Goal: Task Accomplishment & Management: Use online tool/utility

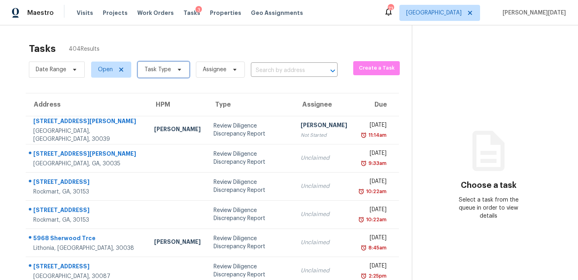
click at [181, 68] on icon at bounding box center [179, 69] width 6 height 6
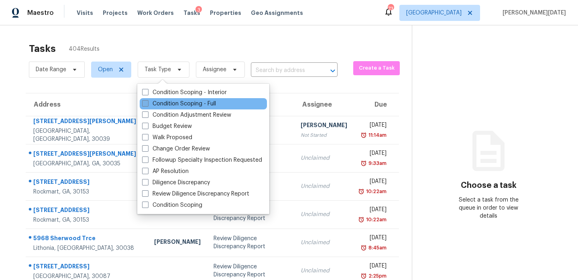
click at [172, 100] on label "Condition Scoping - Full" at bounding box center [179, 104] width 74 height 8
click at [147, 100] on input "Condition Scoping - Full" at bounding box center [144, 102] width 5 height 5
checkbox input "true"
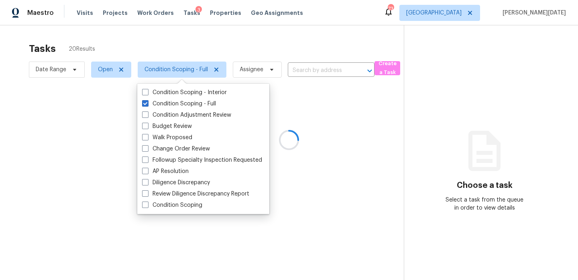
click at [248, 60] on div at bounding box center [289, 140] width 578 height 280
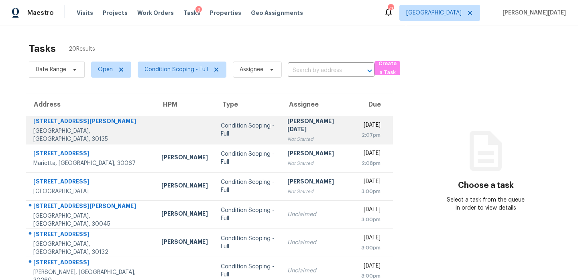
click at [281, 119] on td "Prabhu Raja Not Started" at bounding box center [318, 130] width 74 height 28
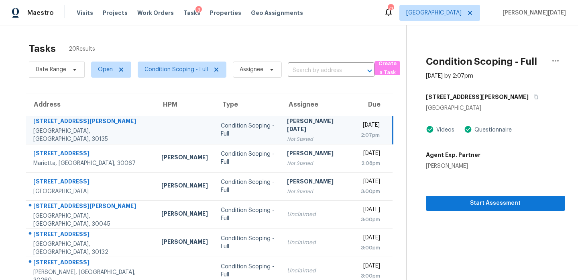
click at [309, 143] on td "Prabhu Raja Not Started" at bounding box center [317, 130] width 73 height 28
click at [355, 139] on td "Wed, Aug 13th 2025 2:07pm" at bounding box center [374, 130] width 39 height 28
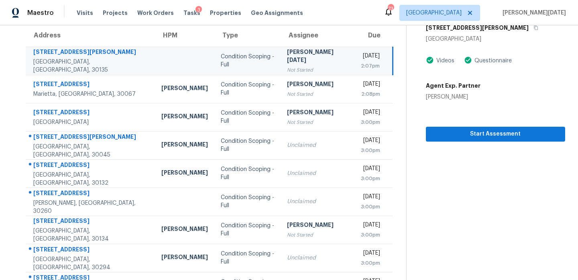
scroll to position [49, 0]
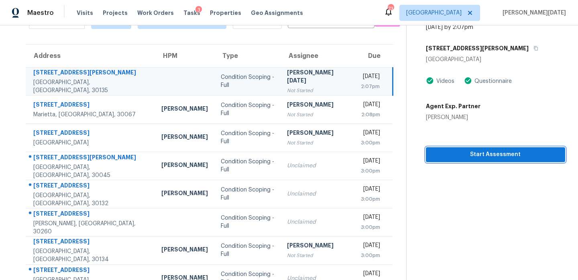
click at [440, 155] on span "Start Assessment" at bounding box center [496, 154] width 126 height 10
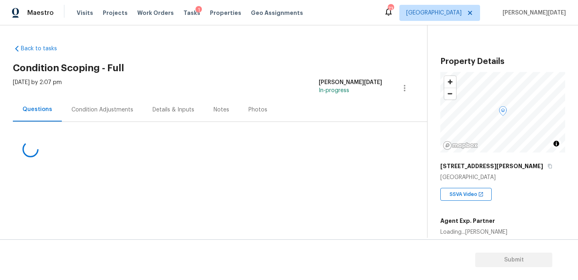
click at [106, 119] on div "Condition Adjustments" at bounding box center [102, 110] width 81 height 24
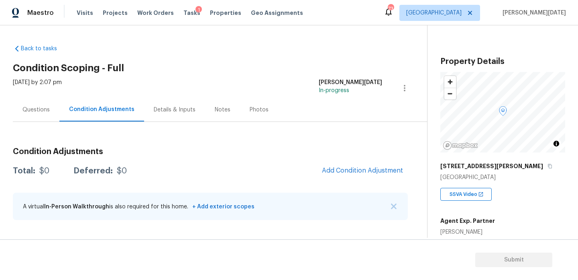
click at [277, 112] on div "Questions Condition Adjustments Details & Inputs Notes Photos" at bounding box center [220, 110] width 414 height 24
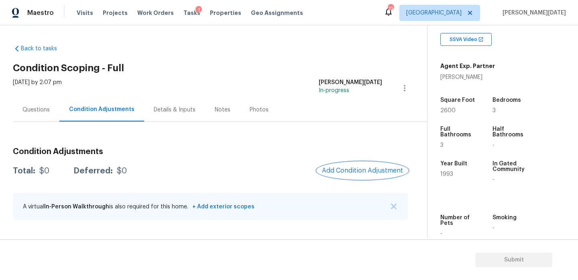
click at [349, 163] on button "Add Condition Adjustment" at bounding box center [362, 170] width 91 height 17
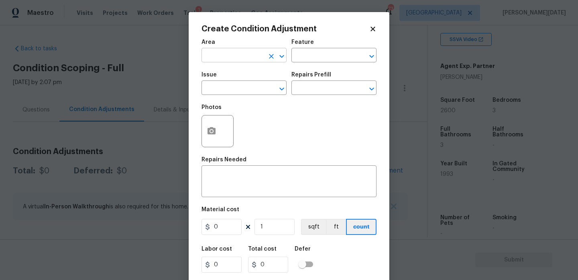
click at [220, 58] on input "text" at bounding box center [233, 56] width 63 height 12
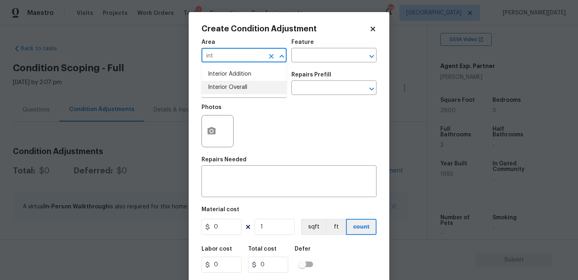
click at [227, 86] on li "Interior Overall" at bounding box center [244, 87] width 85 height 13
type input "Interior Overall"
click at [227, 86] on input "text" at bounding box center [233, 88] width 63 height 12
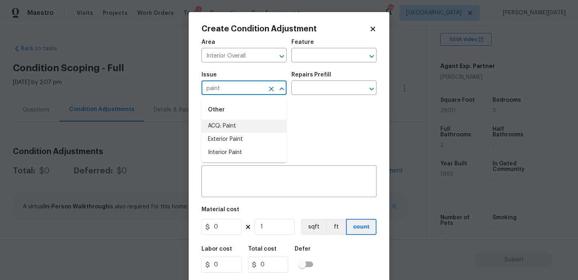
click at [232, 124] on li "ACQ: Paint" at bounding box center [244, 125] width 85 height 13
type input "ACQ: Paint"
click at [312, 90] on input "text" at bounding box center [323, 88] width 63 height 12
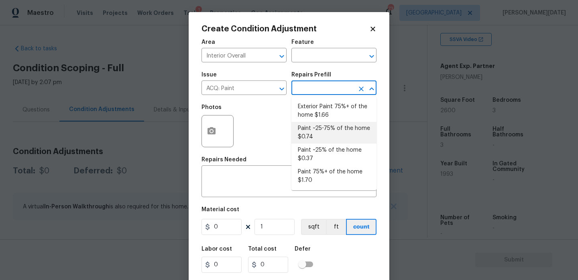
click at [322, 148] on li "Paint ~25% of the home $0.37" at bounding box center [334, 154] width 85 height 22
type input "Acquisition"
type textarea "Acquisition Scope: ~25% of the home needs interior paint"
type input "0.37"
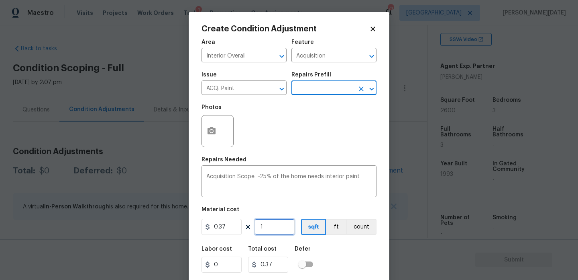
click at [269, 231] on input "1" at bounding box center [275, 226] width 40 height 16
type input "0"
type input "3"
type input "1.11"
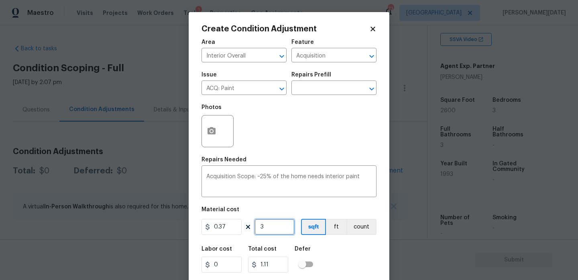
type input "33"
type input "12.21"
type input "330"
type input "122.1"
type input "3307"
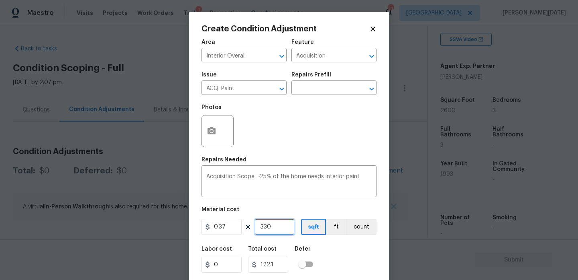
type input "1223.59"
type input "3307"
click at [308, 169] on div "Acquisition Scope: ~25% of the home needs interior paint x ​" at bounding box center [289, 182] width 175 height 30
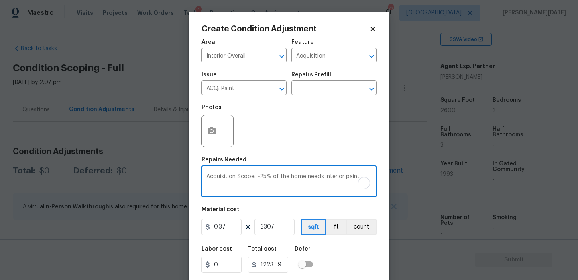
click at [324, 150] on div "Photos" at bounding box center [289, 126] width 175 height 52
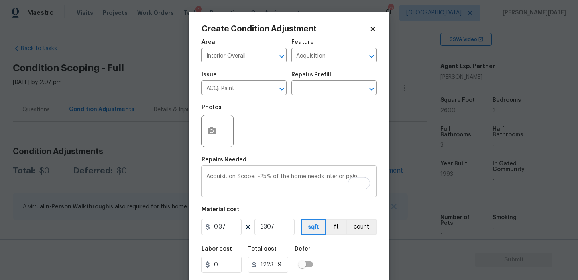
scroll to position [20, 0]
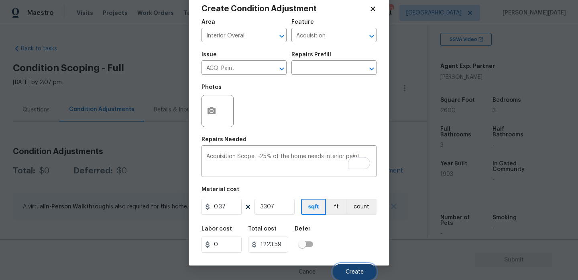
click at [354, 272] on span "Create" at bounding box center [355, 272] width 18 height 6
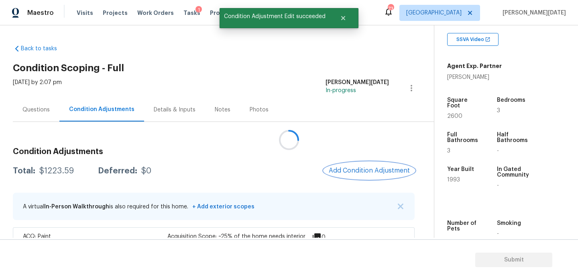
scroll to position [0, 0]
click at [355, 176] on div at bounding box center [289, 140] width 578 height 280
click at [355, 176] on button "Add Condition Adjustment" at bounding box center [369, 170] width 91 height 17
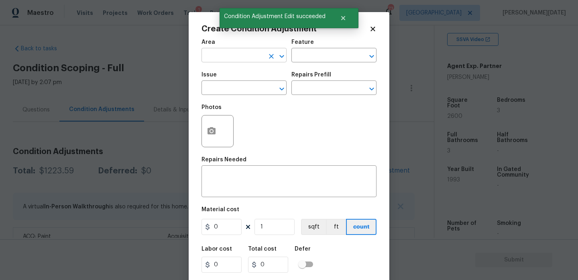
click at [203, 57] on input "text" at bounding box center [233, 56] width 63 height 12
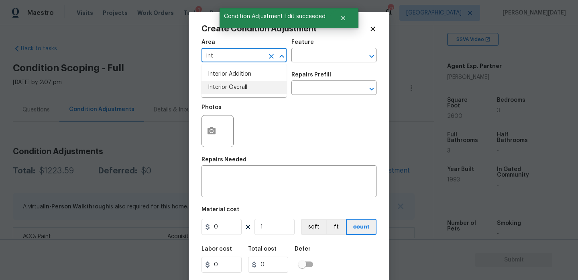
click at [235, 91] on li "Interior Overall" at bounding box center [244, 87] width 85 height 13
type input "Interior Overall"
click at [235, 91] on input "text" at bounding box center [233, 88] width 63 height 12
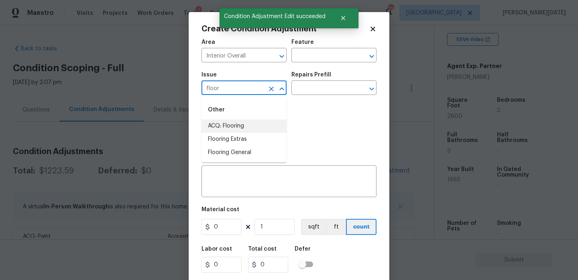
click at [242, 128] on li "ACQ: Flooring" at bounding box center [244, 125] width 85 height 13
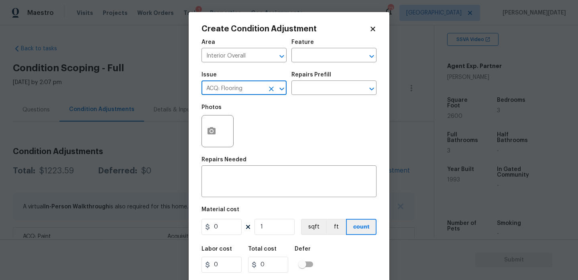
type input "ACQ: Flooring"
click at [317, 98] on div "Issue ACQ: Flooring ​ Repairs Prefill ​" at bounding box center [289, 83] width 175 height 33
click at [326, 93] on input "text" at bounding box center [323, 88] width 63 height 12
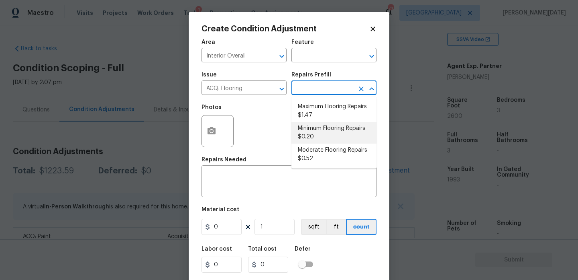
click at [325, 135] on li "Minimum Flooring Repairs $0.20" at bounding box center [334, 133] width 85 height 22
type input "Acquisition"
type textarea "Acquisition Scope: Minimum flooring repairs"
type input "0.2"
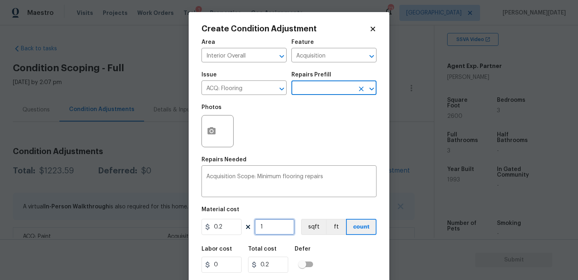
click at [275, 231] on input "1" at bounding box center [275, 226] width 40 height 16
type input "0"
paste input "3307"
type input "3307"
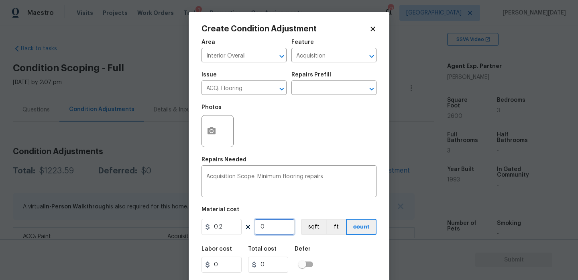
type input "661.4"
type input "3307"
click at [298, 163] on div "Repairs Needed" at bounding box center [289, 162] width 175 height 10
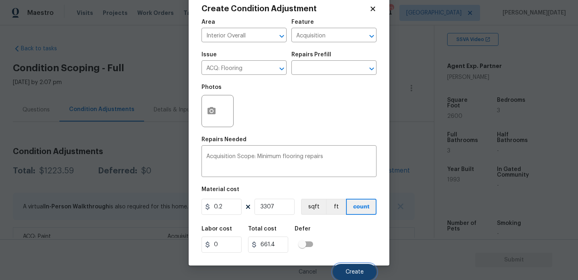
click at [349, 264] on button "Create" at bounding box center [355, 271] width 44 height 16
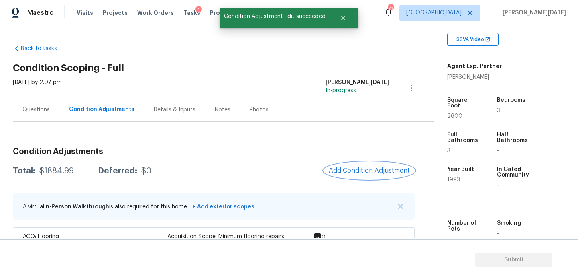
scroll to position [56, 0]
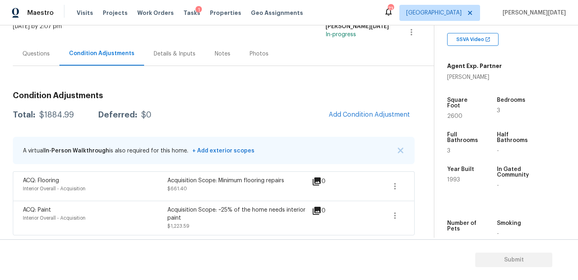
click at [49, 50] on div "Questions" at bounding box center [36, 54] width 47 height 24
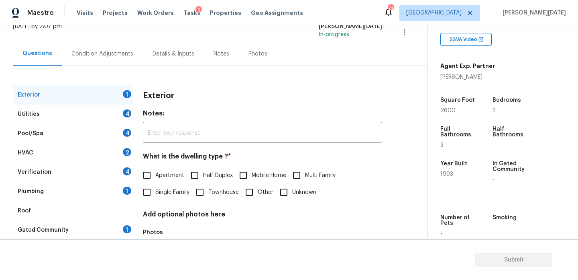
scroll to position [107, 0]
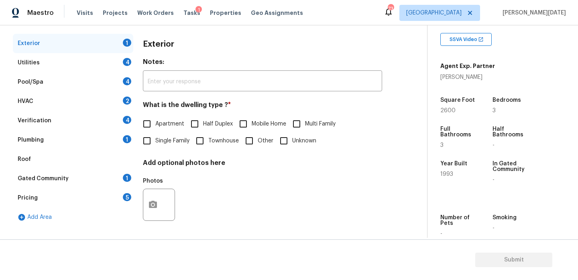
click at [98, 208] on div "Add Area" at bounding box center [73, 216] width 120 height 19
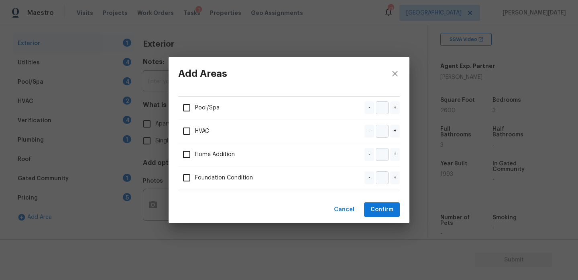
click at [116, 198] on div "Add Areas Pool/Spa - + HVAC - + Home Addition - + Foundation Condition - + Canc…" at bounding box center [289, 140] width 578 height 280
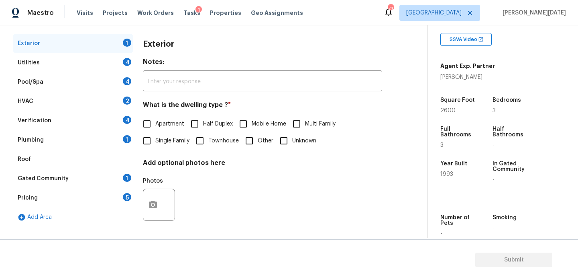
click at [116, 198] on div "Pricing 5" at bounding box center [73, 197] width 120 height 19
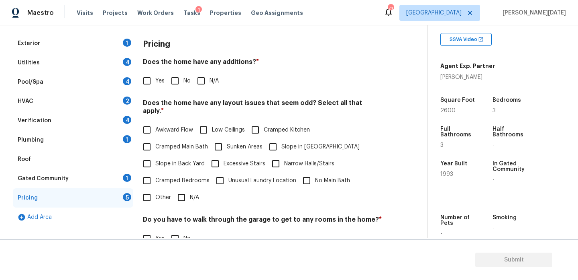
click at [149, 190] on input "Other" at bounding box center [147, 197] width 17 height 17
checkbox input "true"
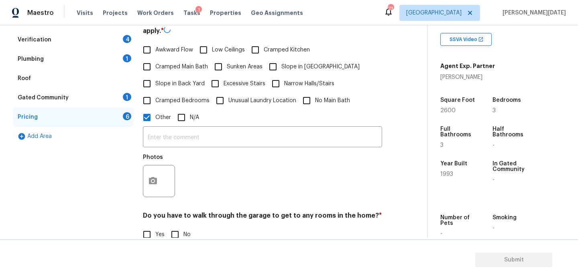
scroll to position [208, 0]
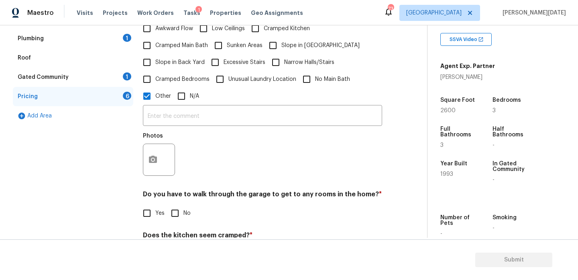
click at [162, 104] on div "​ Photos" at bounding box center [262, 142] width 239 height 76
click at [162, 108] on input "text" at bounding box center [262, 116] width 239 height 19
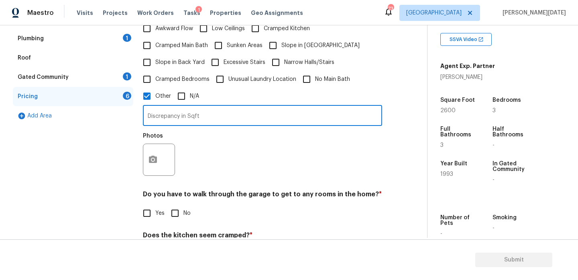
type input "Discrepancy in Sqft"
click at [265, 147] on div "Photos" at bounding box center [262, 154] width 239 height 52
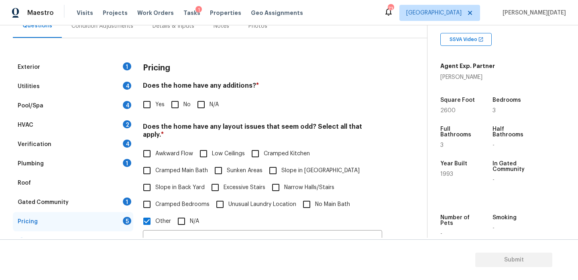
scroll to position [15, 0]
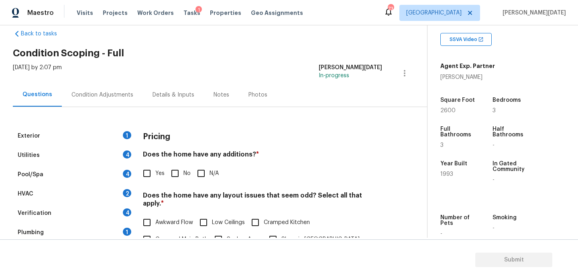
click at [168, 167] on input "No" at bounding box center [175, 173] width 17 height 17
checkbox input "true"
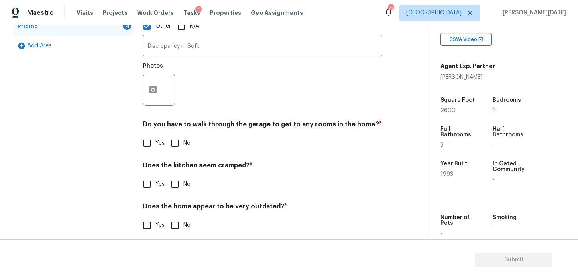
click at [180, 135] on input "No" at bounding box center [175, 143] width 17 height 17
checkbox input "true"
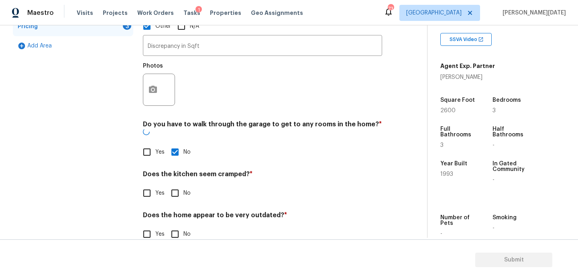
click at [180, 184] on input "No" at bounding box center [175, 192] width 17 height 17
checkbox input "true"
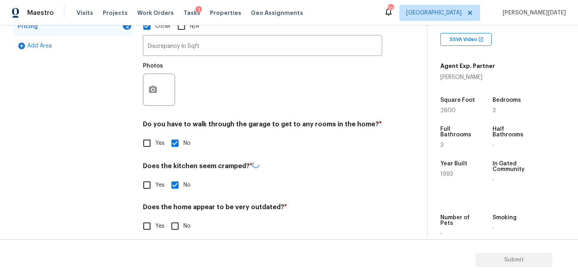
click at [180, 217] on input "No" at bounding box center [175, 225] width 17 height 17
checkbox input "true"
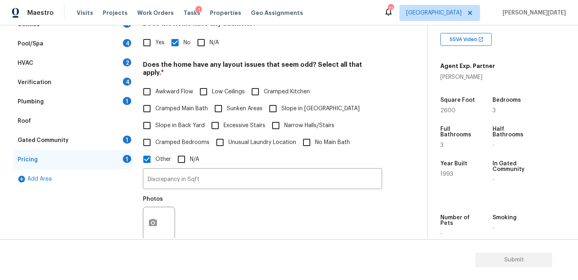
scroll to position [0, 0]
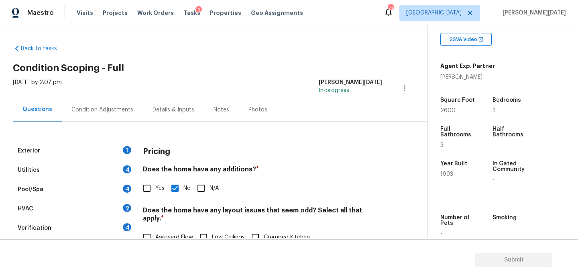
click at [104, 106] on div "Condition Adjustments" at bounding box center [102, 110] width 62 height 8
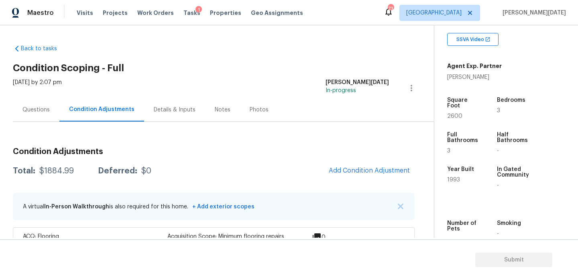
scroll to position [56, 0]
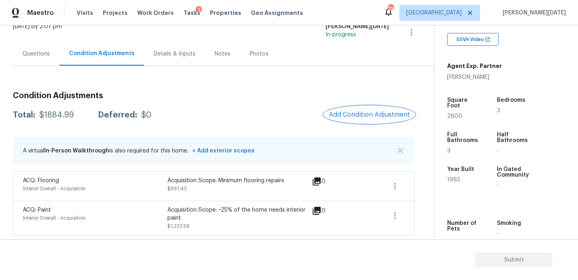
click at [363, 113] on span "Add Condition Adjustment" at bounding box center [369, 114] width 81 height 7
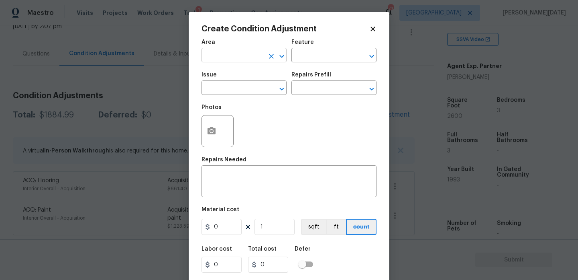
click at [217, 60] on input "text" at bounding box center [233, 56] width 63 height 12
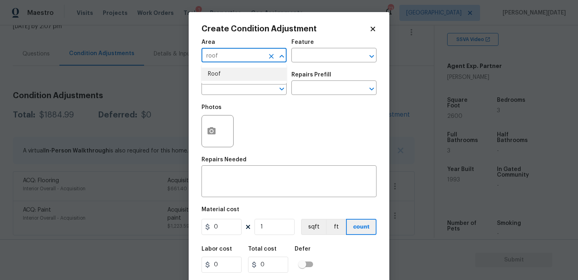
click at [222, 78] on li "Roof" at bounding box center [244, 73] width 85 height 13
type input "Roof"
click at [222, 88] on input "text" at bounding box center [233, 88] width 63 height 12
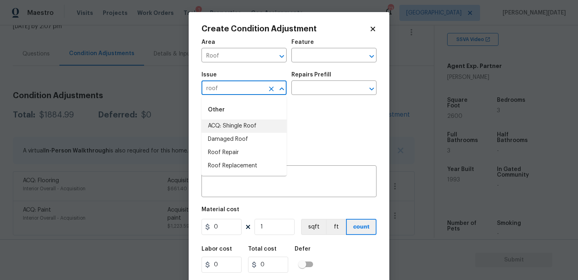
click at [241, 126] on li "ACQ: Shingle Roof" at bounding box center [244, 125] width 85 height 13
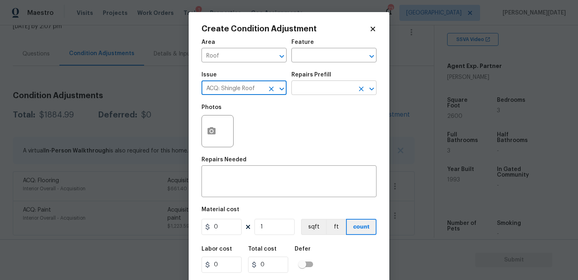
type input "ACQ: Shingle Roof"
click at [320, 91] on input "text" at bounding box center [323, 88] width 63 height 12
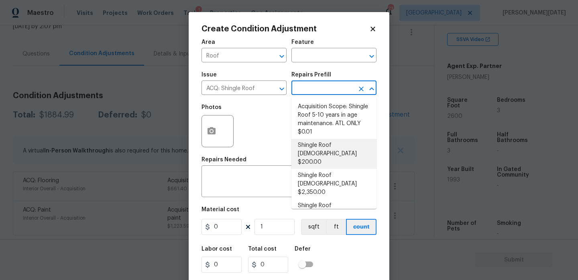
click at [330, 150] on li "Shingle Roof 0-10 Years Old $200.00" at bounding box center [334, 154] width 85 height 30
type input "Acquisition"
type textarea "Acquisition Scope: Shingle Roof 0-10 years in age maintenance."
type input "200"
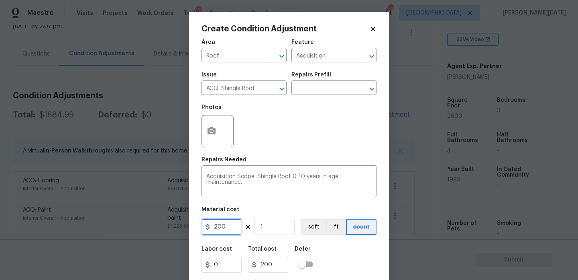
drag, startPoint x: 232, startPoint y: 231, endPoint x: 122, endPoint y: 231, distance: 110.0
click at [122, 231] on div "Create Condition Adjustment Area Roof ​ Feature Acquisition ​ Issue ACQ: Shingl…" at bounding box center [289, 140] width 578 height 280
type input "500"
click at [289, 137] on div "Photos" at bounding box center [289, 126] width 175 height 52
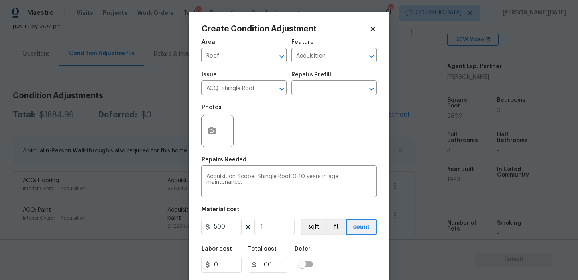
scroll to position [20, 0]
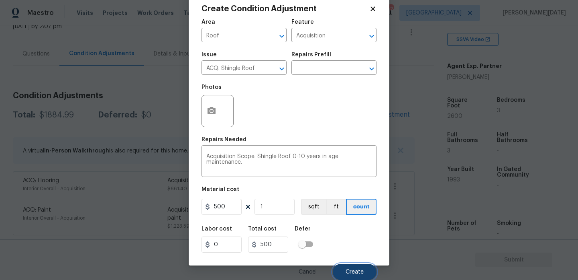
click at [357, 275] on button "Create" at bounding box center [355, 271] width 44 height 16
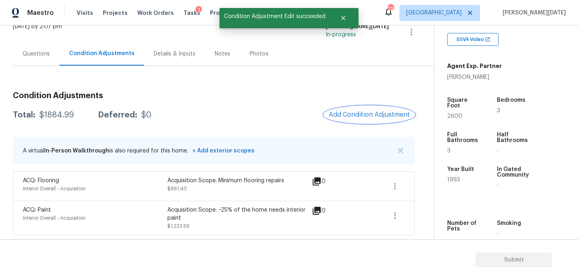
scroll to position [0, 0]
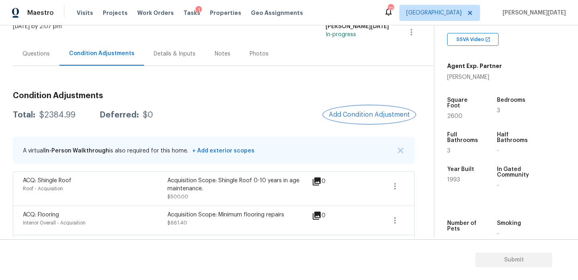
click at [354, 120] on button "Add Condition Adjustment" at bounding box center [369, 114] width 91 height 17
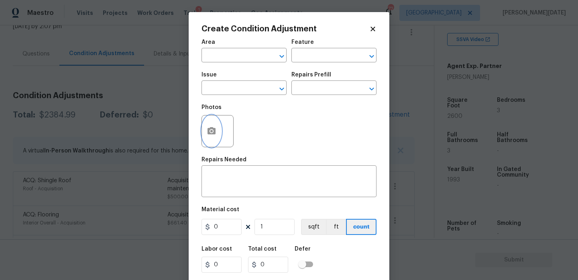
click at [214, 133] on icon "button" at bounding box center [212, 130] width 8 height 7
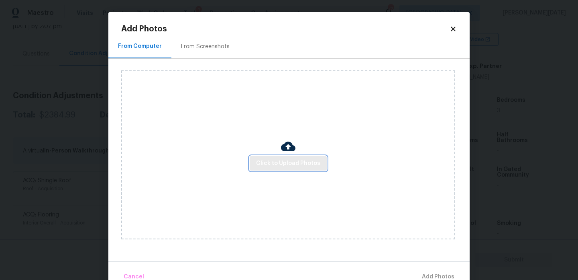
click at [253, 166] on button "Click to Upload Photos" at bounding box center [288, 163] width 77 height 15
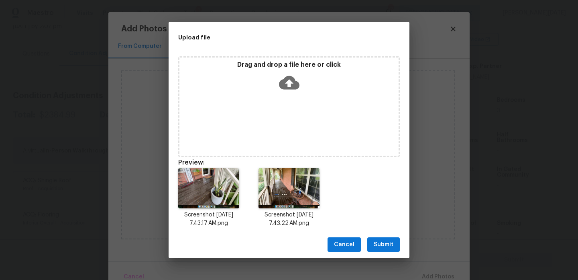
click at [388, 246] on span "Submit" at bounding box center [384, 244] width 20 height 10
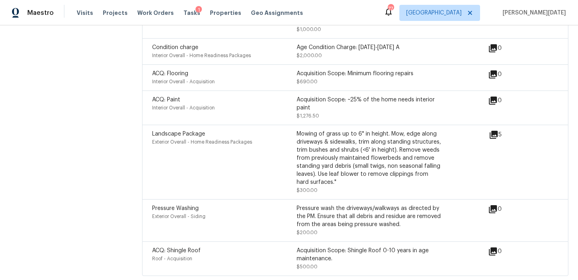
click at [194, 124] on div "Landscape Package Exterior Overall - Home Readiness Packages Mowing of grass up…" at bounding box center [355, 161] width 426 height 74
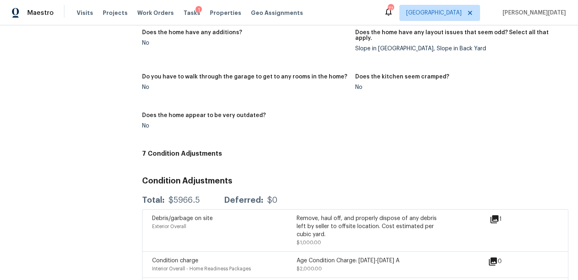
scroll to position [828, 0]
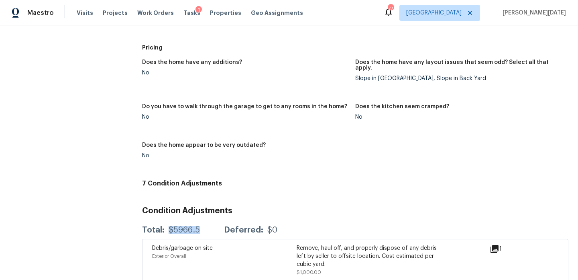
drag, startPoint x: 167, startPoint y: 224, endPoint x: 199, endPoint y: 224, distance: 32.1
click at [199, 226] on div "Total: $5966.5 Deferred: $0" at bounding box center [209, 230] width 135 height 8
copy div "$5966.5"
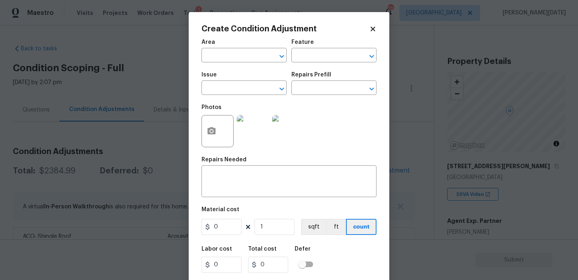
scroll to position [155, 0]
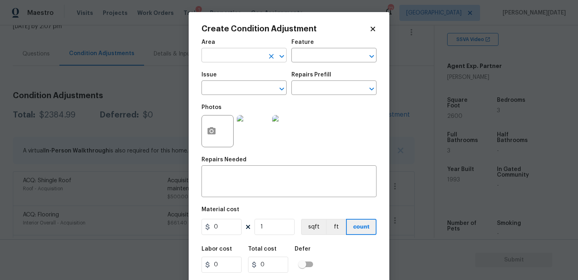
click at [233, 58] on input "text" at bounding box center [233, 56] width 63 height 12
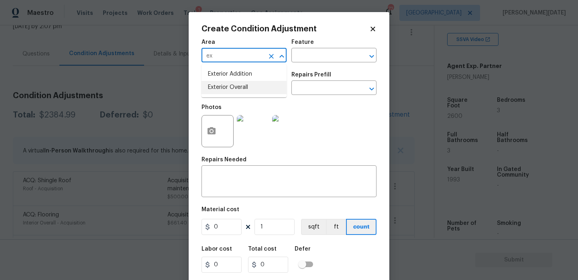
click at [240, 93] on li "Exterior Overall" at bounding box center [244, 87] width 85 height 13
type input "Exterior Overall"
click at [240, 93] on input "text" at bounding box center [233, 88] width 63 height 12
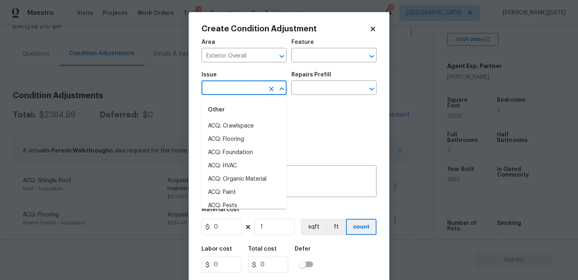
click at [240, 93] on input "text" at bounding box center [233, 88] width 63 height 12
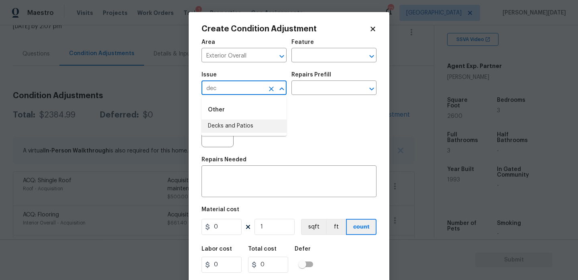
click at [240, 122] on li "Decks and Patios" at bounding box center [244, 125] width 85 height 13
type input "Decks and Patios"
click at [321, 60] on input "text" at bounding box center [323, 56] width 63 height 12
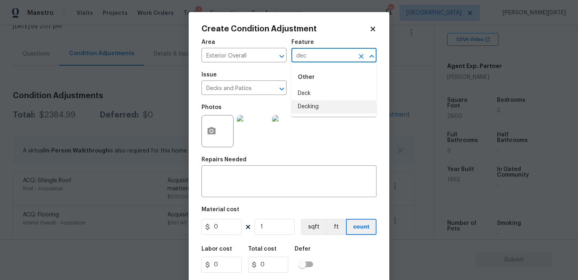
click at [329, 109] on li "Decking" at bounding box center [334, 106] width 85 height 13
type input "Decking"
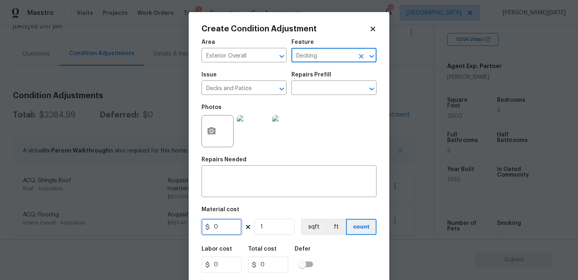
click at [226, 229] on input "0" at bounding box center [222, 226] width 40 height 16
type input "1200"
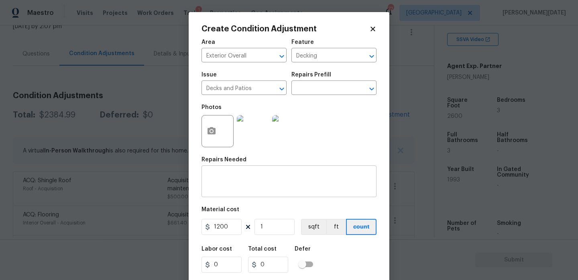
click at [234, 190] on textarea at bounding box center [288, 181] width 165 height 17
type input "1200"
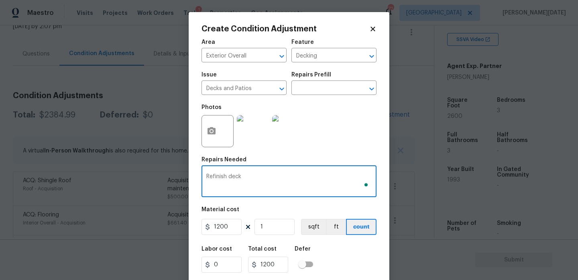
scroll to position [20, 0]
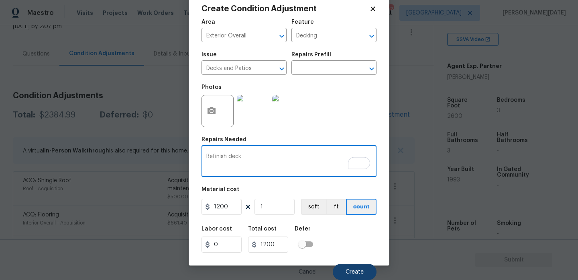
type textarea "Refinish deck"
click at [356, 275] on button "Create" at bounding box center [355, 271] width 44 height 16
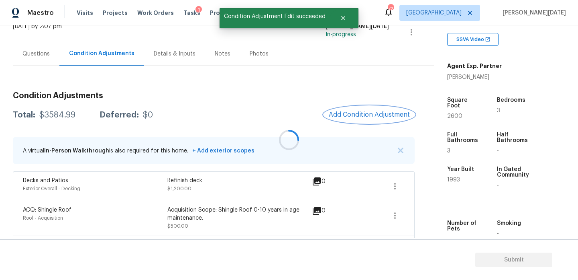
scroll to position [0, 0]
click at [348, 117] on span "Add Condition Adjustment" at bounding box center [369, 114] width 81 height 7
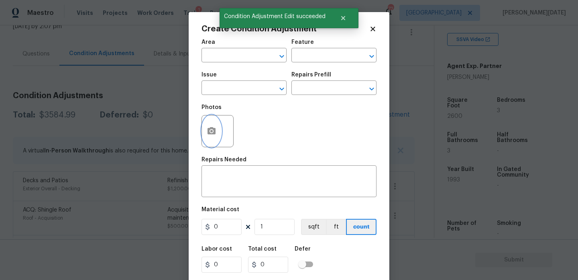
click at [209, 133] on icon "button" at bounding box center [212, 130] width 8 height 7
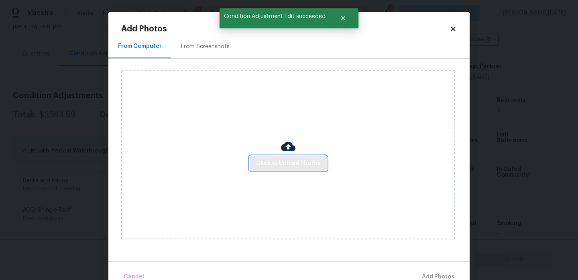
click at [269, 165] on span "Click to Upload Photos" at bounding box center [288, 163] width 64 height 10
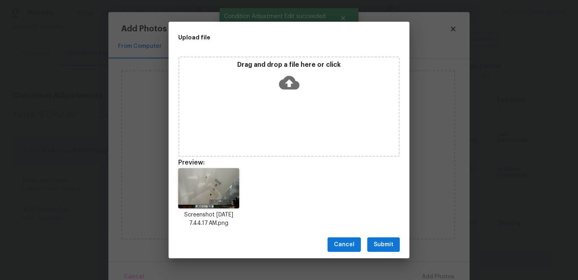
click at [378, 242] on span "Submit" at bounding box center [384, 244] width 20 height 10
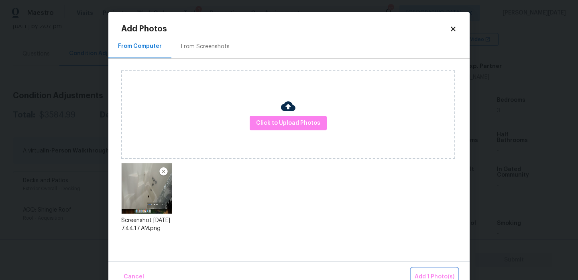
click at [429, 272] on span "Add 1 Photo(s)" at bounding box center [435, 276] width 40 height 10
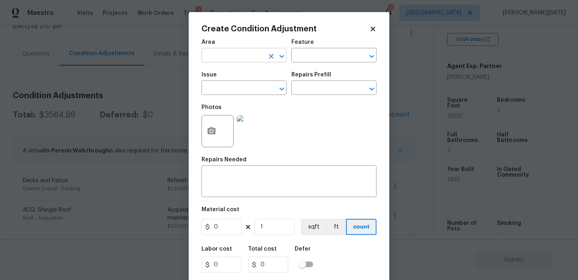
click at [218, 53] on input "text" at bounding box center [233, 56] width 63 height 12
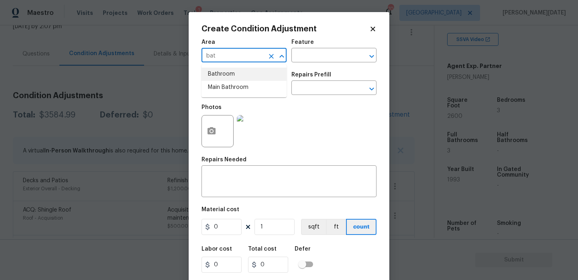
click at [222, 72] on li "Bathroom" at bounding box center [244, 73] width 85 height 13
type input "Bathroom"
click at [222, 84] on input "text" at bounding box center [233, 88] width 63 height 12
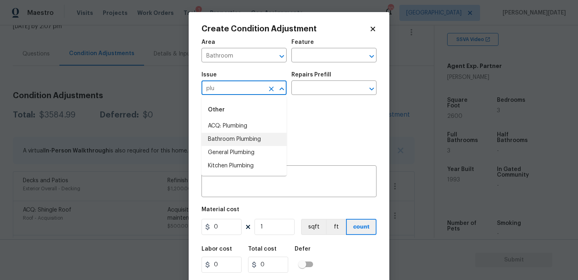
click at [242, 136] on li "Bathroom Plumbing" at bounding box center [244, 139] width 85 height 13
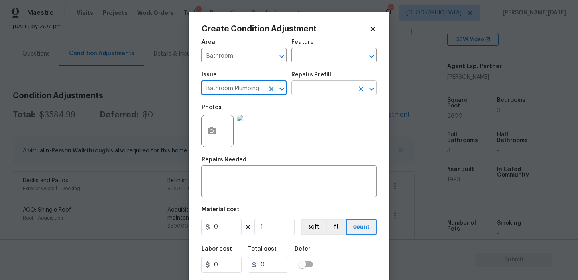
type input "Bathroom Plumbing"
click at [301, 91] on input "text" at bounding box center [323, 88] width 63 height 12
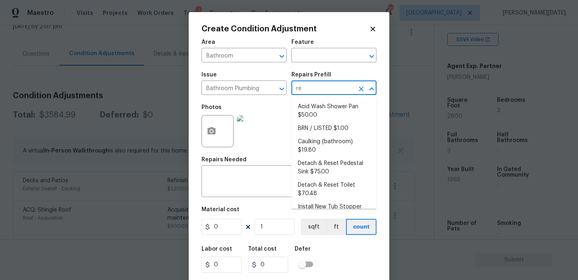
type input "ref"
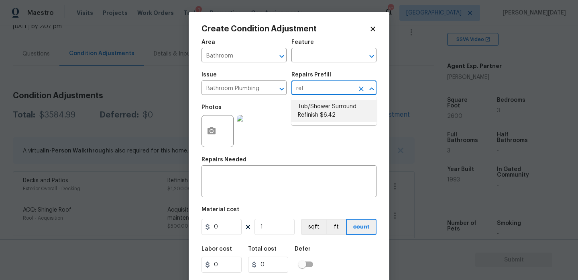
click at [312, 114] on li "Tub/Shower Surround Refinish $6.42" at bounding box center [334, 111] width 85 height 22
type input "Plumbing"
type textarea "Prep, mask, clean and refinish the tub/shower tile surround both all sides ensu…"
type input "6.42"
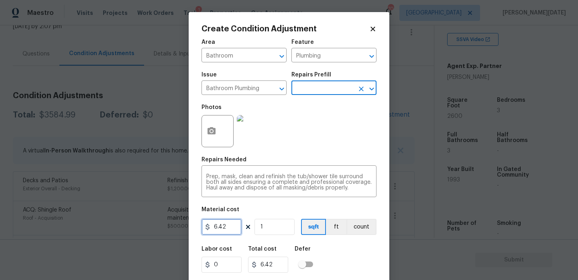
drag, startPoint x: 231, startPoint y: 228, endPoint x: 168, endPoint y: 227, distance: 62.3
click at [168, 227] on div "Create Condition Adjustment Area Bathroom ​ Feature Plumbing ​ Issue Bathroom P…" at bounding box center [289, 140] width 578 height 280
type input "350"
click at [357, 140] on div "Photos" at bounding box center [289, 126] width 175 height 52
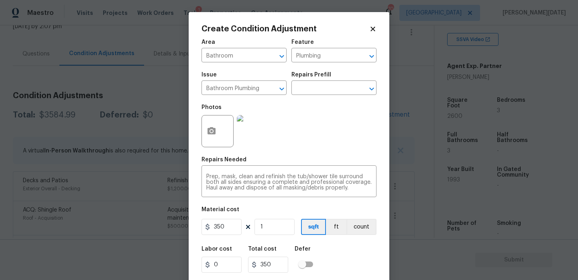
scroll to position [20, 0]
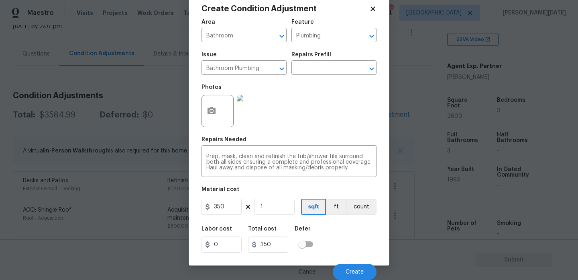
click at [343, 262] on div "Cancel Create" at bounding box center [289, 268] width 175 height 22
click at [347, 269] on span "Create" at bounding box center [355, 272] width 18 height 6
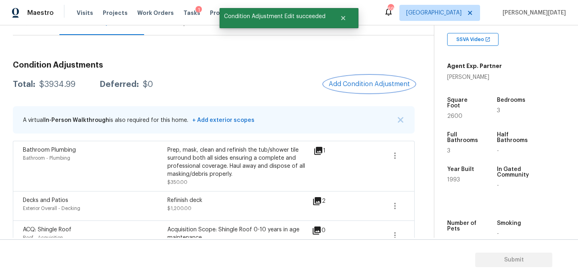
scroll to position [87, 0]
click at [355, 90] on button "Add Condition Adjustment" at bounding box center [369, 83] width 91 height 17
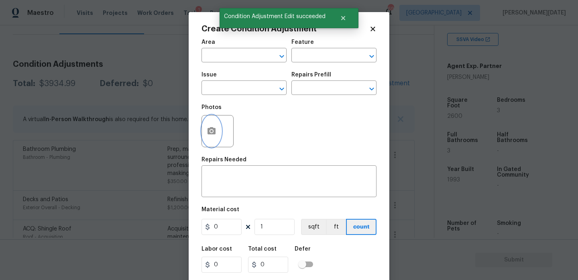
click at [216, 139] on button "button" at bounding box center [211, 130] width 19 height 31
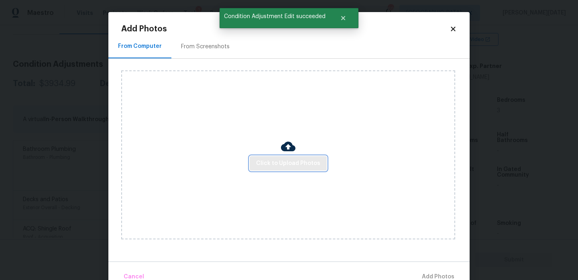
click at [267, 157] on button "Click to Upload Photos" at bounding box center [288, 163] width 77 height 15
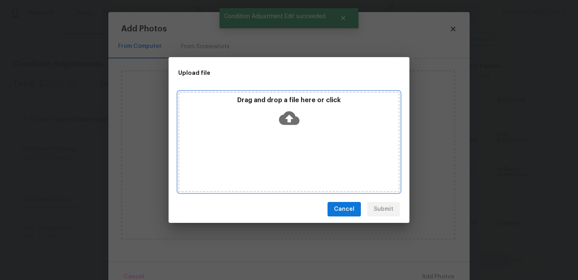
click at [267, 157] on div "Drag and drop a file here or click" at bounding box center [289, 142] width 222 height 100
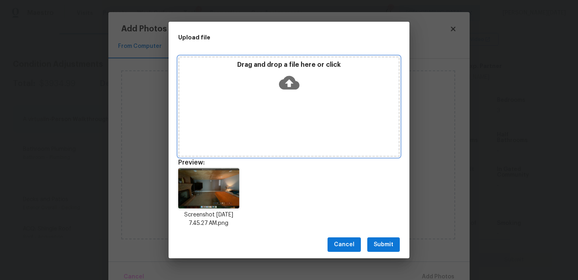
click at [276, 71] on div "Drag and drop a file here or click" at bounding box center [289, 78] width 219 height 35
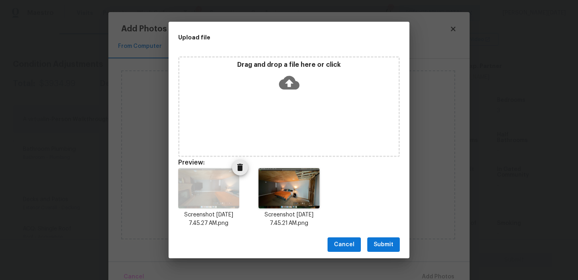
click at [240, 169] on icon "Delete" at bounding box center [240, 166] width 6 height 7
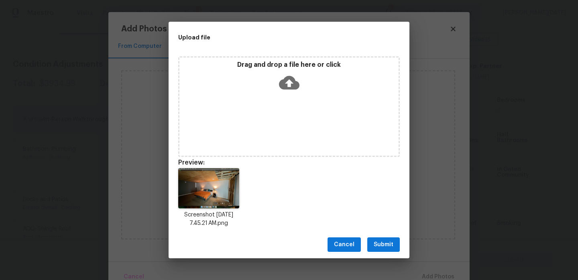
click at [380, 243] on span "Submit" at bounding box center [384, 244] width 20 height 10
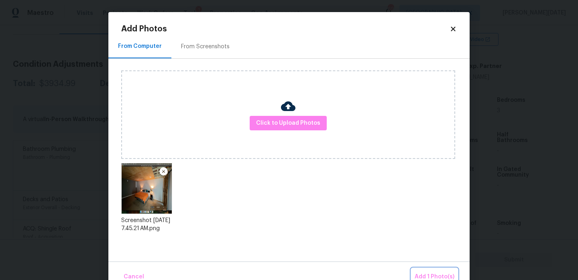
click at [431, 275] on span "Add 1 Photo(s)" at bounding box center [435, 276] width 40 height 10
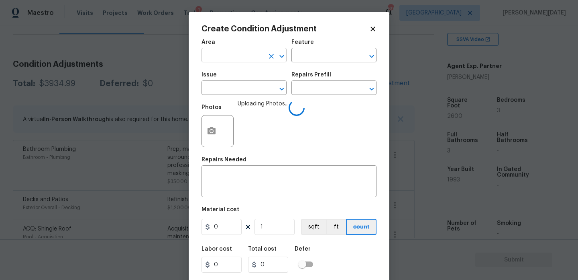
click at [243, 61] on input "text" at bounding box center [233, 56] width 63 height 12
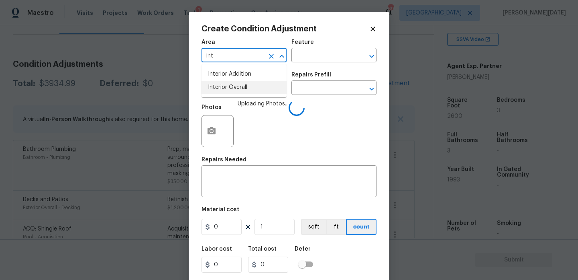
click at [232, 88] on li "Interior Overall" at bounding box center [244, 87] width 85 height 13
type input "Interior Overall"
click at [232, 88] on input "text" at bounding box center [233, 88] width 63 height 12
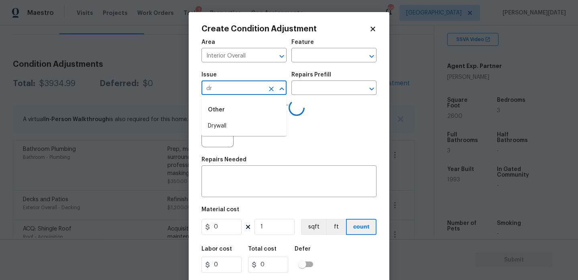
type input "dry"
click at [231, 124] on li "ACQ: Crawlspace" at bounding box center [244, 125] width 85 height 13
type input "ACQ: Crawlspace"
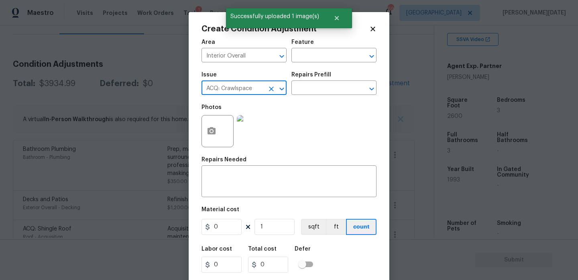
click at [271, 86] on icon "Clear" at bounding box center [271, 89] width 8 height 8
type input "d"
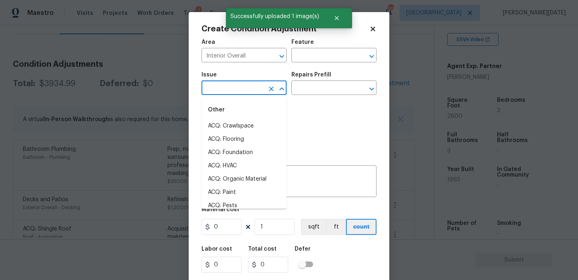
type input "r"
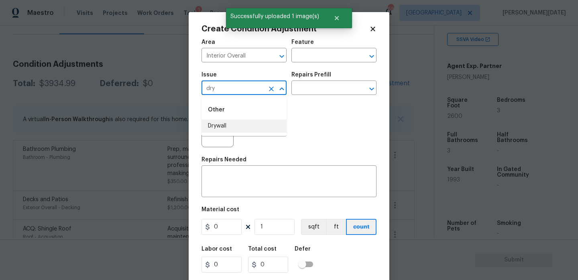
click at [247, 124] on li "Drywall" at bounding box center [244, 125] width 85 height 13
type input "Drywall"
click at [322, 48] on div "Feature" at bounding box center [334, 44] width 85 height 10
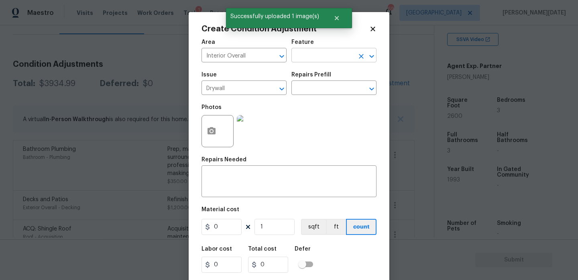
click at [321, 58] on input "text" at bounding box center [323, 56] width 63 height 12
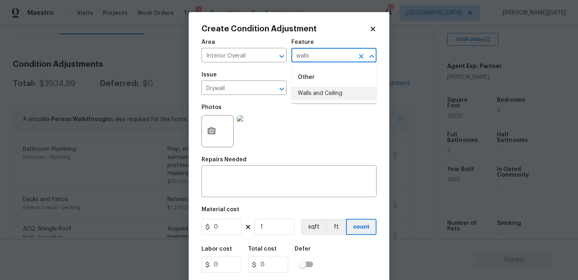
click at [320, 92] on li "Walls and Ceiling" at bounding box center [334, 93] width 85 height 13
type input "Walls and Ceiling"
click at [320, 92] on input "text" at bounding box center [323, 88] width 63 height 12
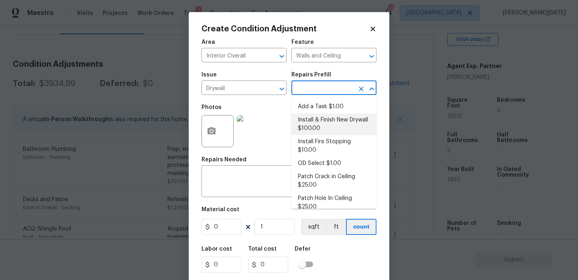
click at [320, 121] on li "Install & Finish New Drywall $100.00" at bounding box center [334, 124] width 85 height 22
type textarea "Remove the existing damaged drywall and replace with new. Ensure that the new d…"
type input "100"
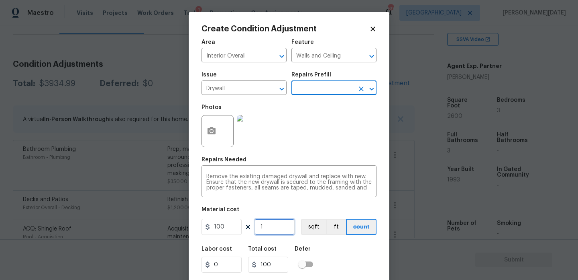
click at [280, 227] on input "1" at bounding box center [275, 226] width 40 height 16
type input "0"
type input "8"
type input "800"
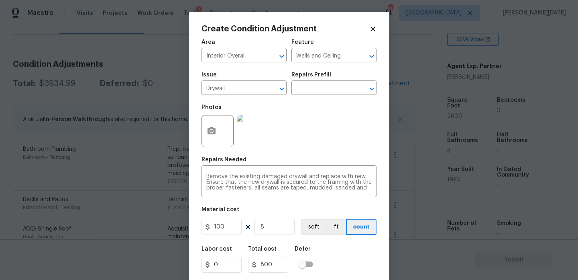
click at [319, 141] on div "Photos" at bounding box center [289, 126] width 175 height 52
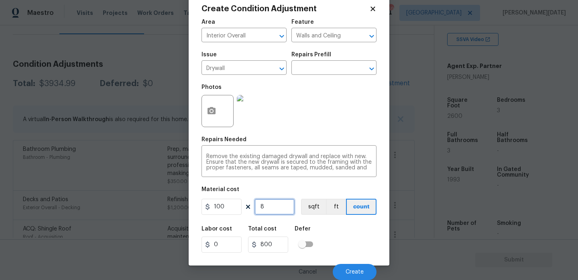
click at [276, 210] on input "8" at bounding box center [275, 206] width 40 height 16
type input "0"
type input "1"
type input "100"
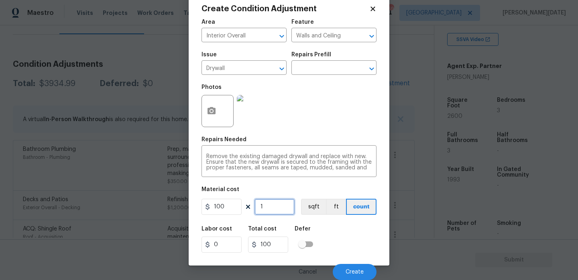
type input "10"
type input "1000"
type input "10"
click at [322, 124] on div "Photos" at bounding box center [289, 106] width 175 height 52
click at [350, 270] on span "Create" at bounding box center [355, 272] width 18 height 6
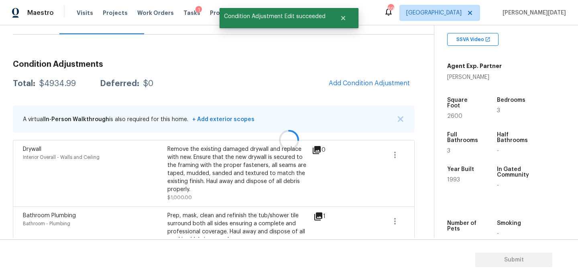
scroll to position [0, 0]
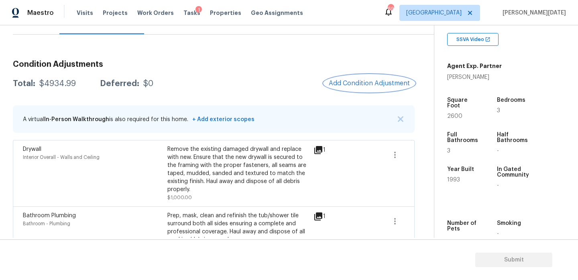
click at [354, 80] on span "Add Condition Adjustment" at bounding box center [369, 83] width 81 height 7
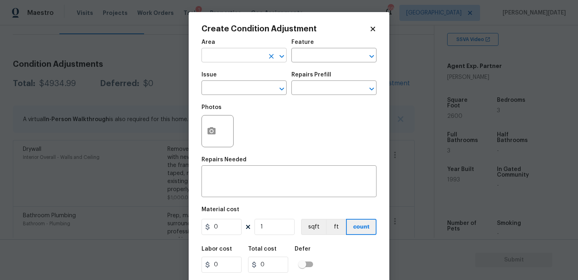
click at [211, 59] on input "text" at bounding box center [233, 56] width 63 height 12
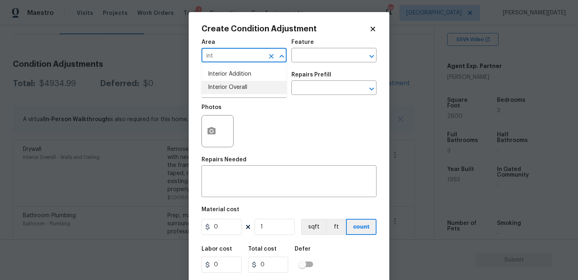
click at [218, 87] on li "Interior Overall" at bounding box center [244, 87] width 85 height 13
type input "Interior Overall"
click at [218, 87] on input "text" at bounding box center [233, 88] width 63 height 12
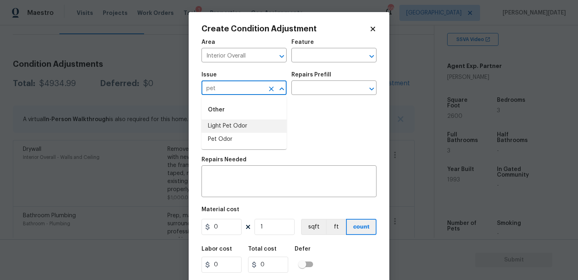
click at [229, 122] on li "Light Pet Odor" at bounding box center [244, 125] width 85 height 13
type input "Light Pet Odor"
click at [312, 89] on input "text" at bounding box center [323, 88] width 63 height 12
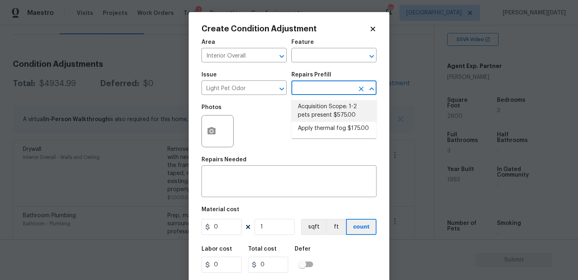
click at [321, 108] on li "Acquisition Scope: 1-2 pets present $575.00" at bounding box center [334, 111] width 85 height 22
type textarea "Acquisition Scope: 1-2 pets present"
type input "575"
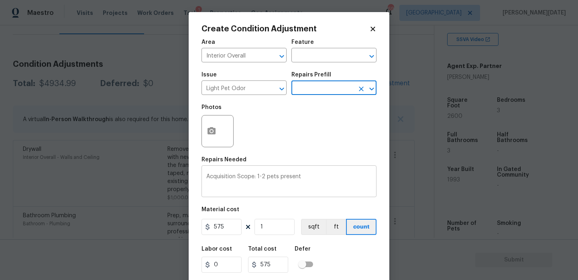
scroll to position [20, 0]
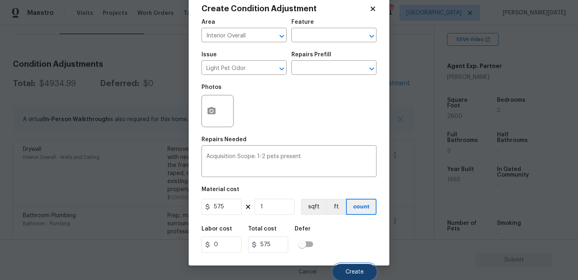
click at [344, 263] on button "Create" at bounding box center [355, 271] width 44 height 16
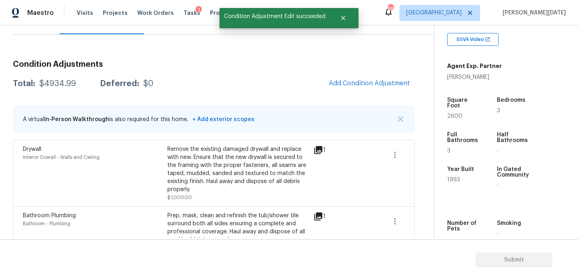
scroll to position [0, 0]
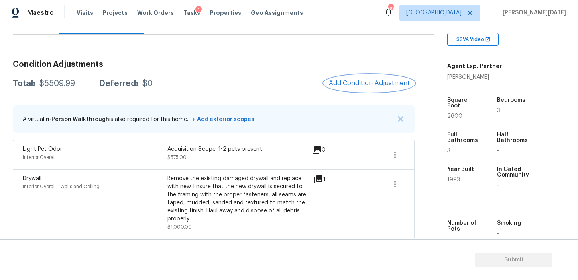
click at [367, 87] on button "Add Condition Adjustment" at bounding box center [369, 83] width 91 height 17
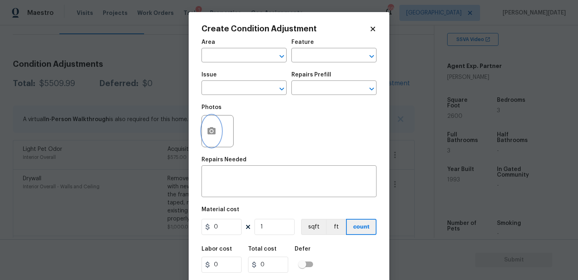
click at [203, 128] on button "button" at bounding box center [211, 130] width 19 height 31
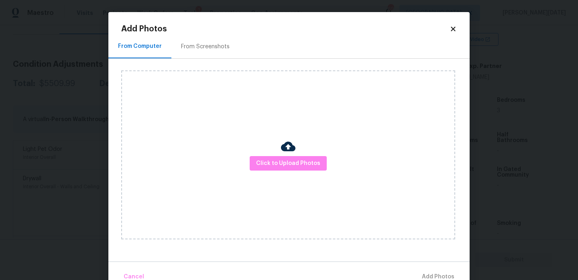
click at [267, 155] on div "Click to Upload Photos" at bounding box center [288, 154] width 334 height 169
click at [269, 167] on span "Click to Upload Photos" at bounding box center [288, 163] width 64 height 10
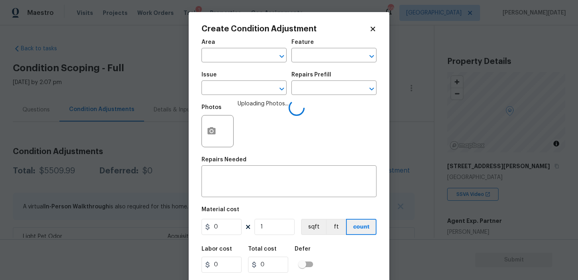
scroll to position [155, 0]
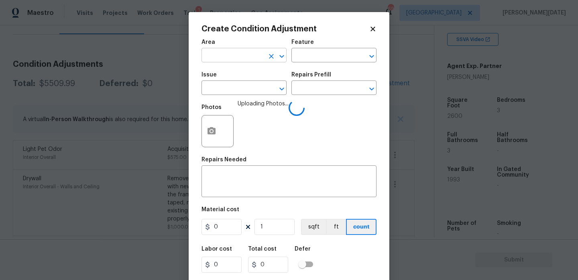
click at [220, 52] on input "text" at bounding box center [233, 56] width 63 height 12
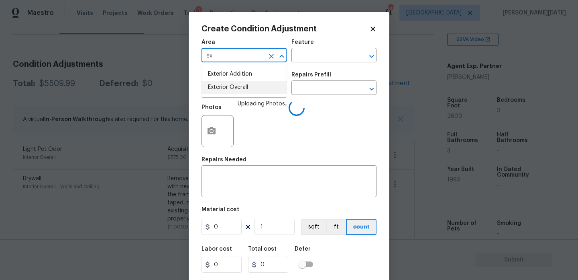
click at [236, 88] on li "Exterior Overall" at bounding box center [244, 87] width 85 height 13
type input "Exterior Overall"
click at [236, 88] on input "text" at bounding box center [233, 88] width 63 height 12
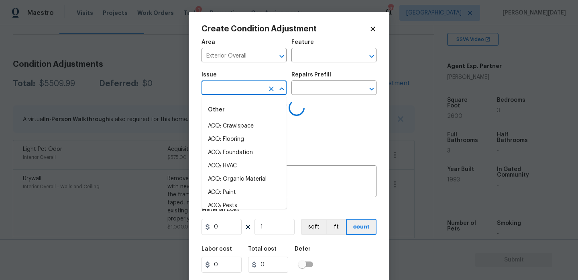
type input "d"
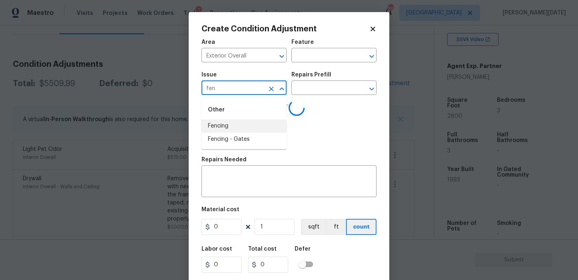
click at [231, 122] on li "Fencing" at bounding box center [244, 125] width 85 height 13
type input "Fencing"
click at [307, 59] on input "text" at bounding box center [323, 56] width 63 height 12
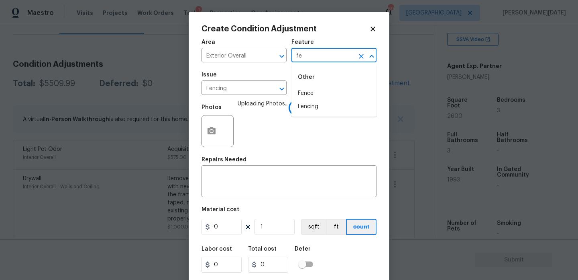
type input "fen"
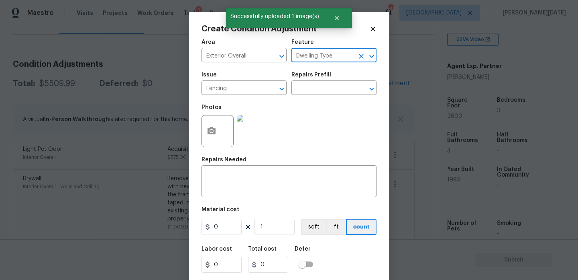
type input "Dwelling Type"
click at [220, 231] on input "0" at bounding box center [222, 226] width 40 height 16
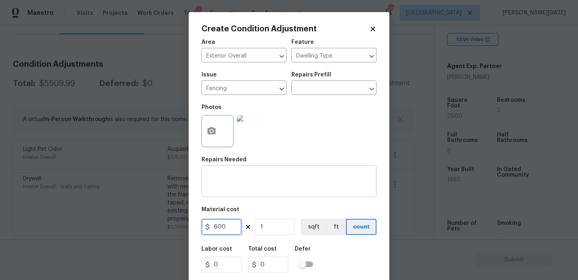
type input "600"
click at [223, 190] on textarea at bounding box center [288, 181] width 165 height 17
type input "600"
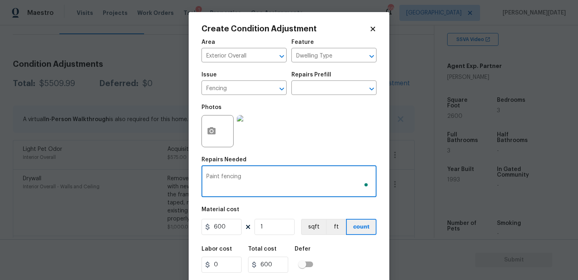
scroll to position [20, 0]
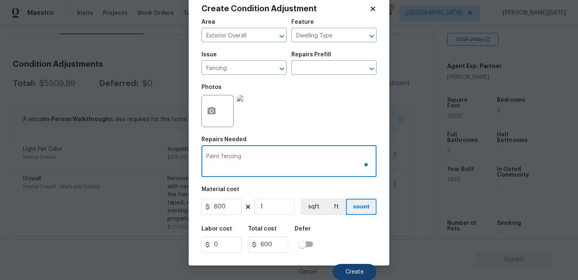
type textarea "Paint fencing"
click at [348, 269] on span "Create" at bounding box center [355, 272] width 18 height 6
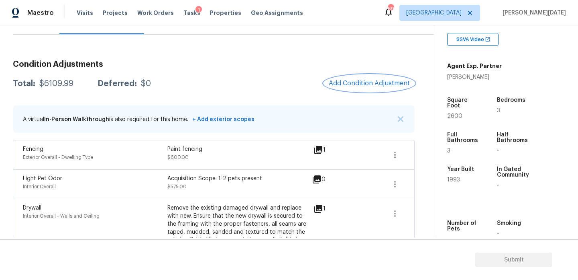
scroll to position [57, 0]
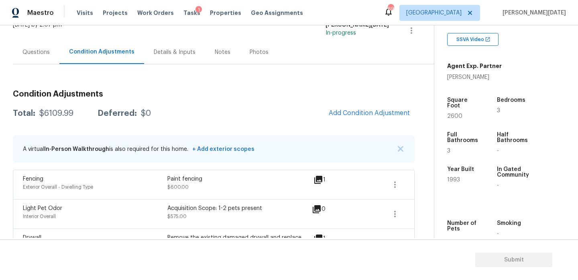
click at [42, 57] on div "Questions" at bounding box center [36, 52] width 47 height 24
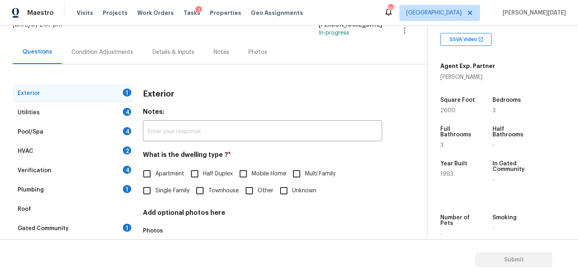
scroll to position [107, 0]
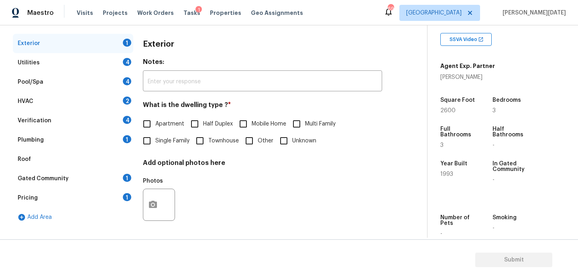
click at [174, 151] on div "Exterior Notes: ​ What is the dwelling type ? * Apartment Half Duplex Mobile Ho…" at bounding box center [262, 134] width 239 height 201
click at [139, 141] on input "Single Family" at bounding box center [147, 140] width 17 height 17
checkbox input "true"
click at [99, 145] on div "Plumbing 1" at bounding box center [73, 139] width 120 height 19
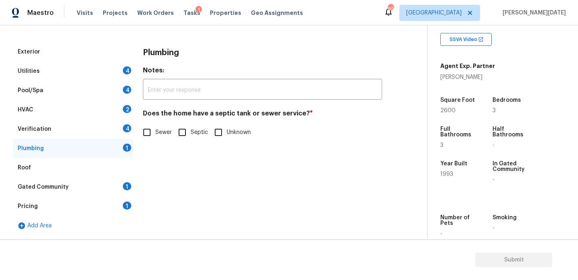
click at [90, 196] on div "Pricing 1" at bounding box center [73, 205] width 120 height 19
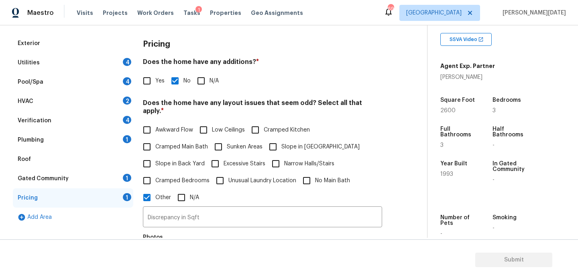
click at [157, 159] on label "Slope in Back Yard" at bounding box center [172, 163] width 66 height 17
click at [155, 159] on input "Slope in Back Yard" at bounding box center [147, 163] width 17 height 17
checkbox input "true"
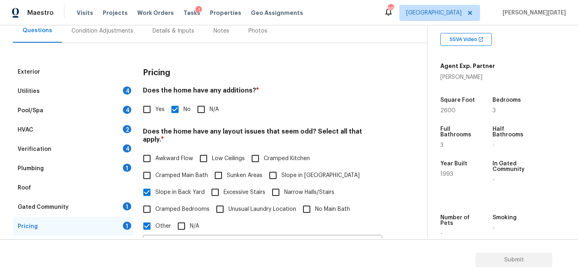
scroll to position [0, 0]
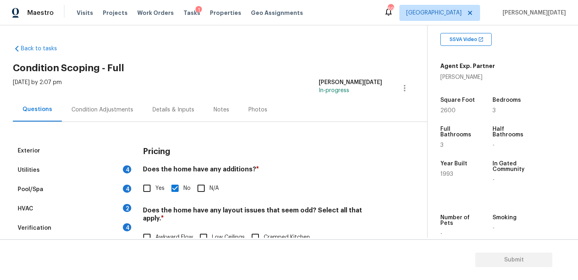
click at [112, 114] on div "Condition Adjustments" at bounding box center [102, 110] width 81 height 24
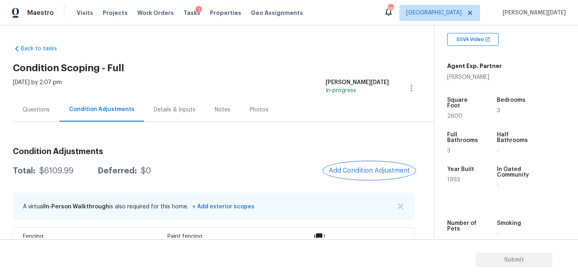
click at [361, 165] on button "Add Condition Adjustment" at bounding box center [369, 170] width 91 height 17
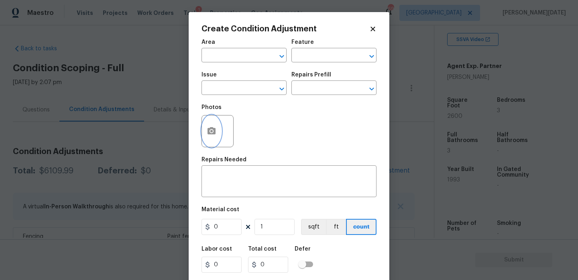
click at [210, 138] on button "button" at bounding box center [211, 130] width 19 height 31
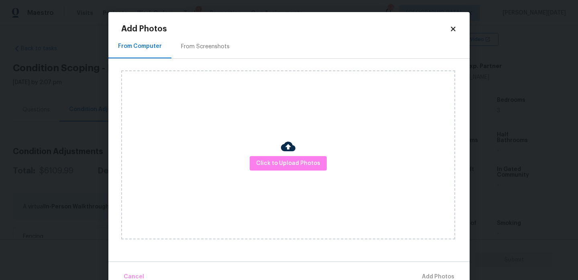
click at [262, 154] on div "Click to Upload Photos" at bounding box center [288, 154] width 334 height 169
click at [268, 163] on span "Click to Upload Photos" at bounding box center [288, 163] width 64 height 10
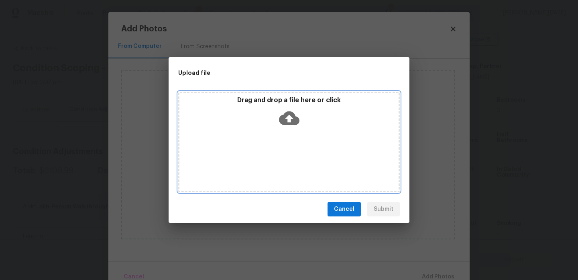
click at [268, 163] on div "Drag and drop a file here or click" at bounding box center [289, 142] width 222 height 100
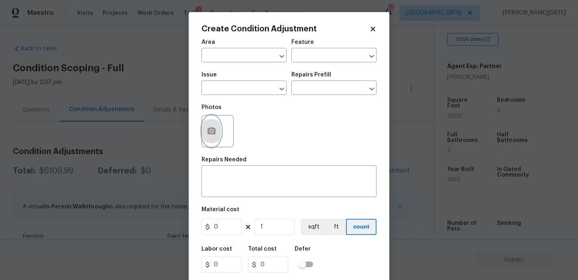
click at [207, 141] on button "button" at bounding box center [211, 130] width 19 height 31
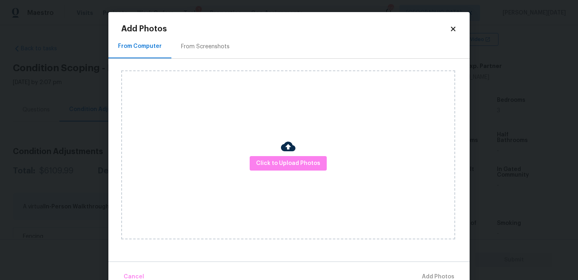
click at [193, 42] on div "From Screenshots" at bounding box center [205, 47] width 68 height 24
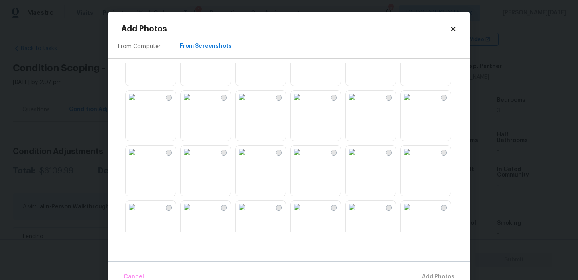
scroll to position [266, 0]
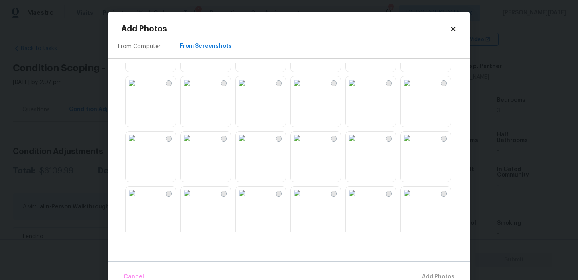
click at [304, 144] on img at bounding box center [297, 137] width 13 height 13
click at [428, 272] on span "Add 1 Photo(s)" at bounding box center [435, 276] width 40 height 10
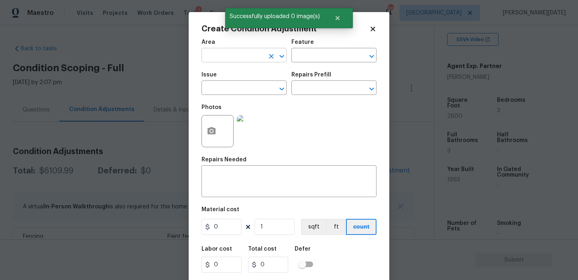
click at [227, 61] on input "text" at bounding box center [233, 56] width 63 height 12
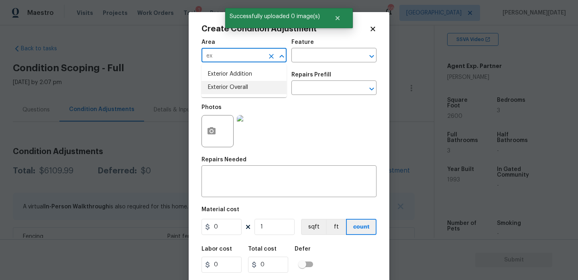
click at [229, 85] on li "Exterior Overall" at bounding box center [244, 87] width 85 height 13
type input "Exterior Overall"
click at [229, 85] on input "text" at bounding box center [233, 88] width 63 height 12
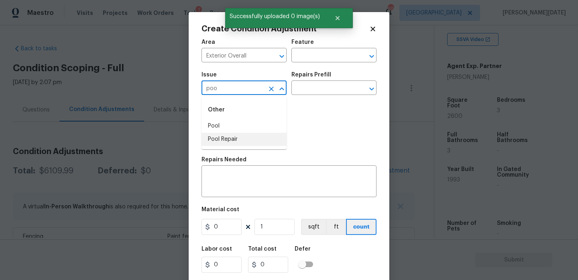
click at [228, 141] on li "Pool Repair" at bounding box center [244, 139] width 85 height 13
type input "Pool Repair"
click at [333, 93] on input "text" at bounding box center [323, 88] width 63 height 12
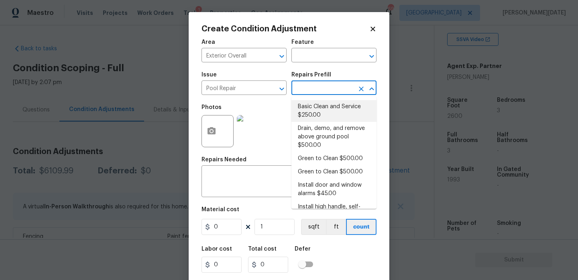
click at [331, 110] on li "Basic Clean and Service $250.00" at bounding box center [334, 111] width 85 height 22
type input "Pool"
type textarea "basic clean and service, balance chems, repair minor leaks at equipment, etc"
type input "250"
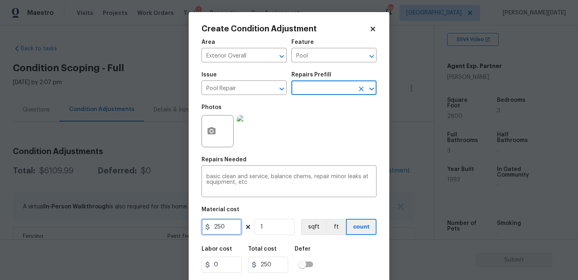
drag, startPoint x: 231, startPoint y: 231, endPoint x: 188, endPoint y: 230, distance: 42.6
click at [189, 230] on div "Create Condition Adjustment Area Exterior Overall ​ Feature Pool ​ Issue Pool R…" at bounding box center [289, 148] width 201 height 273
type input "500"
click at [309, 147] on div "Photos" at bounding box center [289, 126] width 175 height 52
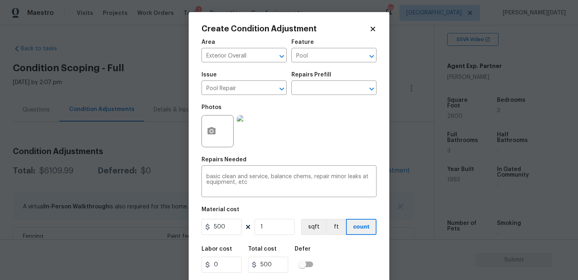
scroll to position [20, 0]
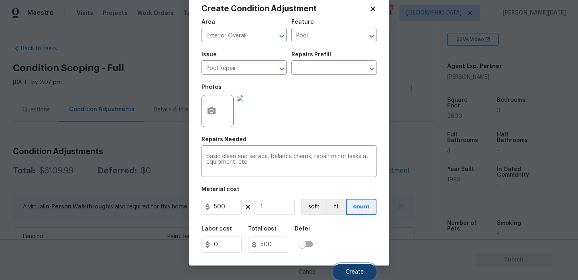
click at [351, 267] on button "Create" at bounding box center [355, 271] width 44 height 16
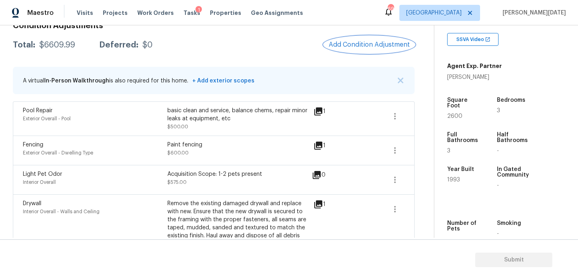
scroll to position [125, 0]
click at [384, 47] on span "Add Condition Adjustment" at bounding box center [369, 45] width 81 height 7
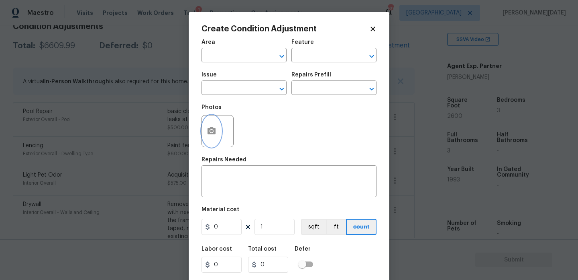
click at [213, 135] on icon "button" at bounding box center [212, 131] width 10 height 10
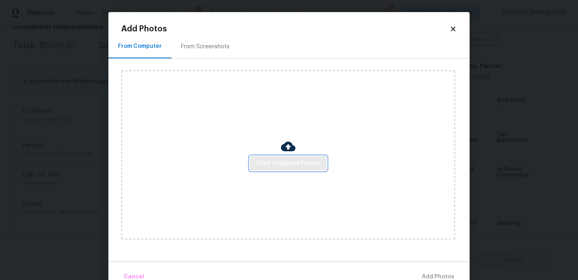
click at [271, 159] on span "Click to Upload Photos" at bounding box center [288, 163] width 64 height 10
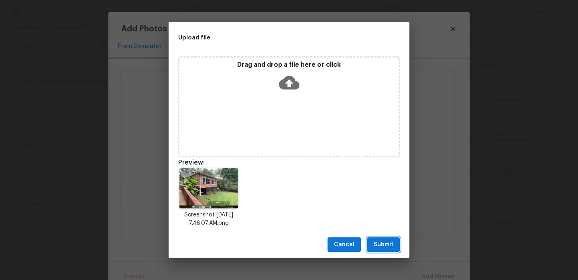
click at [374, 244] on span "Submit" at bounding box center [384, 244] width 20 height 10
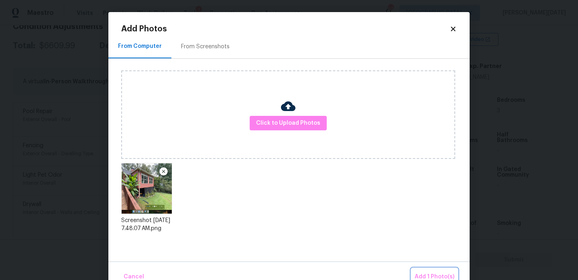
click at [424, 271] on button "Add 1 Photo(s)" at bounding box center [435, 276] width 46 height 17
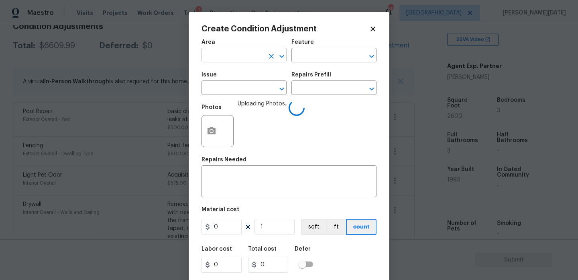
click at [225, 59] on input "text" at bounding box center [233, 56] width 63 height 12
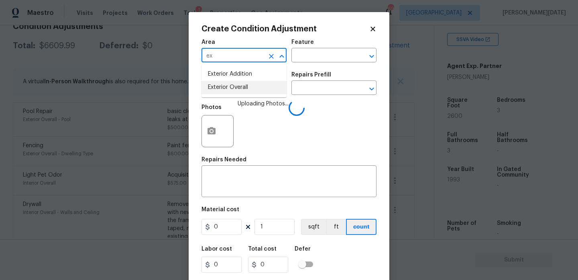
click at [229, 87] on li "Exterior Overall" at bounding box center [244, 87] width 85 height 13
type input "Exterior Overall"
click at [229, 87] on input "text" at bounding box center [233, 88] width 63 height 12
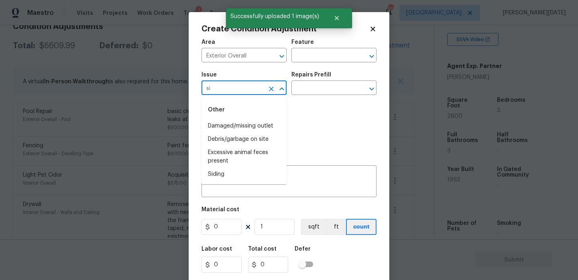
type input "sid"
click at [309, 57] on input "text" at bounding box center [323, 56] width 63 height 12
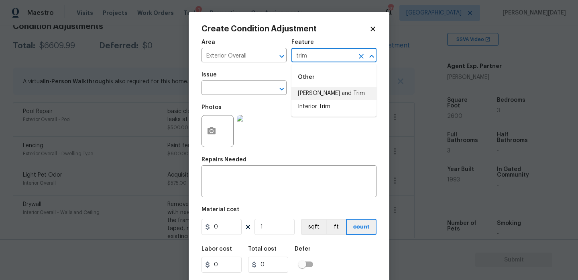
click at [315, 94] on li "[PERSON_NAME] and Trim" at bounding box center [334, 93] width 85 height 13
type input "[PERSON_NAME] and Trim"
click at [241, 90] on input "text" at bounding box center [233, 88] width 63 height 12
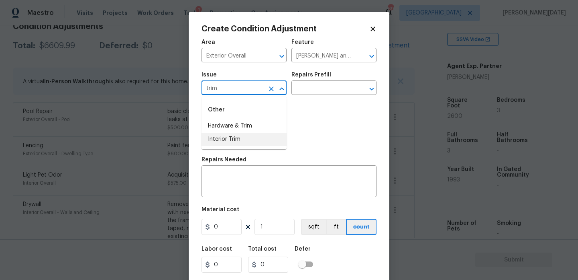
type input "trim"
click at [220, 220] on input "0" at bounding box center [222, 226] width 40 height 16
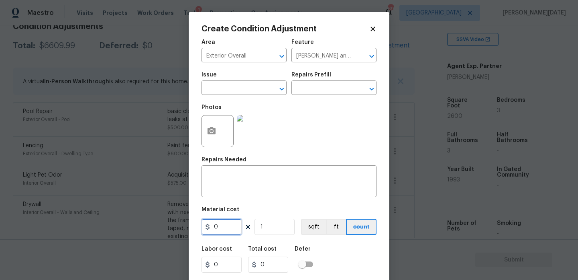
click at [220, 223] on input "0" at bounding box center [222, 226] width 40 height 16
click at [233, 91] on input "text" at bounding box center [233, 88] width 63 height 12
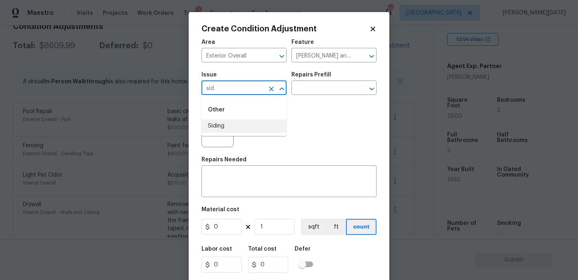
click at [225, 130] on li "Siding" at bounding box center [244, 125] width 85 height 13
type input "Siding"
click at [217, 227] on input "0" at bounding box center [222, 226] width 40 height 16
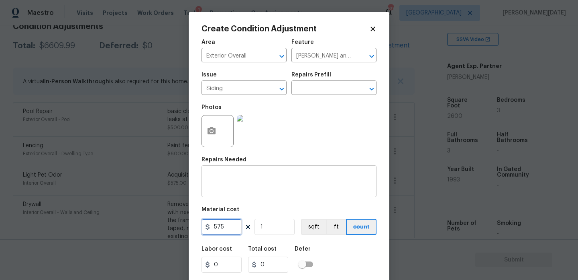
type input "575"
click at [235, 182] on textarea at bounding box center [288, 181] width 165 height 17
type input "575"
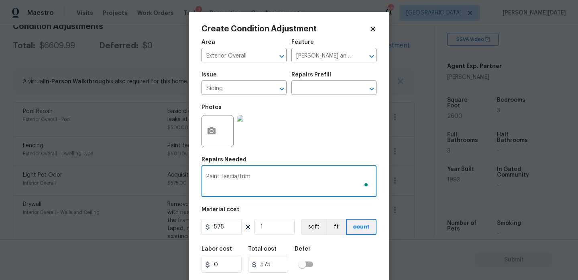
scroll to position [20, 0]
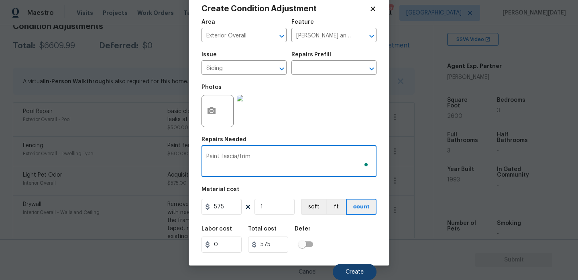
type textarea "Paint fascia/trim"
click at [354, 271] on span "Create" at bounding box center [355, 272] width 18 height 6
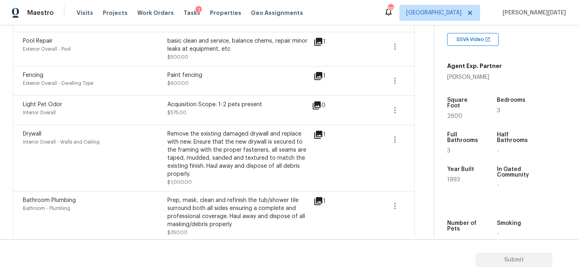
scroll to position [238, 0]
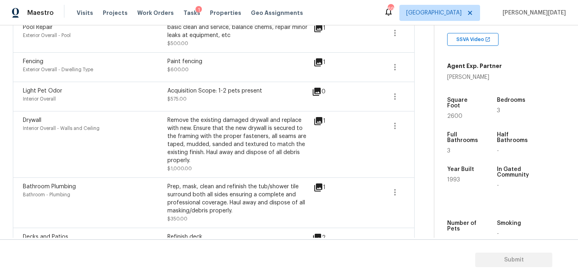
click at [458, 113] on span "2600" at bounding box center [454, 116] width 15 height 6
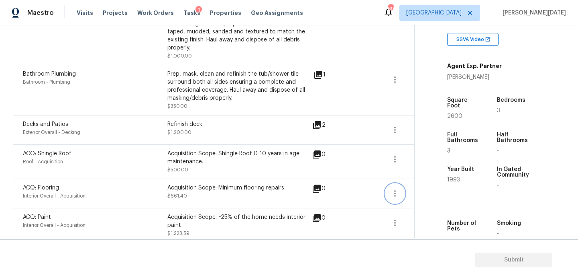
click at [391, 188] on icon "button" at bounding box center [395, 193] width 10 height 10
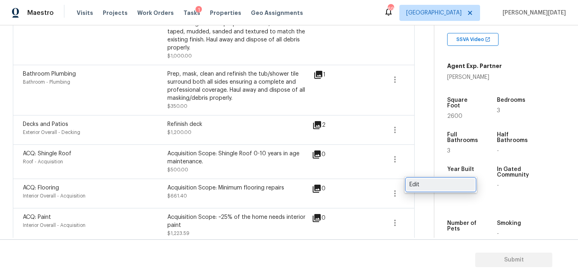
click at [430, 185] on div "Edit" at bounding box center [441, 184] width 63 height 8
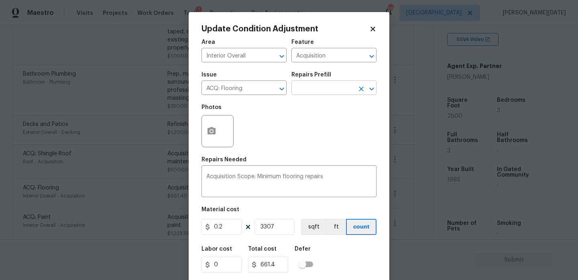
click at [328, 88] on input "text" at bounding box center [323, 88] width 63 height 12
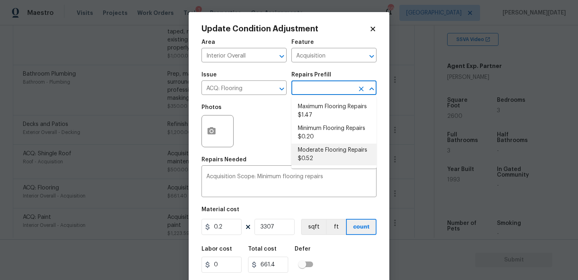
click at [323, 153] on li "Moderate Flooring Repairs $0.52" at bounding box center [334, 154] width 85 height 22
type textarea "Acquisition Scope: Moderate flooring repairs"
type input "0.52"
type input "1719.64"
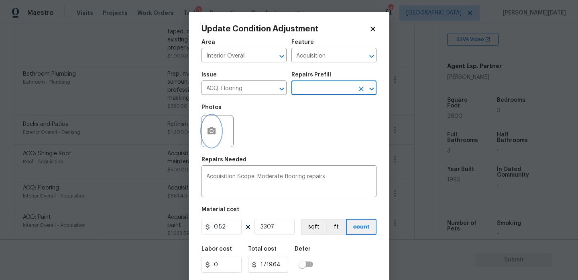
click at [207, 136] on icon "button" at bounding box center [212, 131] width 10 height 10
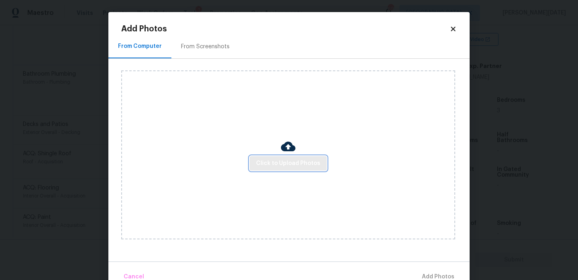
click at [267, 159] on span "Click to Upload Photos" at bounding box center [288, 163] width 64 height 10
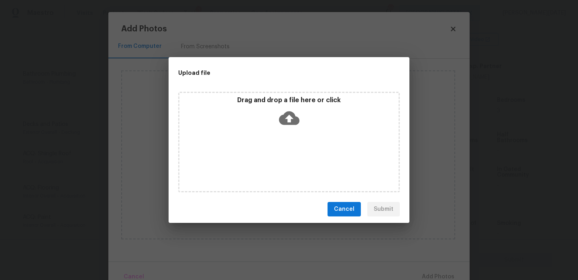
click at [267, 159] on div "Drag and drop a file here or click" at bounding box center [289, 142] width 222 height 100
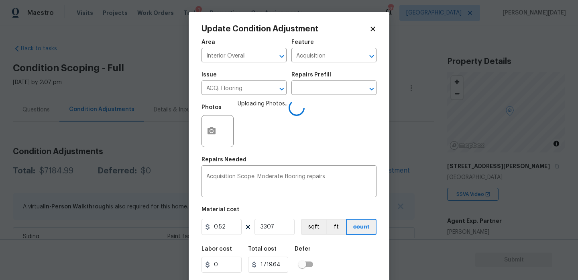
scroll to position [20, 0]
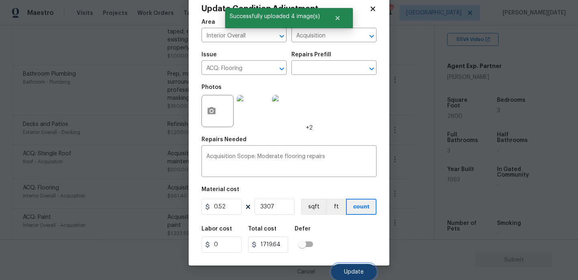
click at [346, 276] on button "Update" at bounding box center [353, 271] width 45 height 16
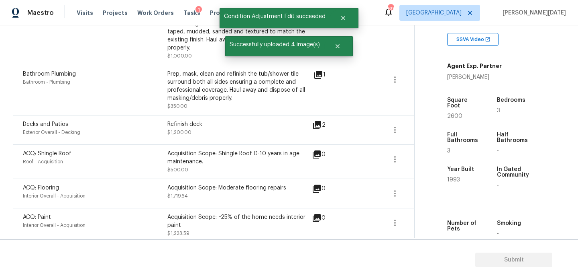
scroll to position [0, 0]
click at [387, 216] on button "button" at bounding box center [395, 222] width 19 height 19
click at [431, 214] on div "Edit" at bounding box center [441, 214] width 63 height 8
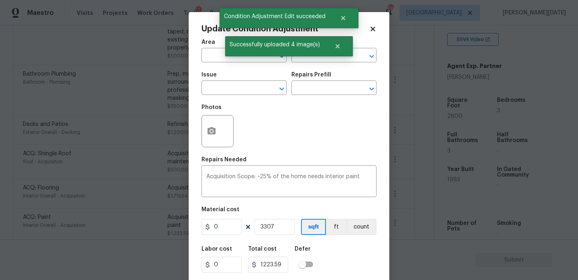
type input "Interior Overall"
type input "Acquisition"
type input "ACQ: Paint"
type input "0.37"
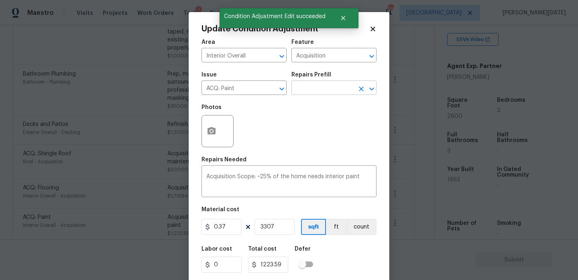
click at [317, 90] on input "text" at bounding box center [323, 88] width 63 height 12
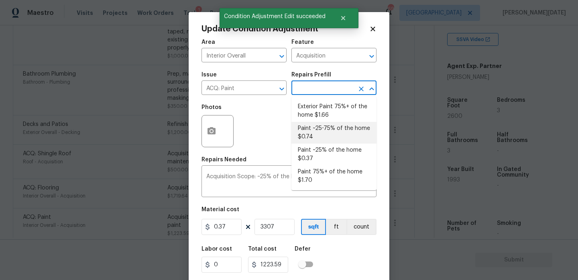
click at [323, 132] on li "Paint ~25-75% of the home $0.74" at bounding box center [334, 133] width 85 height 22
type textarea "Acquisition Scope: ~25 - 75% of the home needs interior paint"
type input "0.74"
type input "2447.18"
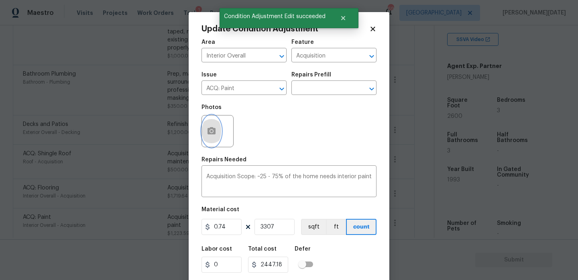
click at [212, 124] on button "button" at bounding box center [211, 130] width 19 height 31
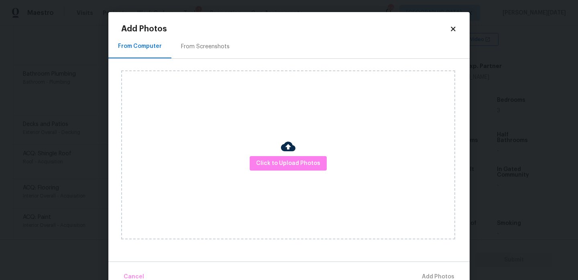
click at [286, 173] on div "Click to Upload Photos" at bounding box center [288, 154] width 334 height 169
click at [291, 169] on button "Click to Upload Photos" at bounding box center [288, 163] width 77 height 15
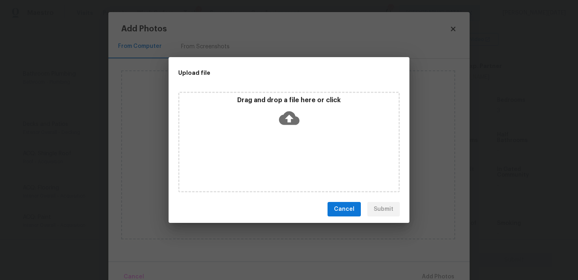
click at [291, 169] on div "Drag and drop a file here or click" at bounding box center [289, 142] width 222 height 100
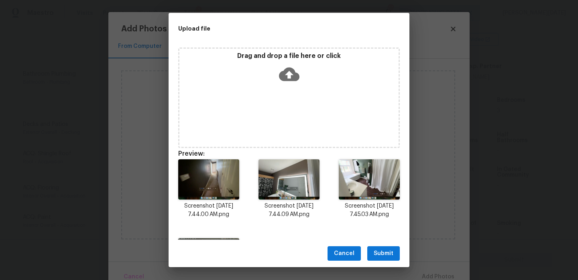
click at [387, 249] on span "Submit" at bounding box center [384, 253] width 20 height 10
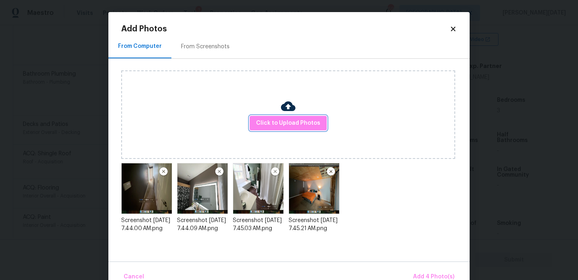
scroll to position [18, 0]
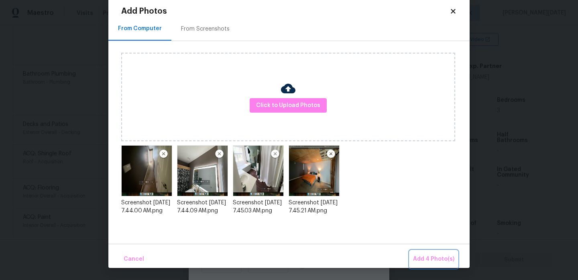
click at [418, 261] on span "Add 4 Photo(s)" at bounding box center [433, 259] width 41 height 10
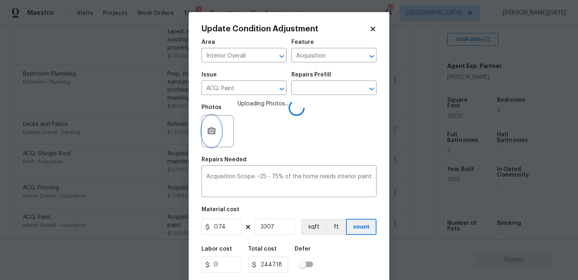
scroll to position [20, 0]
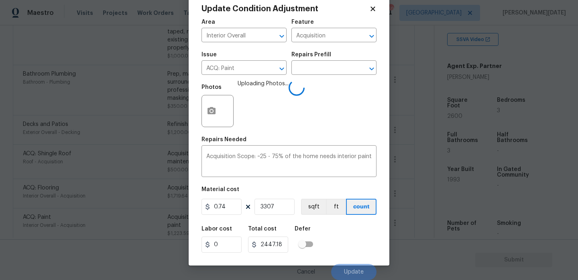
click at [340, 253] on div "Labor cost 0 Total cost 2447.18 Defer" at bounding box center [289, 239] width 175 height 36
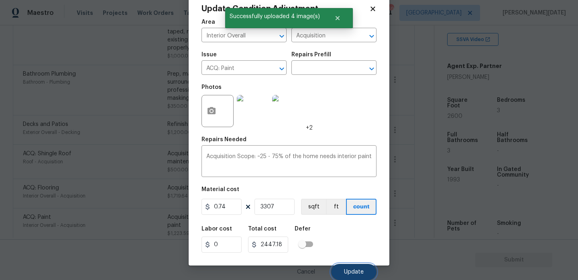
click at [352, 273] on span "Update" at bounding box center [354, 272] width 20 height 6
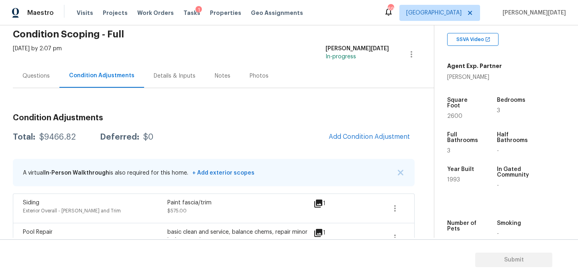
scroll to position [30, 0]
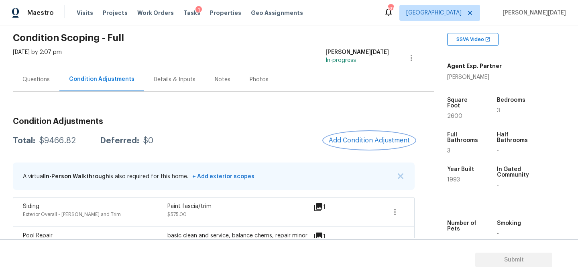
click at [365, 137] on span "Add Condition Adjustment" at bounding box center [369, 140] width 81 height 7
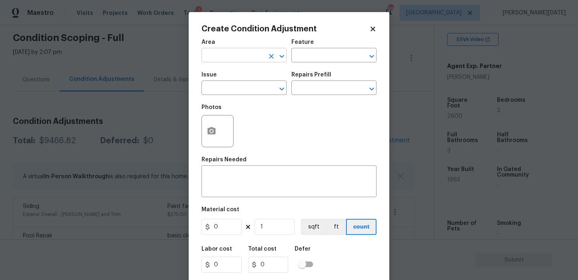
click at [215, 62] on input "text" at bounding box center [233, 56] width 63 height 12
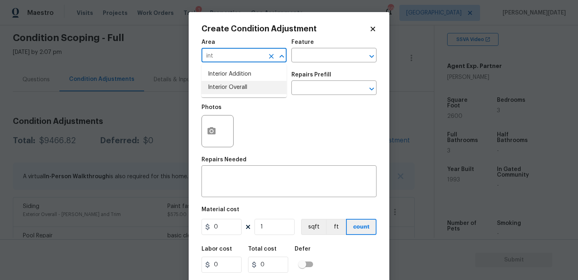
click at [226, 95] on ul "Interior Addition Interior Overall" at bounding box center [244, 80] width 85 height 33
click at [237, 85] on li "Interior Overall" at bounding box center [244, 87] width 85 height 13
type input "Interior Overall"
click at [237, 85] on input "text" at bounding box center [233, 88] width 63 height 12
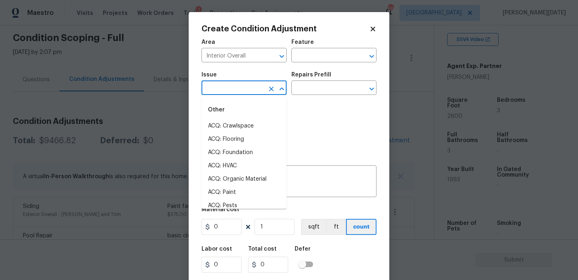
click at [237, 85] on input "text" at bounding box center [233, 88] width 63 height 12
type input "a"
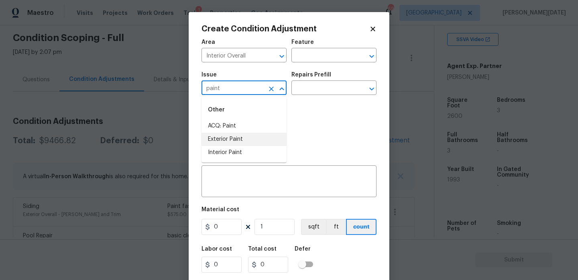
click at [235, 152] on li "Interior Paint" at bounding box center [244, 152] width 85 height 13
type input "Interior Paint"
click at [298, 91] on input "text" at bounding box center [323, 88] width 63 height 12
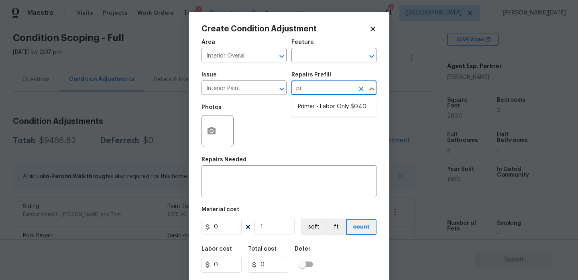
type input "pri"
click at [325, 114] on ul "Primer - Labor Only $0.40" at bounding box center [334, 107] width 85 height 20
click at [329, 107] on li "Primer - Labor Only $0.40" at bounding box center [334, 106] width 85 height 13
type input "Overall Paint"
type textarea "Interior primer - PRIMER PROVIDED BY OPENDOOR - All nails, screws, drywall anch…"
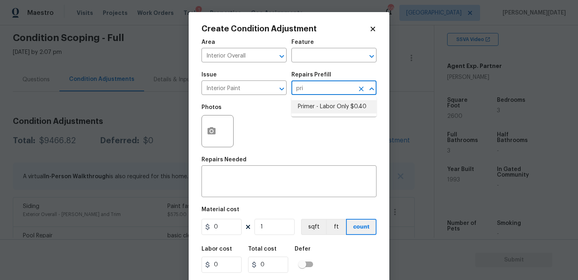
type input "0.4"
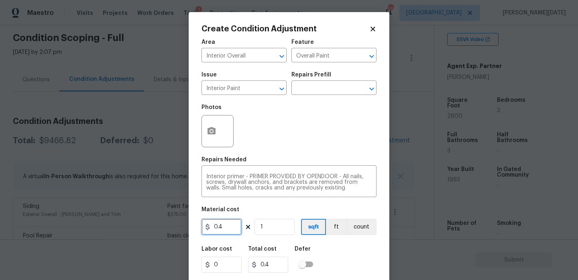
drag, startPoint x: 226, startPoint y: 231, endPoint x: 168, endPoint y: 229, distance: 58.3
click at [168, 229] on div "Create Condition Adjustment Area Interior Overall ​ Feature Overall Paint ​ Iss…" at bounding box center [289, 140] width 578 height 280
type input "500"
click at [212, 134] on icon "button" at bounding box center [212, 130] width 8 height 7
type input "500"
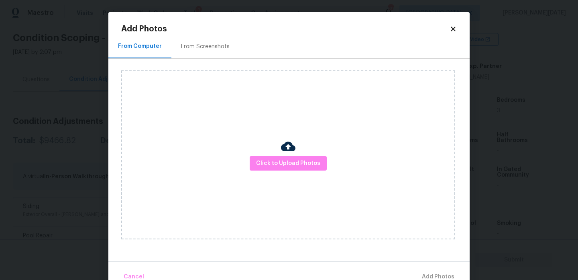
click at [209, 56] on div "From Screenshots" at bounding box center [205, 47] width 68 height 24
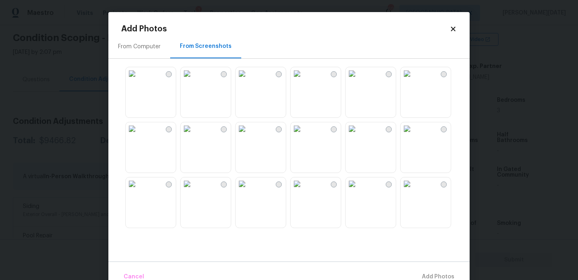
click at [249, 80] on img at bounding box center [242, 73] width 13 height 13
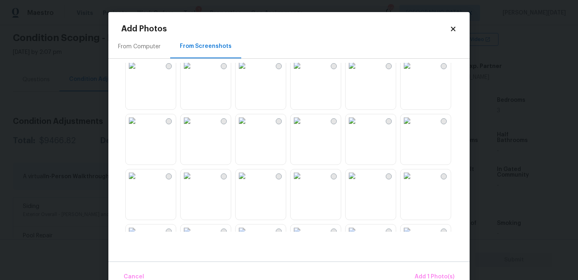
scroll to position [175, 0]
click at [194, 124] on img at bounding box center [187, 118] width 13 height 13
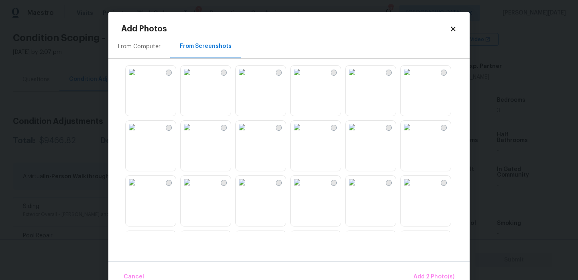
scroll to position [643, 0]
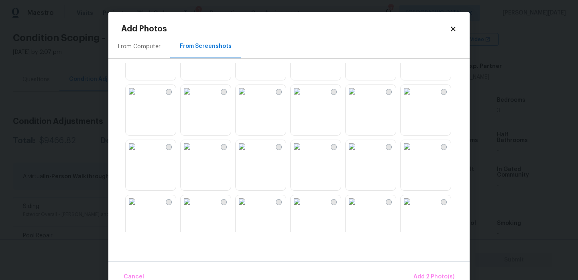
click at [304, 98] on img at bounding box center [297, 91] width 13 height 13
click at [422, 272] on span "Add 3 Photo(s)" at bounding box center [434, 276] width 41 height 10
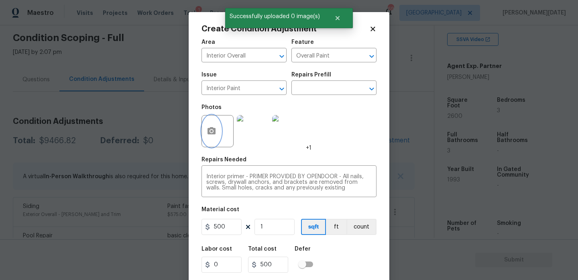
scroll to position [20, 0]
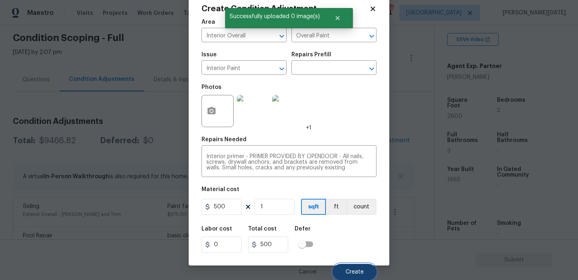
click at [349, 271] on span "Create" at bounding box center [355, 272] width 18 height 6
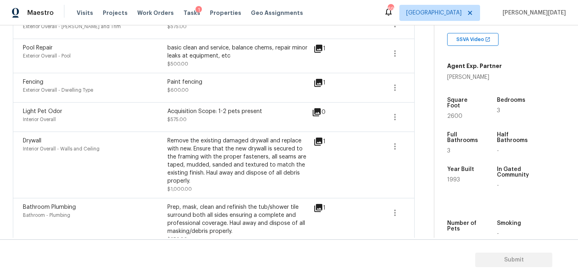
scroll to position [0, 0]
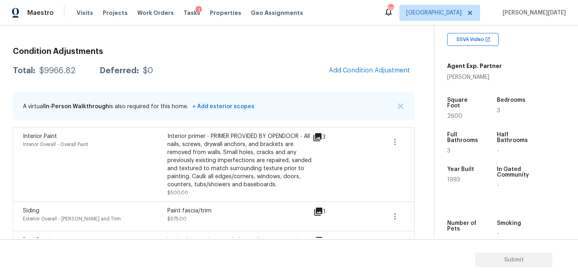
scroll to position [109, 0]
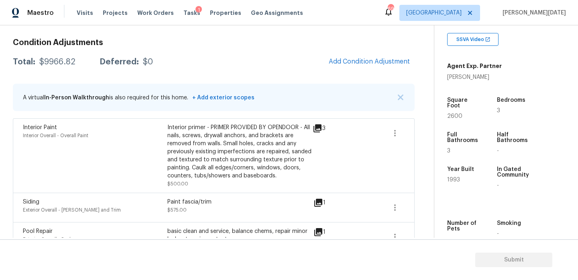
click at [369, 63] on span "Add Condition Adjustment" at bounding box center [369, 61] width 81 height 7
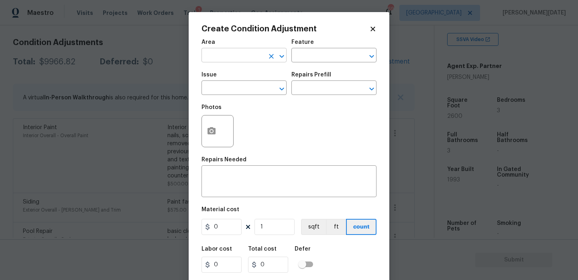
click at [211, 53] on input "text" at bounding box center [233, 56] width 63 height 12
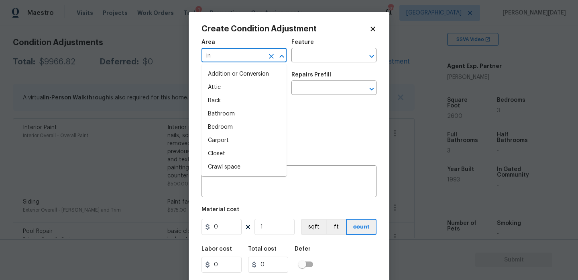
type input "int"
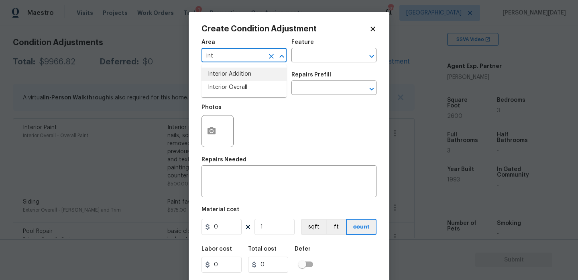
click at [272, 58] on icon "Clear" at bounding box center [271, 56] width 8 height 8
click at [239, 90] on li "Exterior Overall" at bounding box center [244, 87] width 85 height 13
type input "Exterior Overall"
click at [239, 90] on input "text" at bounding box center [233, 88] width 63 height 12
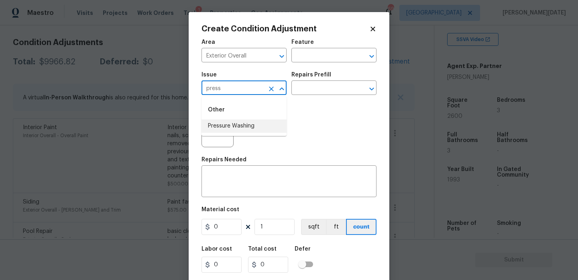
click at [239, 122] on li "Pressure Washing" at bounding box center [244, 125] width 85 height 13
type input "Pressure Washing"
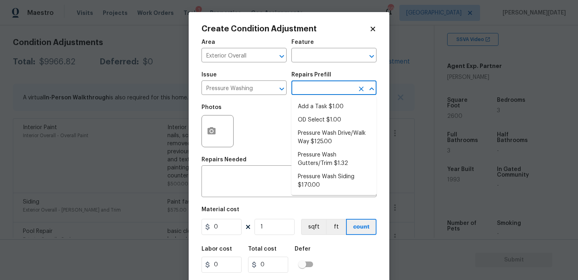
click at [300, 91] on input "text" at bounding box center [323, 88] width 63 height 12
click at [326, 135] on li "Pressure Wash Drive/Walk Way $125.00" at bounding box center [334, 137] width 85 height 22
type input "Siding"
type textarea "Pressure wash the driveways/walkways as directed by the PM. Ensure that all deb…"
type input "125"
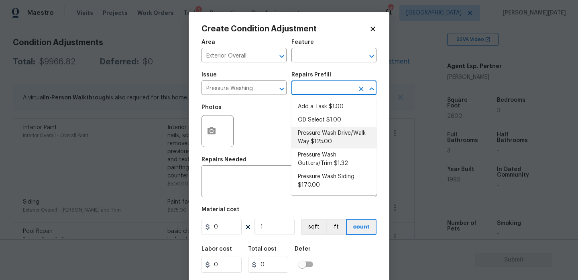
type input "125"
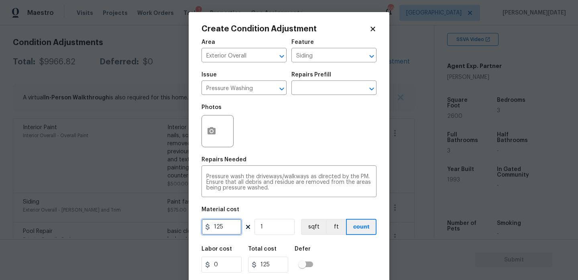
drag, startPoint x: 226, startPoint y: 229, endPoint x: 156, endPoint y: 227, distance: 70.7
click at [156, 227] on div "Create Condition Adjustment Area Exterior Overall ​ Feature Siding ​ Issue Pres…" at bounding box center [289, 140] width 578 height 280
type input "200"
click at [249, 158] on div "Repairs Needed" at bounding box center [289, 162] width 175 height 10
type input "200"
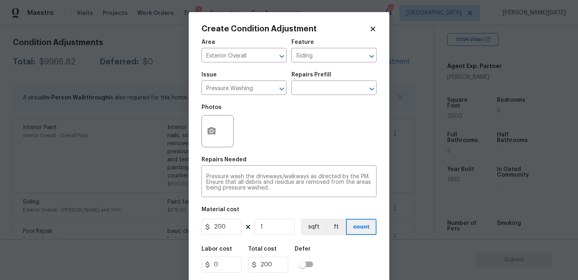
click at [249, 158] on div "Repairs Needed" at bounding box center [289, 162] width 175 height 10
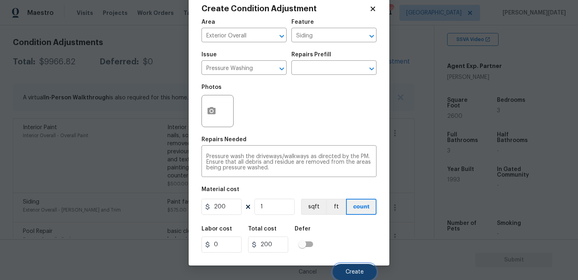
click at [355, 269] on span "Create" at bounding box center [355, 272] width 18 height 6
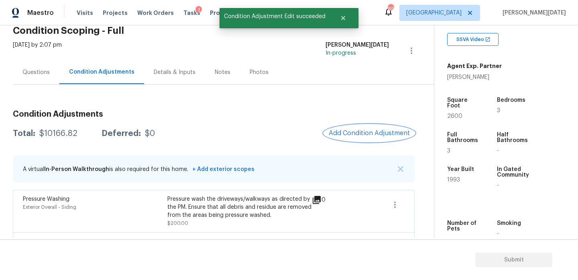
scroll to position [7, 0]
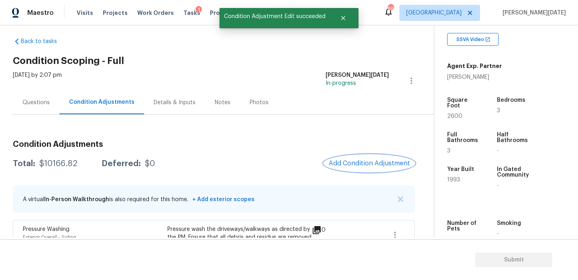
click at [366, 161] on span "Add Condition Adjustment" at bounding box center [369, 162] width 81 height 7
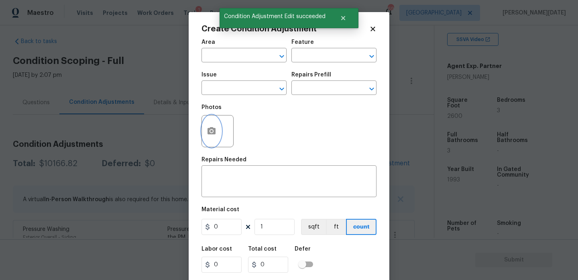
click at [214, 132] on icon "button" at bounding box center [212, 130] width 8 height 7
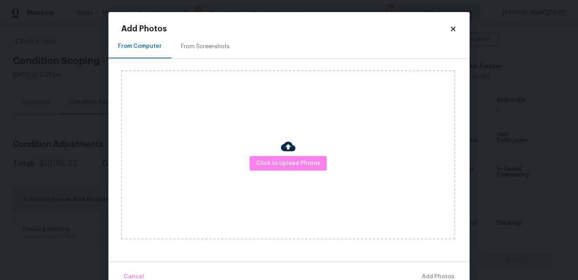
click at [206, 53] on div "From Screenshots" at bounding box center [205, 47] width 68 height 24
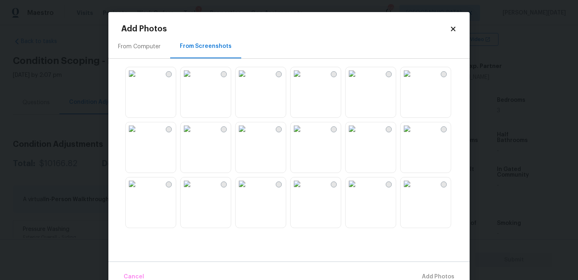
click at [249, 135] on img at bounding box center [242, 128] width 13 height 13
click at [249, 190] on img at bounding box center [242, 183] width 13 height 13
click at [249, 135] on img at bounding box center [242, 128] width 13 height 13
click at [413, 80] on img at bounding box center [407, 73] width 13 height 13
click at [414, 135] on img at bounding box center [407, 128] width 13 height 13
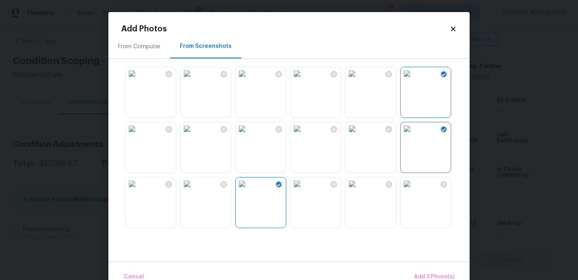
click at [359, 80] on img at bounding box center [352, 73] width 13 height 13
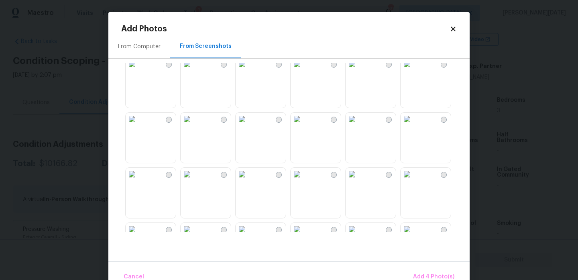
scroll to position [181, 0]
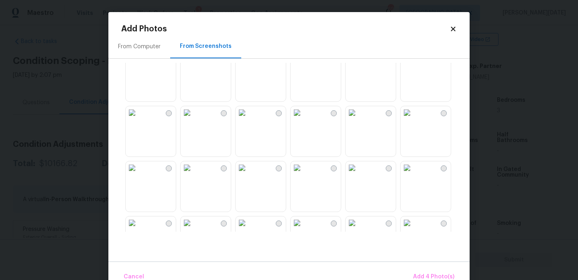
click at [359, 174] on img at bounding box center [352, 167] width 13 height 13
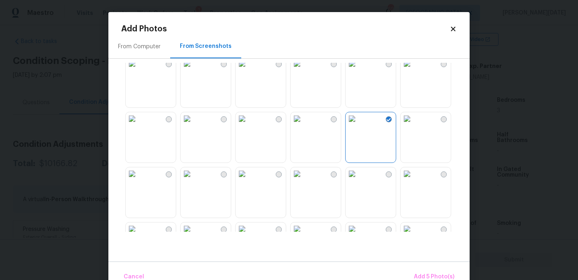
scroll to position [233, 0]
click at [139, 122] on img at bounding box center [132, 115] width 13 height 13
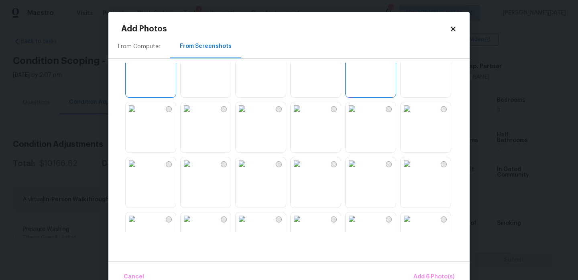
scroll to position [298, 0]
click at [249, 112] on img at bounding box center [242, 105] width 13 height 13
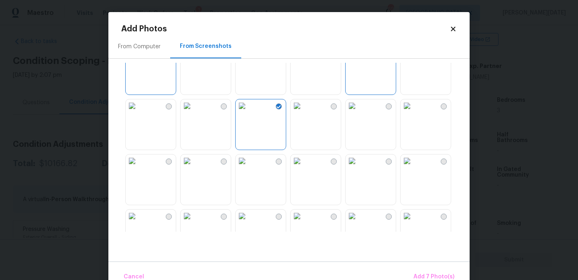
scroll to position [767, 0]
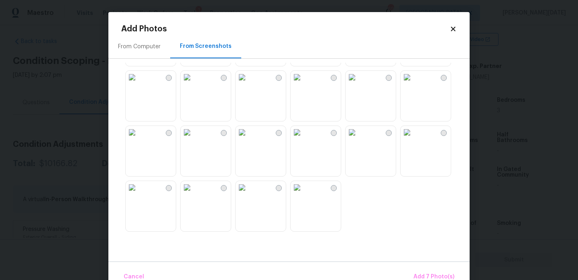
click at [304, 84] on img at bounding box center [297, 77] width 13 height 13
click at [425, 275] on span "Add 8 Photo(s)" at bounding box center [434, 276] width 41 height 10
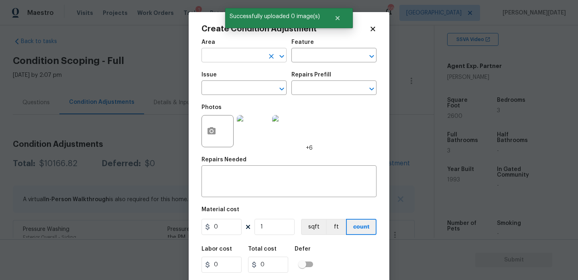
click at [216, 57] on input "text" at bounding box center [233, 56] width 63 height 12
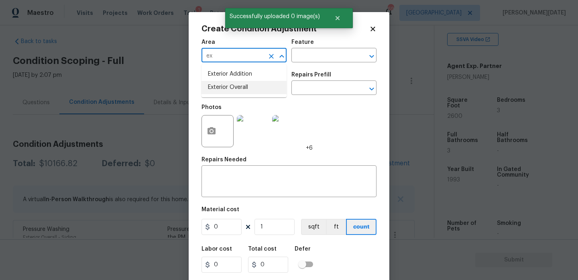
click at [230, 86] on li "Exterior Overall" at bounding box center [244, 87] width 85 height 13
type input "Exterior Overall"
click at [230, 86] on input "text" at bounding box center [233, 88] width 63 height 12
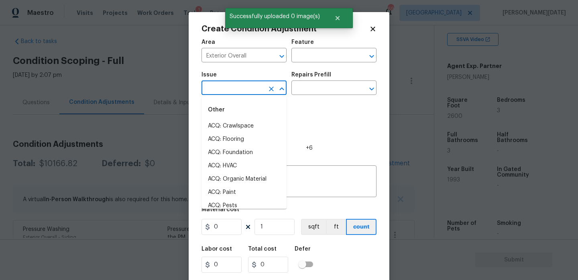
click at [230, 86] on input "text" at bounding box center [233, 88] width 63 height 12
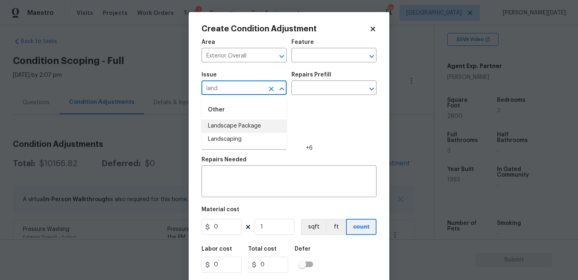
click at [237, 124] on li "Landscape Package" at bounding box center [244, 125] width 85 height 13
type input "Landscape Package"
click at [319, 92] on input "text" at bounding box center [323, 88] width 63 height 12
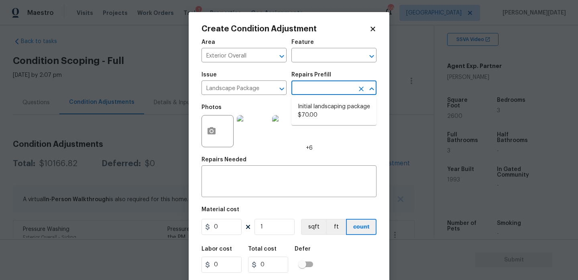
click at [321, 106] on li "Initial landscaping package $70.00" at bounding box center [334, 111] width 85 height 22
type input "Home Readiness Packages"
type textarea "Mowing of grass up to 6" in height. Mow, edge along driveways & sidewalks, trim…"
type input "70"
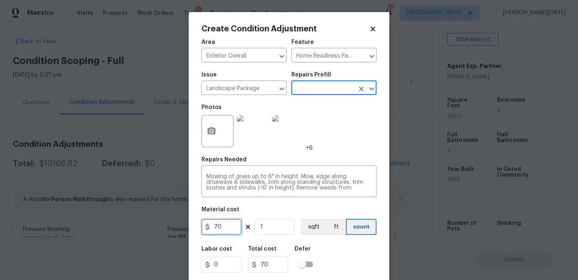
click at [223, 231] on input "70" at bounding box center [222, 226] width 40 height 16
type input "750"
click at [352, 142] on div "Photos +6" at bounding box center [289, 126] width 175 height 52
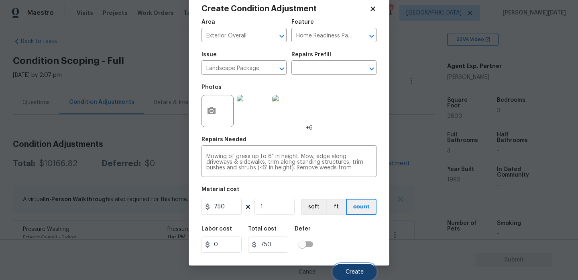
click at [354, 276] on button "Create" at bounding box center [355, 271] width 44 height 16
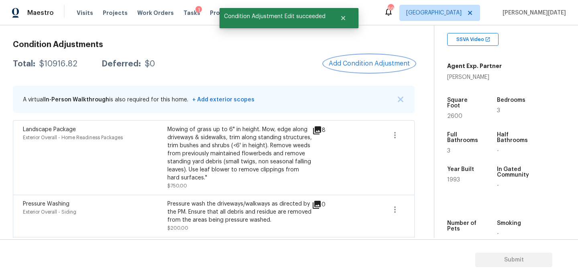
scroll to position [82, 0]
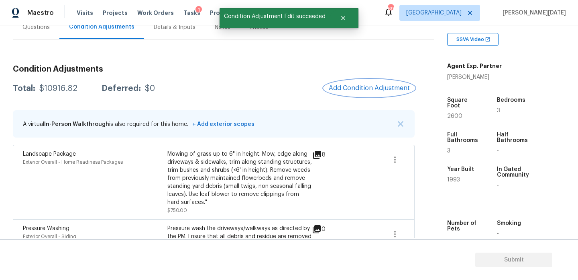
click at [372, 82] on button "Add Condition Adjustment" at bounding box center [369, 88] width 91 height 17
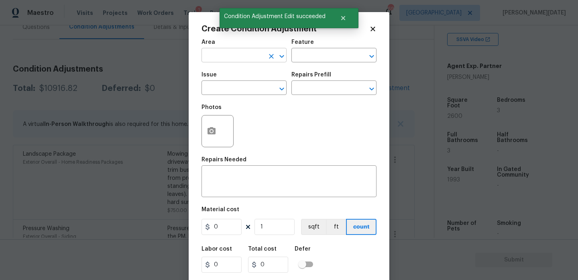
click at [222, 54] on input "text" at bounding box center [233, 56] width 63 height 12
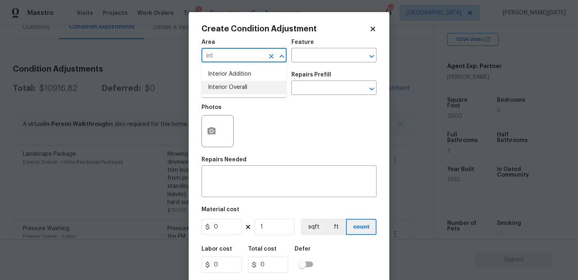
click at [226, 83] on li "Interior Overall" at bounding box center [244, 87] width 85 height 13
type input "Interior Overall"
click at [226, 83] on input "text" at bounding box center [233, 88] width 63 height 12
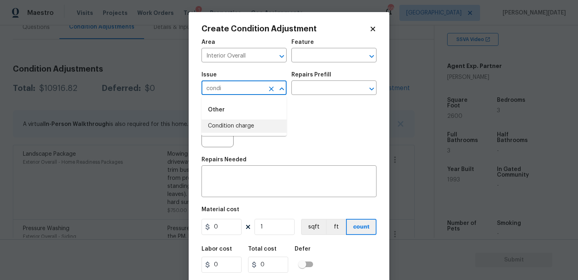
click at [235, 122] on li "Condition charge" at bounding box center [244, 125] width 85 height 13
type input "Condition charge"
click at [305, 89] on input "text" at bounding box center [323, 88] width 63 height 12
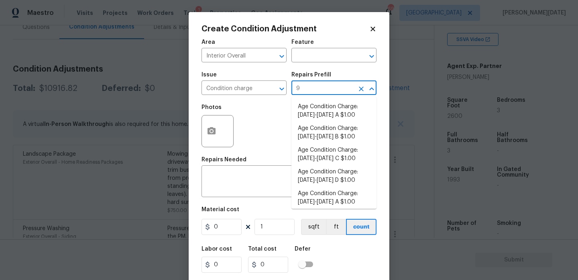
type input "93"
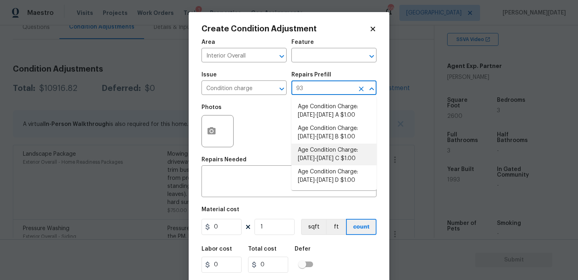
click at [320, 158] on li "Age Condition Charge: 1993-2008 C $1.00" at bounding box center [334, 154] width 85 height 22
type input "Home Readiness Packages"
type textarea "Age Condition Charge: 1993-2008 C"
type input "1"
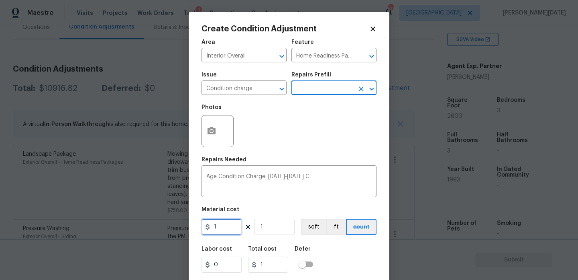
click at [228, 224] on input "1" at bounding box center [222, 226] width 40 height 16
type input "2000"
click at [306, 142] on div "Photos" at bounding box center [289, 126] width 175 height 52
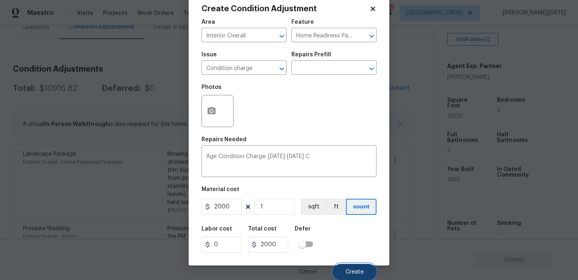
click at [351, 267] on button "Create" at bounding box center [355, 271] width 44 height 16
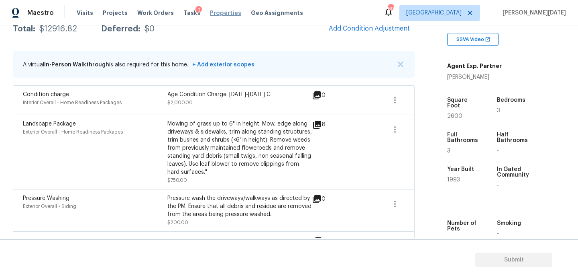
scroll to position [139, 0]
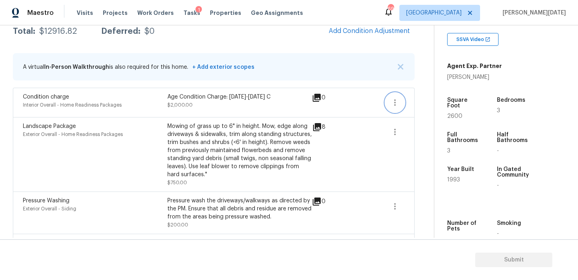
click at [396, 104] on icon "button" at bounding box center [395, 103] width 10 height 10
click at [445, 93] on ul "Edit" at bounding box center [441, 101] width 72 height 16
click at [427, 99] on div "Edit" at bounding box center [441, 101] width 63 height 8
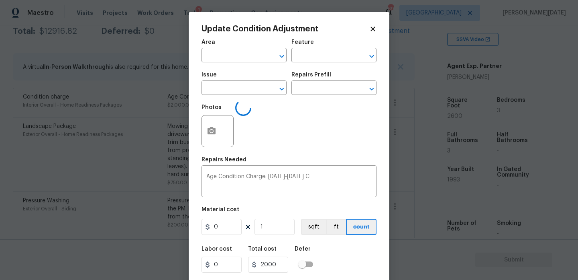
type input "Interior Overall"
type input "Home Readiness Packages"
type input "Condition charge"
type input "2000"
click at [313, 90] on input "text" at bounding box center [323, 88] width 63 height 12
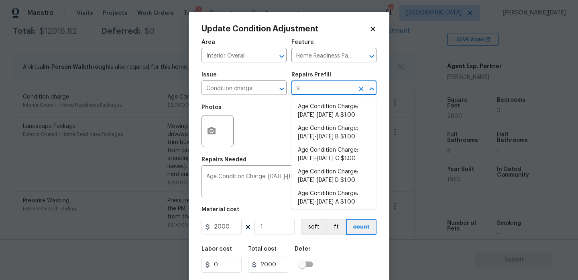
type input "93"
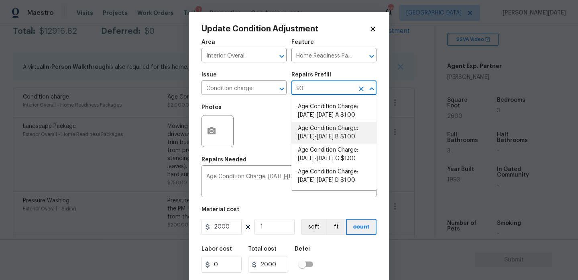
click at [310, 137] on li "Age Condition Charge: 1993-2008 B $1.00" at bounding box center [334, 133] width 85 height 22
type textarea "Age Condition Charge: 1993-2008 B"
type input "1"
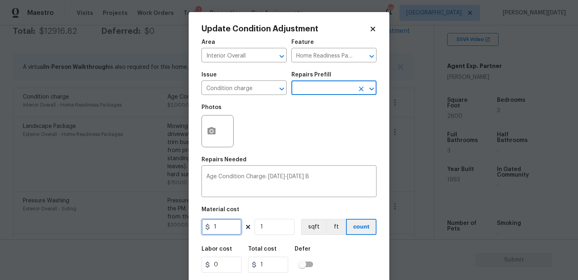
click at [224, 232] on input "1" at bounding box center [222, 226] width 40 height 16
click at [217, 228] on input "12000" at bounding box center [222, 226] width 40 height 16
type input "2000"
click at [299, 165] on div "Repairs Needed" at bounding box center [289, 162] width 175 height 10
type input "2000"
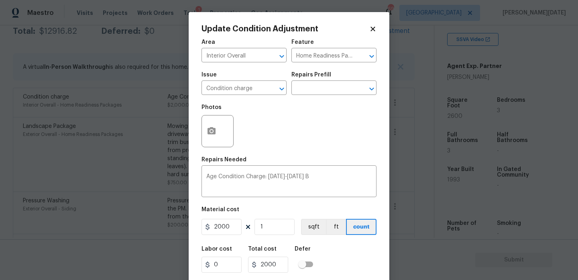
click at [324, 141] on div "Photos" at bounding box center [289, 126] width 175 height 52
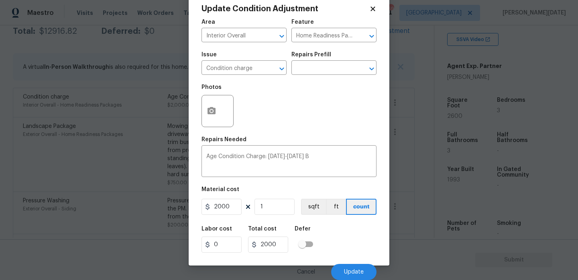
click at [359, 262] on div "Cancel Update" at bounding box center [289, 268] width 175 height 22
click at [359, 263] on div "Cancel Update" at bounding box center [289, 268] width 175 height 22
click at [357, 271] on span "Update" at bounding box center [354, 272] width 20 height 6
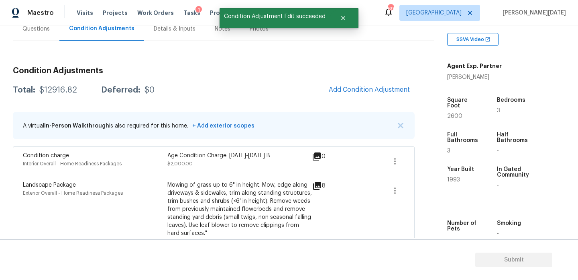
scroll to position [63, 0]
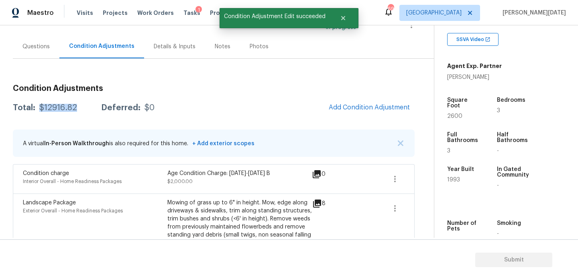
drag, startPoint x: 39, startPoint y: 108, endPoint x: 75, endPoint y: 108, distance: 35.3
click at [75, 108] on div "$12916.82" at bounding box center [58, 108] width 38 height 8
copy div "$12916.82"
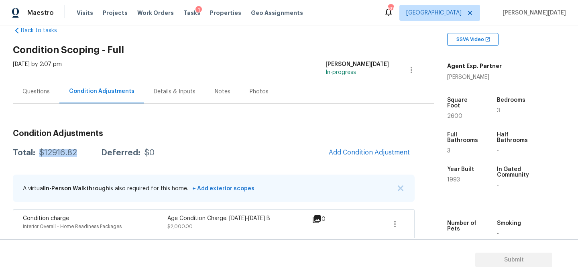
scroll to position [0, 0]
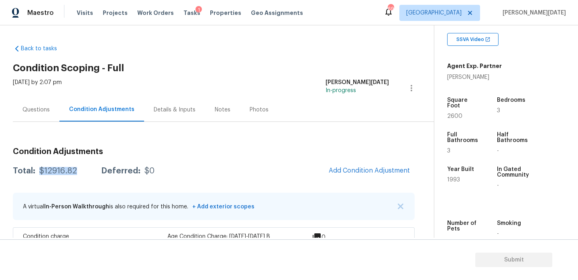
click at [33, 112] on div "Questions" at bounding box center [35, 110] width 27 height 8
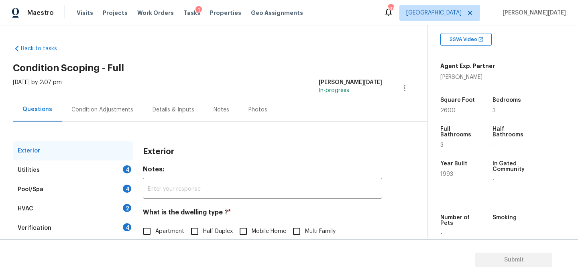
scroll to position [107, 0]
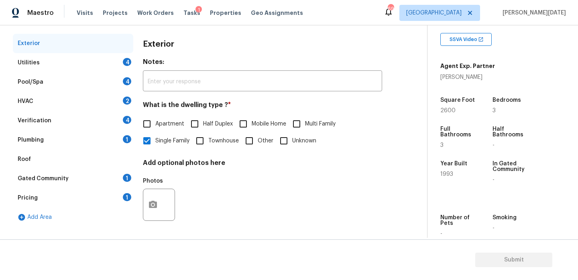
click at [118, 63] on div "Utilities 4" at bounding box center [73, 62] width 120 height 19
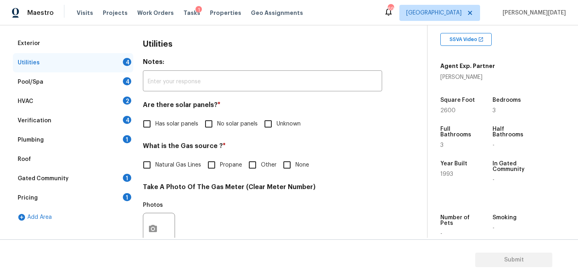
click at [203, 122] on input "No solar panels" at bounding box center [208, 123] width 17 height 17
checkbox input "true"
click at [287, 164] on input "None" at bounding box center [287, 164] width 17 height 17
checkbox input "true"
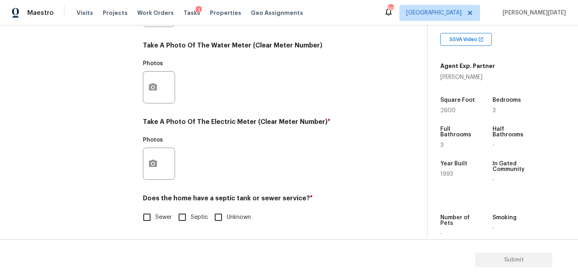
scroll to position [325, 0]
click at [155, 167] on icon "button" at bounding box center [153, 164] width 10 height 10
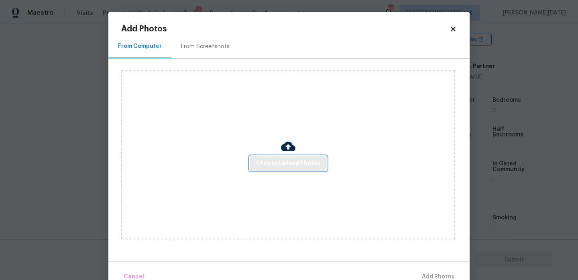
click at [293, 162] on span "Click to Upload Photos" at bounding box center [288, 163] width 64 height 10
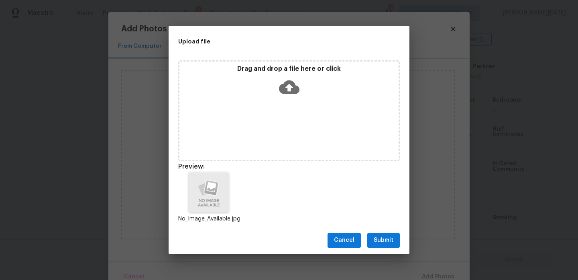
scroll to position [6, 0]
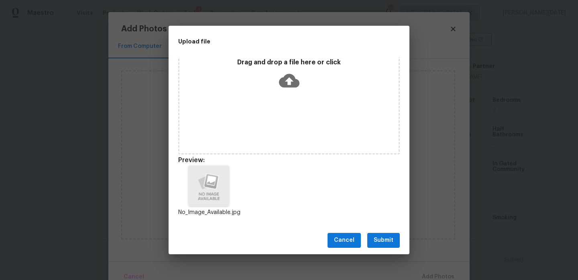
click at [379, 240] on span "Submit" at bounding box center [384, 240] width 20 height 10
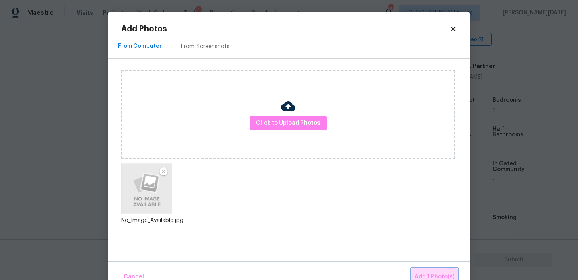
click at [422, 270] on button "Add 1 Photo(s)" at bounding box center [435, 276] width 46 height 17
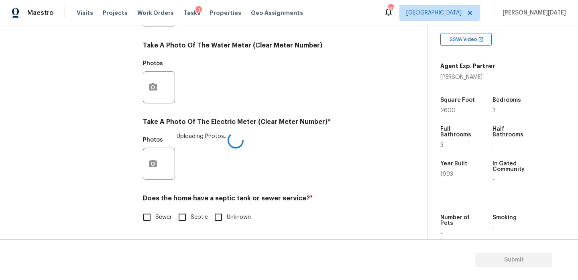
click at [160, 216] on span "Sewer" at bounding box center [163, 217] width 16 height 8
click at [155, 216] on input "Sewer" at bounding box center [147, 216] width 17 height 17
checkbox input "true"
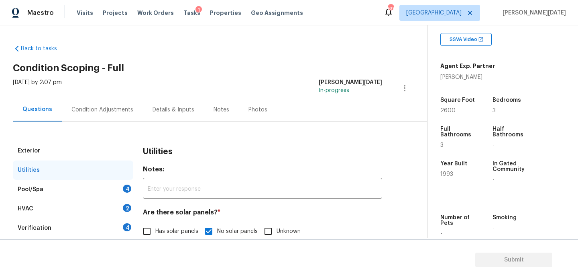
click at [117, 178] on div "Utilities" at bounding box center [73, 169] width 120 height 19
click at [118, 195] on div "Pool/Spa 4" at bounding box center [73, 189] width 120 height 19
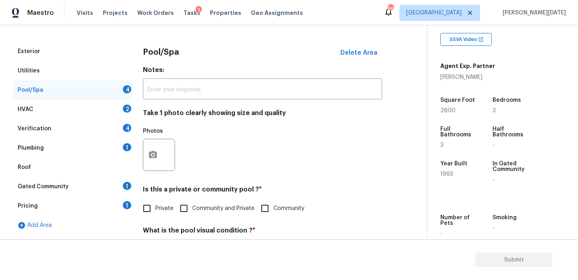
scroll to position [102, 0]
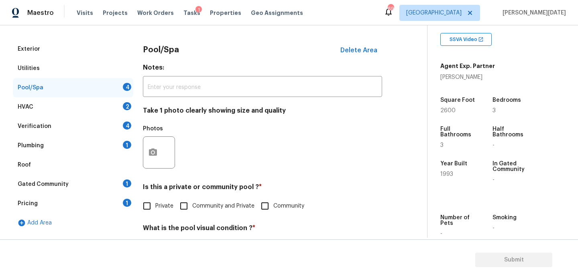
click at [147, 204] on input "Private" at bounding box center [147, 205] width 17 height 17
checkbox input "true"
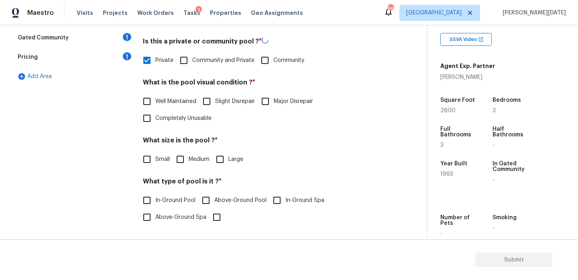
scroll to position [247, 0]
click at [178, 98] on span "Well Maintained" at bounding box center [175, 101] width 41 height 8
click at [155, 98] on input "Well Maintained" at bounding box center [147, 101] width 17 height 17
checkbox input "true"
click at [222, 155] on input "Large" at bounding box center [220, 159] width 17 height 17
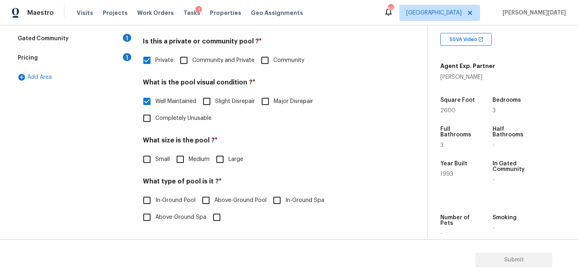
checkbox input "true"
click at [164, 206] on label "In-Ground Pool" at bounding box center [167, 200] width 57 height 17
click at [155, 206] on input "In-Ground Pool" at bounding box center [147, 200] width 17 height 17
checkbox input "true"
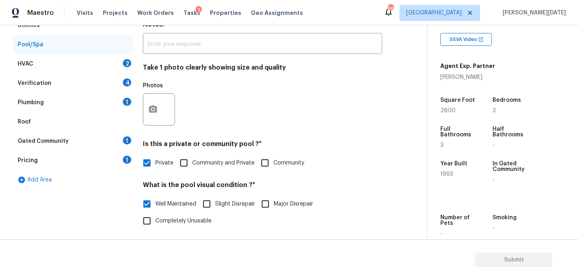
scroll to position [125, 0]
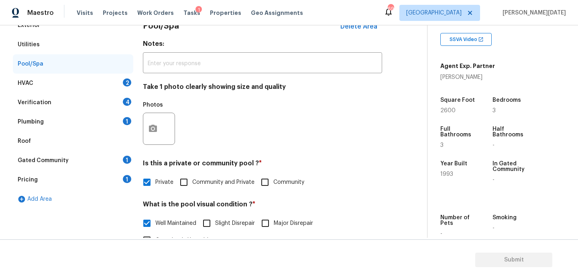
click at [122, 76] on div "HVAC 2" at bounding box center [73, 82] width 120 height 19
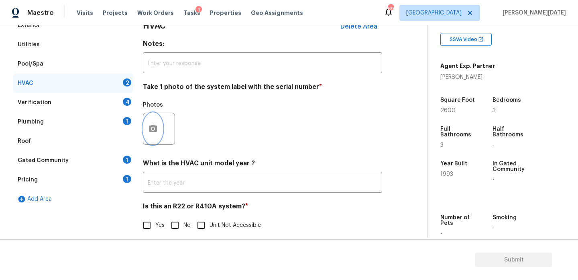
click at [155, 137] on button "button" at bounding box center [152, 128] width 19 height 31
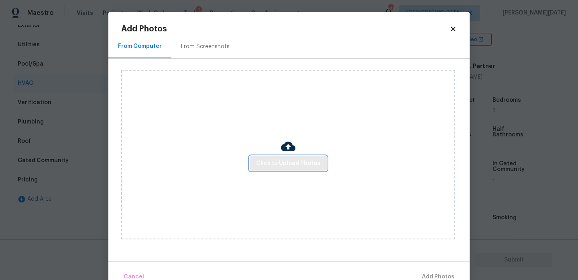
click at [269, 166] on span "Click to Upload Photos" at bounding box center [288, 163] width 64 height 10
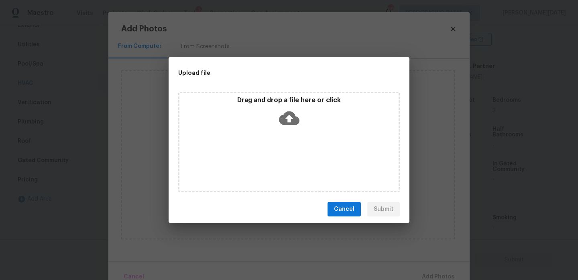
click at [269, 166] on div "Drag and drop a file here or click" at bounding box center [289, 142] width 222 height 100
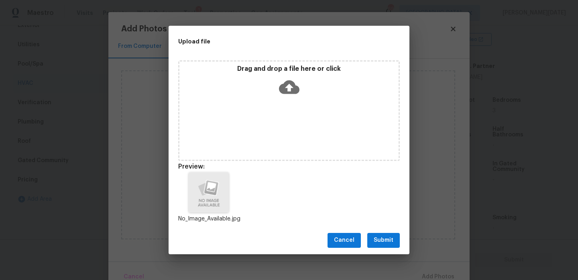
click at [384, 231] on div "Cancel Submit" at bounding box center [289, 240] width 241 height 28
click at [382, 243] on span "Submit" at bounding box center [384, 240] width 20 height 10
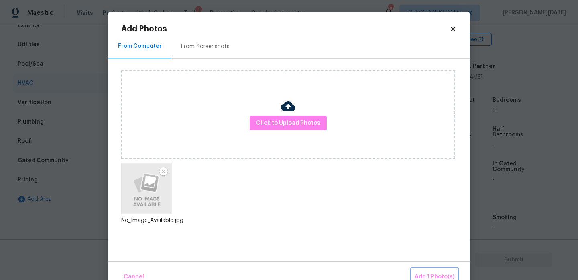
click at [428, 271] on button "Add 1 Photo(s)" at bounding box center [435, 276] width 46 height 17
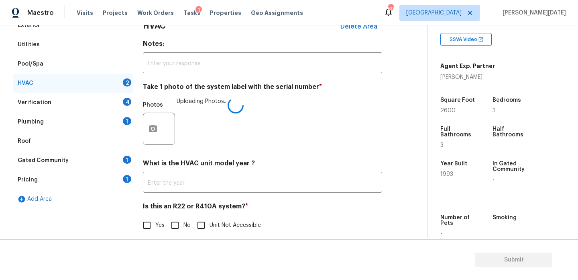
click at [151, 219] on input "Yes" at bounding box center [147, 224] width 17 height 17
checkbox input "true"
click at [171, 223] on input "No" at bounding box center [175, 224] width 17 height 17
checkbox input "true"
checkbox input "false"
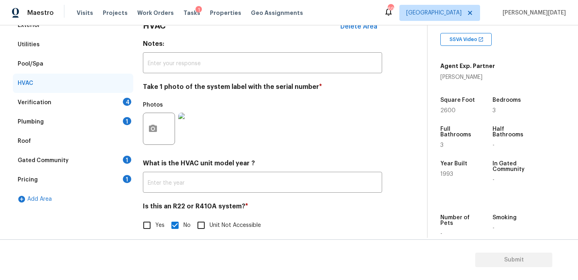
click at [114, 88] on div "HVAC" at bounding box center [73, 82] width 120 height 19
click at [114, 100] on div "Verification 4" at bounding box center [73, 102] width 120 height 19
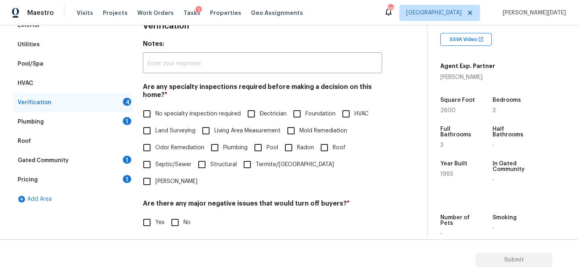
click at [140, 110] on input "No specialty inspection required" at bounding box center [147, 113] width 17 height 17
checkbox input "true"
click at [179, 214] on input "No" at bounding box center [175, 222] width 17 height 17
checkbox input "true"
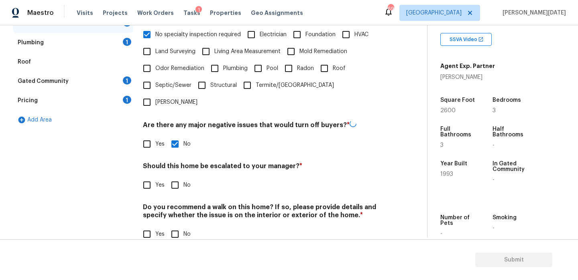
scroll to position [204, 0]
click at [172, 225] on input "No" at bounding box center [175, 233] width 17 height 17
checkbox input "true"
click at [142, 176] on input "Yes" at bounding box center [147, 184] width 17 height 17
checkbox input "true"
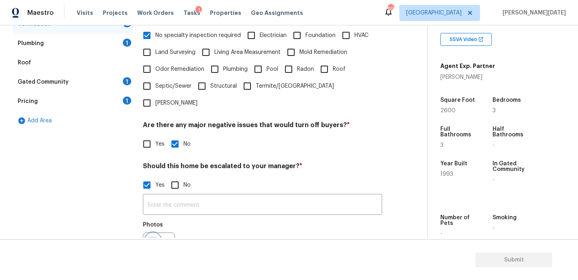
click at [151, 237] on button "button" at bounding box center [152, 248] width 19 height 31
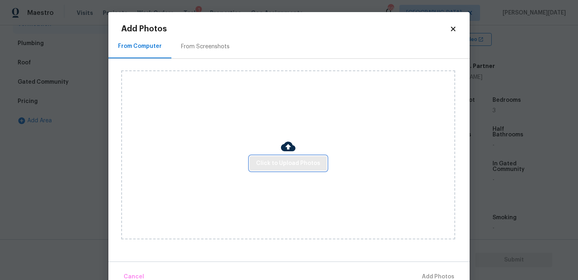
click at [306, 164] on span "Click to Upload Photos" at bounding box center [288, 163] width 64 height 10
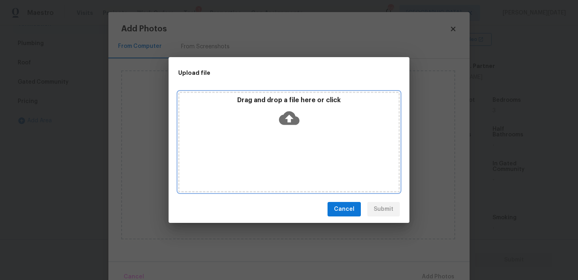
click at [306, 164] on div "Drag and drop a file here or click" at bounding box center [289, 142] width 222 height 100
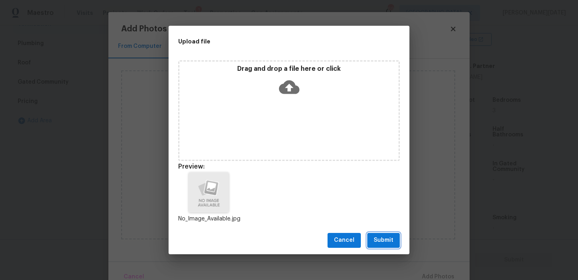
click at [389, 242] on span "Submit" at bounding box center [384, 240] width 20 height 10
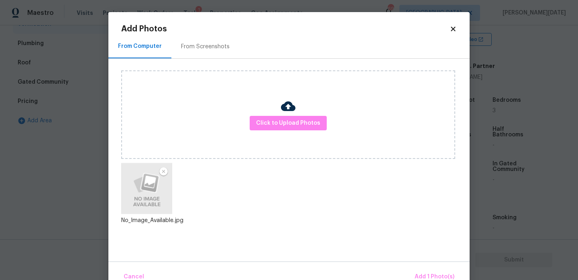
click at [431, 266] on div "Cancel Add 1 Photo(s)" at bounding box center [288, 273] width 361 height 24
click at [433, 274] on span "Add 1 Photo(s)" at bounding box center [435, 276] width 40 height 10
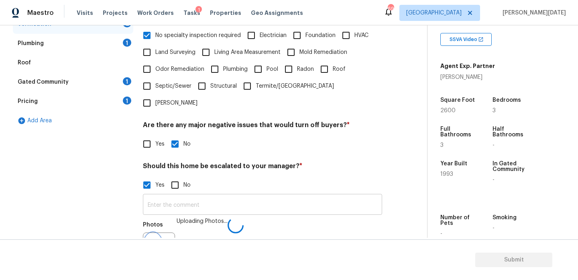
scroll to position [214, 0]
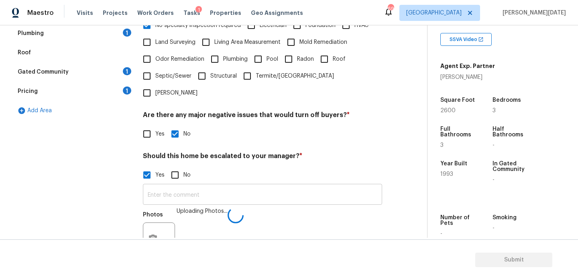
click at [232, 186] on input "text" at bounding box center [262, 195] width 239 height 19
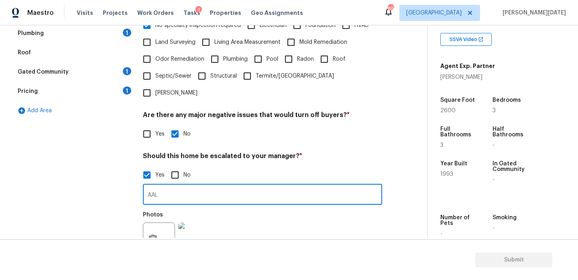
type input "AAL"
click at [326, 134] on div "Verification Notes: ​ Are any specialty inspections required before making a de…" at bounding box center [262, 122] width 239 height 390
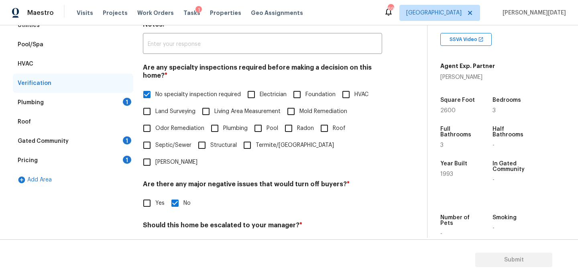
click at [119, 100] on div "Plumbing 1" at bounding box center [73, 102] width 120 height 19
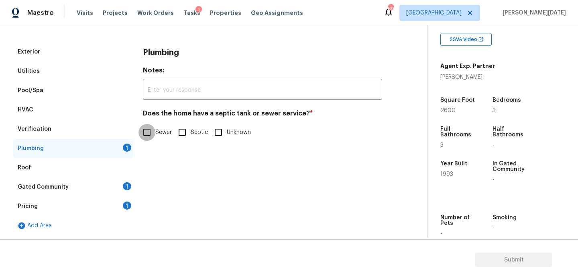
click at [144, 133] on input "Sewer" at bounding box center [147, 132] width 17 height 17
checkbox input "true"
click at [119, 188] on div "Gated Community 1" at bounding box center [73, 186] width 120 height 19
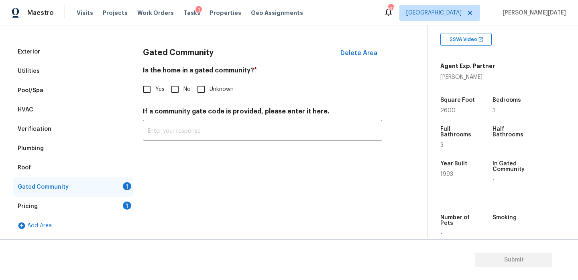
click at [177, 90] on input "No" at bounding box center [175, 89] width 17 height 17
checkbox input "true"
click at [122, 202] on div "Pricing 1" at bounding box center [73, 205] width 120 height 19
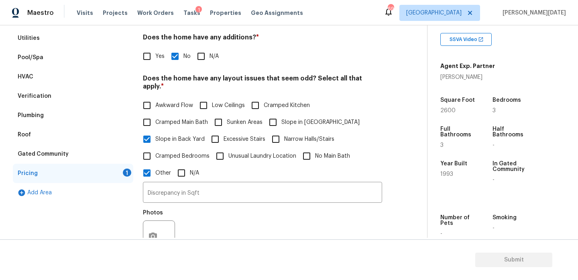
scroll to position [133, 0]
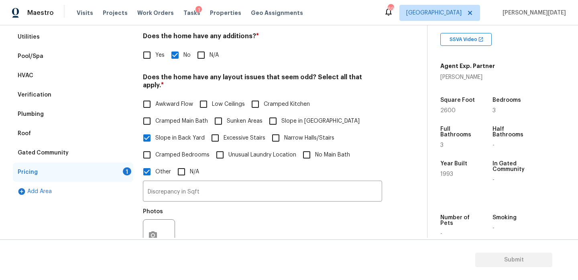
click at [283, 117] on span "Slope in Front Yard" at bounding box center [321, 121] width 78 height 8
click at [282, 115] on input "Slope in Front Yard" at bounding box center [273, 120] width 17 height 17
checkbox input "true"
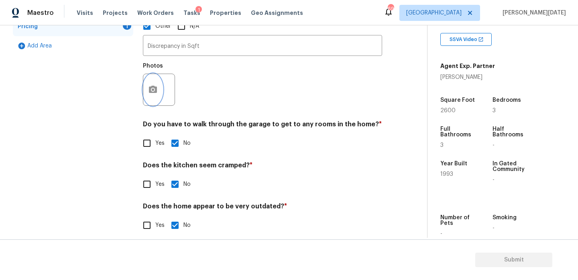
click at [154, 85] on icon "button" at bounding box center [153, 90] width 10 height 10
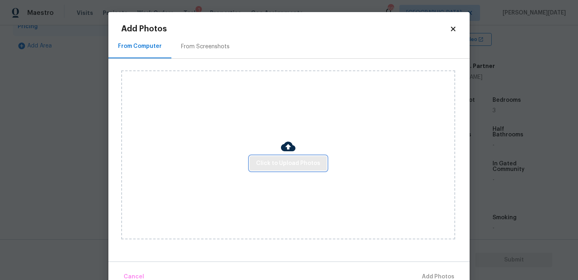
click at [278, 161] on span "Click to Upload Photos" at bounding box center [288, 163] width 64 height 10
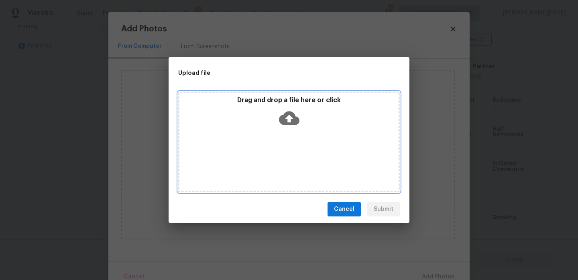
click at [278, 161] on div "Drag and drop a file here or click" at bounding box center [289, 142] width 222 height 100
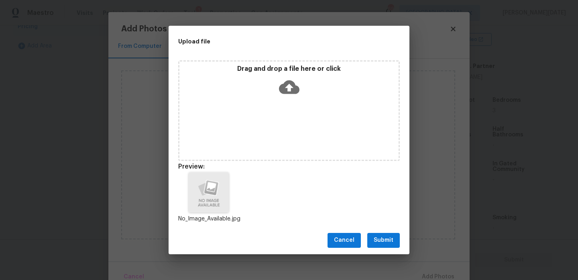
click at [377, 237] on span "Submit" at bounding box center [384, 240] width 20 height 10
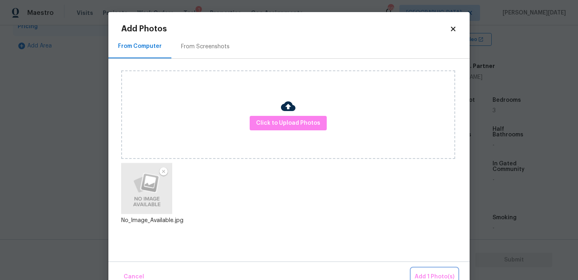
click at [429, 270] on button "Add 1 Photo(s)" at bounding box center [435, 276] width 46 height 17
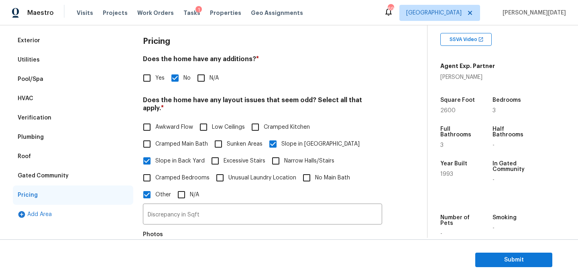
scroll to position [0, 0]
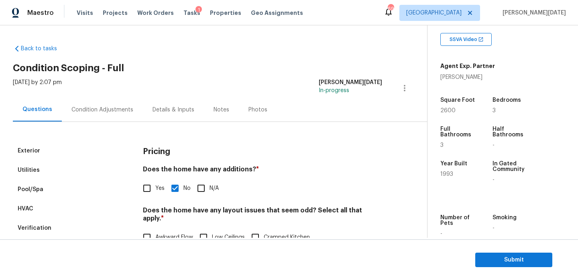
click at [108, 114] on div "Condition Adjustments" at bounding box center [102, 110] width 81 height 24
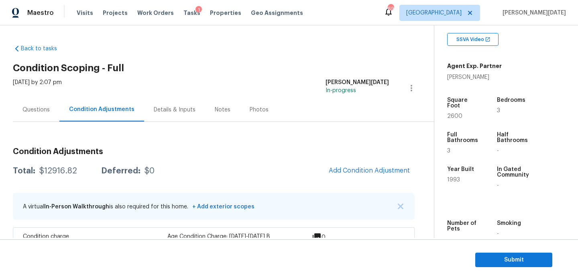
click at [43, 112] on div "Questions" at bounding box center [35, 110] width 27 height 8
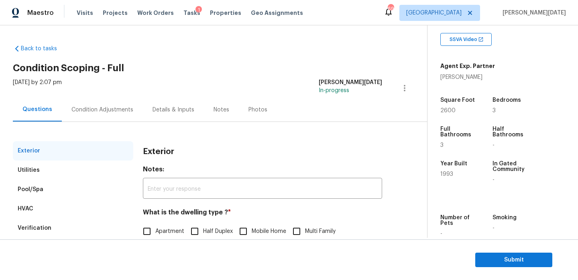
scroll to position [107, 0]
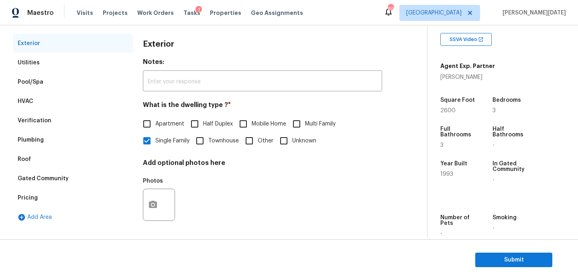
click at [60, 120] on div "Verification" at bounding box center [73, 120] width 120 height 19
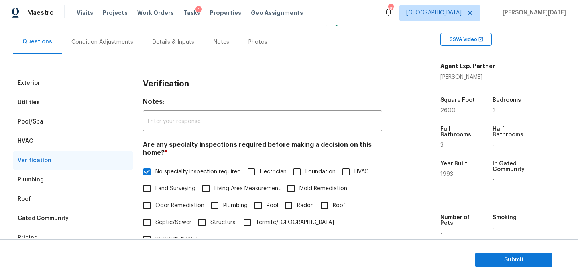
scroll to position [21, 0]
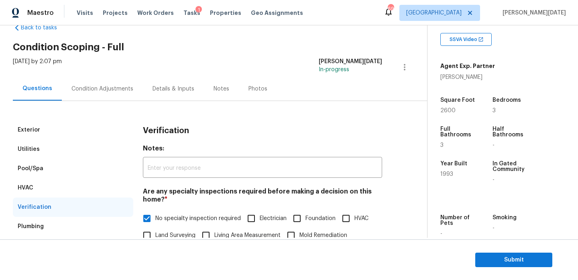
click at [117, 86] on div "Condition Adjustments" at bounding box center [102, 89] width 62 height 8
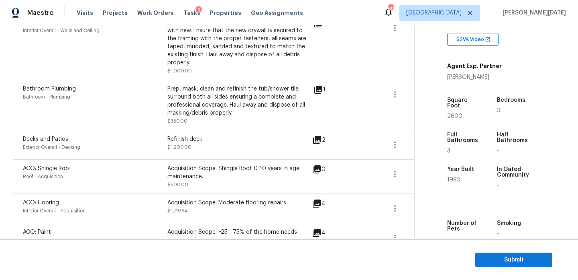
scroll to position [571, 0]
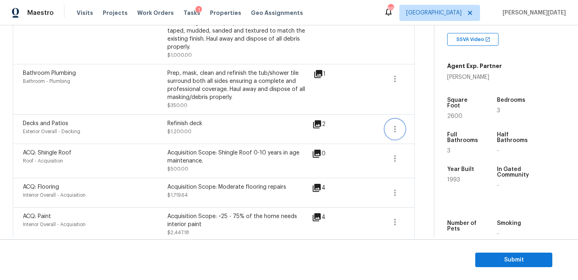
click at [391, 124] on icon "button" at bounding box center [395, 129] width 10 height 10
click at [426, 122] on div "Edit" at bounding box center [441, 120] width 63 height 8
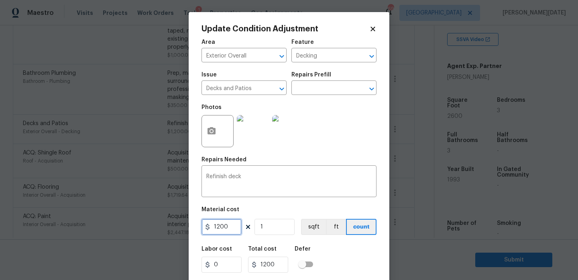
drag, startPoint x: 217, startPoint y: 224, endPoint x: 191, endPoint y: 224, distance: 25.7
click at [191, 224] on div "Update Condition Adjustment Area Exterior Overall ​ Feature Decking ​ Issue Dec…" at bounding box center [289, 148] width 201 height 273
type input "800"
click at [278, 232] on input "1" at bounding box center [275, 226] width 40 height 16
type input "800"
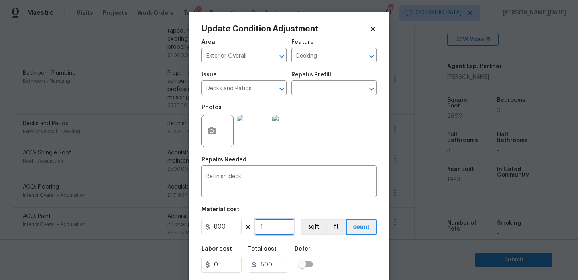
type input "0"
type input "2"
type input "1600"
type input "2"
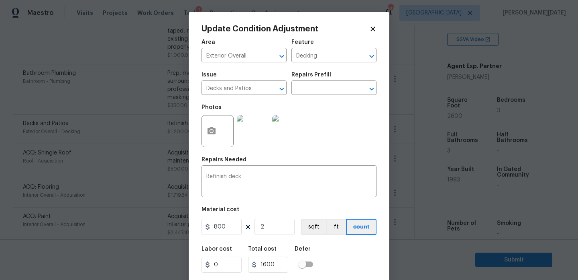
click at [320, 159] on div "Repairs Needed" at bounding box center [289, 162] width 175 height 10
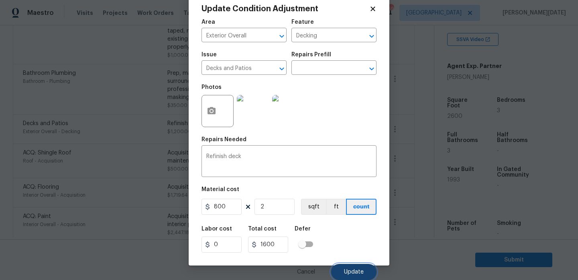
click at [344, 270] on button "Update" at bounding box center [353, 271] width 45 height 16
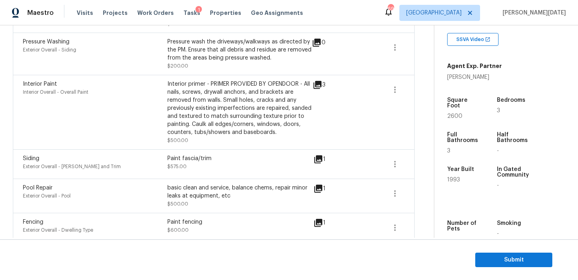
scroll to position [298, 0]
click at [391, 163] on icon "button" at bounding box center [395, 164] width 10 height 10
click at [426, 164] on div "Edit" at bounding box center [441, 163] width 63 height 8
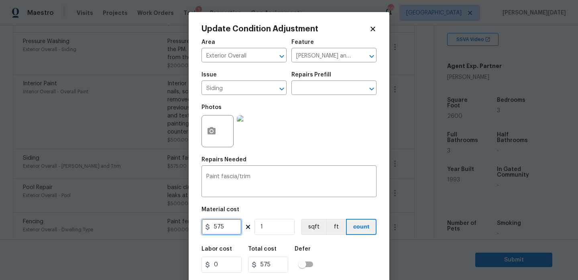
drag, startPoint x: 235, startPoint y: 227, endPoint x: 167, endPoint y: 226, distance: 67.1
click at [167, 226] on div "Update Condition Adjustment Area Exterior Overall ​ Feature Eaves and Trim ​ Is…" at bounding box center [289, 140] width 578 height 280
type input "1000"
click at [308, 136] on div "Photos" at bounding box center [289, 126] width 175 height 52
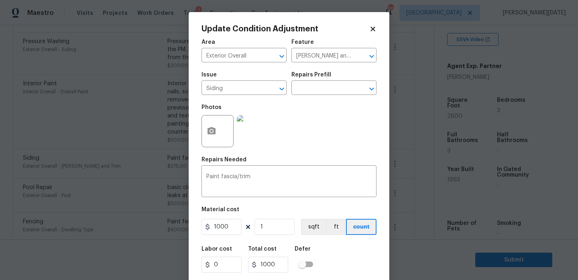
scroll to position [20, 0]
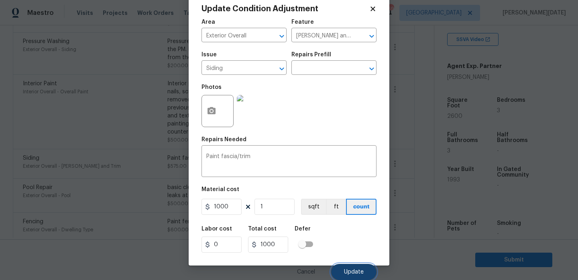
click at [334, 275] on button "Update" at bounding box center [353, 271] width 45 height 16
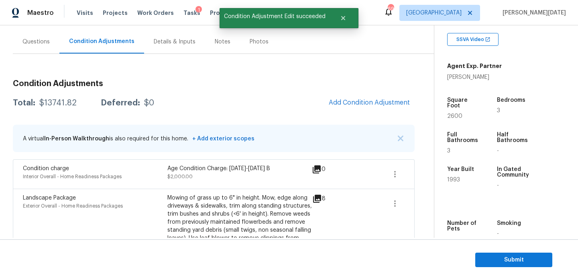
scroll to position [65, 0]
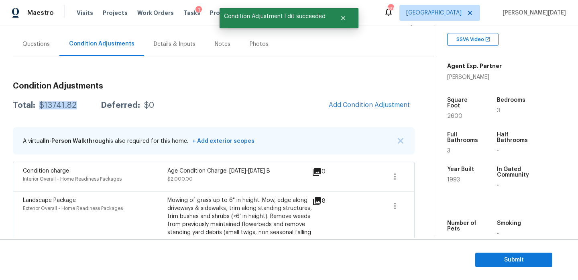
drag, startPoint x: 39, startPoint y: 105, endPoint x: 77, endPoint y: 104, distance: 37.8
click at [77, 104] on div "Total: $13741.82 Deferred: $0" at bounding box center [83, 105] width 141 height 8
copy div "$13741.82"
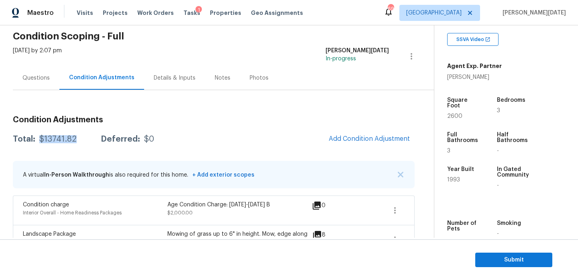
scroll to position [0, 0]
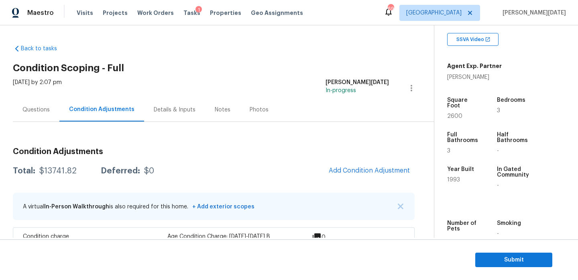
click at [33, 111] on div "Questions" at bounding box center [35, 110] width 27 height 8
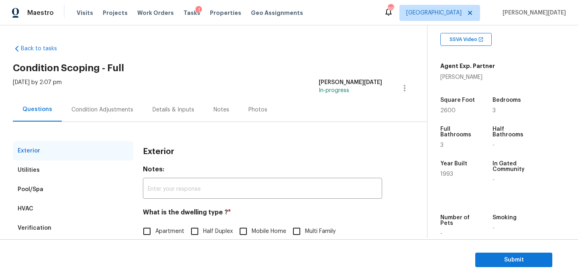
scroll to position [107, 0]
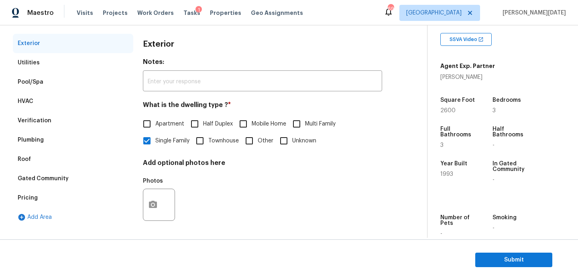
click at [48, 119] on div "Verification" at bounding box center [35, 120] width 34 height 8
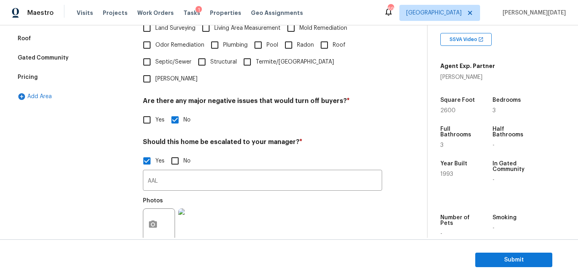
scroll to position [280, 0]
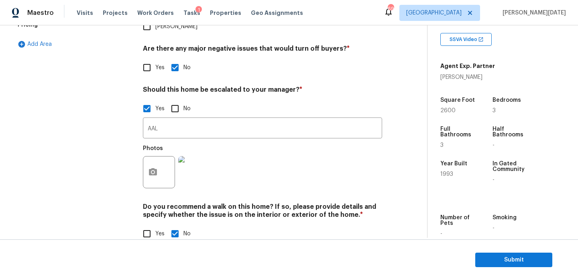
click at [188, 157] on img at bounding box center [194, 172] width 32 height 32
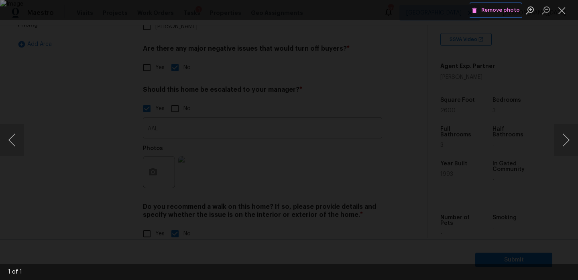
click at [486, 11] on span "Remove photo" at bounding box center [496, 10] width 48 height 9
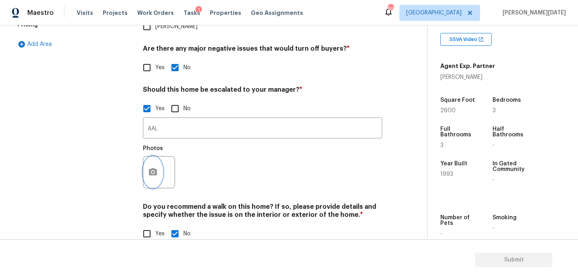
click at [150, 168] on icon "button" at bounding box center [153, 171] width 8 height 7
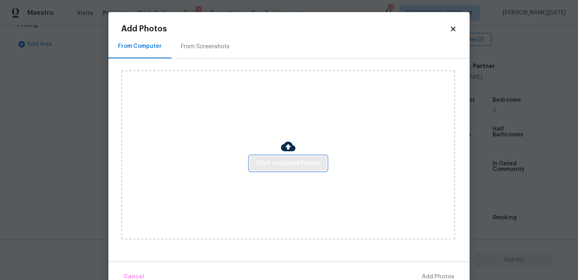
click at [287, 160] on span "Click to Upload Photos" at bounding box center [288, 163] width 64 height 10
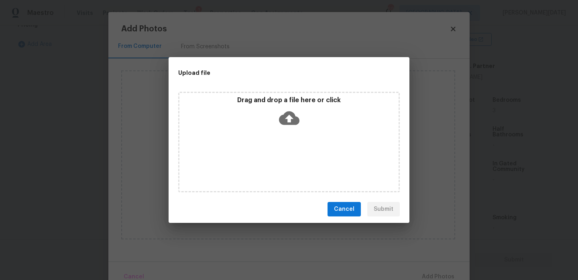
click at [287, 160] on div "Drag and drop a file here or click" at bounding box center [289, 142] width 222 height 100
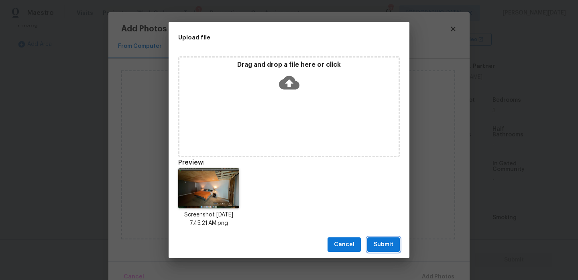
click at [375, 241] on span "Submit" at bounding box center [384, 244] width 20 height 10
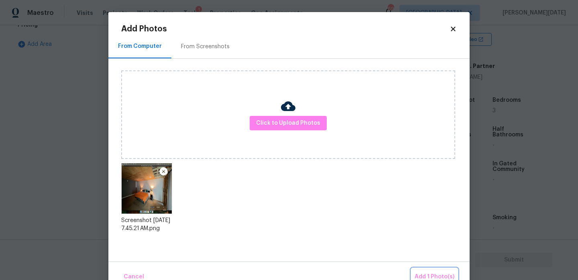
click at [416, 273] on span "Add 1 Photo(s)" at bounding box center [435, 276] width 40 height 10
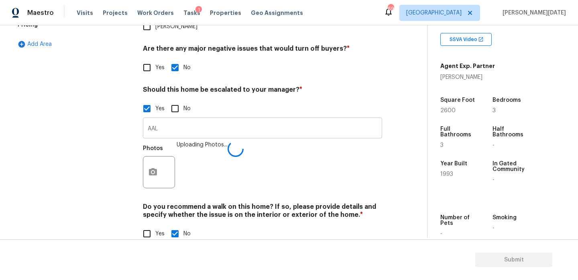
click at [166, 119] on input "AAL" at bounding box center [262, 128] width 239 height 19
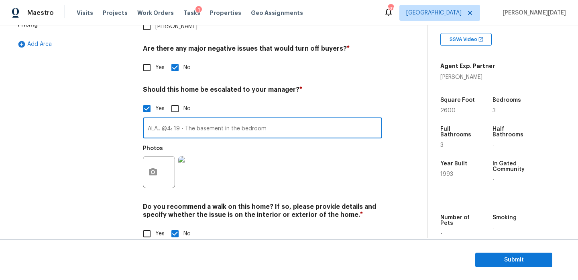
drag, startPoint x: 239, startPoint y: 111, endPoint x: 191, endPoint y: 112, distance: 48.2
click at [191, 119] on input "ALA.. @4: 19 - The basement in the bedroom" at bounding box center [262, 128] width 239 height 19
click at [235, 119] on input "ALA.. @4: 19 - The bedroom" at bounding box center [262, 128] width 239 height 19
drag, startPoint x: 162, startPoint y: 112, endPoint x: 348, endPoint y: 110, distance: 185.5
click at [348, 119] on input "ALA.. @4: 19 - The bedroom in the basement has some drywall" at bounding box center [262, 128] width 239 height 19
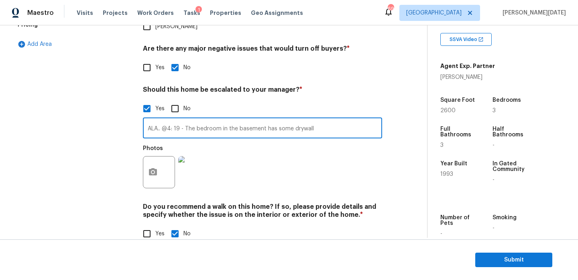
drag, startPoint x: 319, startPoint y: 110, endPoint x: 187, endPoint y: 110, distance: 132.1
click at [187, 119] on input "ALA.. @4: 19 - The bedroom in the basement has some drywall" at bounding box center [262, 128] width 239 height 19
click at [202, 156] on img at bounding box center [194, 172] width 32 height 32
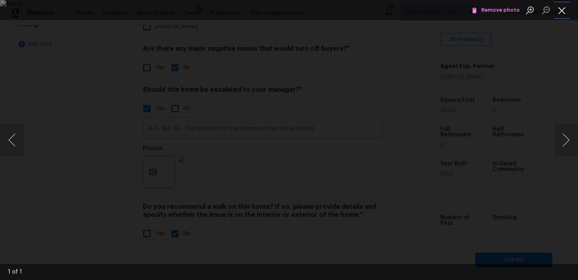
click at [561, 7] on button "Close lightbox" at bounding box center [562, 10] width 16 height 14
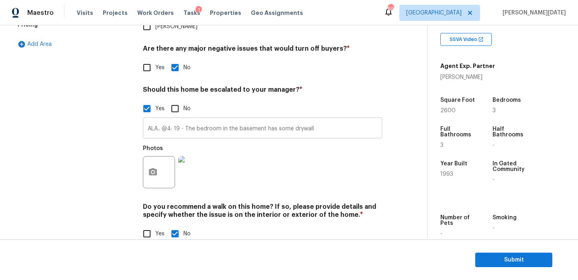
click at [322, 119] on input "ALA.. @4: 19 - The bedroom in the basement has some drywall" at bounding box center [262, 128] width 239 height 19
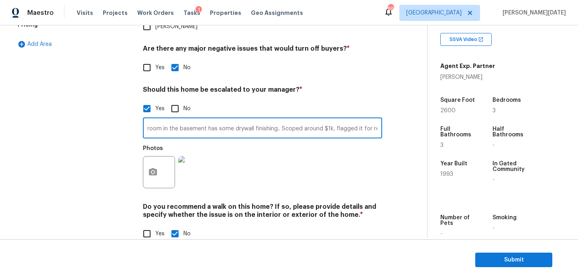
scroll to position [0, 69]
type input "ALA.. @4: 19 - The bedroom in the basement has some drywall finishing.. Scoped …"
click at [419, 88] on div "Back to tasks Condition Scoping - Full Wed, Aug 13 2025 by 2:07 pm Prabhu Raja …" at bounding box center [220, 6] width 414 height 496
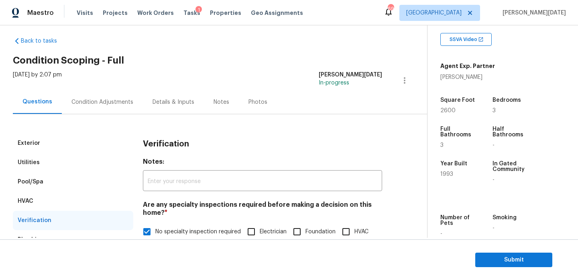
scroll to position [0, 0]
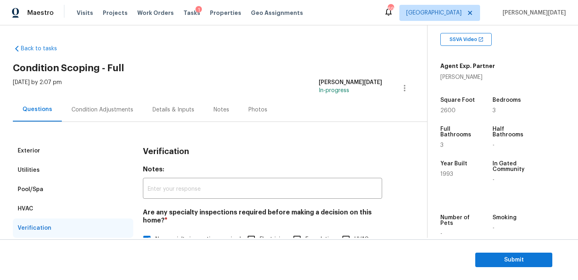
click at [132, 111] on div "Condition Adjustments" at bounding box center [102, 110] width 81 height 24
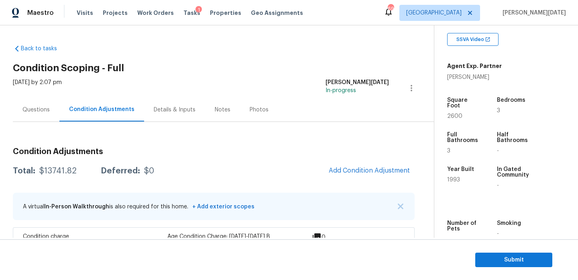
click at [307, 170] on div "Total: $13741.82 Deferred: $0 Add Condition Adjustment" at bounding box center [214, 171] width 402 height 18
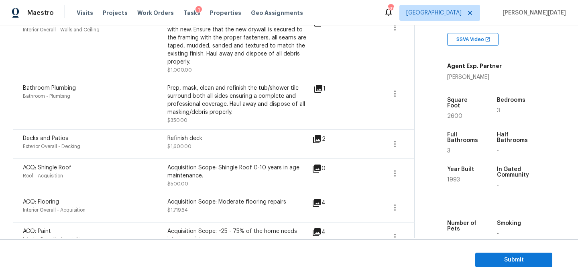
scroll to position [571, 0]
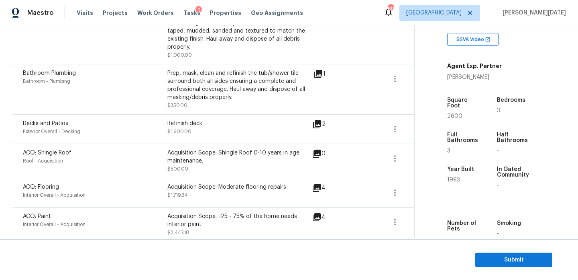
click at [189, 119] on div "Refinish deck" at bounding box center [239, 123] width 145 height 8
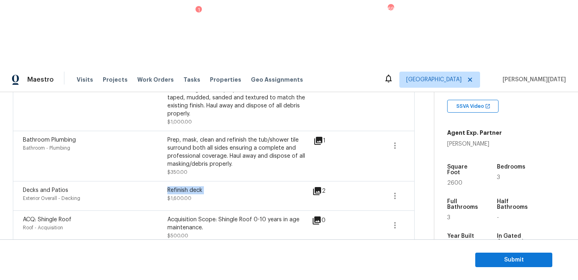
copy div "Refinish deck"
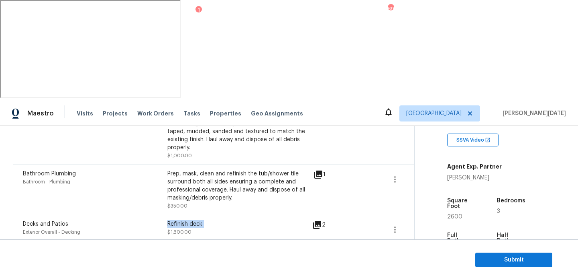
click at [315, 244] on div "ACQ: Shingle Roof Roof - Acquisition Acquisition Scope: Shingle Roof 0-10 years…" at bounding box center [214, 261] width 402 height 34
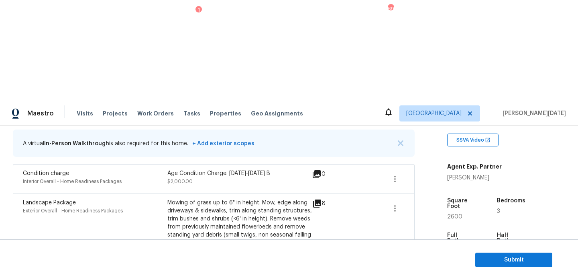
scroll to position [165, 0]
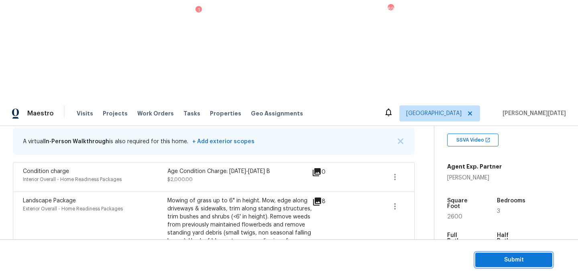
click at [497, 261] on span "Submit" at bounding box center [514, 260] width 64 height 10
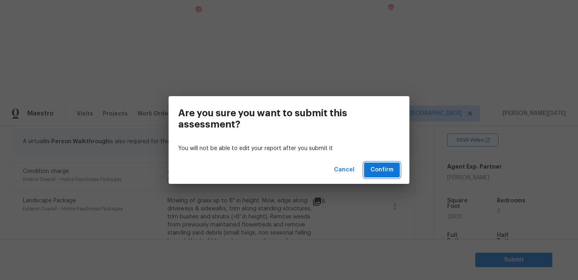
click at [381, 168] on span "Confirm" at bounding box center [382, 170] width 23 height 10
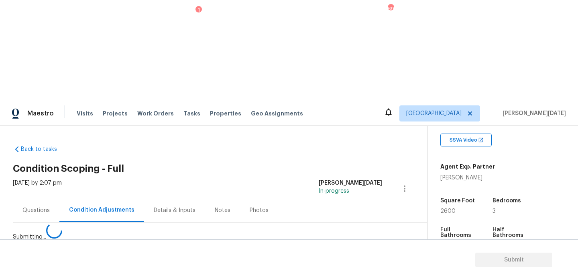
scroll to position [0, 0]
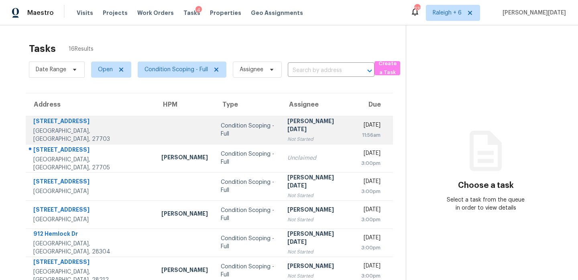
click at [288, 135] on div "Not Started" at bounding box center [318, 139] width 61 height 8
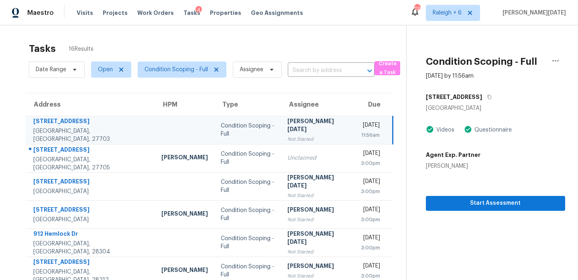
click at [296, 125] on div "[PERSON_NAME][DATE]" at bounding box center [318, 126] width 61 height 18
click at [426, 196] on button "Start Assessment" at bounding box center [495, 203] width 139 height 15
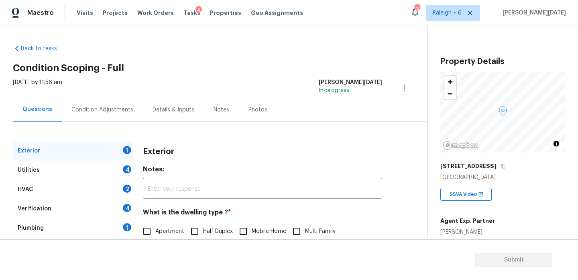
click at [114, 114] on div "Condition Adjustments" at bounding box center [102, 110] width 81 height 24
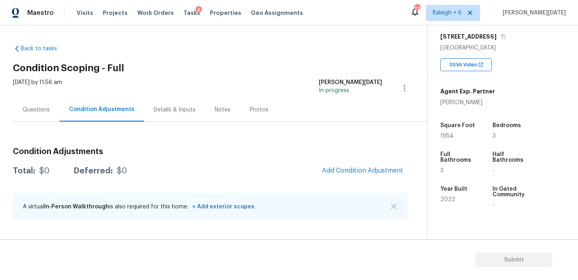
scroll to position [131, 0]
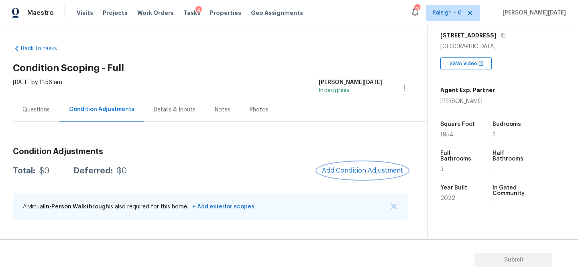
click at [345, 175] on button "Add Condition Adjustment" at bounding box center [362, 170] width 91 height 17
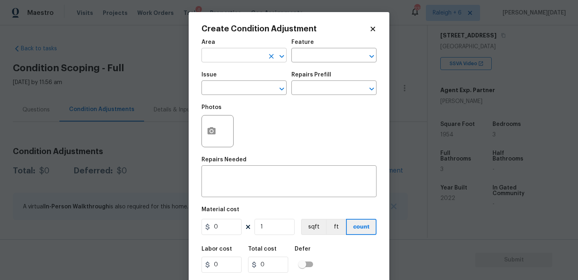
click at [223, 61] on input "text" at bounding box center [233, 56] width 63 height 12
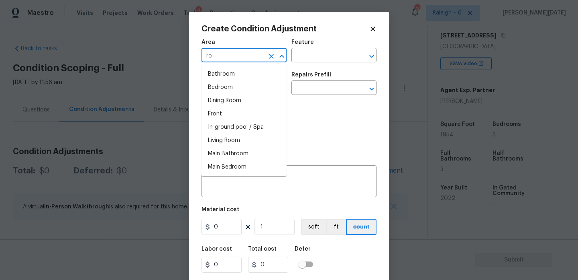
type input "roo"
type input "f"
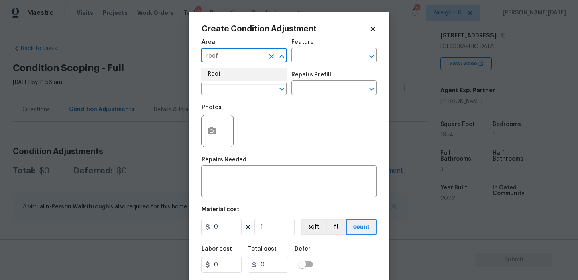
click at [222, 70] on li "Roof" at bounding box center [244, 73] width 85 height 13
type input "Roof"
click at [222, 80] on div "Issue" at bounding box center [244, 77] width 85 height 10
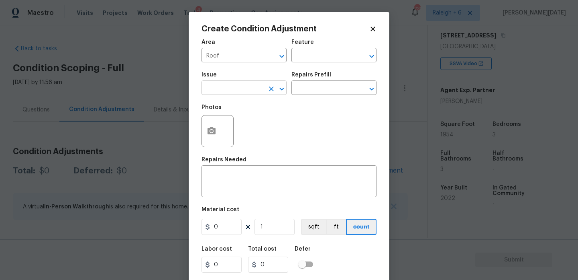
click at [222, 89] on input "text" at bounding box center [233, 88] width 63 height 12
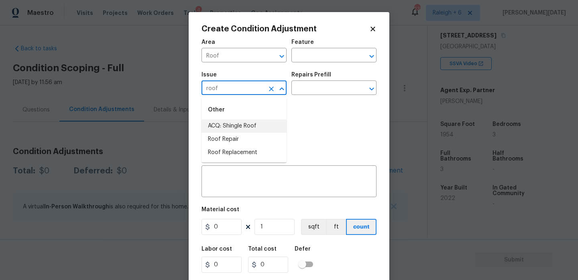
click at [233, 130] on li "ACQ: Shingle Roof" at bounding box center [244, 125] width 85 height 13
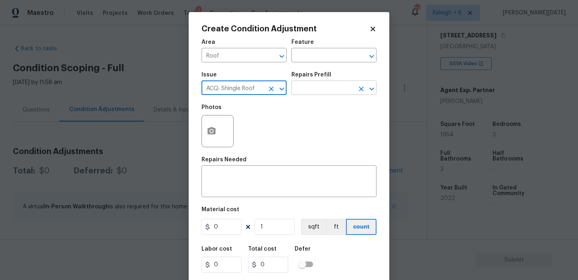
type input "ACQ: Shingle Roof"
click at [312, 90] on input "text" at bounding box center [323, 88] width 63 height 12
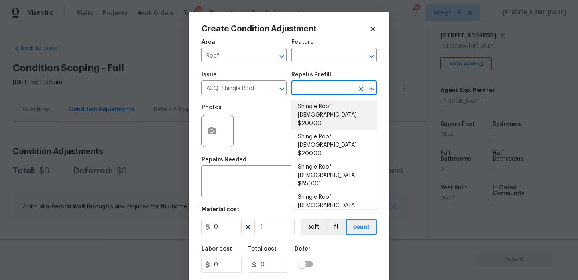
click at [322, 114] on li "Shingle Roof 0-10 Years Old $200.00" at bounding box center [334, 115] width 85 height 30
type input "Acquisition"
type textarea "Acquisition Scope: Shingle Roof 0-10 years in age maintenance."
type input "200"
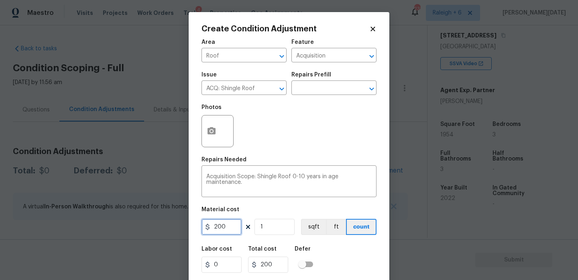
click at [232, 232] on input "200" at bounding box center [222, 226] width 40 height 16
type input "288"
click at [284, 147] on div "Photos" at bounding box center [289, 126] width 175 height 52
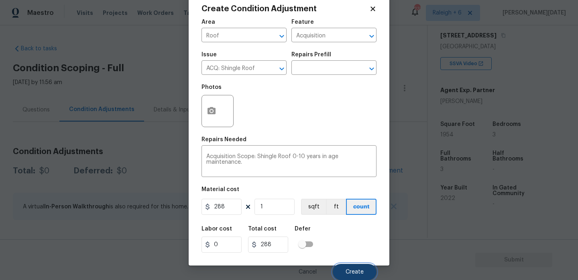
click at [357, 272] on span "Create" at bounding box center [355, 272] width 18 height 6
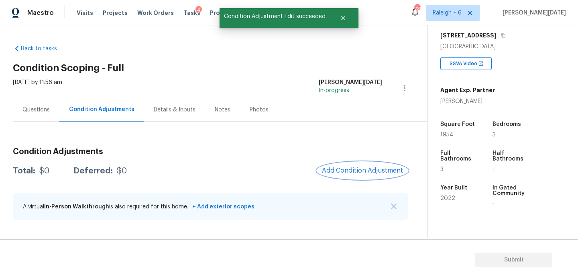
scroll to position [0, 0]
click at [446, 136] on span "1954" at bounding box center [447, 135] width 13 height 6
click at [446, 136] on div "Property Details © Mapbox © OpenStreetMap Improve this map 1056 Arbor Edge Ln D…" at bounding box center [497, 103] width 138 height 416
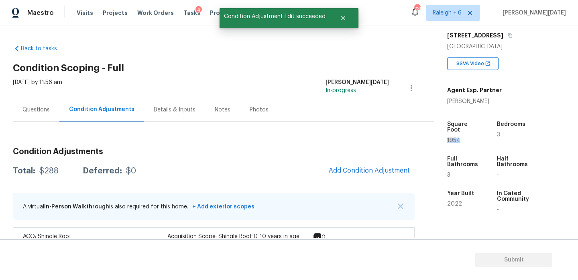
copy span "1954"
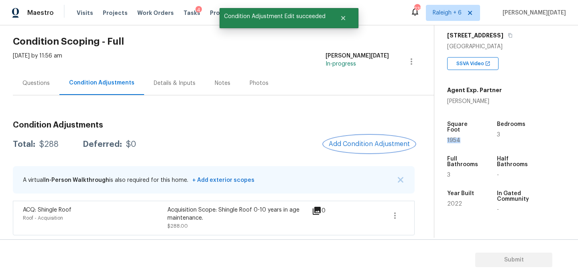
click at [367, 141] on span "Add Condition Adjustment" at bounding box center [369, 143] width 81 height 7
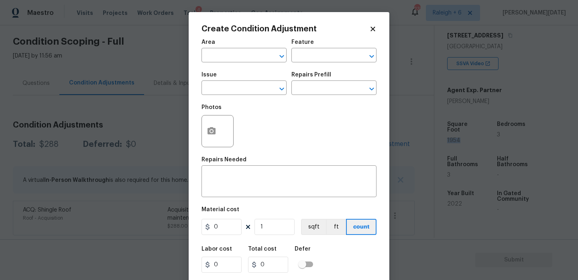
click at [139, 161] on body "Maestro Visits Projects Work Orders Tasks 4 Properties Geo Assignments 233 Rale…" at bounding box center [289, 140] width 578 height 280
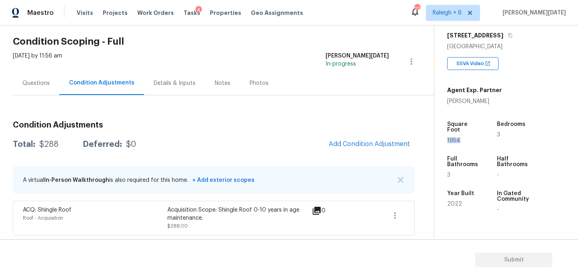
click at [363, 153] on div "Condition Adjustments Total: $288 Deferred: $0 Add Condition Adjustment A virtu…" at bounding box center [214, 174] width 402 height 120
click at [341, 143] on span "Add Condition Adjustment" at bounding box center [369, 143] width 81 height 7
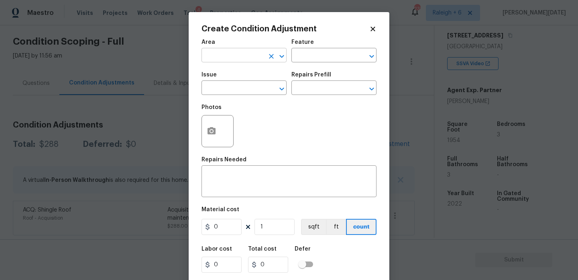
click at [222, 59] on input "text" at bounding box center [233, 56] width 63 height 12
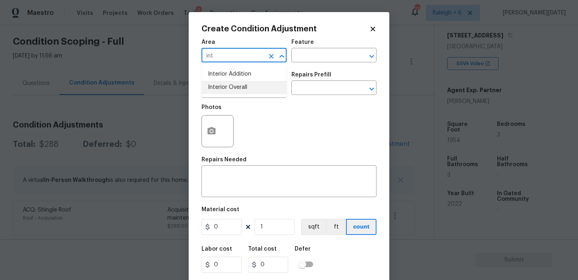
click at [232, 87] on li "Interior Overall" at bounding box center [244, 87] width 85 height 13
type input "Interior Overall"
click at [232, 87] on input "text" at bounding box center [233, 88] width 63 height 12
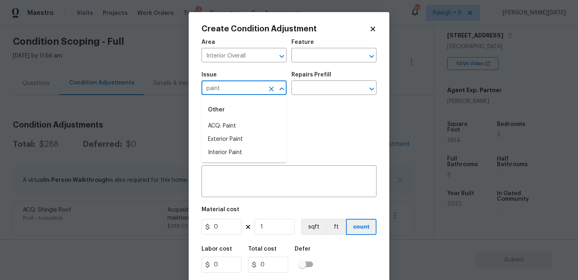
click at [240, 121] on li "ACQ: Paint" at bounding box center [244, 125] width 85 height 13
type input "ACQ: Paint"
click at [309, 93] on input "text" at bounding box center [323, 88] width 63 height 12
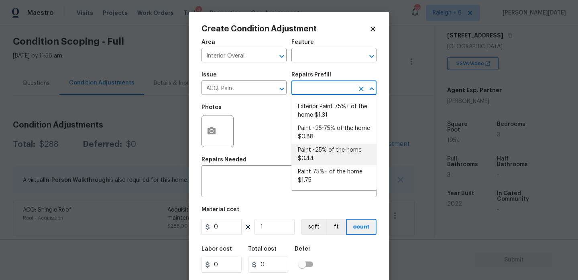
click at [320, 143] on li "Paint ~25% of the home $0.44" at bounding box center [334, 154] width 85 height 22
type input "Acquisition"
type textarea "Acquisition Scope: ~25% of the home needs interior paint"
type input "0.44"
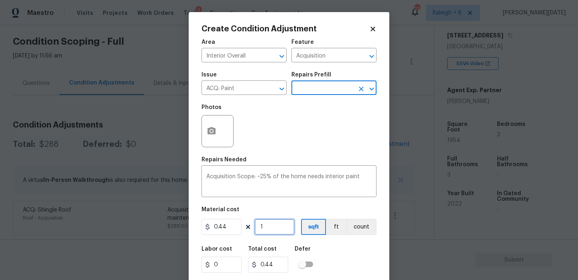
click at [274, 227] on input "1" at bounding box center [275, 226] width 40 height 16
type input "0"
paste input "1954"
type input "1954"
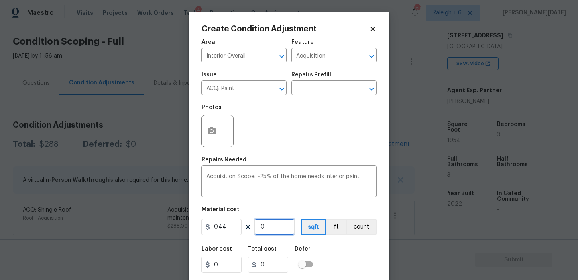
type input "859.76"
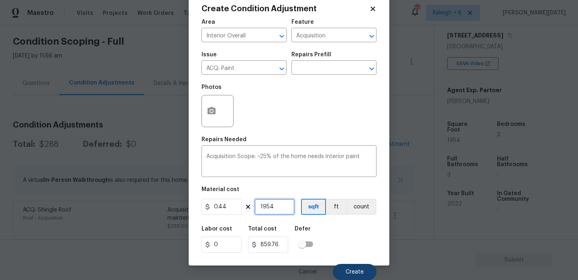
type input "1954"
click at [360, 270] on span "Create" at bounding box center [355, 272] width 18 height 6
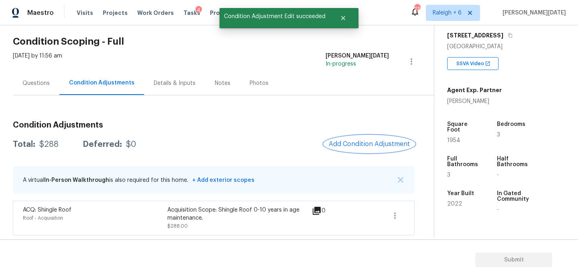
scroll to position [0, 0]
click at [356, 132] on div "Condition Adjustments Total: $1147.76 Deferred: $0 Add Condition Adjustment A v…" at bounding box center [214, 191] width 402 height 155
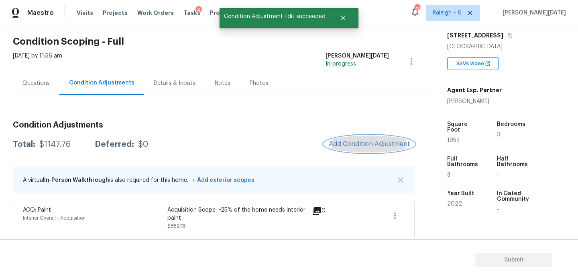
click at [358, 151] on button "Add Condition Adjustment" at bounding box center [369, 143] width 91 height 17
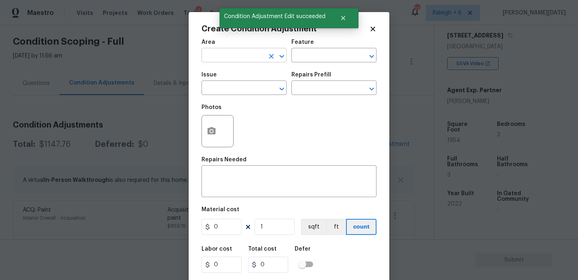
click at [223, 57] on input "text" at bounding box center [233, 56] width 63 height 12
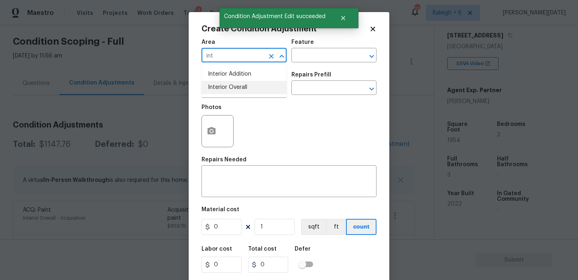
click at [229, 87] on li "Interior Overall" at bounding box center [244, 87] width 85 height 13
type input "Interior Overall"
click at [229, 87] on input "text" at bounding box center [233, 88] width 63 height 12
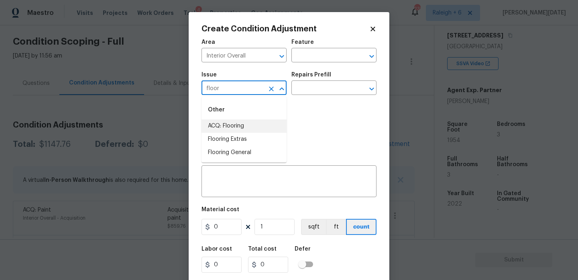
click at [239, 128] on li "ACQ: Flooring" at bounding box center [244, 125] width 85 height 13
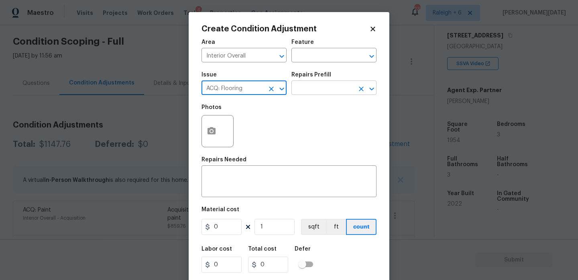
type input "ACQ: Flooring"
click at [313, 92] on input "text" at bounding box center [323, 88] width 63 height 12
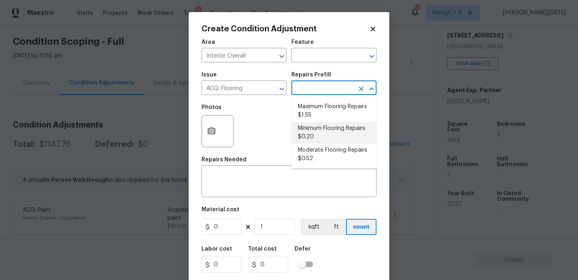
click at [326, 134] on li "Minimum Flooring Repairs $0.20" at bounding box center [334, 133] width 85 height 22
type input "Acquisition"
type textarea "Acquisition Scope: Minimum flooring repairs"
type input "0.2"
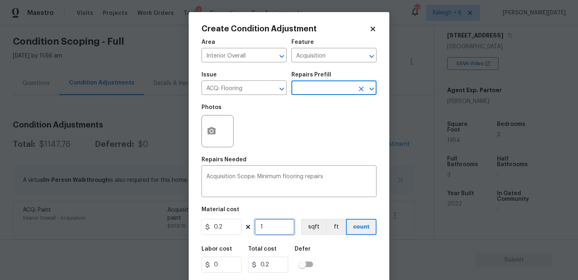
click at [280, 226] on input "1" at bounding box center [275, 226] width 40 height 16
type input "0"
paste input "1954"
type input "1954"
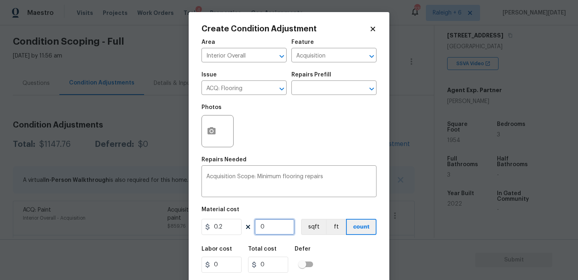
type input "390.8"
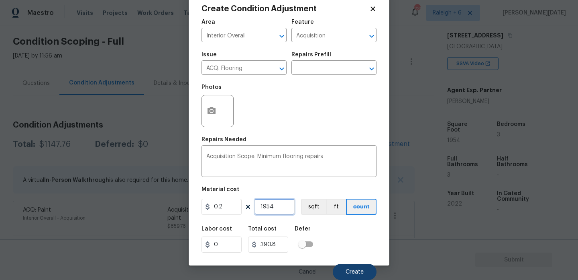
type input "1954"
click at [349, 270] on span "Create" at bounding box center [355, 272] width 18 height 6
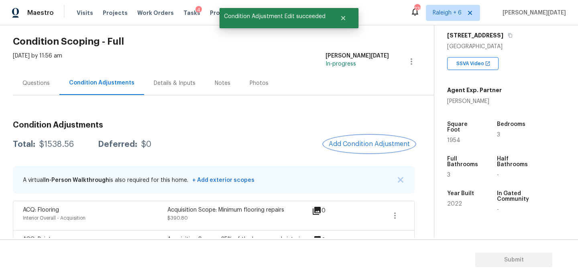
scroll to position [90, 0]
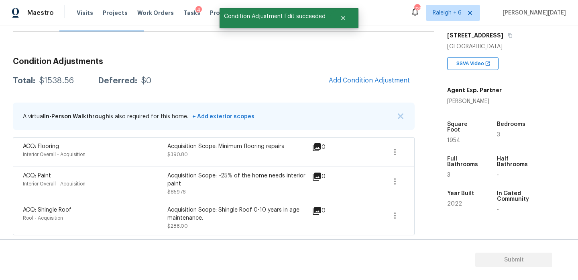
click at [365, 90] on div "Condition Adjustments Total: $1538.56 Deferred: $0 Add Condition Adjustment A v…" at bounding box center [214, 143] width 402 height 184
click at [343, 83] on span "Add Condition Adjustment" at bounding box center [369, 80] width 81 height 7
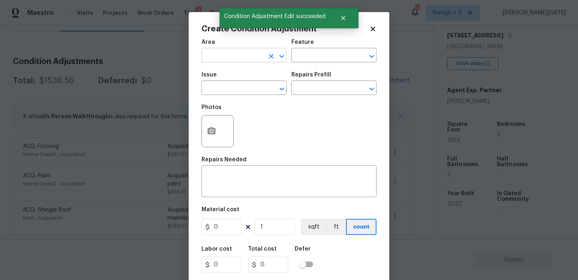
click at [207, 55] on input "text" at bounding box center [233, 56] width 63 height 12
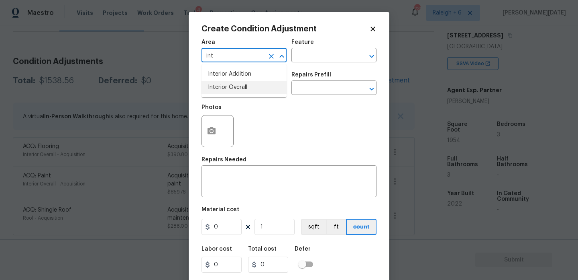
click at [225, 86] on li "Interior Overall" at bounding box center [244, 87] width 85 height 13
type input "Interior Overall"
click at [225, 86] on input "text" at bounding box center [233, 88] width 63 height 12
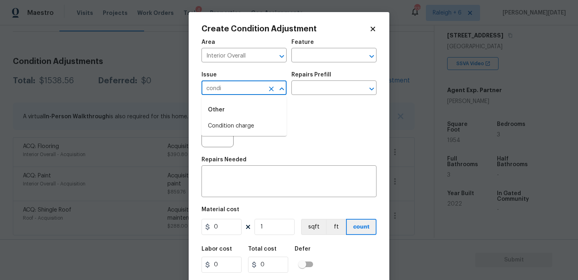
click at [247, 120] on li "Condition charge" at bounding box center [244, 125] width 85 height 13
type input "Condition charge"
click at [304, 86] on input "text" at bounding box center [323, 88] width 63 height 12
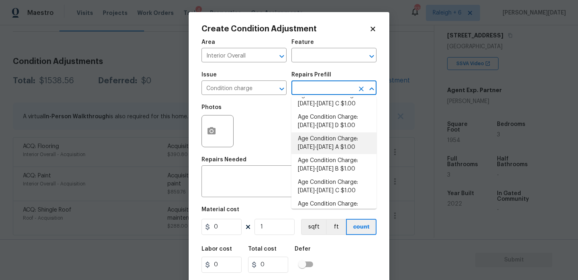
scroll to position [229, 0]
click at [338, 152] on li "Age Condition Charge: 2009-2023 A $1.00" at bounding box center [334, 143] width 85 height 22
type input "Home Readiness Packages"
type textarea "Age Condition Charge: [DATE]-[DATE] A"
type input "1"
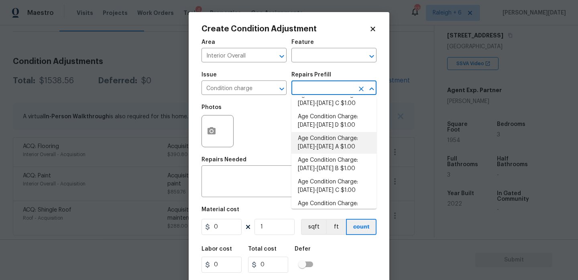
type input "1"
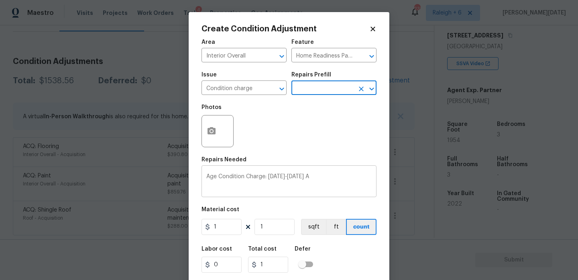
scroll to position [20, 0]
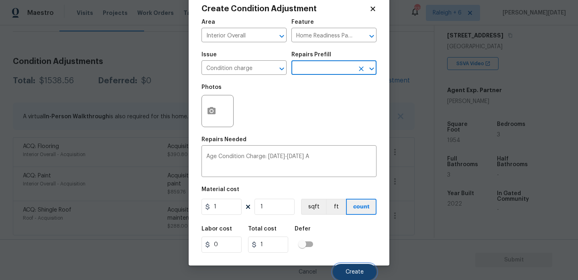
click at [355, 276] on button "Create" at bounding box center [355, 271] width 44 height 16
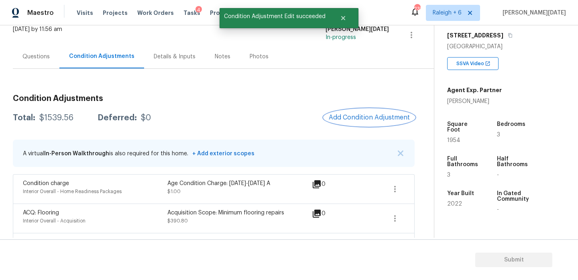
scroll to position [44, 0]
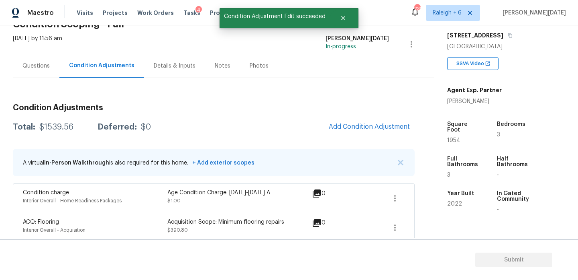
click at [39, 65] on div "Questions" at bounding box center [35, 66] width 27 height 8
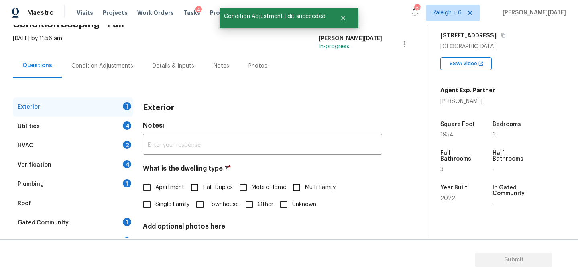
scroll to position [107, 0]
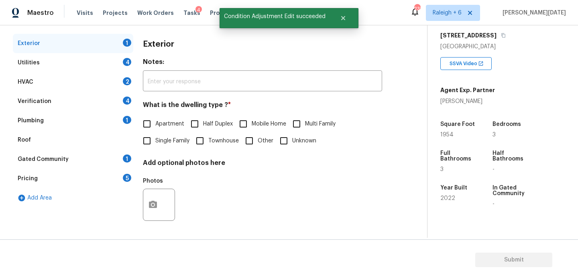
click at [102, 183] on div "Pricing 5" at bounding box center [73, 178] width 120 height 19
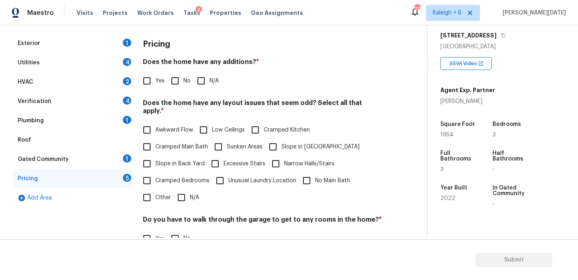
click at [154, 158] on input "Slope in Back Yard" at bounding box center [147, 163] width 17 height 17
checkbox input "true"
click at [184, 84] on span "No" at bounding box center [187, 81] width 7 height 8
click at [184, 84] on input "No" at bounding box center [175, 80] width 17 height 17
checkbox input "true"
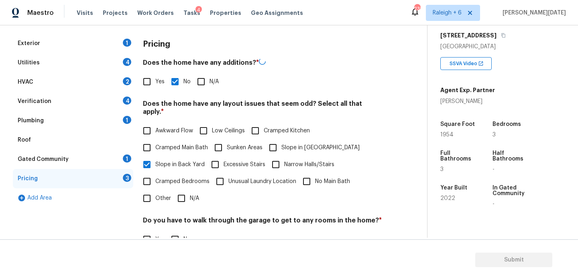
scroll to position [202, 0]
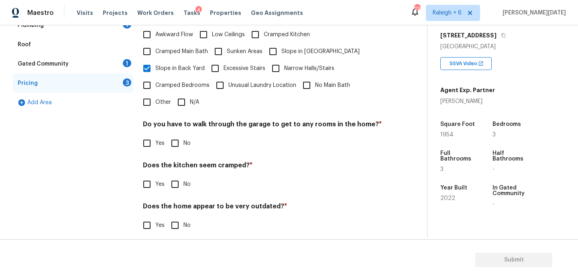
click at [176, 135] on input "No" at bounding box center [175, 143] width 17 height 17
checkbox input "true"
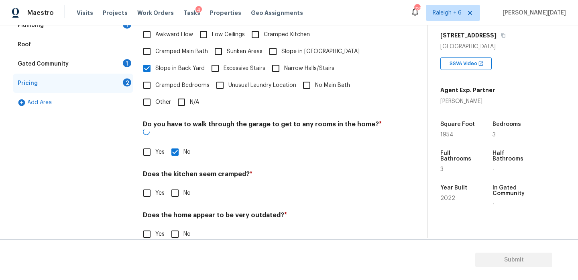
click at [179, 184] on input "No" at bounding box center [175, 192] width 17 height 17
checkbox input "true"
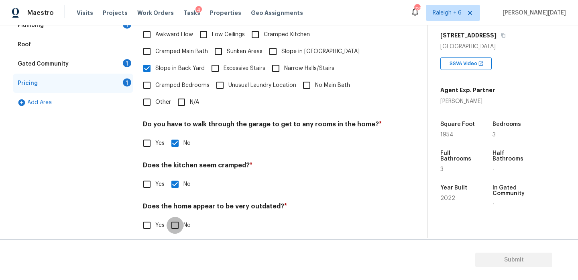
click at [179, 216] on input "No" at bounding box center [175, 224] width 17 height 17
checkbox input "true"
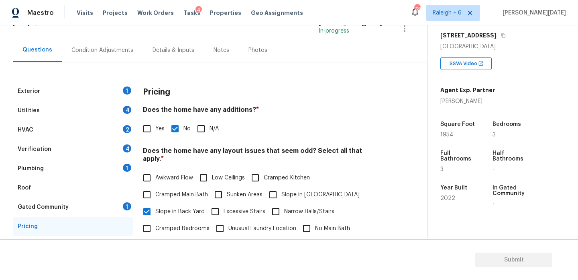
scroll to position [61, 0]
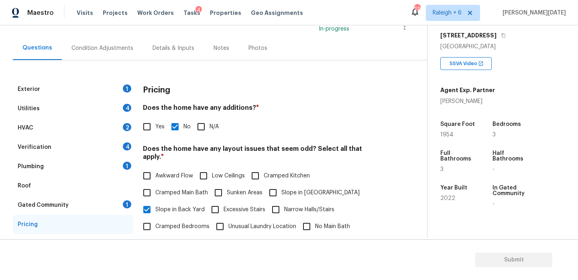
click at [117, 89] on div "Exterior 1" at bounding box center [73, 89] width 120 height 19
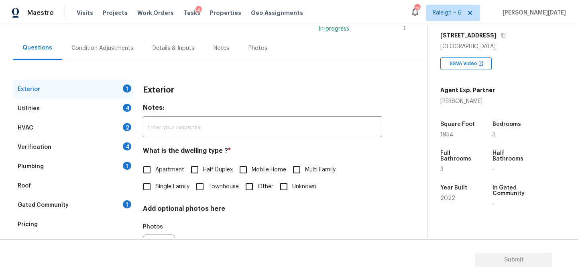
click at [210, 185] on span "Townhouse" at bounding box center [223, 186] width 31 height 8
click at [208, 185] on input "Townhouse" at bounding box center [200, 186] width 17 height 17
checkbox input "true"
click at [125, 99] on div "Utilities 4" at bounding box center [73, 108] width 120 height 19
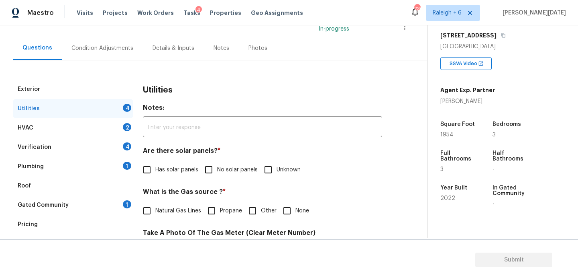
click at [210, 167] on input "No solar panels" at bounding box center [208, 169] width 17 height 17
checkbox input "true"
click at [169, 210] on span "Natural Gas Lines" at bounding box center [178, 210] width 46 height 8
click at [155, 210] on input "Natural Gas Lines" at bounding box center [147, 210] width 17 height 17
checkbox input "true"
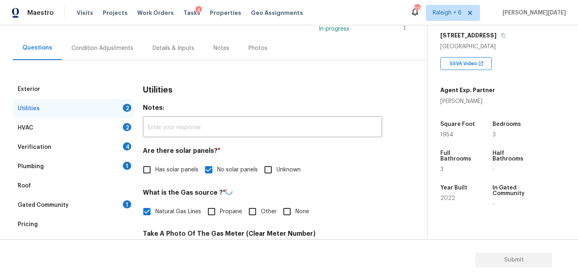
scroll to position [325, 0]
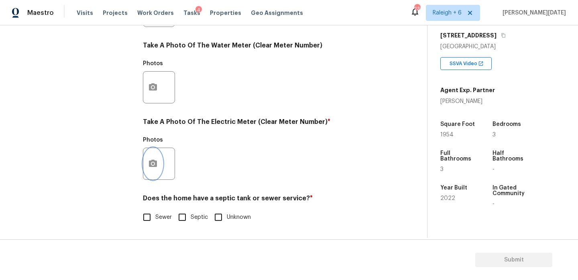
click at [153, 162] on circle "button" at bounding box center [153, 163] width 2 height 2
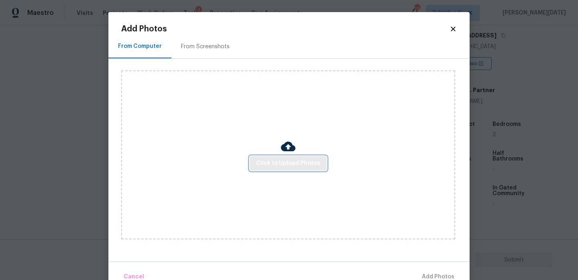
click at [297, 159] on span "Click to Upload Photos" at bounding box center [288, 163] width 64 height 10
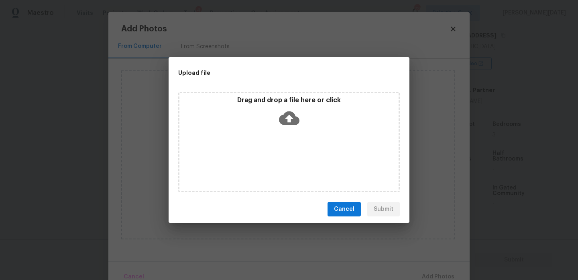
click at [297, 159] on div "Drag and drop a file here or click" at bounding box center [289, 142] width 222 height 100
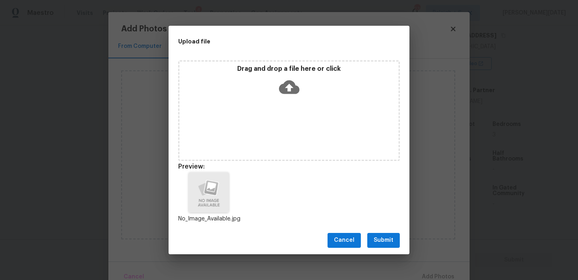
click at [387, 235] on span "Submit" at bounding box center [384, 240] width 20 height 10
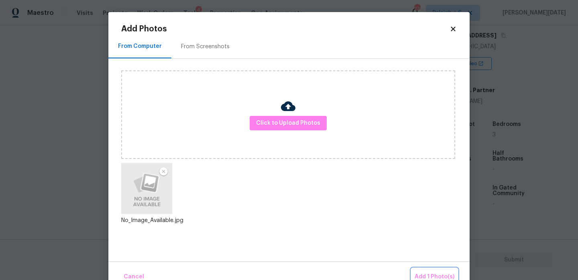
click at [422, 268] on button "Add 1 Photo(s)" at bounding box center [435, 276] width 46 height 17
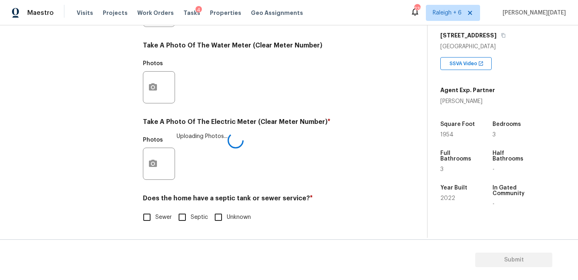
click at [151, 216] on input "Sewer" at bounding box center [147, 216] width 17 height 17
checkbox input "true"
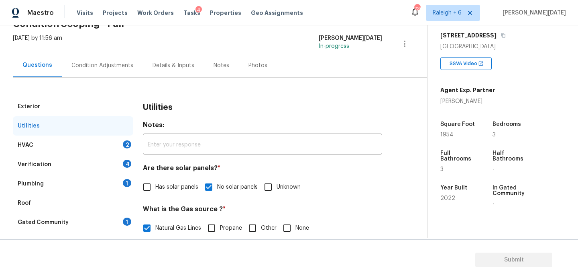
scroll to position [41, 0]
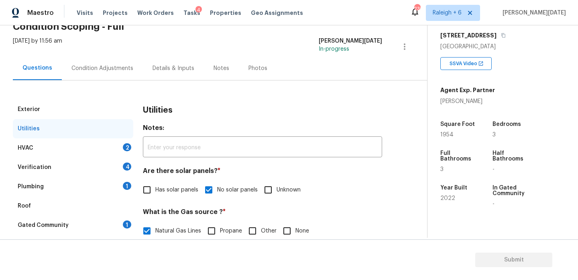
click at [131, 148] on div "HVAC 2" at bounding box center [73, 147] width 120 height 19
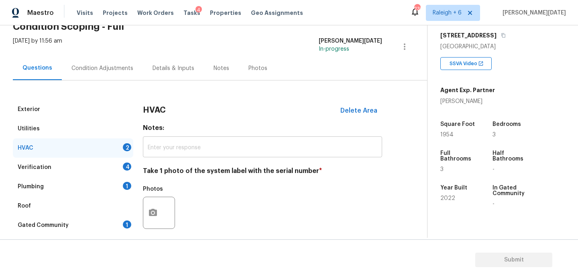
scroll to position [134, 0]
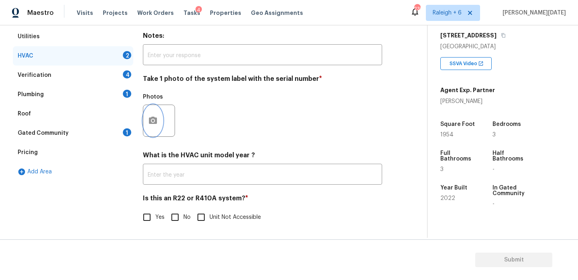
click at [151, 110] on button "button" at bounding box center [152, 120] width 19 height 31
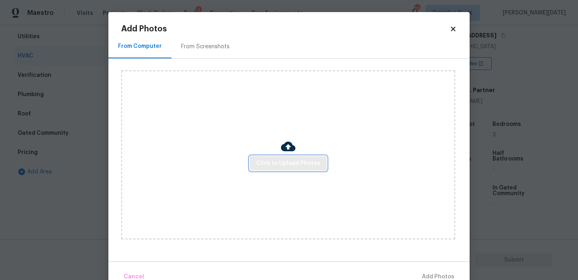
click at [260, 168] on button "Click to Upload Photos" at bounding box center [288, 163] width 77 height 15
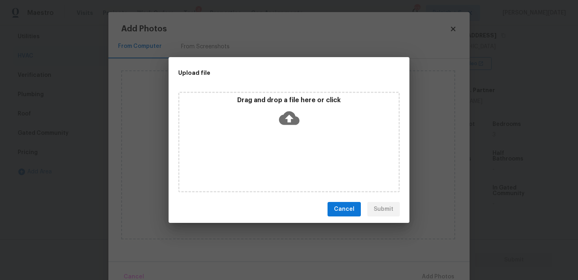
click at [260, 168] on div "Drag and drop a file here or click" at bounding box center [289, 142] width 222 height 100
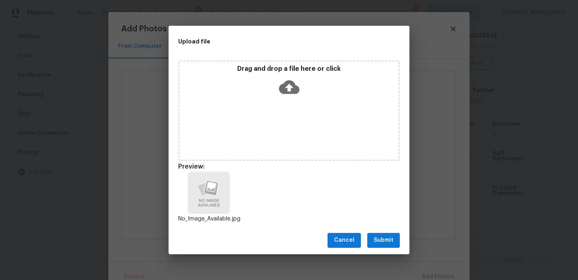
click at [374, 237] on span "Submit" at bounding box center [384, 240] width 20 height 10
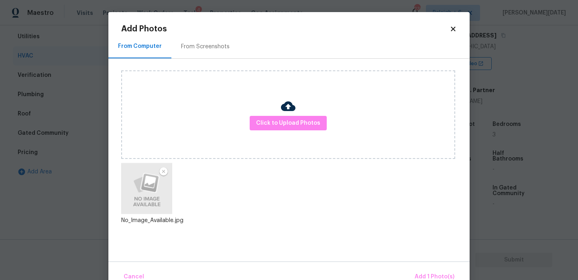
click at [422, 267] on div "Cancel Add 1 Photo(s)" at bounding box center [288, 273] width 361 height 24
click at [430, 272] on span "Add 1 Photo(s)" at bounding box center [435, 276] width 40 height 10
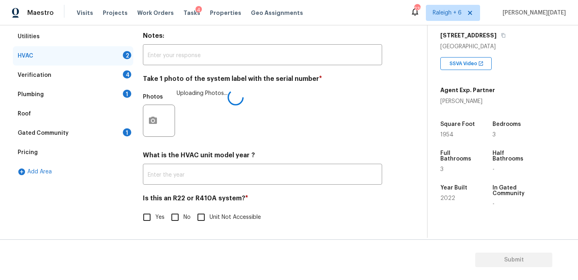
click at [139, 217] on input "Yes" at bounding box center [147, 216] width 17 height 17
checkbox input "true"
click at [181, 209] on input "No" at bounding box center [175, 216] width 17 height 17
checkbox input "true"
checkbox input "false"
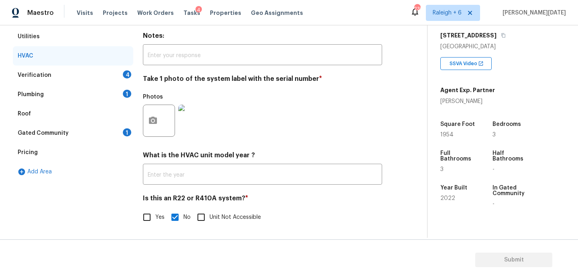
click at [126, 73] on div "4" at bounding box center [127, 74] width 8 height 8
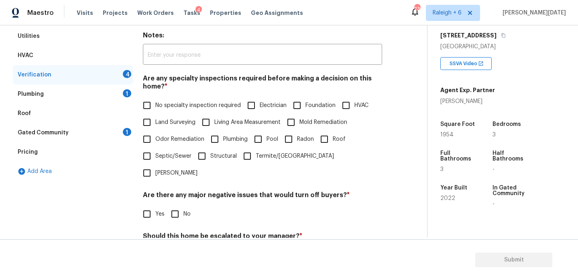
click at [162, 110] on label "No specialty inspection required" at bounding box center [190, 105] width 102 height 17
click at [155, 110] on input "No specialty inspection required" at bounding box center [147, 105] width 17 height 17
checkbox input "true"
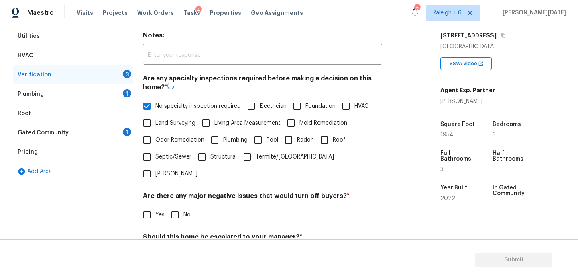
click at [184, 210] on span "No" at bounding box center [187, 214] width 7 height 8
click at [184, 206] on input "No" at bounding box center [175, 214] width 17 height 17
checkbox input "true"
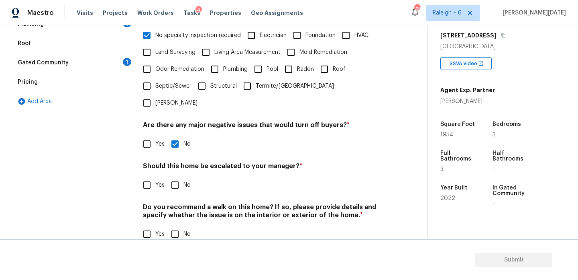
click at [184, 230] on span "No" at bounding box center [187, 234] width 7 height 8
click at [184, 225] on input "No" at bounding box center [175, 233] width 17 height 17
checkbox input "true"
click at [158, 181] on span "Yes" at bounding box center [159, 185] width 9 height 8
click at [155, 176] on input "Yes" at bounding box center [147, 184] width 17 height 17
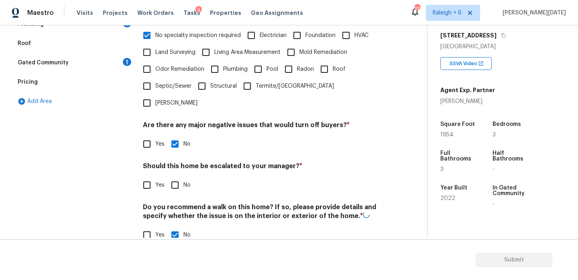
checkbox input "true"
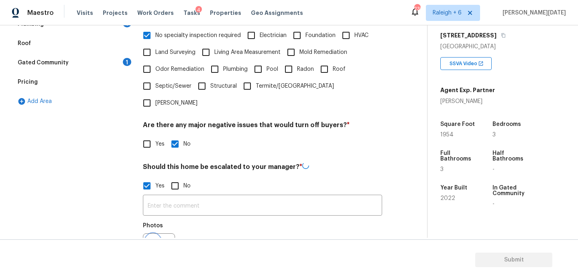
click at [155, 233] on button "button" at bounding box center [152, 248] width 19 height 31
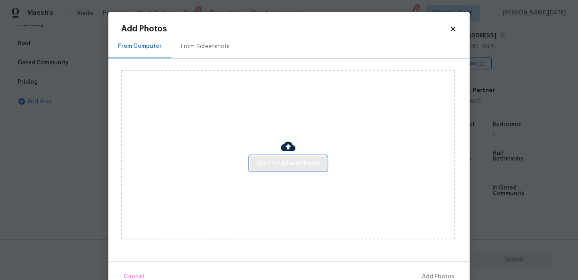
click at [304, 160] on span "Click to Upload Photos" at bounding box center [288, 163] width 64 height 10
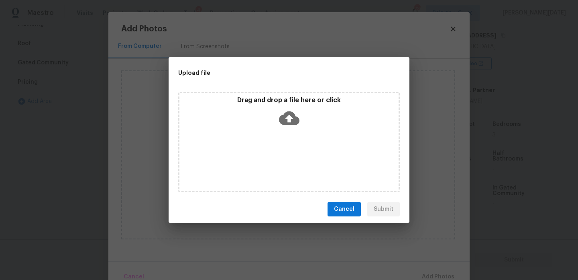
click at [304, 160] on div "Drag and drop a file here or click" at bounding box center [289, 142] width 222 height 100
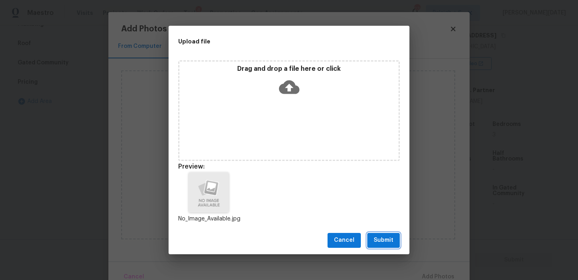
click at [369, 237] on button "Submit" at bounding box center [383, 240] width 33 height 15
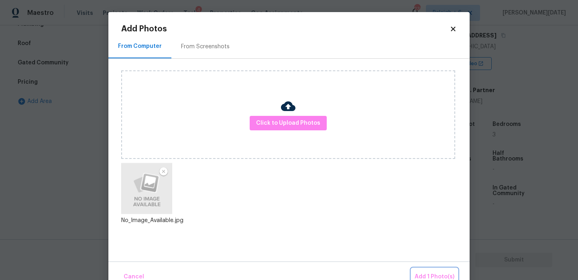
click at [432, 268] on button "Add 1 Photo(s)" at bounding box center [435, 276] width 46 height 17
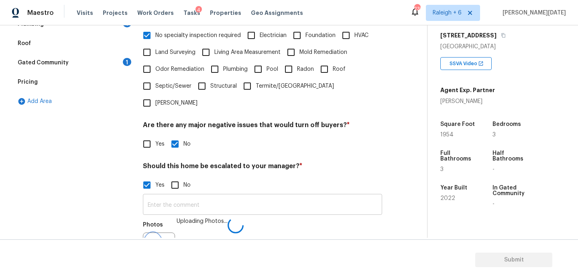
scroll to position [214, 0]
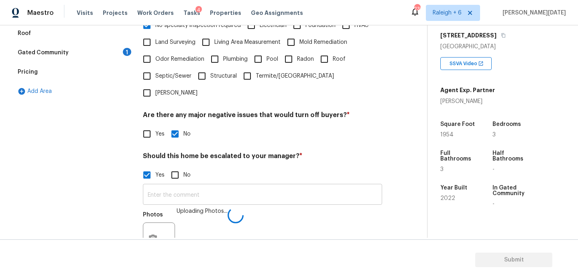
click at [213, 186] on input "text" at bounding box center [262, 195] width 239 height 19
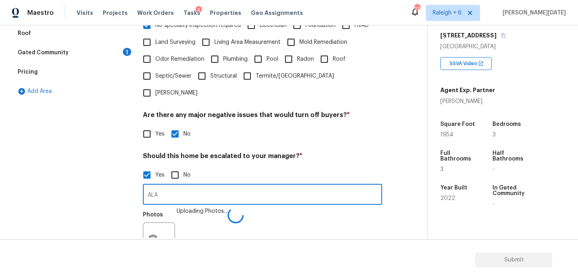
type input "ALA"
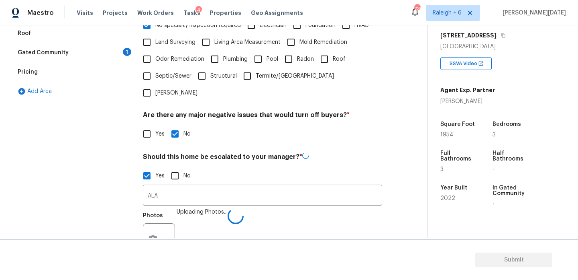
click at [264, 167] on div "Yes No" at bounding box center [262, 175] width 239 height 17
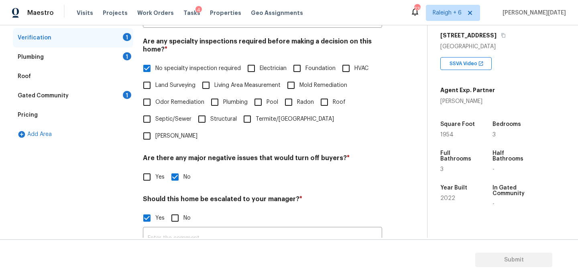
type input "ALA"
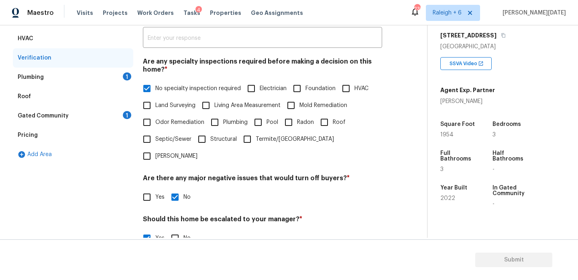
click at [120, 77] on div "Plumbing 1" at bounding box center [73, 76] width 120 height 19
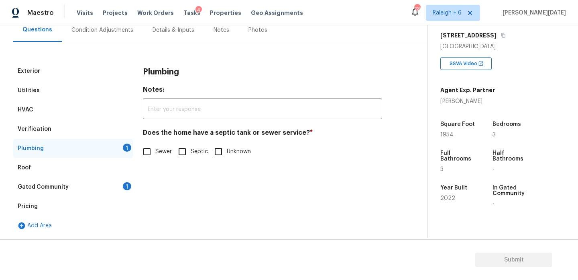
scroll to position [80, 0]
click at [147, 157] on input "Sewer" at bounding box center [147, 151] width 17 height 17
checkbox input "true"
click at [128, 178] on div "Gated Community 1" at bounding box center [73, 186] width 120 height 19
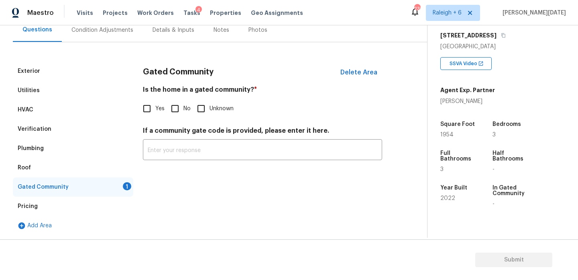
click at [176, 101] on input "No" at bounding box center [175, 108] width 17 height 17
checkbox input "true"
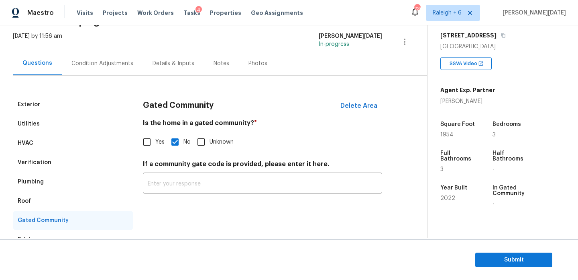
scroll to position [39, 0]
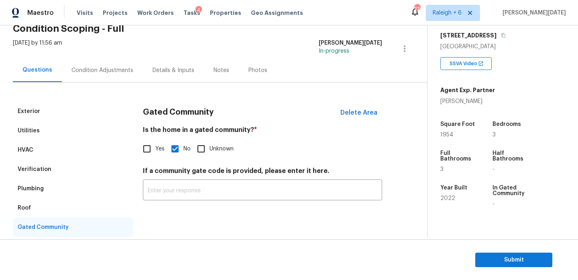
click at [90, 61] on div "Condition Adjustments" at bounding box center [102, 70] width 81 height 24
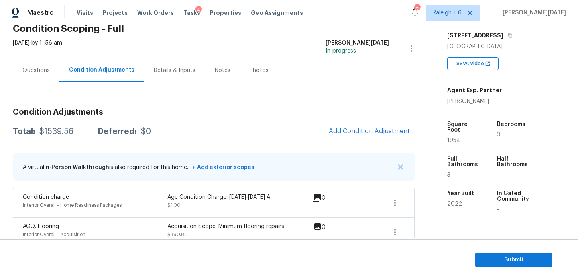
scroll to position [120, 0]
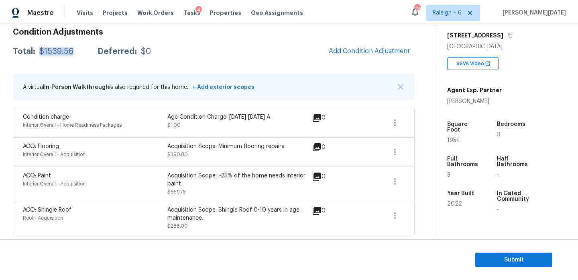
drag, startPoint x: 39, startPoint y: 50, endPoint x: 77, endPoint y: 50, distance: 38.2
click at [77, 50] on div "Total: $1539.56 Deferred: $0" at bounding box center [82, 51] width 138 height 8
copy div "$1539.56"
click at [486, 256] on span "Submit" at bounding box center [514, 260] width 64 height 10
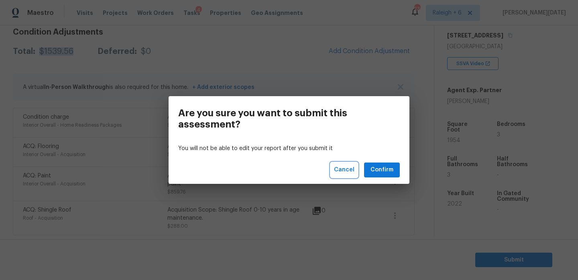
click at [343, 165] on span "Cancel" at bounding box center [344, 170] width 20 height 10
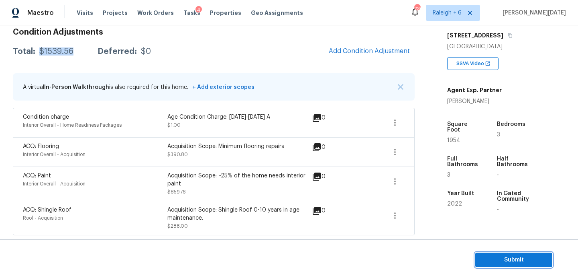
click at [498, 259] on span "Submit" at bounding box center [514, 260] width 64 height 10
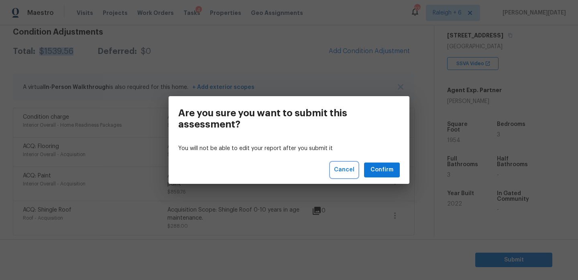
click at [349, 169] on span "Cancel" at bounding box center [344, 170] width 20 height 10
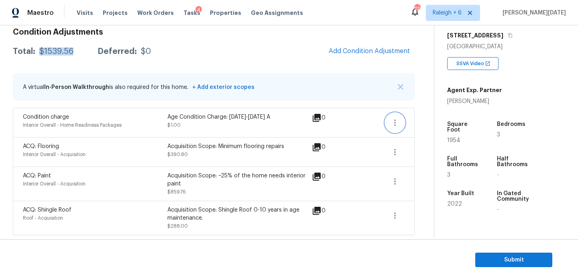
click at [390, 124] on icon "button" at bounding box center [395, 123] width 10 height 10
click at [419, 119] on div "Edit" at bounding box center [441, 120] width 63 height 8
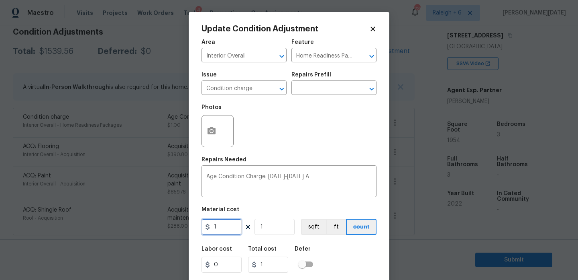
click at [220, 225] on input "1" at bounding box center [222, 226] width 40 height 16
type input "2000"
click at [295, 164] on div "Repairs Needed" at bounding box center [289, 162] width 175 height 10
type input "2000"
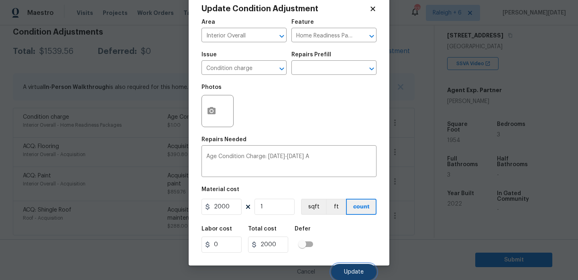
click at [341, 271] on button "Update" at bounding box center [353, 271] width 45 height 16
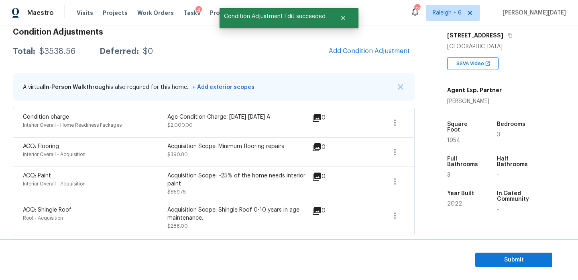
scroll to position [0, 0]
drag, startPoint x: 38, startPoint y: 51, endPoint x: 73, endPoint y: 51, distance: 35.3
click at [73, 51] on div "$3538.56" at bounding box center [57, 51] width 36 height 8
copy div "$3538.56"
click at [270, 142] on div "Acquisition Scope: Minimum flooring repairs" at bounding box center [239, 146] width 145 height 8
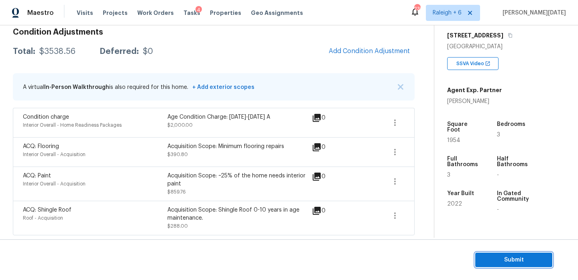
click at [495, 255] on span "Submit" at bounding box center [514, 260] width 64 height 10
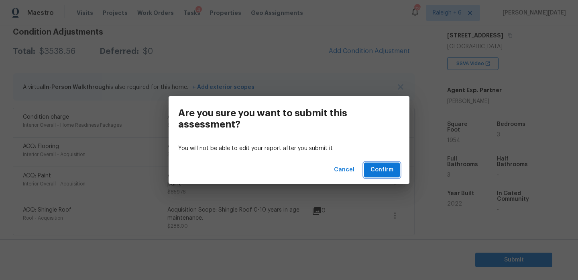
click at [381, 167] on span "Confirm" at bounding box center [382, 170] width 23 height 10
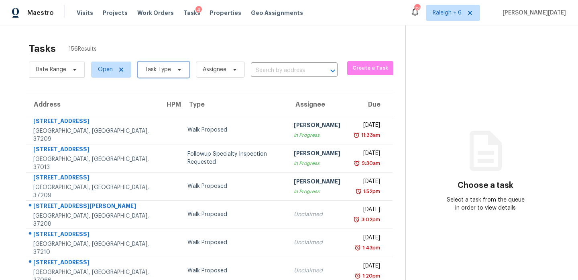
click at [153, 68] on span "Task Type" at bounding box center [158, 69] width 27 height 8
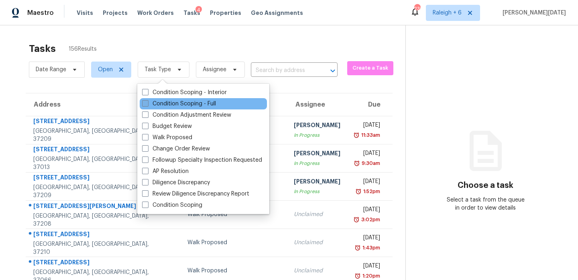
click at [146, 106] on span at bounding box center [145, 103] width 6 height 6
click at [146, 105] on input "Condition Scoping - Full" at bounding box center [144, 102] width 5 height 5
checkbox input "true"
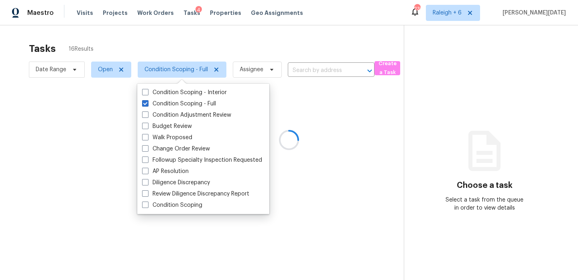
click at [250, 41] on div at bounding box center [289, 140] width 578 height 280
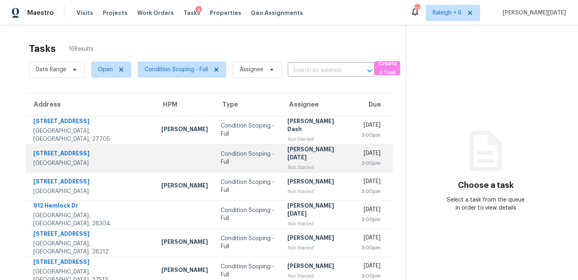
click at [355, 160] on td "Wed, Aug 13th 2025 3:00pm" at bounding box center [374, 158] width 38 height 28
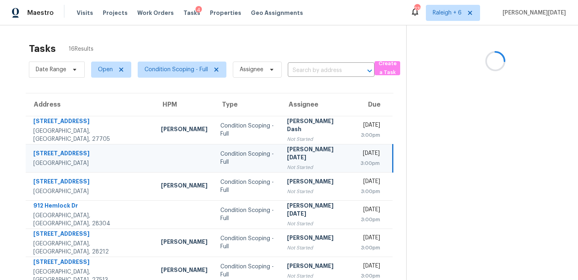
click at [354, 160] on td "Wed, Aug 13th 2025 3:00pm" at bounding box center [373, 158] width 39 height 28
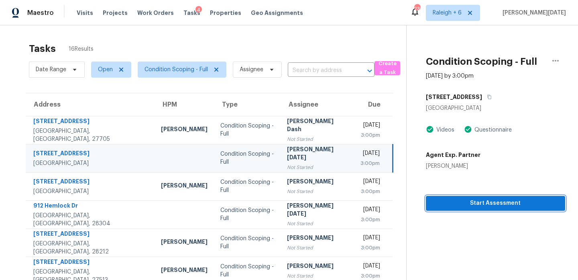
click at [435, 202] on span "Start Assessment" at bounding box center [496, 203] width 126 height 10
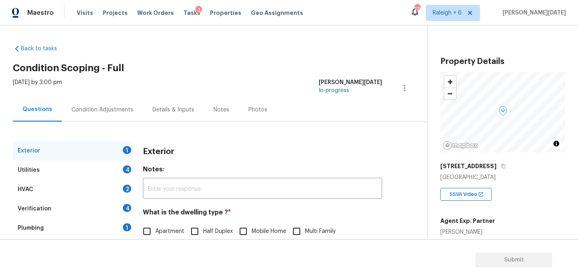
click at [112, 110] on div "Condition Adjustments" at bounding box center [102, 110] width 62 height 8
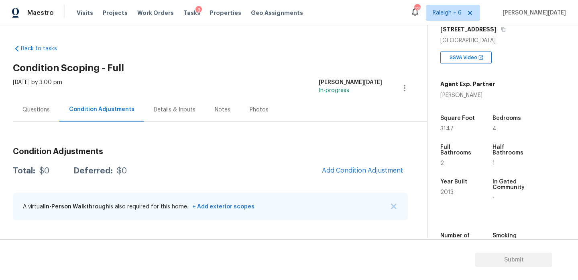
scroll to position [157, 0]
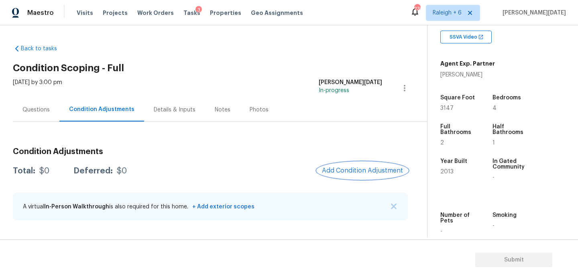
click at [345, 172] on span "Add Condition Adjustment" at bounding box center [362, 170] width 81 height 7
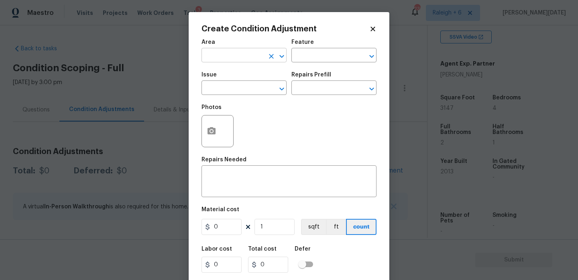
click at [233, 55] on input "text" at bounding box center [233, 56] width 63 height 12
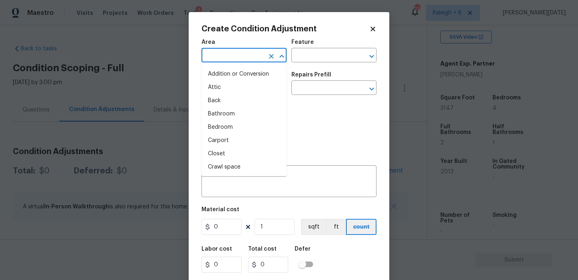
type input "h"
type input "v"
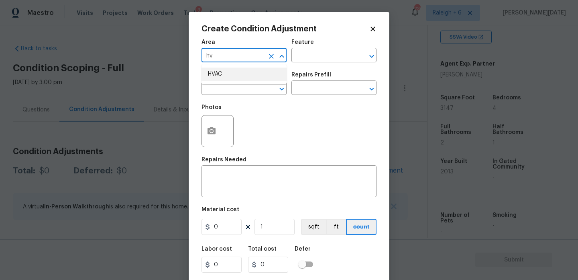
click at [231, 73] on li "HVAC" at bounding box center [244, 73] width 85 height 13
type input "HVAC"
click at [231, 95] on span "Issue ​" at bounding box center [244, 83] width 85 height 33
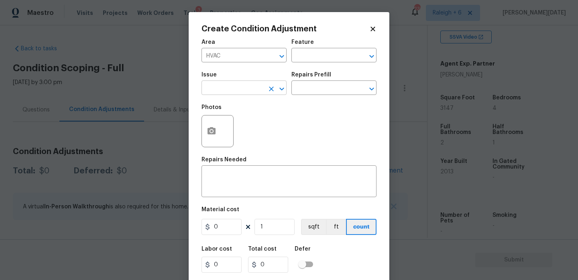
click at [237, 92] on input "text" at bounding box center [233, 88] width 63 height 12
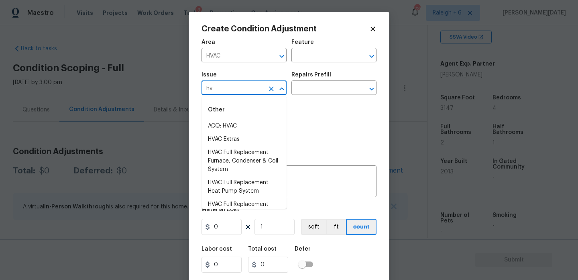
click at [236, 118] on div "Other" at bounding box center [244, 109] width 85 height 19
click at [237, 122] on li "ACQ: HVAC" at bounding box center [244, 125] width 85 height 13
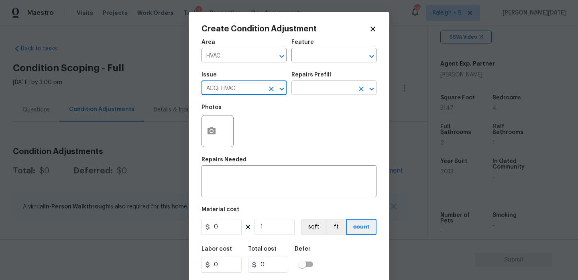
type input "ACQ: HVAC"
click at [306, 88] on input "text" at bounding box center [323, 88] width 63 height 12
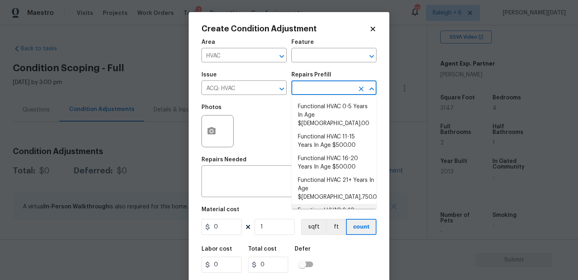
click at [338, 204] on li "Functional HVAC 6-10 Years In Age $402.00" at bounding box center [334, 215] width 85 height 22
type input "Acquisition"
type textarea "Acquisition Scope: Functional HVAC 6-10 years"
type input "402"
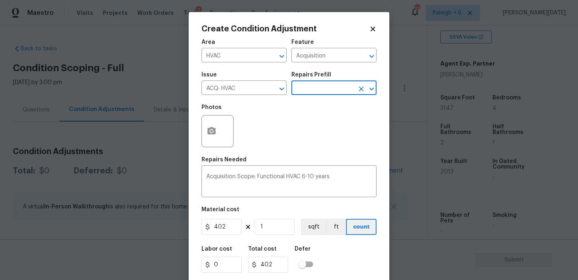
scroll to position [20, 0]
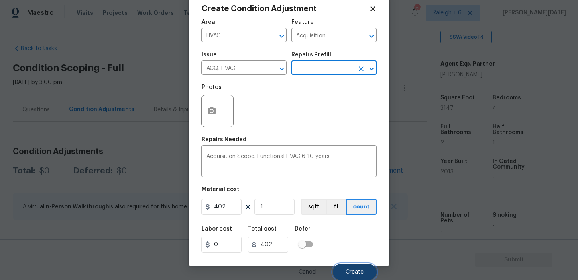
click at [353, 267] on button "Create" at bounding box center [355, 271] width 44 height 16
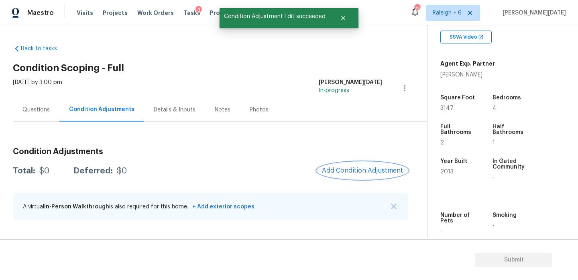
scroll to position [0, 0]
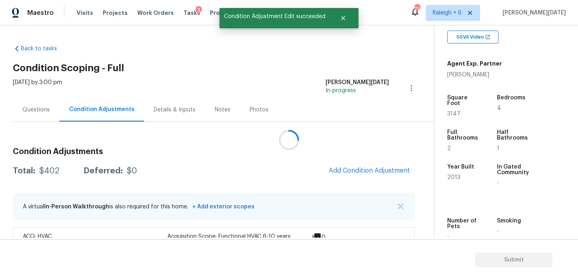
click at [348, 169] on div at bounding box center [289, 140] width 578 height 280
click at [348, 169] on span "Add Condition Adjustment" at bounding box center [369, 170] width 81 height 7
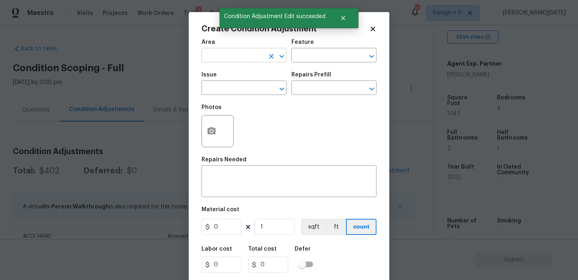
click at [215, 59] on input "text" at bounding box center [233, 56] width 63 height 12
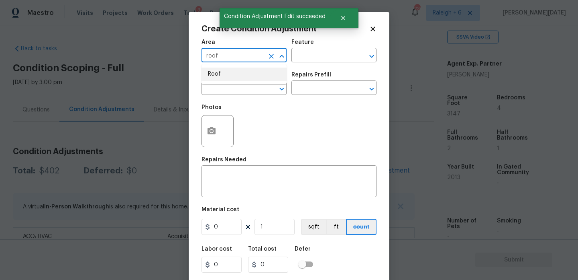
click at [218, 74] on li "Roof" at bounding box center [244, 73] width 85 height 13
type input "Roof"
click at [218, 89] on input "text" at bounding box center [233, 88] width 63 height 12
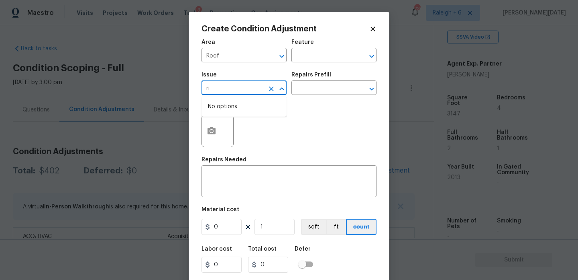
type input "r"
click at [227, 117] on div "Other" at bounding box center [244, 109] width 85 height 19
click at [235, 128] on li "ACQ: Shingle Roof" at bounding box center [244, 125] width 85 height 13
type input "ACQ: Shingle Roof"
click at [316, 78] on div "Repairs Prefill" at bounding box center [334, 77] width 85 height 10
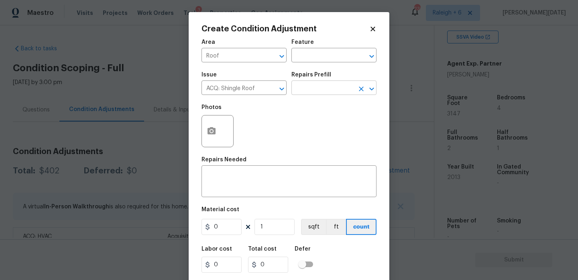
click at [317, 84] on input "text" at bounding box center [323, 88] width 63 height 12
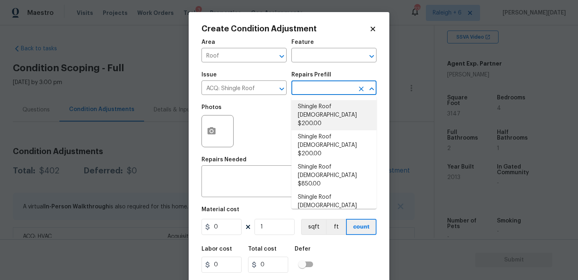
click at [323, 113] on li "Shingle Roof 0-10 Years Old $200.00" at bounding box center [334, 115] width 85 height 30
type input "Acquisition"
type textarea "Acquisition Scope: Shingle Roof 0-10 years in age maintenance."
type input "200"
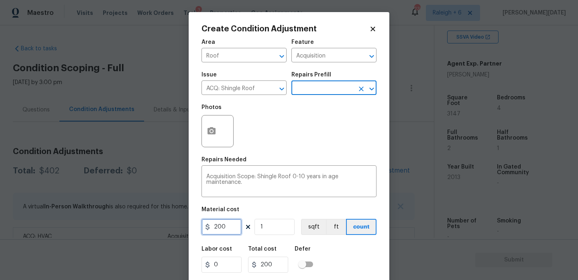
click at [232, 224] on input "200" at bounding box center [222, 226] width 40 height 16
type input "288"
click at [295, 147] on div "Photos" at bounding box center [289, 126] width 175 height 52
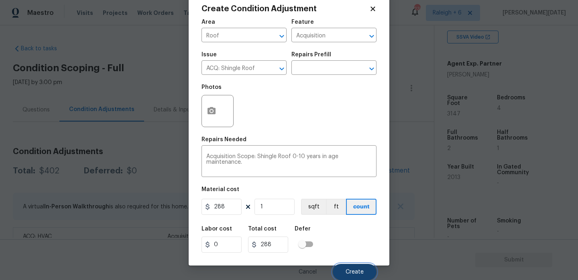
click at [356, 275] on button "Create" at bounding box center [355, 271] width 44 height 16
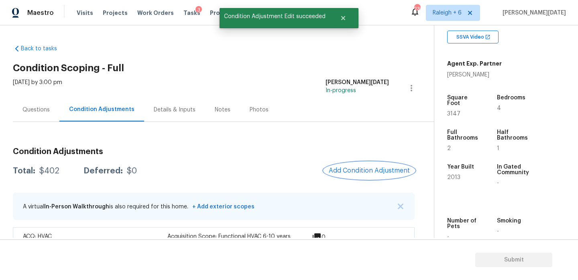
scroll to position [0, 0]
click at [455, 111] on span "3147" at bounding box center [453, 114] width 13 height 6
copy span "3147"
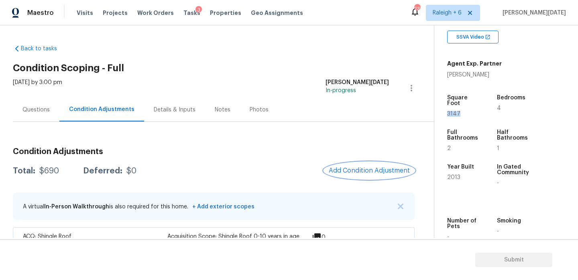
click at [368, 165] on button "Add Condition Adjustment" at bounding box center [369, 170] width 91 height 17
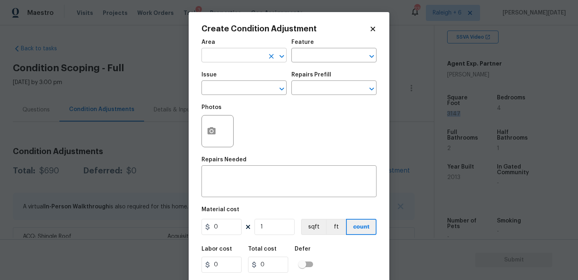
click at [216, 53] on input "text" at bounding box center [233, 56] width 63 height 12
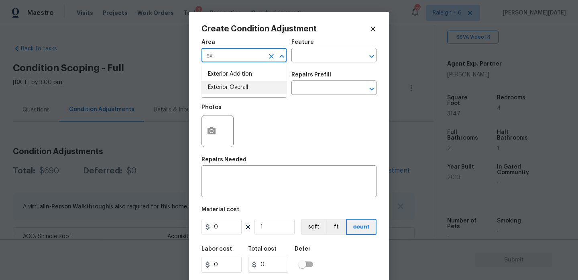
click at [233, 92] on li "Exterior Overall" at bounding box center [244, 87] width 85 height 13
type input "Exterior Overall"
click at [233, 92] on input "text" at bounding box center [233, 88] width 63 height 12
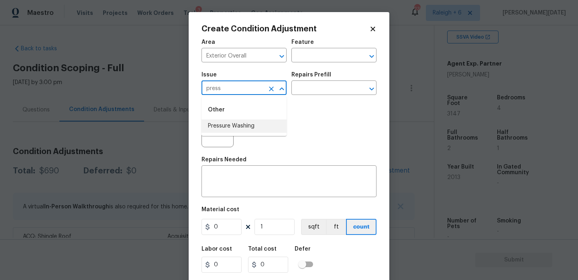
click at [237, 126] on li "Pressure Washing" at bounding box center [244, 125] width 85 height 13
type input "Pressure Washing"
click at [320, 83] on input "text" at bounding box center [323, 88] width 63 height 12
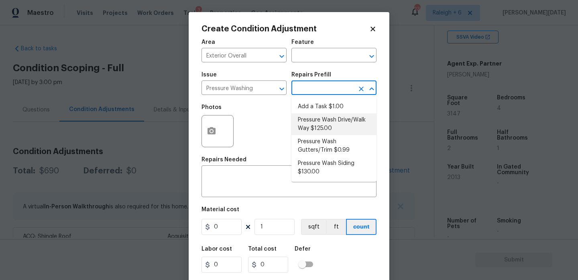
click at [324, 118] on li "Pressure Wash Drive/Walk Way $125.00" at bounding box center [334, 124] width 85 height 22
type input "Siding"
type textarea "Pressure wash the driveways/walkways as directed by the PM. Ensure that all deb…"
type input "125"
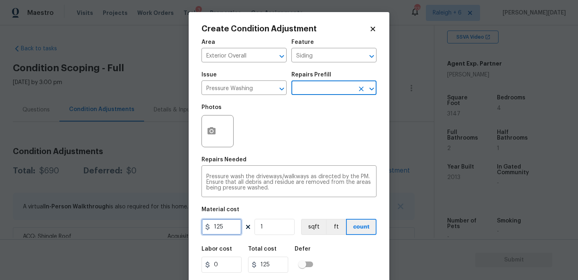
drag, startPoint x: 228, startPoint y: 224, endPoint x: 198, endPoint y: 224, distance: 30.1
click at [202, 224] on input "125" at bounding box center [222, 226] width 40 height 16
type input "200"
click at [295, 149] on div "Photos" at bounding box center [289, 126] width 175 height 52
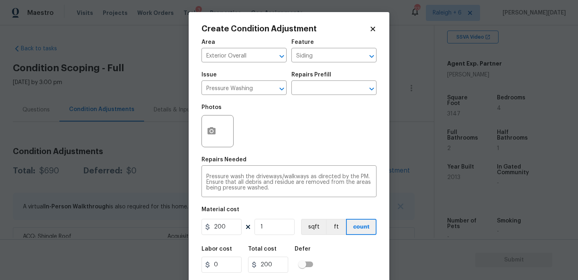
scroll to position [20, 0]
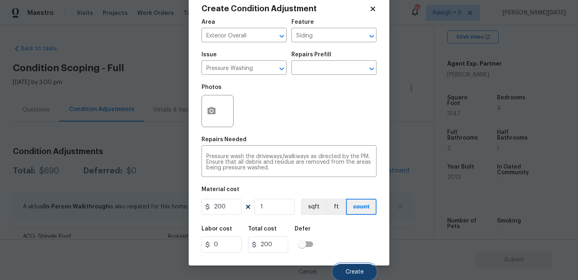
click at [355, 270] on span "Create" at bounding box center [355, 272] width 18 height 6
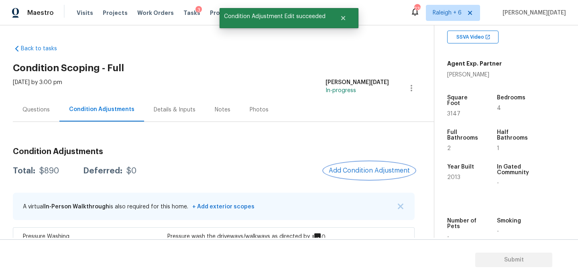
scroll to position [98, 0]
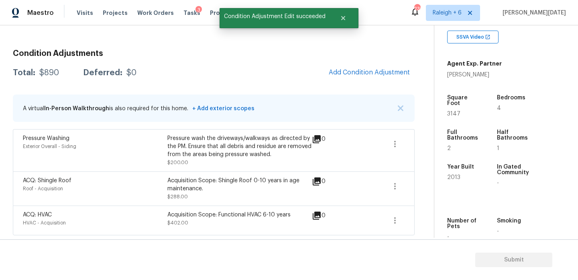
click at [363, 62] on div "Condition Adjustments Total: $890 Deferred: $0 Add Condition Adjustment A virtu…" at bounding box center [214, 139] width 402 height 192
click at [361, 64] on button "Add Condition Adjustment" at bounding box center [369, 72] width 91 height 17
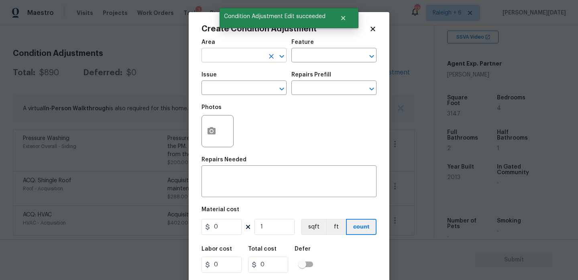
click at [226, 55] on input "text" at bounding box center [233, 56] width 63 height 12
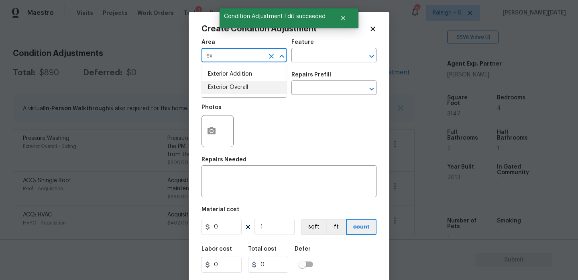
click at [231, 93] on li "Exterior Overall" at bounding box center [244, 87] width 85 height 13
type input "Exterior Overall"
click at [231, 93] on input "text" at bounding box center [233, 88] width 63 height 12
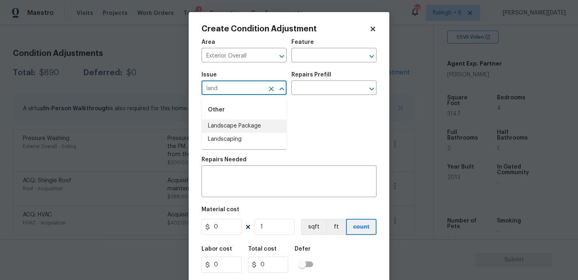
click at [239, 124] on li "Landscape Package" at bounding box center [244, 125] width 85 height 13
type input "Landscape Package"
click at [331, 78] on div "Repairs Prefill" at bounding box center [334, 77] width 85 height 10
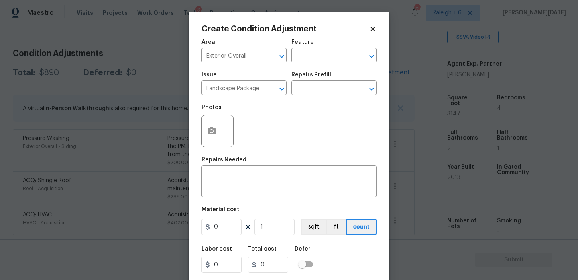
click at [331, 82] on div "Repairs Prefill" at bounding box center [334, 77] width 85 height 10
click at [331, 94] on input "text" at bounding box center [323, 88] width 63 height 12
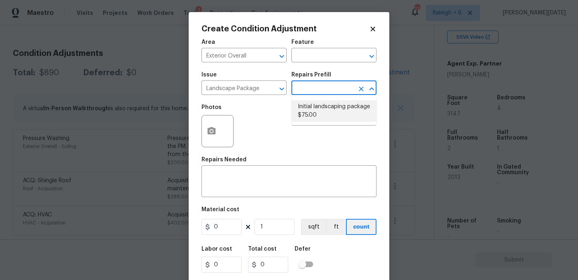
click at [331, 114] on li "Initial landscaping package $75.00" at bounding box center [334, 111] width 85 height 22
type input "Home Readiness Packages"
type textarea "Mowing of grass up to 6" in height. Mow, edge along driveways & sidewalks, trim…"
type input "75"
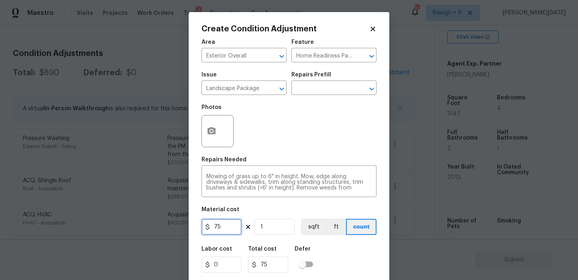
drag, startPoint x: 230, startPoint y: 227, endPoint x: 207, endPoint y: 227, distance: 23.3
click at [207, 227] on div "75" at bounding box center [222, 226] width 40 height 16
type input "300"
click at [210, 134] on icon "button" at bounding box center [212, 130] width 8 height 7
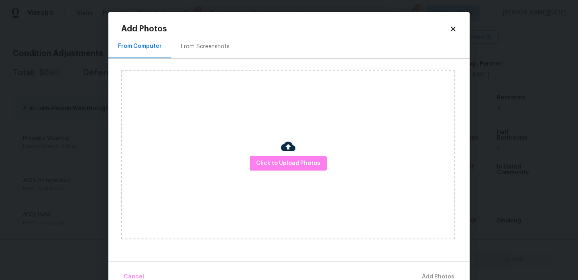
click at [203, 53] on div "From Screenshots" at bounding box center [205, 47] width 68 height 24
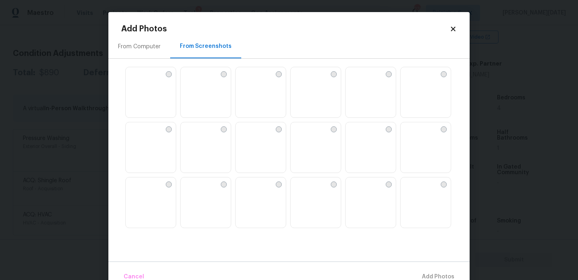
click at [359, 80] on img at bounding box center [352, 73] width 13 height 13
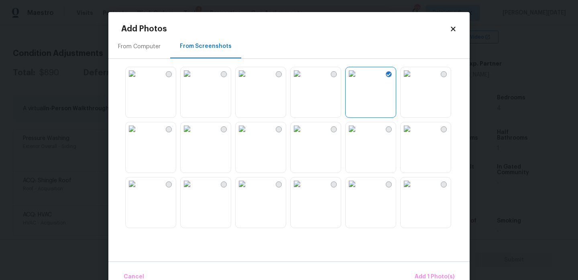
scroll to position [25, 0]
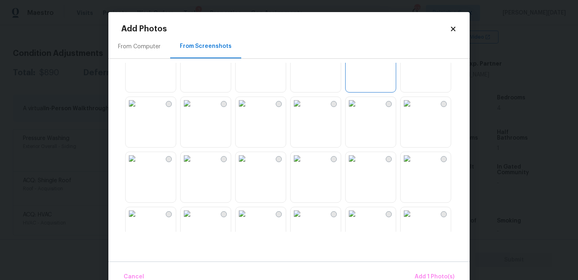
click at [359, 110] on img at bounding box center [352, 103] width 13 height 13
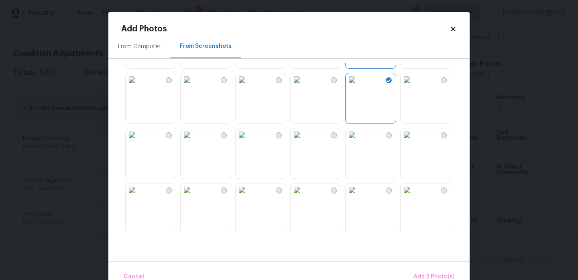
scroll to position [51, 0]
click at [194, 84] on img at bounding box center [187, 77] width 13 height 13
click at [139, 84] on img at bounding box center [132, 77] width 13 height 13
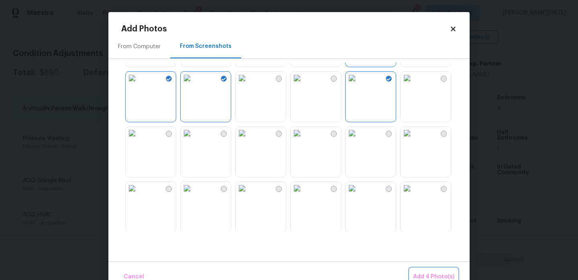
click at [423, 277] on span "Add 4 Photo(s)" at bounding box center [433, 276] width 41 height 10
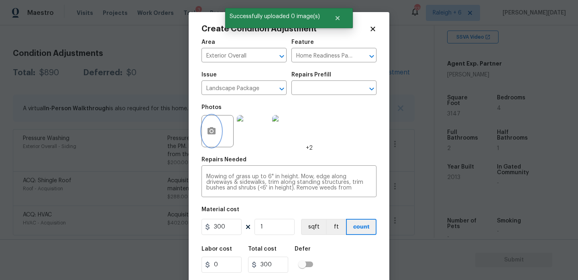
scroll to position [20, 0]
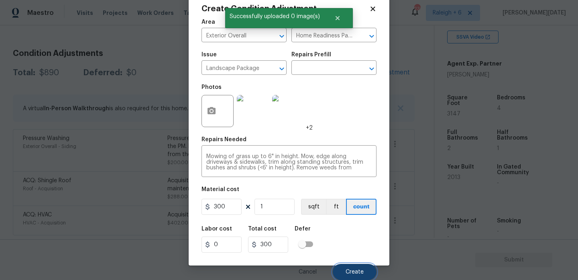
click at [352, 270] on span "Create" at bounding box center [355, 272] width 18 height 6
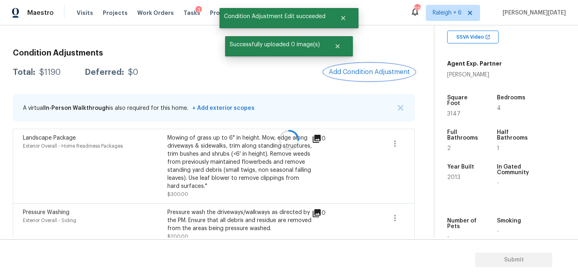
scroll to position [0, 0]
click at [382, 76] on button "Add Condition Adjustment" at bounding box center [369, 71] width 91 height 17
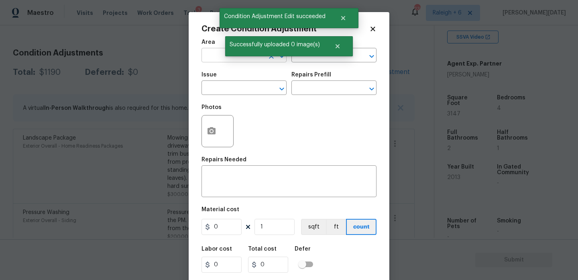
click at [217, 59] on input "text" at bounding box center [233, 56] width 63 height 12
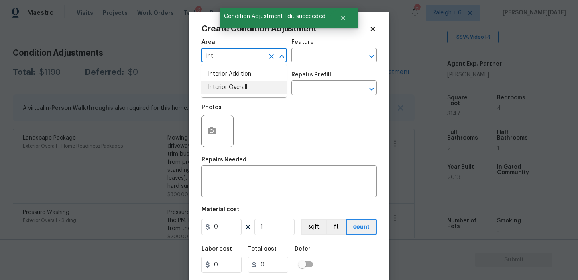
click at [222, 86] on li "Interior Overall" at bounding box center [244, 87] width 85 height 13
type input "Interior Overall"
click at [222, 86] on input "text" at bounding box center [233, 88] width 63 height 12
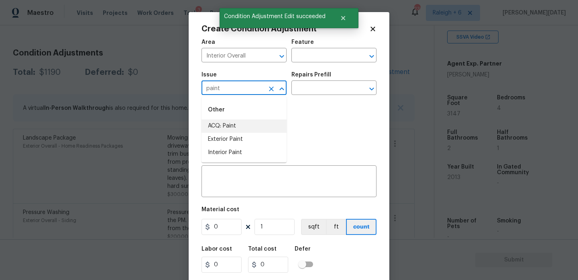
click at [224, 128] on li "ACQ: Paint" at bounding box center [244, 125] width 85 height 13
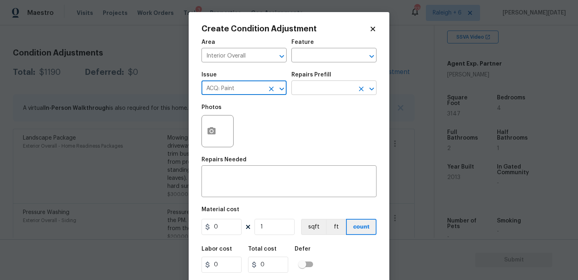
type input "ACQ: Paint"
click at [304, 91] on input "text" at bounding box center [323, 88] width 63 height 12
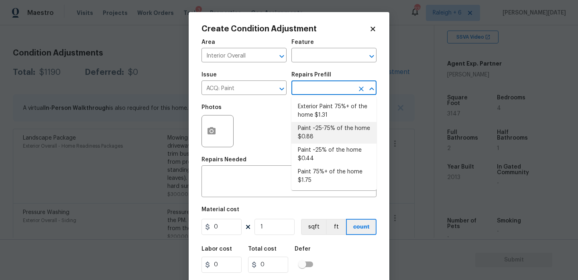
click at [318, 131] on li "Paint ~25-75% of the home $0.88" at bounding box center [334, 133] width 85 height 22
type input "Acquisition"
type textarea "Acquisition Scope: ~25 - 75% of the home needs interior paint"
type input "0.88"
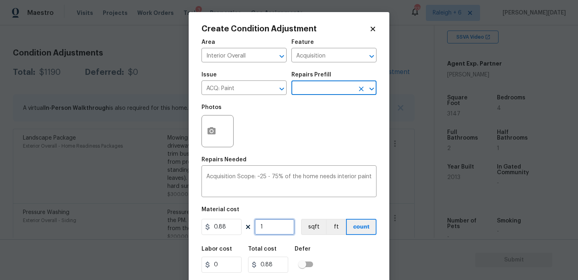
click at [273, 227] on input "1" at bounding box center [275, 226] width 40 height 16
type input "0"
paste input "3147"
type input "3147"
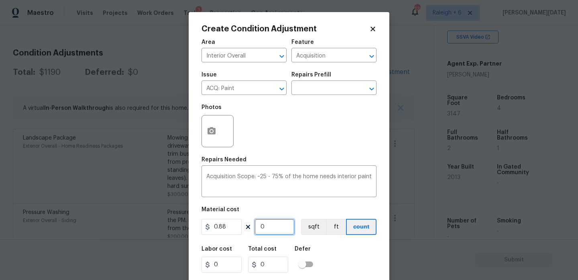
type input "2769.36"
type input "3147"
click at [214, 134] on icon "button" at bounding box center [212, 130] width 8 height 7
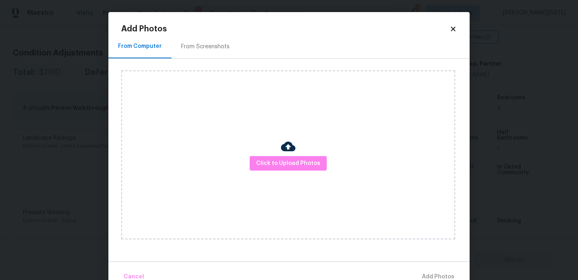
click at [200, 35] on div "From Screenshots" at bounding box center [205, 47] width 68 height 24
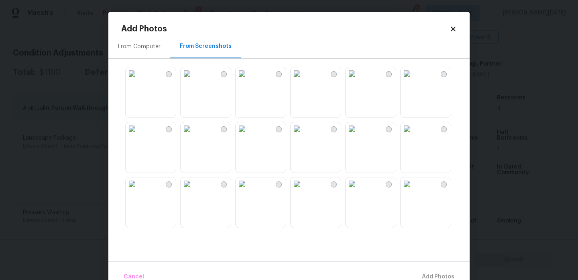
click at [249, 80] on img at bounding box center [242, 73] width 13 height 13
click at [194, 80] on img at bounding box center [187, 73] width 13 height 13
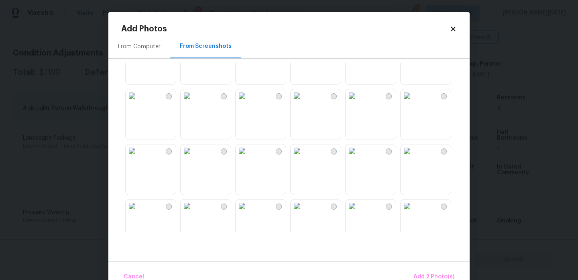
scroll to position [199, 0]
click at [304, 101] on img at bounding box center [297, 94] width 13 height 13
click at [359, 101] on img at bounding box center [352, 94] width 13 height 13
click at [359, 211] on img at bounding box center [352, 204] width 13 height 13
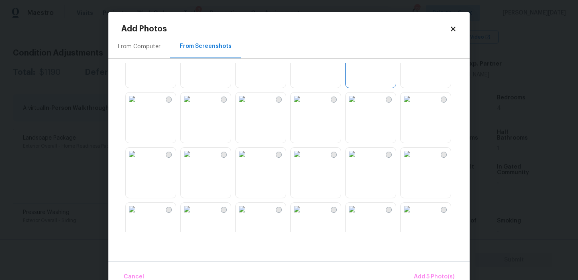
scroll to position [361, 0]
click at [249, 104] on img at bounding box center [242, 97] width 13 height 13
click at [359, 104] on img at bounding box center [352, 97] width 13 height 13
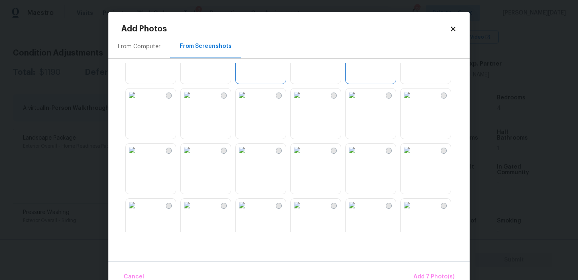
scroll to position [420, 0]
click at [359, 100] on img at bounding box center [352, 93] width 13 height 13
click at [359, 155] on img at bounding box center [352, 148] width 13 height 13
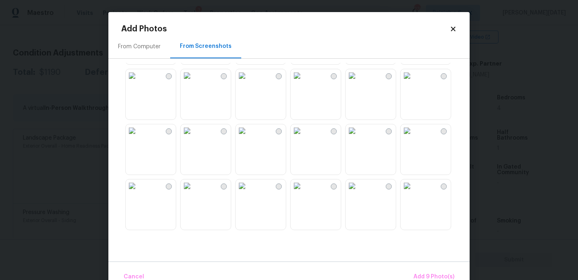
scroll to position [604, 0]
click at [414, 81] on img at bounding box center [407, 74] width 13 height 13
click at [414, 125] on img at bounding box center [407, 129] width 13 height 13
click at [359, 136] on img at bounding box center [352, 129] width 13 height 13
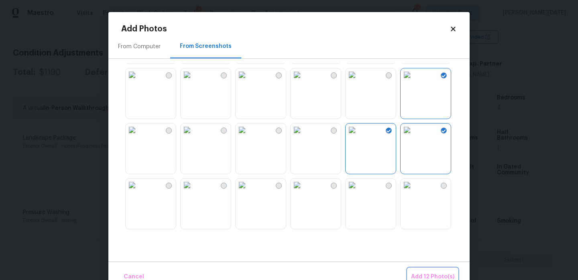
click at [437, 274] on span "Add 12 Photo(s)" at bounding box center [432, 276] width 43 height 10
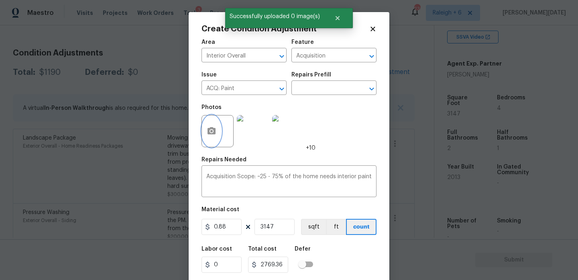
scroll to position [20, 0]
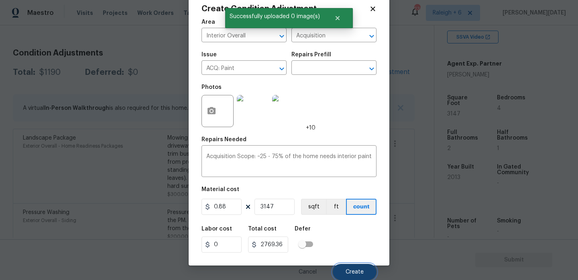
click at [347, 265] on button "Create" at bounding box center [355, 271] width 44 height 16
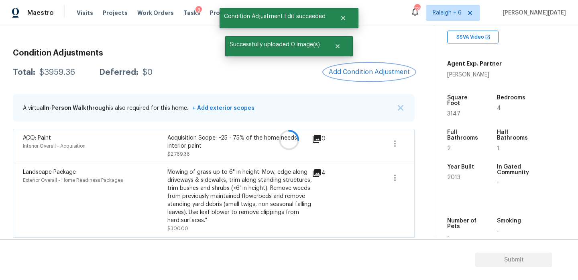
scroll to position [0, 0]
click at [368, 71] on span "Add Condition Adjustment" at bounding box center [371, 71] width 81 height 7
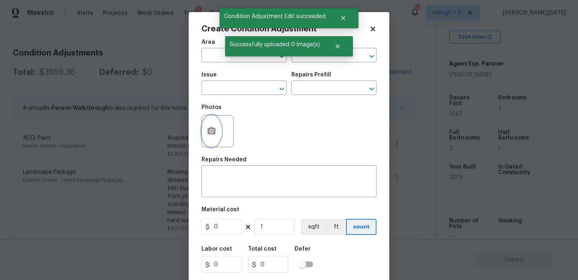
click at [208, 131] on icon "button" at bounding box center [212, 130] width 8 height 7
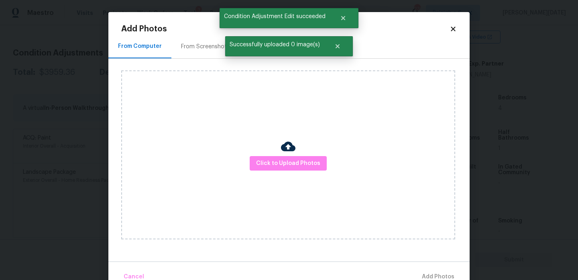
click at [200, 51] on div "From Screenshots" at bounding box center [205, 47] width 68 height 24
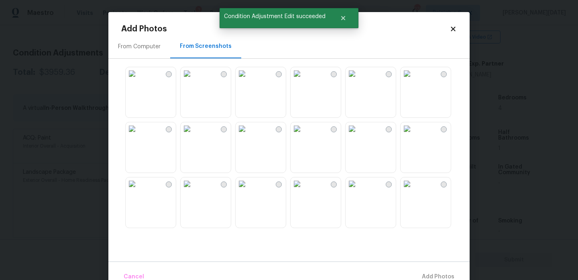
click at [194, 80] on img at bounding box center [187, 73] width 13 height 13
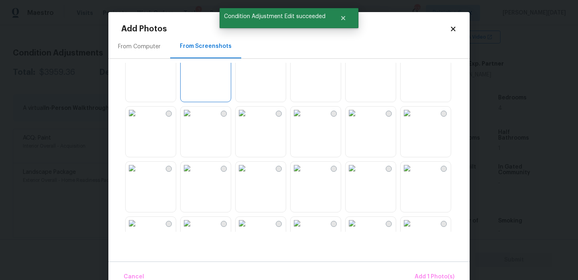
click at [249, 119] on img at bounding box center [242, 112] width 13 height 13
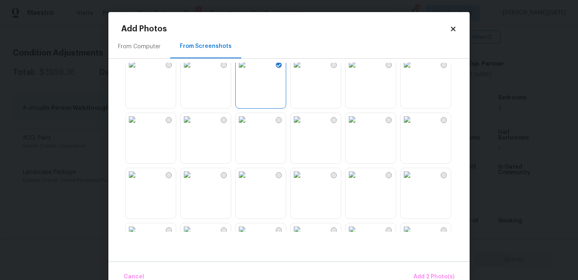
scroll to position [63, 0]
click at [249, 126] on img at bounding box center [242, 120] width 13 height 13
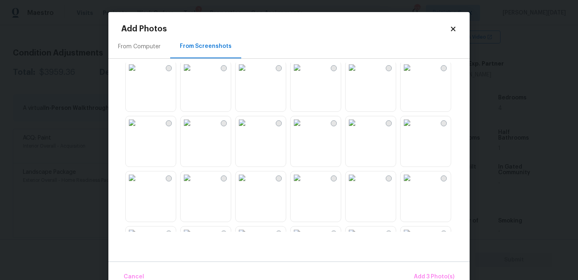
click at [359, 129] on img at bounding box center [352, 122] width 13 height 13
click at [359, 128] on img at bounding box center [352, 123] width 13 height 13
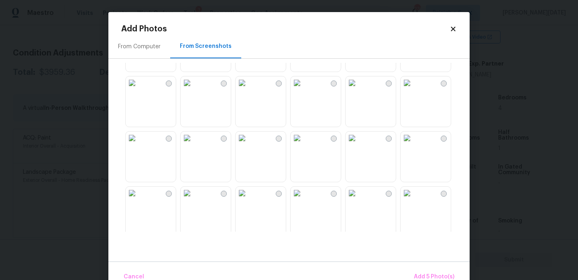
scroll to position [542, 0]
click at [414, 88] on img at bounding box center [407, 81] width 13 height 13
click at [427, 271] on button "Add 6 Photo(s)" at bounding box center [433, 276] width 47 height 17
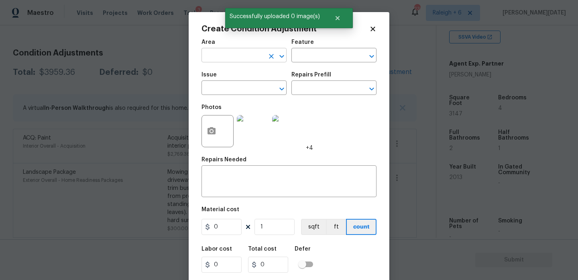
click at [211, 56] on input "text" at bounding box center [233, 56] width 63 height 12
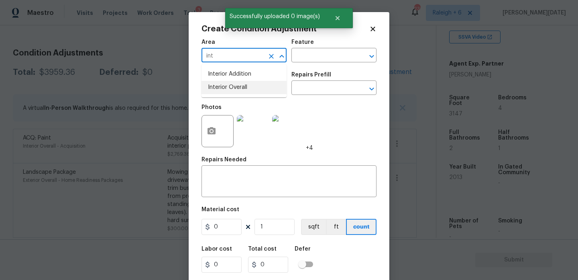
click at [226, 90] on li "Interior Overall" at bounding box center [244, 87] width 85 height 13
type input "Interior Overall"
click at [226, 90] on input "text" at bounding box center [233, 88] width 63 height 12
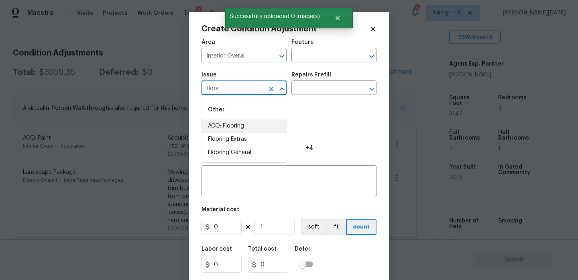
click at [234, 124] on li "ACQ: Flooring" at bounding box center [244, 125] width 85 height 13
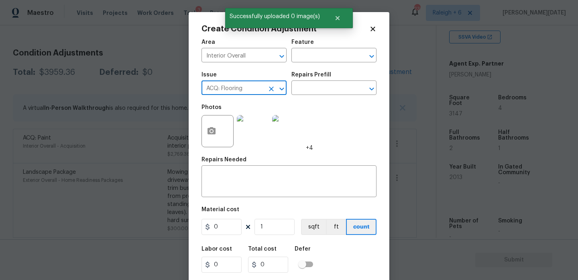
type input "ACQ: Flooring"
click at [338, 66] on div "Area Interior Overall ​ Feature ​" at bounding box center [289, 51] width 175 height 33
click at [332, 82] on input "text" at bounding box center [323, 88] width 63 height 12
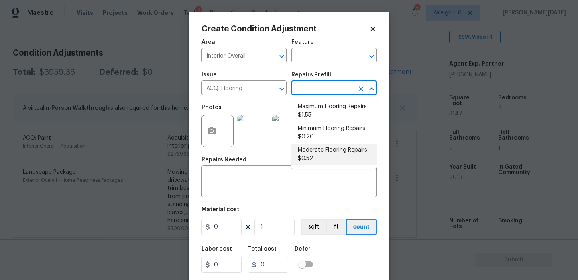
click at [330, 155] on li "Moderate Flooring Repairs $0.52" at bounding box center [334, 154] width 85 height 22
type input "Acquisition"
type textarea "Acquisition Scope: Moderate flooring repairs"
type input "0.52"
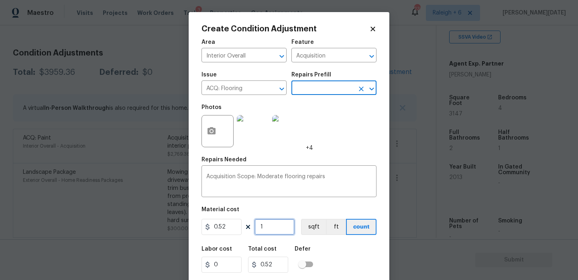
click at [285, 229] on input "1" at bounding box center [275, 226] width 40 height 16
type input "0"
paste input "3147"
type input "3147"
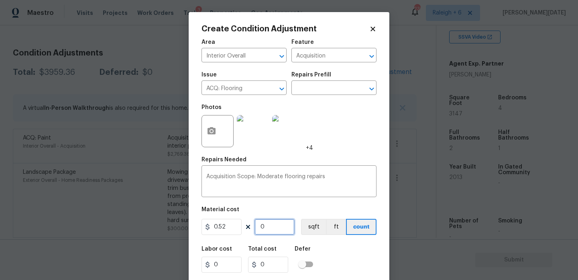
type input "1636.44"
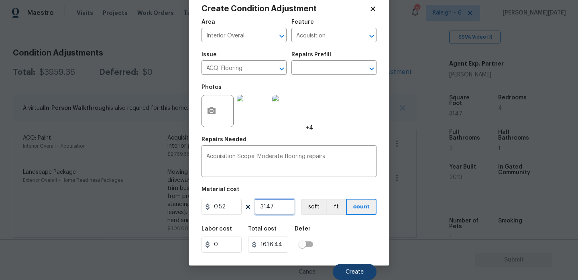
type input "3147"
click at [353, 270] on span "Create" at bounding box center [355, 272] width 18 height 6
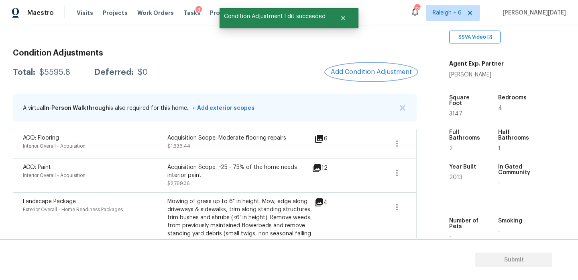
scroll to position [87, 0]
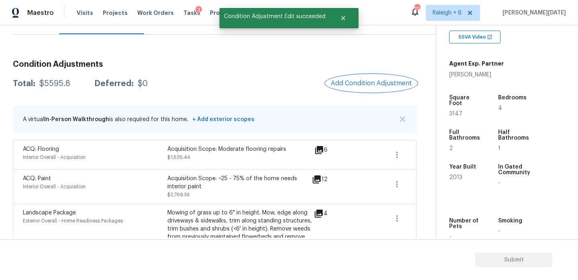
click at [363, 90] on button "Add Condition Adjustment" at bounding box center [371, 83] width 91 height 17
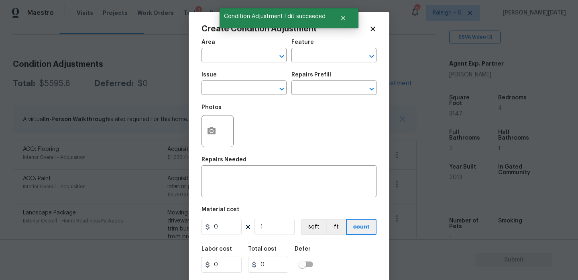
click at [223, 129] on div at bounding box center [218, 131] width 32 height 32
click at [218, 131] on button "button" at bounding box center [211, 130] width 19 height 31
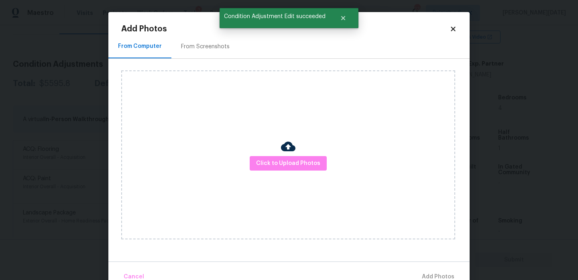
click at [211, 50] on div "From Screenshots" at bounding box center [205, 47] width 49 height 8
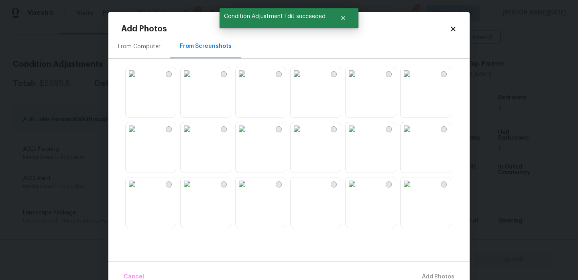
click at [359, 189] on img at bounding box center [352, 183] width 13 height 13
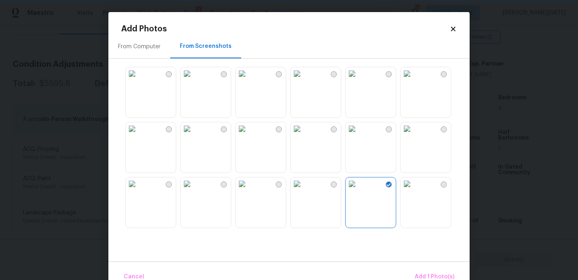
scroll to position [101, 0]
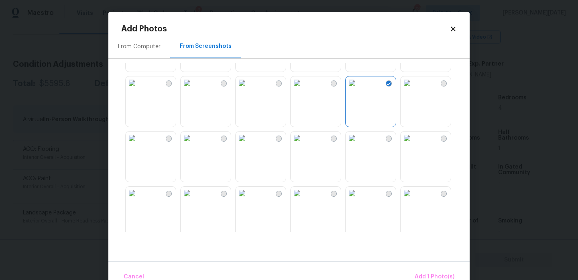
click at [194, 89] on img at bounding box center [187, 82] width 13 height 13
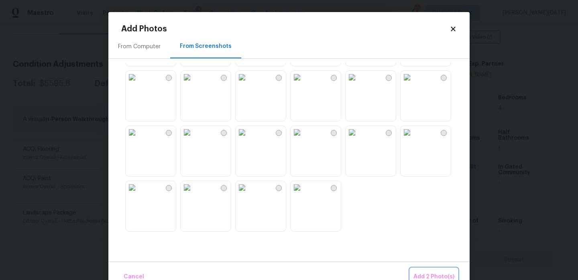
click at [426, 273] on span "Add 2 Photo(s)" at bounding box center [434, 276] width 41 height 10
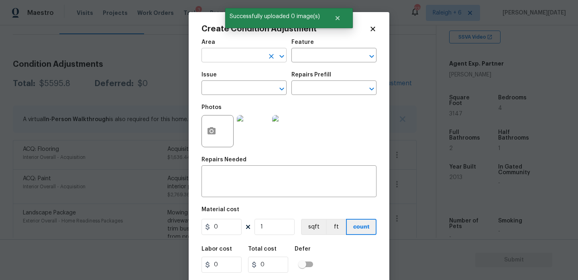
click at [209, 51] on input "text" at bounding box center [233, 56] width 63 height 12
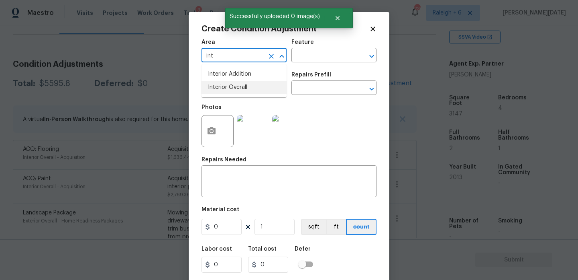
click at [229, 93] on li "Interior Overall" at bounding box center [244, 87] width 85 height 13
type input "Interior Overall"
click at [229, 93] on input "text" at bounding box center [233, 88] width 63 height 12
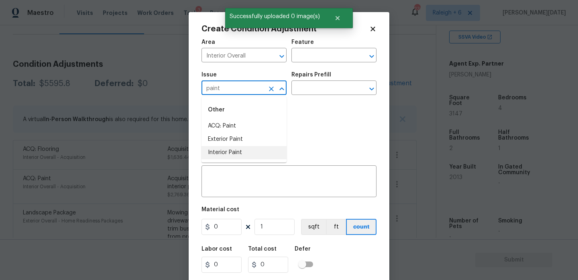
click at [239, 148] on li "Interior Paint" at bounding box center [244, 152] width 85 height 13
type input "Interior Paint"
click at [296, 96] on div "Issue Interior Paint ​ Repairs Prefill ​" at bounding box center [289, 83] width 175 height 33
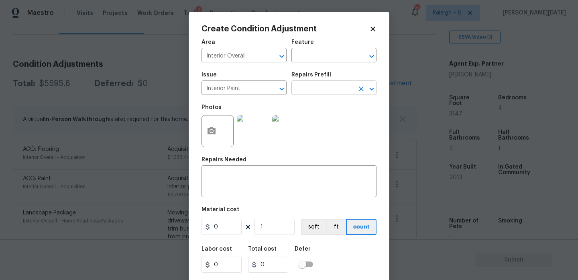
click at [302, 92] on input "text" at bounding box center [323, 88] width 63 height 12
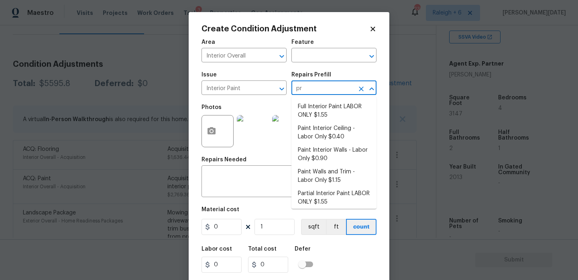
type input "pri"
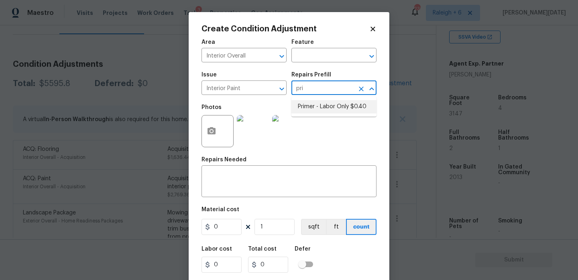
click at [309, 113] on li "Primer - Labor Only $0.40" at bounding box center [334, 106] width 85 height 13
type input "Overall Paint"
type textarea "Interior primer - PRIMER PROVIDED BY OPENDOOR - All nails, screws, drywall anch…"
type input "0.4"
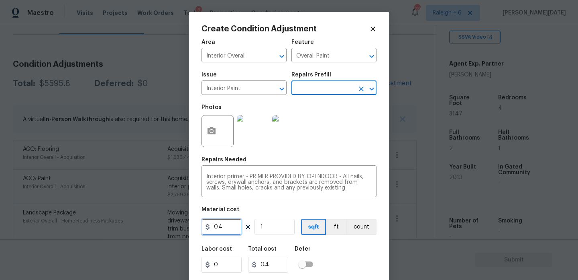
drag, startPoint x: 233, startPoint y: 222, endPoint x: 74, endPoint y: 231, distance: 159.3
click at [74, 231] on div "Create Condition Adjustment Area Interior Overall ​ Feature Overall Paint ​ Iss…" at bounding box center [289, 140] width 578 height 280
type input "200"
click at [328, 145] on div "Photos" at bounding box center [289, 126] width 175 height 52
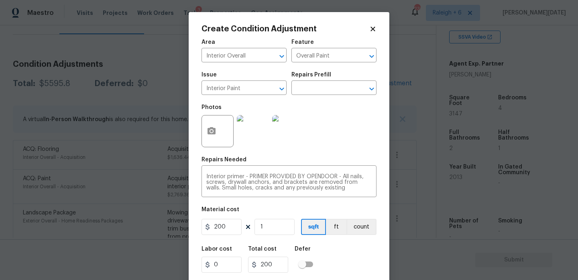
scroll to position [20, 0]
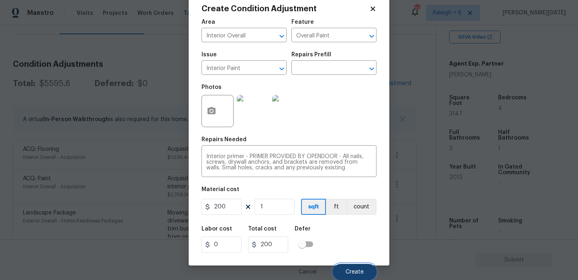
click at [354, 269] on span "Create" at bounding box center [355, 272] width 18 height 6
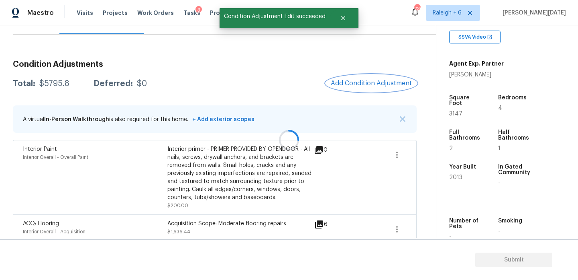
scroll to position [0, 0]
click at [360, 83] on div at bounding box center [289, 140] width 578 height 280
click at [360, 83] on span "Add Condition Adjustment" at bounding box center [371, 83] width 81 height 7
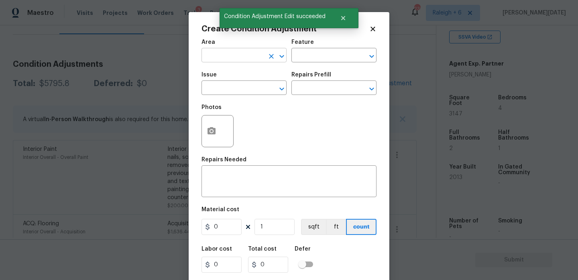
click at [222, 57] on input "text" at bounding box center [233, 56] width 63 height 12
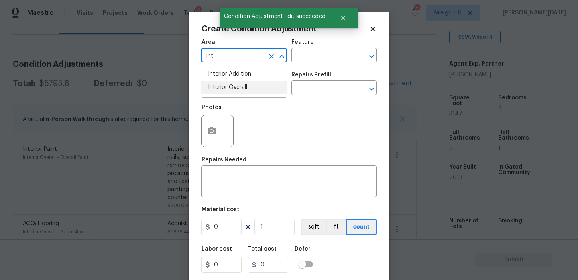
click at [227, 91] on li "Interior Overall" at bounding box center [244, 87] width 85 height 13
type input "Interior Overall"
click at [227, 91] on input "text" at bounding box center [233, 88] width 63 height 12
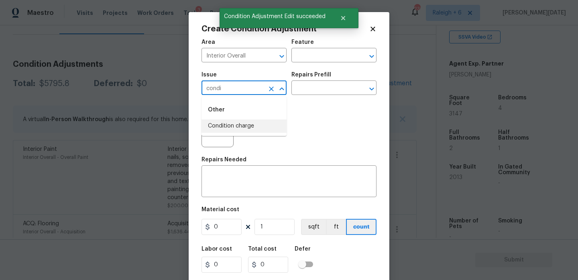
click at [244, 128] on li "Condition charge" at bounding box center [244, 125] width 85 height 13
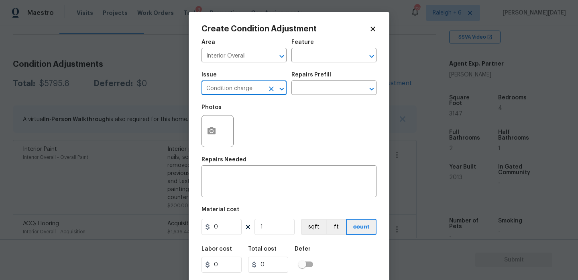
type input "Condition charge"
click at [309, 82] on div "Repairs Prefill" at bounding box center [334, 77] width 85 height 10
click at [316, 88] on input "text" at bounding box center [323, 88] width 63 height 12
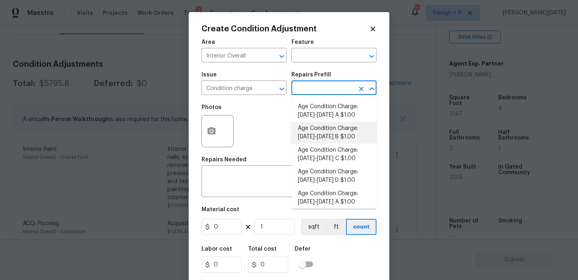
scroll to position [276, 0]
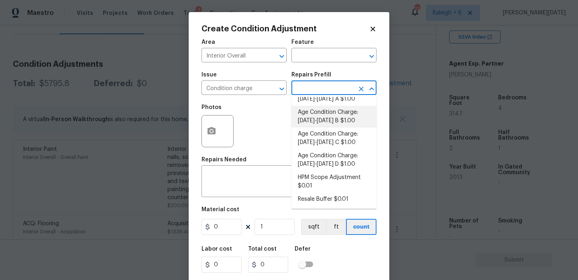
click at [347, 119] on li "Age Condition Charge: 2009-2023 B $1.00" at bounding box center [334, 117] width 85 height 22
type input "Home Readiness Packages"
type textarea "Age Condition Charge: 2009-2023 B"
type input "1"
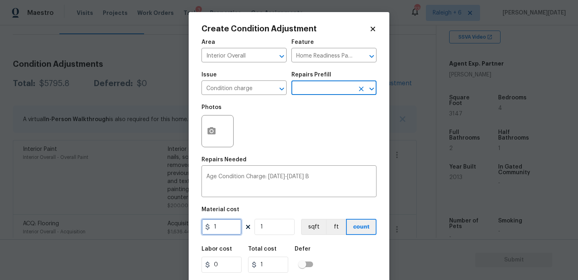
click at [231, 226] on input "1" at bounding box center [222, 226] width 40 height 16
type input "2000"
click at [305, 150] on div "Photos" at bounding box center [289, 126] width 175 height 52
type input "2000"
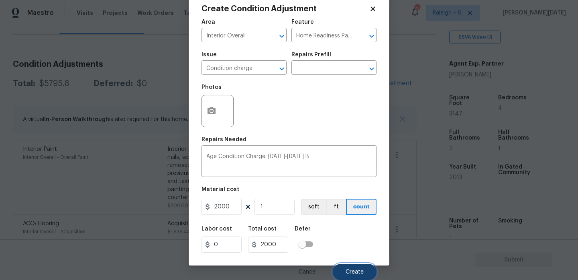
click at [349, 272] on span "Create" at bounding box center [355, 272] width 18 height 6
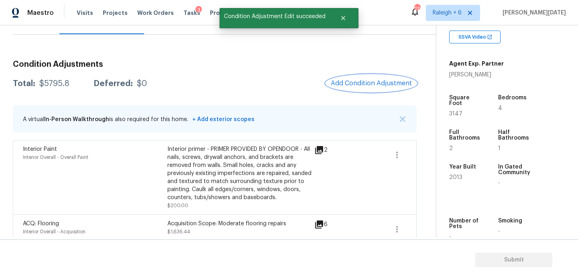
scroll to position [0, 0]
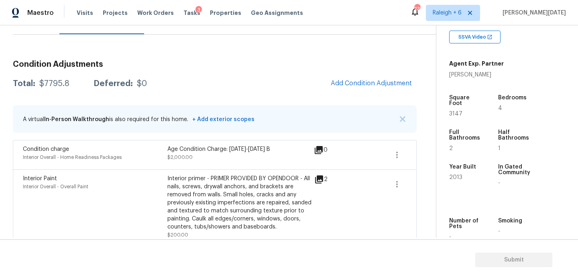
click at [372, 74] on div "Condition Adjustments Total: $7795.8 Deferred: $0 Add Condition Adjustment A vi…" at bounding box center [215, 270] width 404 height 433
click at [363, 85] on span "Add Condition Adjustment" at bounding box center [371, 83] width 81 height 7
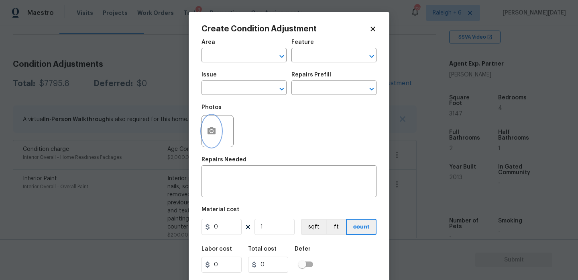
click at [214, 145] on button "button" at bounding box center [211, 130] width 19 height 31
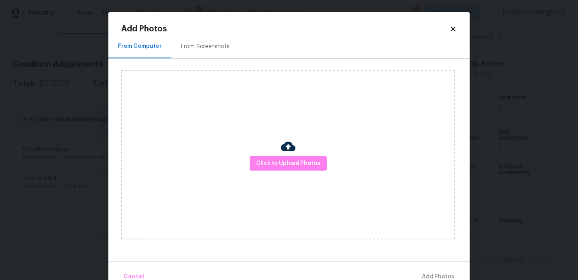
click at [261, 153] on div "Click to Upload Photos" at bounding box center [288, 154] width 334 height 169
click at [267, 159] on span "Click to Upload Photos" at bounding box center [288, 163] width 64 height 10
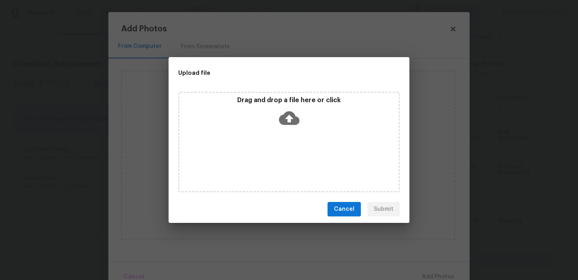
click at [267, 159] on div "Drag and drop a file here or click" at bounding box center [289, 142] width 222 height 100
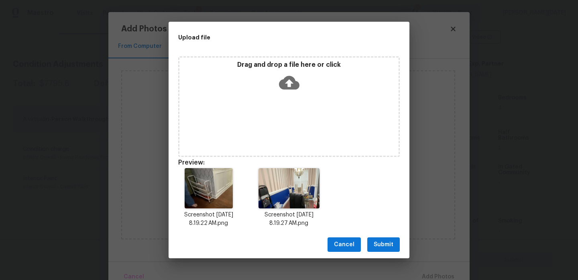
click at [381, 249] on button "Submit" at bounding box center [383, 244] width 33 height 15
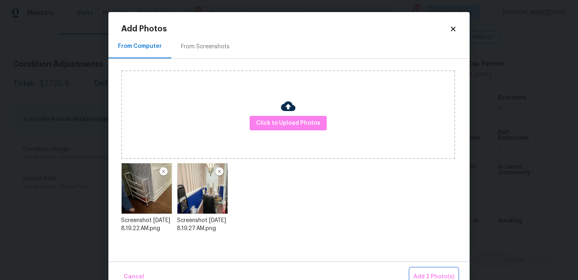
click at [428, 275] on span "Add 2 Photo(s)" at bounding box center [434, 276] width 41 height 10
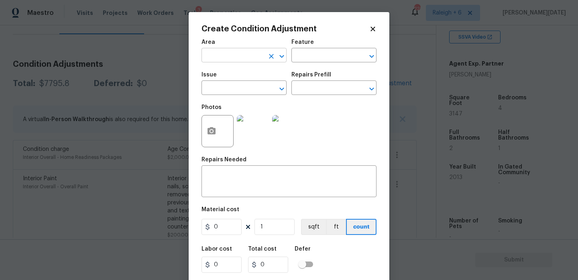
click at [209, 53] on input "text" at bounding box center [233, 56] width 63 height 12
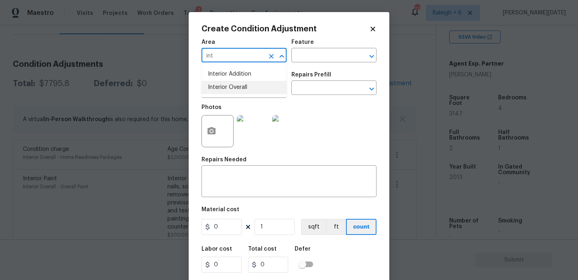
click at [217, 85] on li "Interior Overall" at bounding box center [244, 87] width 85 height 13
type input "Interior Overall"
click at [217, 85] on input "text" at bounding box center [233, 88] width 63 height 12
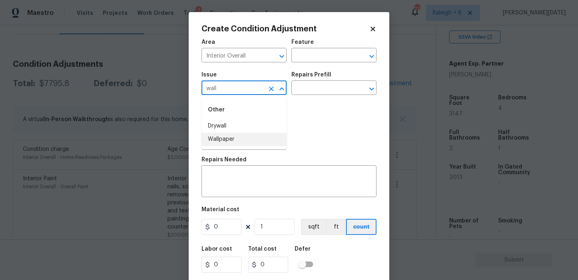
type input "wall"
click at [228, 151] on div "Photos" at bounding box center [219, 126] width 34 height 52
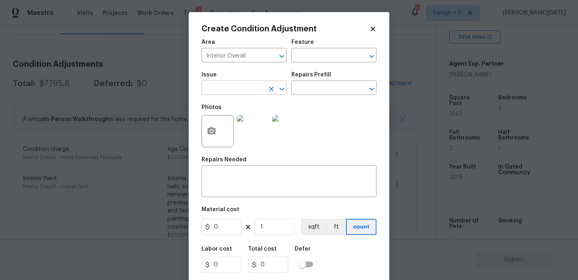
click at [226, 87] on input "text" at bounding box center [233, 88] width 63 height 12
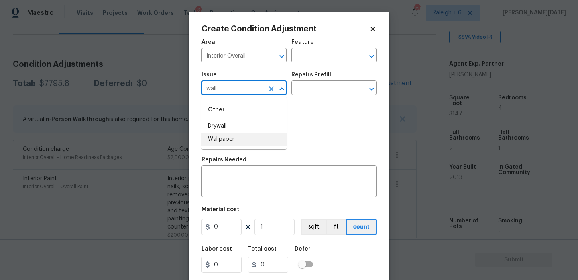
click at [227, 137] on li "Wallpaper" at bounding box center [244, 139] width 85 height 13
type input "Wallpaper"
click at [311, 57] on input "text" at bounding box center [323, 56] width 63 height 12
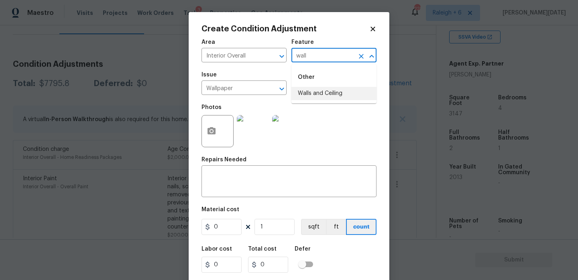
click at [319, 90] on li "Walls and Ceiling" at bounding box center [334, 93] width 85 height 13
type input "Walls and Ceiling"
click at [333, 87] on input "text" at bounding box center [323, 88] width 63 height 12
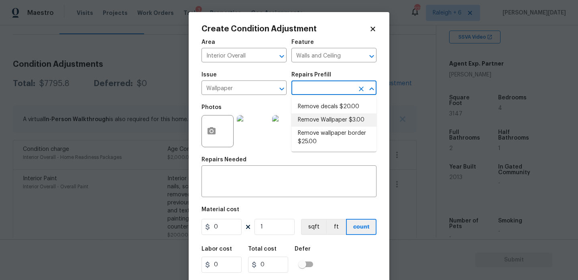
click at [336, 120] on li "Remove Wallpaper $3.00" at bounding box center [334, 119] width 85 height 13
type textarea "Remove wallpaper and texture walls to best match existing conditions"
type input "3"
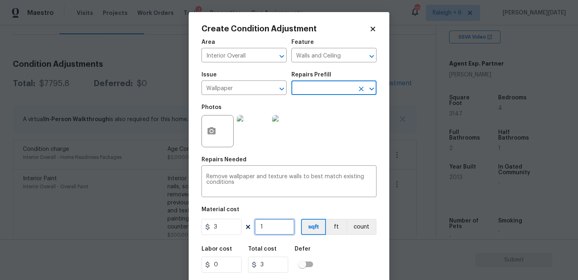
click at [284, 229] on input "1" at bounding box center [275, 226] width 40 height 16
type input "0"
type input "2"
type input "6"
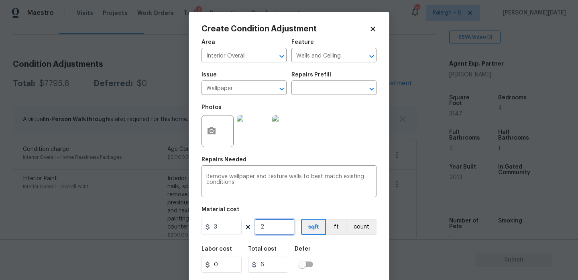
type input "20"
type input "60"
type input "200"
type input "600"
drag, startPoint x: 279, startPoint y: 227, endPoint x: 216, endPoint y: 225, distance: 62.7
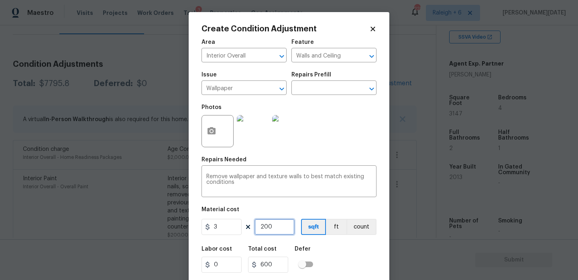
click at [216, 225] on div "3 200 sqft ft count" at bounding box center [289, 226] width 175 height 16
type input "0"
type input "1"
type input "3"
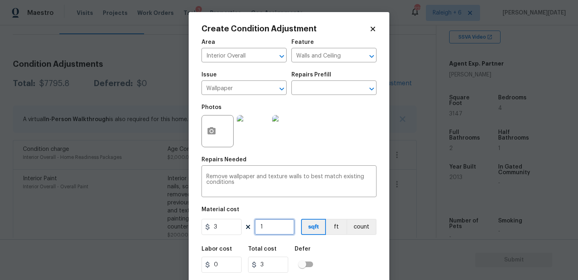
type input "15"
type input "45"
type input "150"
type input "450"
type input "150"
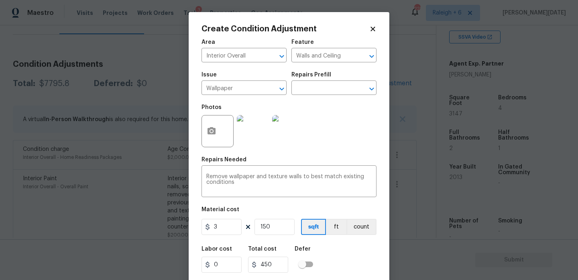
click at [337, 143] on div "Photos" at bounding box center [289, 126] width 175 height 52
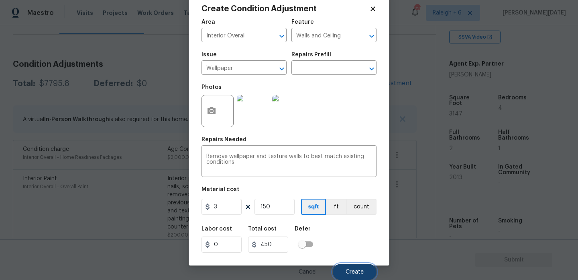
click at [343, 266] on button "Create" at bounding box center [355, 271] width 44 height 16
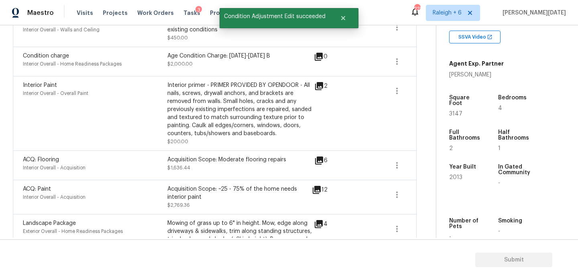
scroll to position [206, 0]
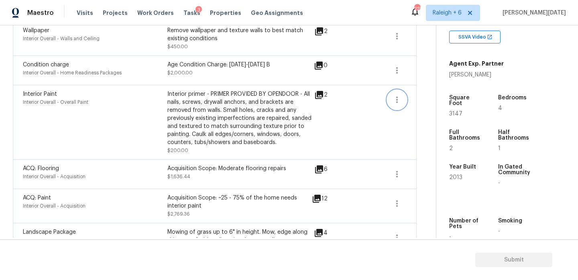
click at [390, 103] on button "button" at bounding box center [397, 99] width 19 height 19
click at [425, 102] on div "Edit" at bounding box center [442, 98] width 63 height 8
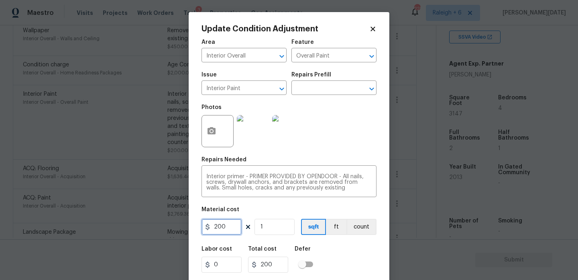
drag, startPoint x: 232, startPoint y: 224, endPoint x: 144, endPoint y: 222, distance: 88.0
click at [144, 222] on div "Update Condition Adjustment Area Interior Overall ​ Feature Overall Paint ​ Iss…" at bounding box center [289, 140] width 578 height 280
type input "500"
click at [349, 118] on div "Photos" at bounding box center [289, 126] width 175 height 52
type input "500"
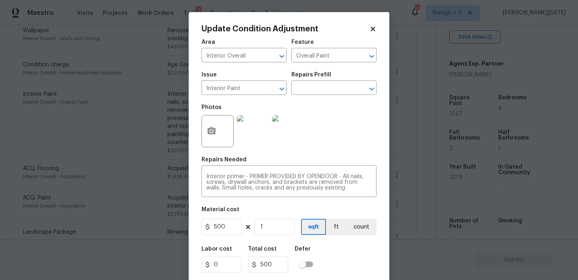
scroll to position [20, 0]
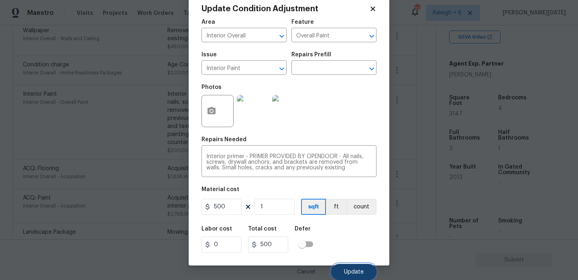
click at [341, 277] on button "Update" at bounding box center [353, 271] width 45 height 16
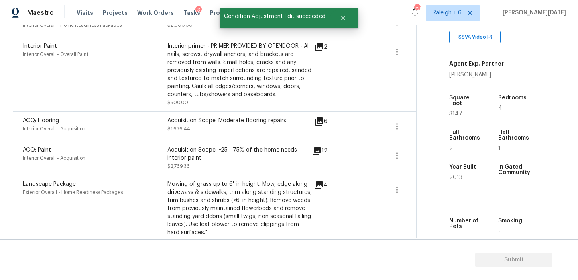
scroll to position [257, 0]
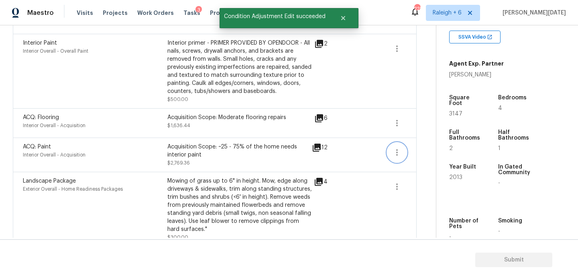
click at [394, 154] on icon "button" at bounding box center [397, 152] width 10 height 10
click at [419, 154] on div "Edit" at bounding box center [442, 151] width 63 height 8
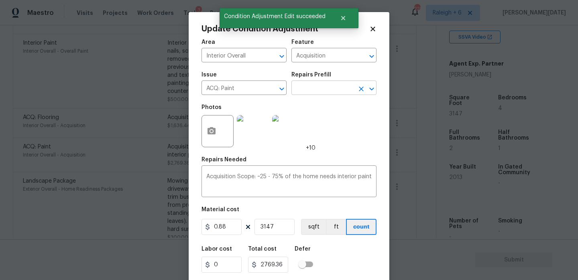
click at [316, 90] on input "text" at bounding box center [323, 88] width 63 height 12
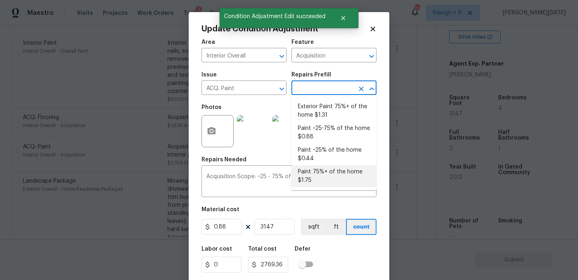
click at [324, 178] on li "Paint 75%+ of the home $1.75" at bounding box center [334, 176] width 85 height 22
type textarea "Acquisition Scope: 75%+ of the home will likely require interior paint"
type input "1.75"
type input "5507.25"
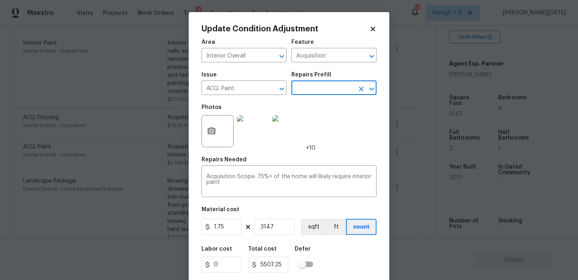
click at [370, 31] on icon at bounding box center [372, 28] width 7 height 7
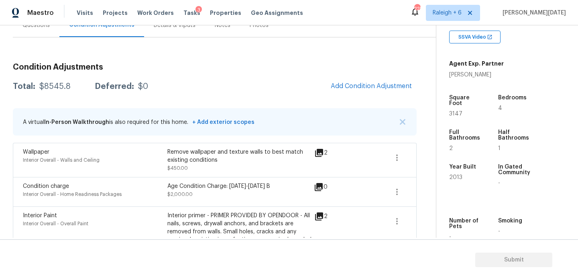
scroll to position [81, 0]
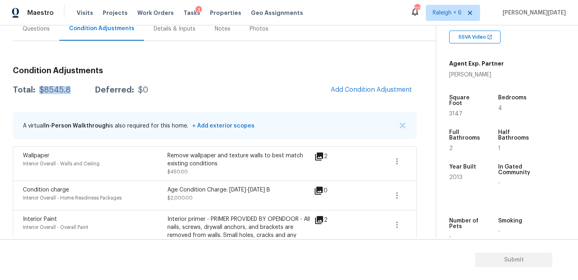
drag, startPoint x: 38, startPoint y: 90, endPoint x: 71, endPoint y: 90, distance: 32.9
click at [71, 90] on div "Total: $8545.8 Deferred: $0" at bounding box center [80, 90] width 135 height 8
copy div "$8545.8"
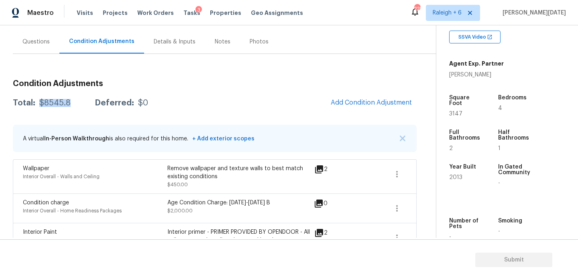
scroll to position [0, 0]
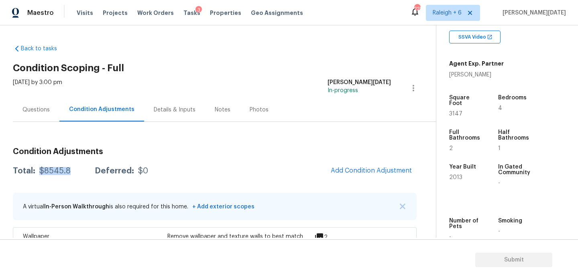
click at [34, 112] on div "Questions" at bounding box center [35, 110] width 27 height 8
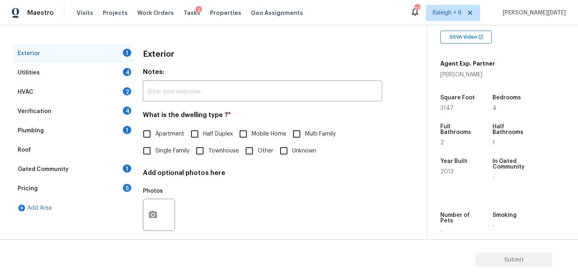
scroll to position [107, 0]
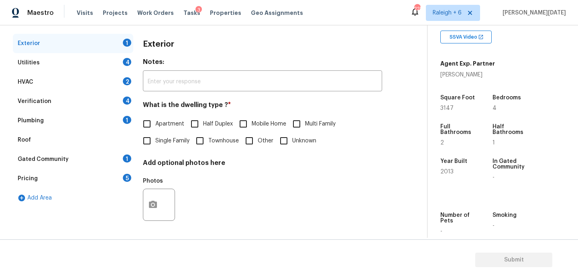
click at [147, 136] on input "Single Family" at bounding box center [147, 140] width 17 height 17
checkbox input "true"
click at [127, 57] on div "Utilities 4" at bounding box center [73, 62] width 120 height 19
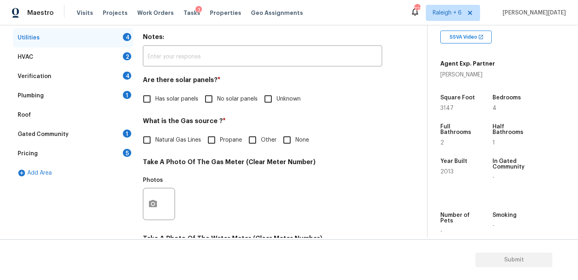
scroll to position [133, 0]
click at [216, 106] on input "No solar panels" at bounding box center [208, 98] width 17 height 17
checkbox input "true"
click at [154, 137] on input "Natural Gas Lines" at bounding box center [147, 139] width 17 height 17
checkbox input "true"
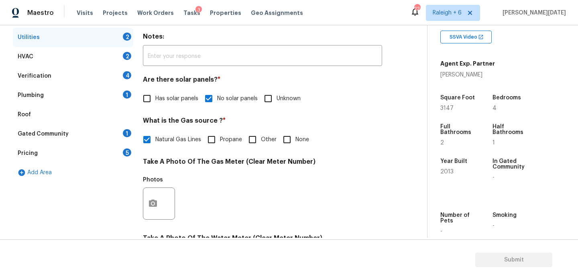
scroll to position [325, 0]
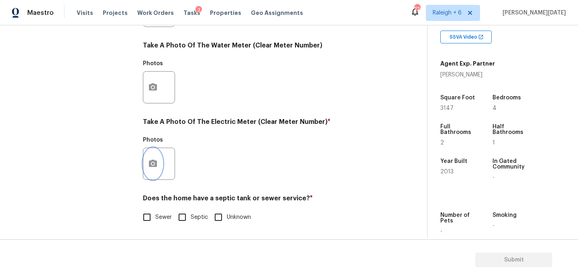
click at [155, 166] on icon "button" at bounding box center [153, 162] width 8 height 7
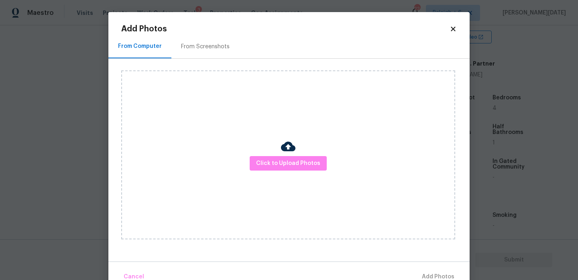
click at [289, 172] on div "Click to Upload Photos" at bounding box center [288, 154] width 334 height 169
click at [308, 163] on span "Click to Upload Photos" at bounding box center [288, 163] width 64 height 10
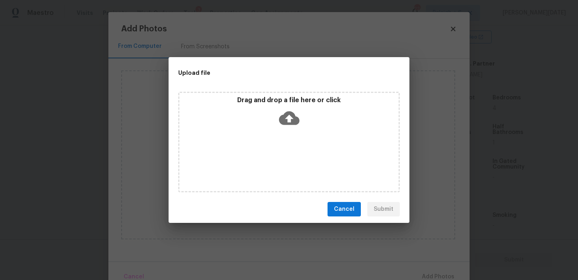
click at [308, 163] on div "Drag and drop a file here or click" at bounding box center [289, 142] width 222 height 100
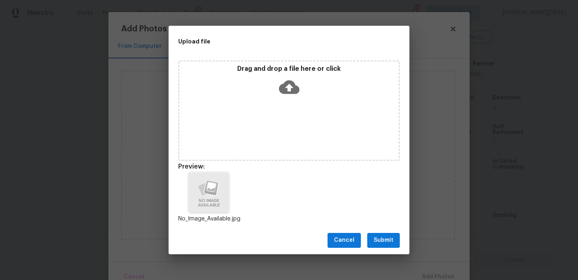
click at [377, 241] on span "Submit" at bounding box center [384, 240] width 20 height 10
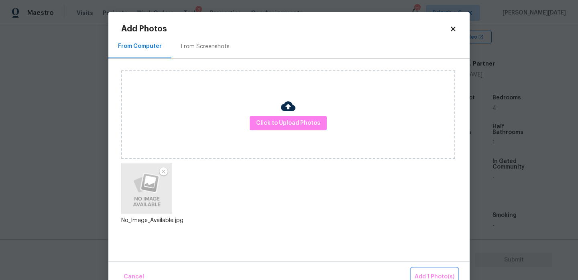
click at [423, 269] on button "Add 1 Photo(s)" at bounding box center [435, 276] width 46 height 17
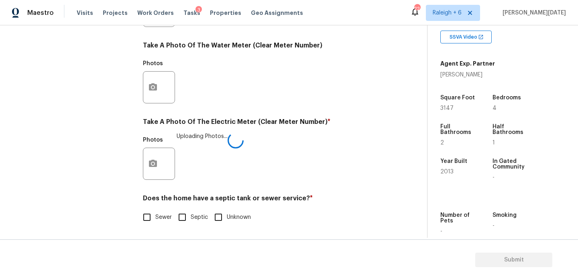
click at [163, 213] on span "Sewer" at bounding box center [163, 217] width 16 height 8
click at [155, 212] on input "Sewer" at bounding box center [147, 216] width 17 height 17
checkbox input "true"
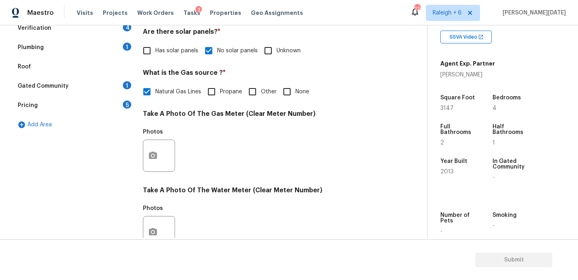
scroll to position [0, 0]
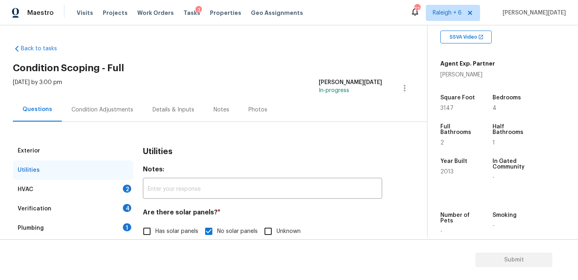
click at [91, 104] on div "Condition Adjustments" at bounding box center [102, 110] width 81 height 24
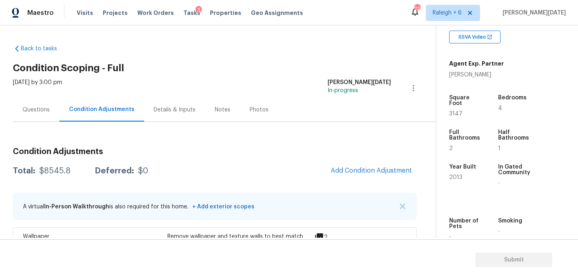
click at [334, 163] on span "Add Condition Adjustment" at bounding box center [371, 171] width 91 height 18
click at [353, 172] on span "Add Condition Adjustment" at bounding box center [371, 170] width 81 height 7
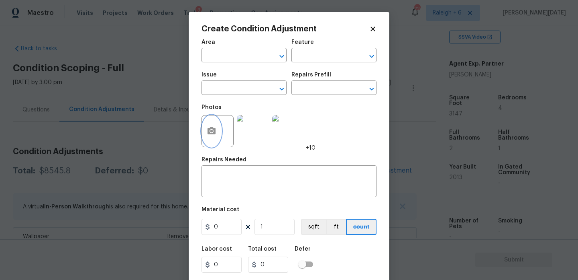
click at [206, 134] on button "button" at bounding box center [211, 130] width 19 height 31
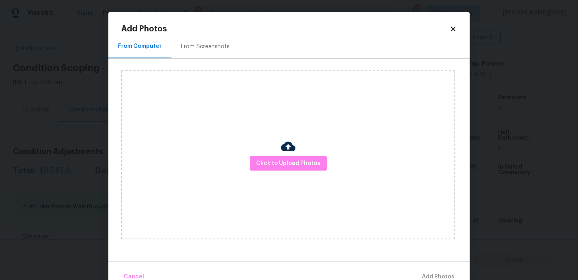
click at [293, 171] on div "Click to Upload Photos" at bounding box center [288, 154] width 334 height 169
click at [303, 164] on span "Click to Upload Photos" at bounding box center [288, 163] width 64 height 10
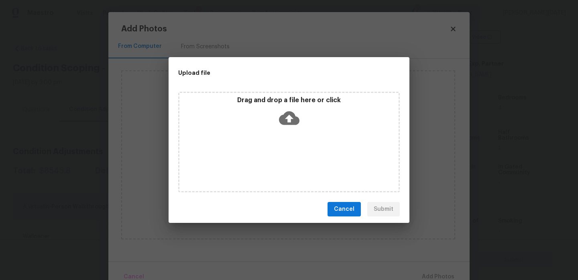
click at [303, 164] on div "Drag and drop a file here or click" at bounding box center [289, 142] width 222 height 100
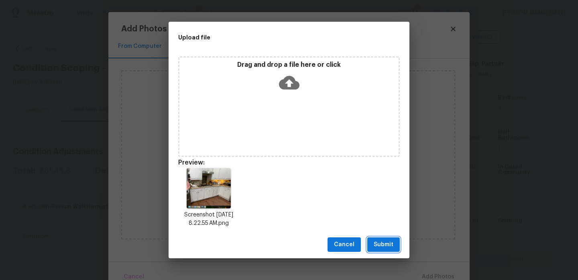
click at [375, 244] on span "Submit" at bounding box center [384, 244] width 20 height 10
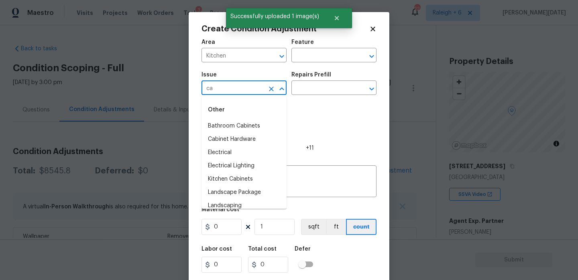
scroll to position [157, 0]
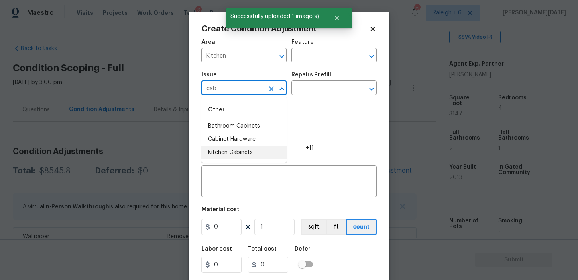
click at [249, 152] on li "Kitchen Cabinets" at bounding box center [244, 152] width 85 height 13
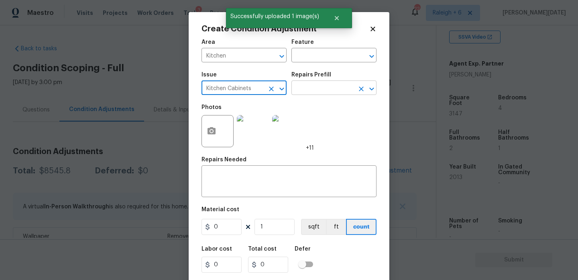
type input "Kitchen Cabinets"
click at [300, 94] on input "text" at bounding box center [323, 88] width 63 height 12
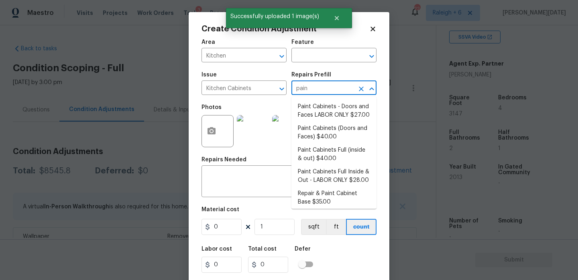
type input "paint"
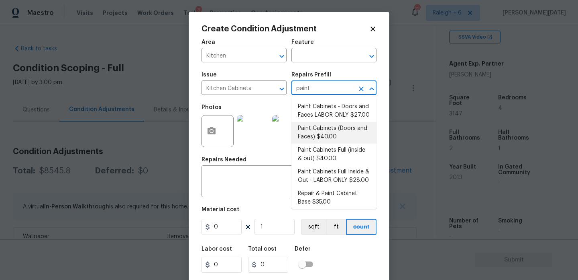
click at [315, 131] on li "Paint Cabinets (Doors and Faces) $40.00" at bounding box center [334, 133] width 85 height 22
type input "Cabinets"
type input "40"
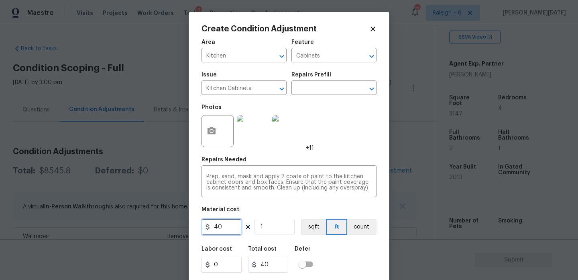
drag, startPoint x: 232, startPoint y: 224, endPoint x: 167, endPoint y: 224, distance: 65.1
click at [167, 224] on div "Create Condition Adjustment Area Kitchen ​ Feature Cabinets ​ Issue Kitchen Cab…" at bounding box center [289, 140] width 578 height 280
type input "1200"
click at [335, 132] on div "Photos +11" at bounding box center [289, 126] width 175 height 52
type input "1200"
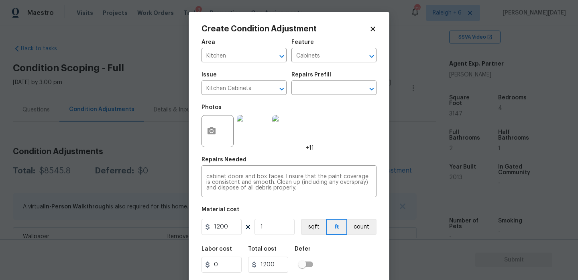
scroll to position [20, 0]
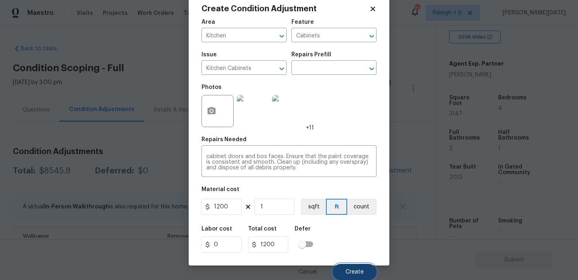
click at [347, 269] on span "Create" at bounding box center [355, 272] width 18 height 6
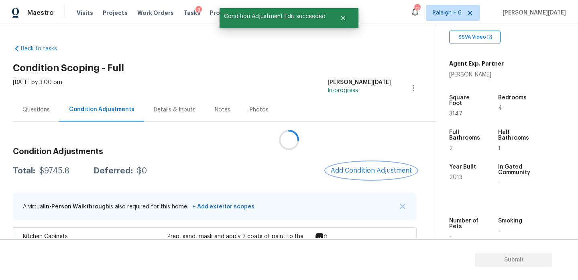
scroll to position [0, 0]
click at [345, 177] on button "Add Condition Adjustment" at bounding box center [371, 170] width 91 height 17
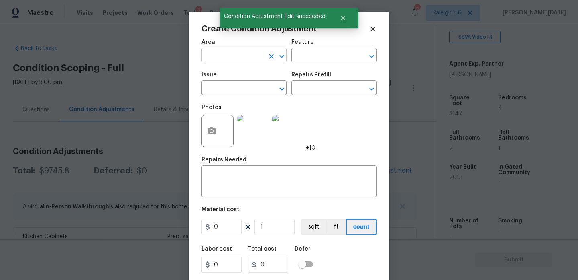
click at [209, 57] on input "text" at bounding box center [233, 56] width 63 height 12
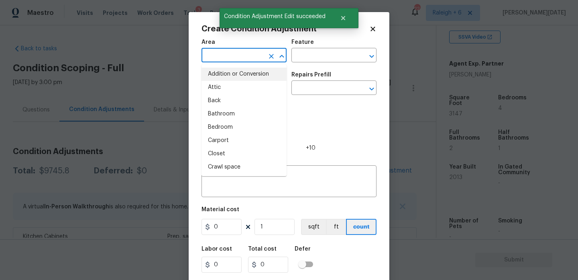
click at [313, 101] on div "Photos +10" at bounding box center [259, 126] width 114 height 52
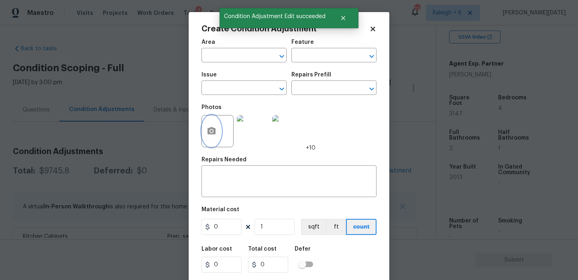
click at [213, 134] on icon "button" at bounding box center [212, 130] width 8 height 7
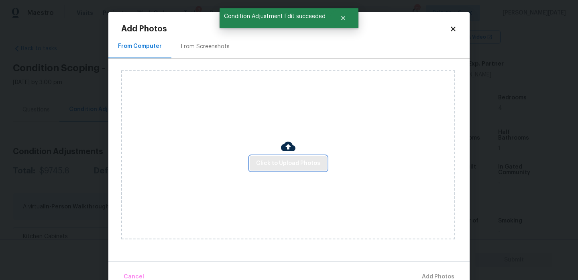
click at [260, 163] on span "Click to Upload Photos" at bounding box center [288, 163] width 64 height 10
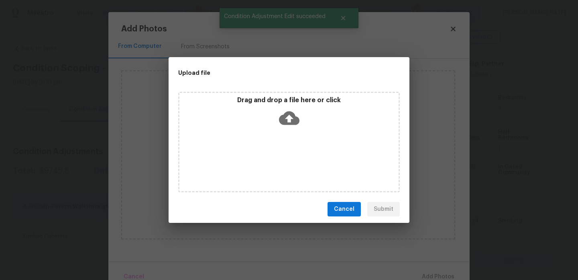
click at [260, 163] on div "Drag and drop a file here or click" at bounding box center [289, 142] width 222 height 100
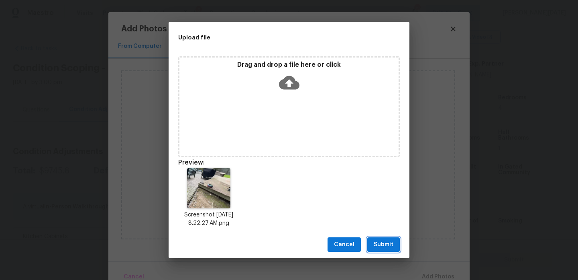
click at [384, 246] on span "Submit" at bounding box center [384, 244] width 20 height 10
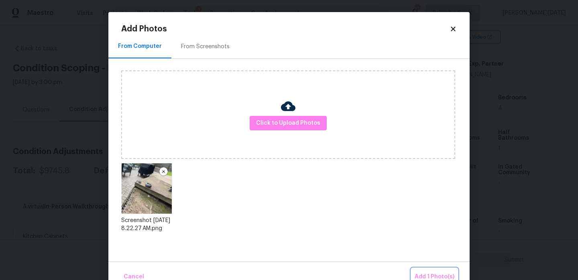
click at [426, 274] on span "Add 1 Photo(s)" at bounding box center [435, 276] width 40 height 10
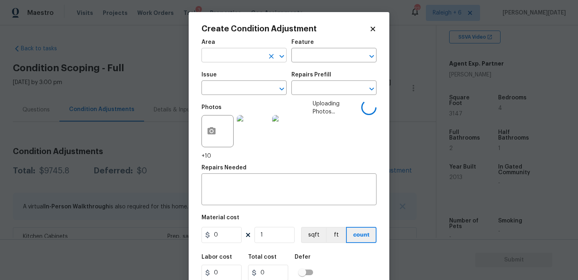
click at [211, 57] on input "text" at bounding box center [233, 56] width 63 height 12
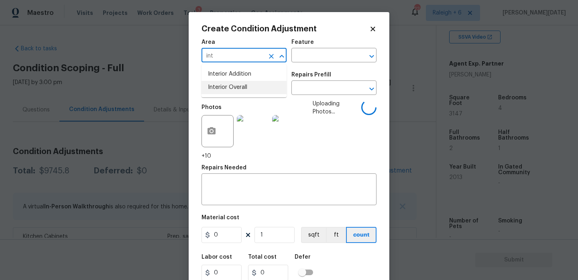
click at [244, 90] on li "Interior Overall" at bounding box center [244, 87] width 85 height 13
type input "Interior Overall"
click at [244, 90] on input "text" at bounding box center [233, 88] width 63 height 12
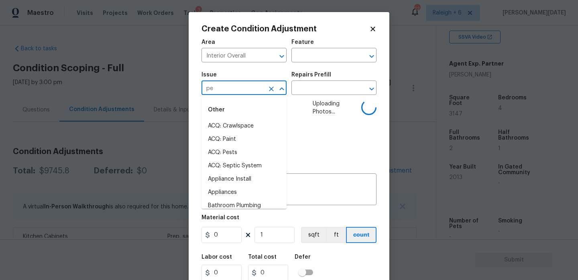
type input "pet"
click at [246, 129] on li "ACQ: Crawlspace" at bounding box center [244, 125] width 85 height 13
type input "ACQ: Crawlspace"
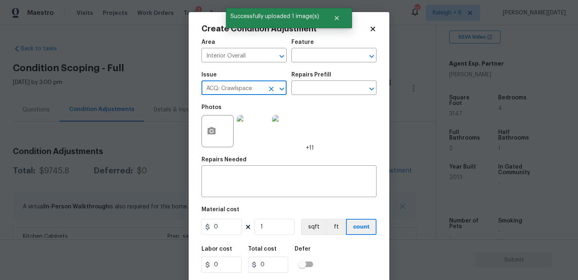
click at [274, 84] on div at bounding box center [276, 88] width 21 height 11
click at [274, 88] on icon "Clear" at bounding box center [271, 89] width 8 height 8
type input "e"
click at [248, 124] on li "Light Pet Odor" at bounding box center [244, 125] width 85 height 13
type input "Light Pet Odor"
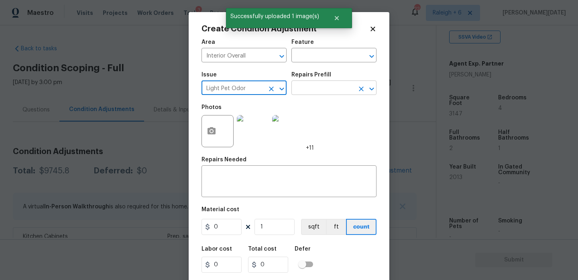
click at [306, 90] on input "text" at bounding box center [323, 88] width 63 height 12
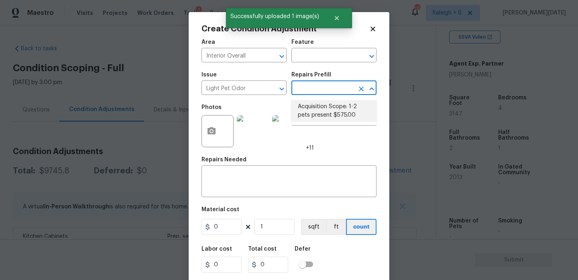
click at [319, 106] on li "Acquisition Scope: 1-2 pets present $575.00" at bounding box center [334, 111] width 85 height 22
type textarea "Acquisition Scope: 1-2 pets present"
type input "575"
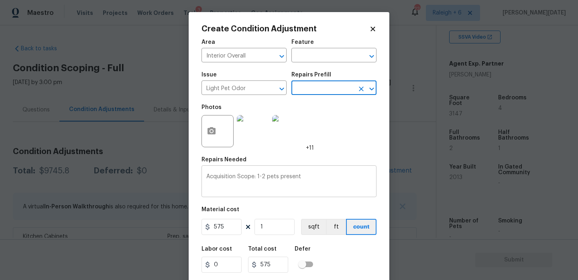
scroll to position [20, 0]
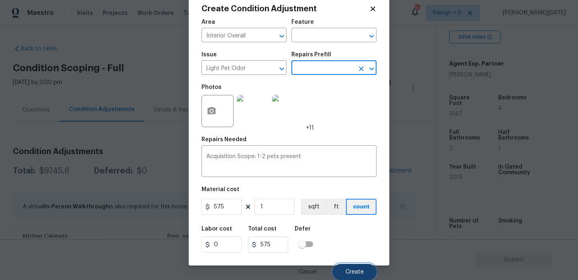
click at [349, 268] on button "Create" at bounding box center [355, 271] width 44 height 16
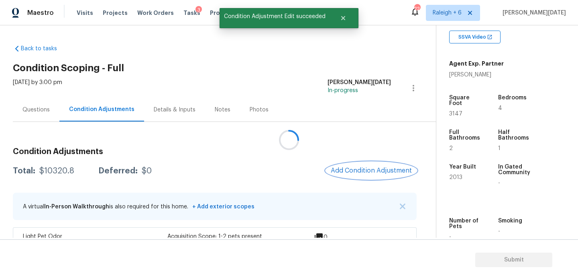
scroll to position [0, 0]
click at [360, 165] on button "Add Condition Adjustment" at bounding box center [371, 170] width 91 height 17
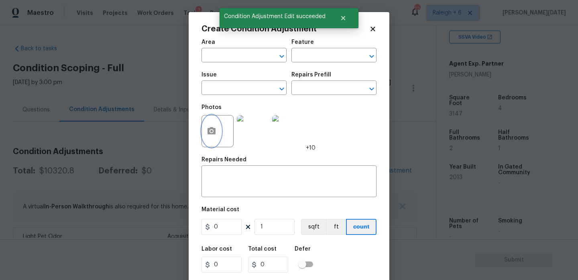
click at [212, 137] on button "button" at bounding box center [211, 130] width 19 height 31
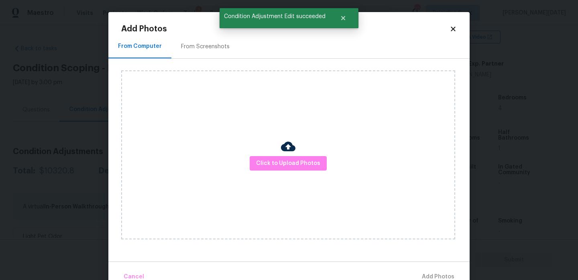
click at [287, 173] on div "Click to Upload Photos" at bounding box center [288, 154] width 334 height 169
click at [296, 157] on button "Click to Upload Photos" at bounding box center [288, 163] width 77 height 15
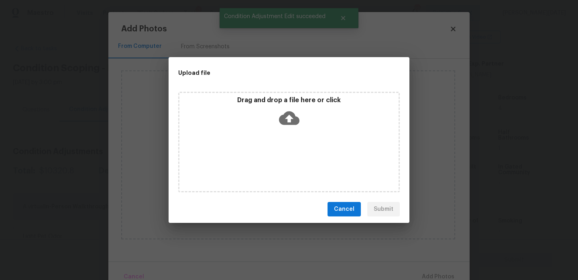
click at [296, 157] on div "Drag and drop a file here or click" at bounding box center [289, 142] width 222 height 100
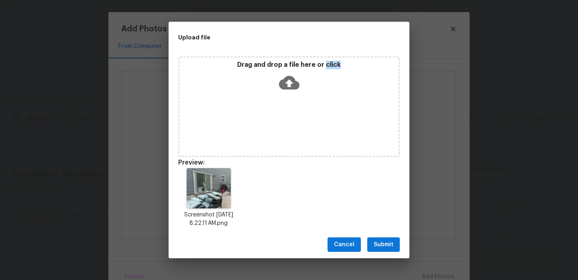
click at [367, 248] on div "Cancel Submit" at bounding box center [289, 245] width 241 height 28
click at [371, 248] on button "Submit" at bounding box center [383, 244] width 33 height 15
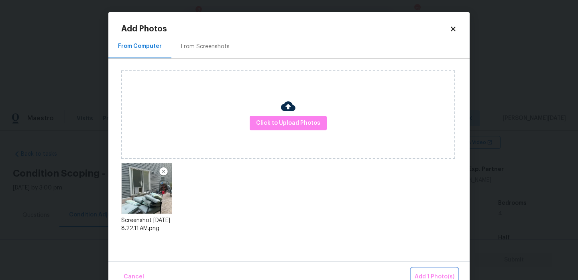
click at [424, 271] on button "Add 1 Photo(s)" at bounding box center [435, 276] width 46 height 17
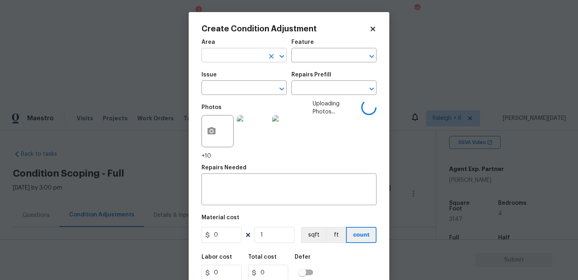
click at [224, 56] on input "text" at bounding box center [233, 56] width 63 height 12
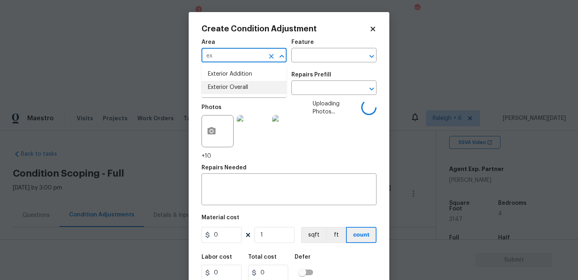
click at [231, 93] on li "Exterior Overall" at bounding box center [244, 87] width 85 height 13
type input "Exterior Overall"
click at [301, 62] on input "text" at bounding box center [323, 56] width 63 height 12
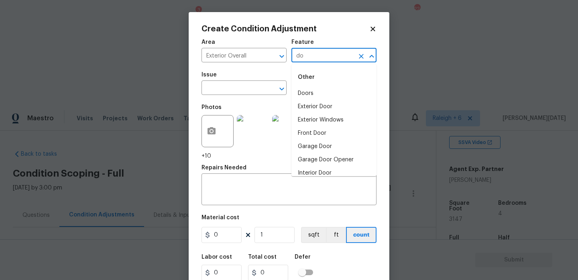
type input "doo"
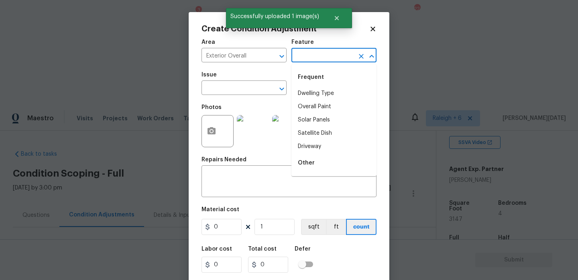
type input "r"
click at [314, 105] on li "Exterior Door" at bounding box center [334, 106] width 85 height 13
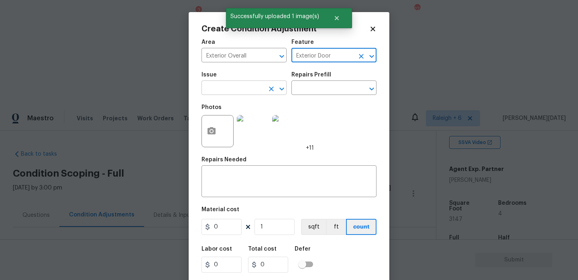
type input "Exterior Door"
click at [224, 86] on input "text" at bounding box center [233, 88] width 63 height 12
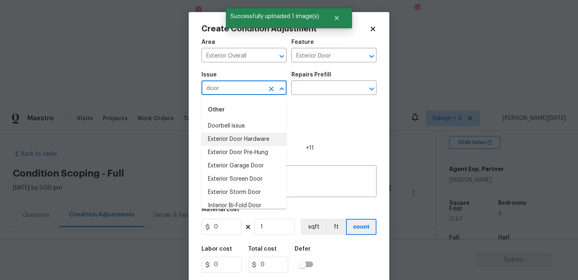
scroll to position [59, 0]
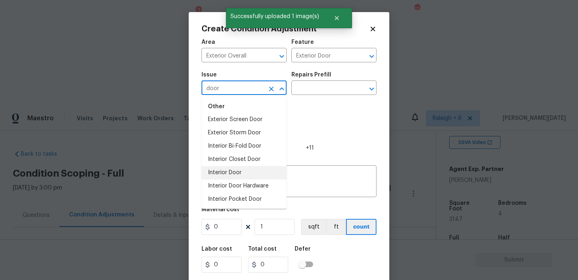
click at [241, 169] on li "Interior Door" at bounding box center [244, 172] width 85 height 13
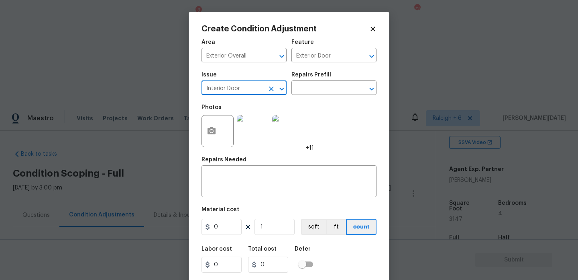
type input "Interior Door"
click at [234, 226] on input "0" at bounding box center [222, 226] width 40 height 16
type input "1000"
click at [249, 192] on div "x ​" at bounding box center [289, 182] width 175 height 30
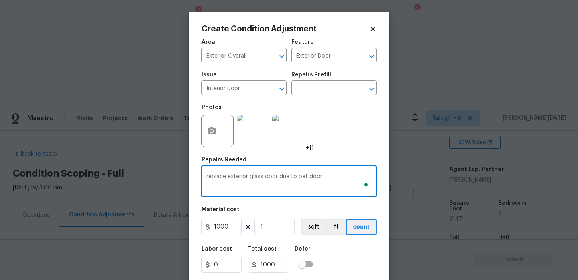
scroll to position [20, 0]
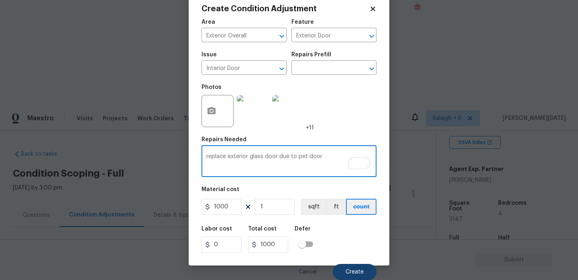
type textarea "replace exterior glass door due to pet door"
click at [345, 267] on button "Create" at bounding box center [355, 271] width 44 height 16
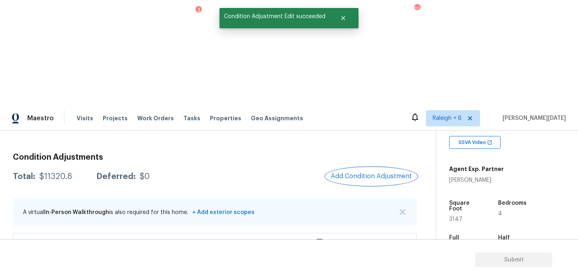
scroll to position [100, 0]
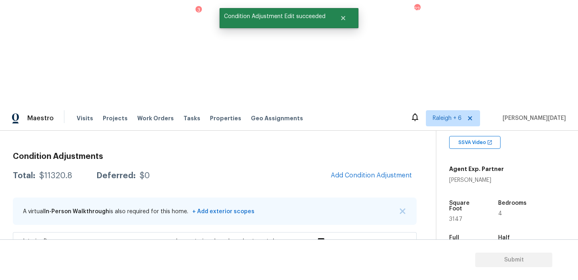
click at [316, 238] on icon at bounding box center [320, 242] width 8 height 8
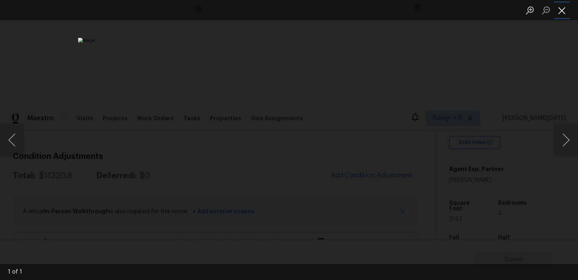
click at [562, 11] on button "Close lightbox" at bounding box center [562, 10] width 16 height 14
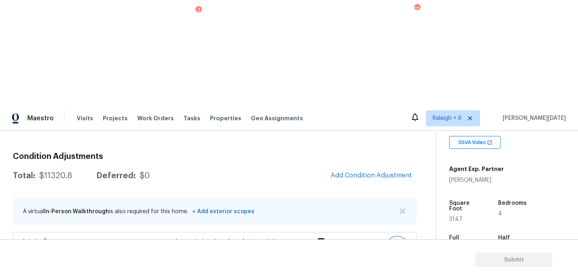
click at [396, 242] on icon "button" at bounding box center [397, 247] width 10 height 10
click at [446, 129] on div "Property Details © Mapbox © OpenStreetMap Improve this map 137 Dry Gully Ct Wak…" at bounding box center [501, 184] width 129 height 422
click at [398, 242] on icon "button" at bounding box center [397, 247] width 10 height 10
click at [433, 139] on div "Edit" at bounding box center [442, 140] width 63 height 8
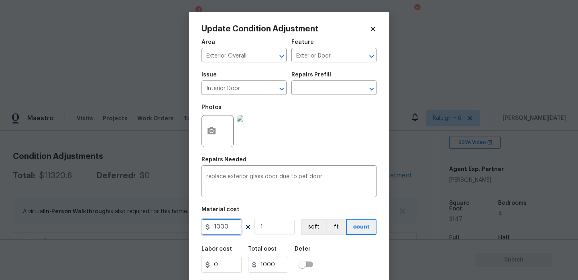
click at [229, 228] on input "1000" at bounding box center [222, 226] width 40 height 16
type input "1200"
click at [345, 118] on div "Photos" at bounding box center [289, 126] width 175 height 52
type input "1200"
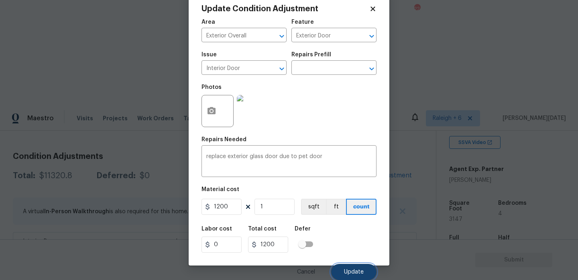
click at [352, 265] on button "Update" at bounding box center [353, 271] width 45 height 16
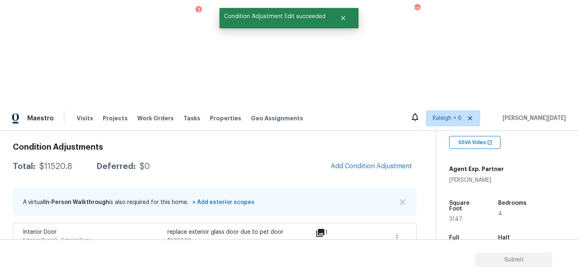
scroll to position [108, 0]
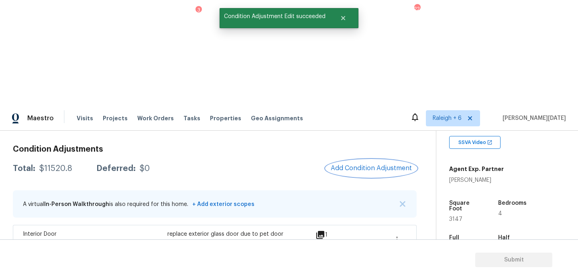
click at [363, 164] on span "Add Condition Adjustment" at bounding box center [371, 167] width 81 height 7
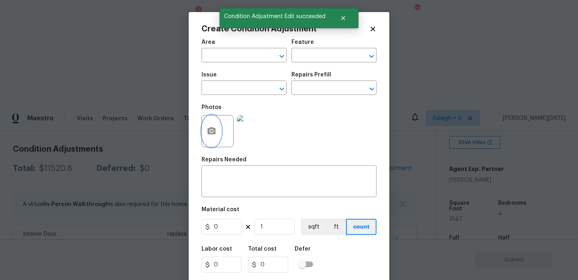
click at [214, 131] on icon "button" at bounding box center [212, 130] width 8 height 7
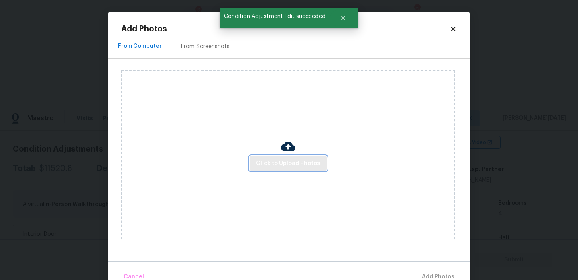
click at [292, 169] on button "Click to Upload Photos" at bounding box center [288, 163] width 77 height 15
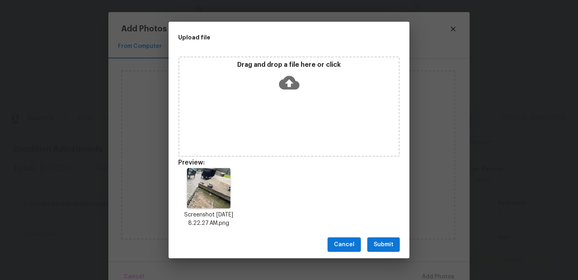
click at [287, 105] on div "Drag and drop a file here or click" at bounding box center [289, 106] width 222 height 100
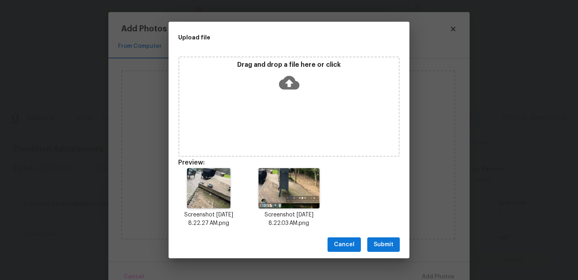
scroll to position [6, 0]
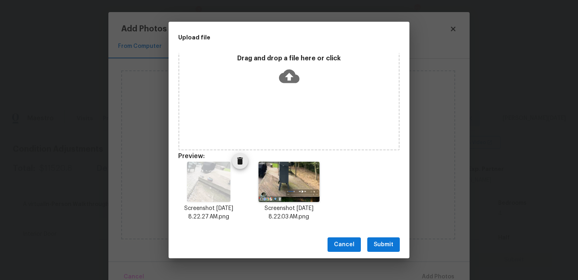
click at [239, 163] on icon "Delete" at bounding box center [240, 160] width 6 height 7
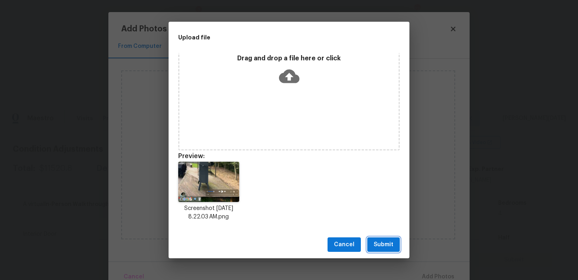
click at [386, 242] on span "Submit" at bounding box center [384, 244] width 20 height 10
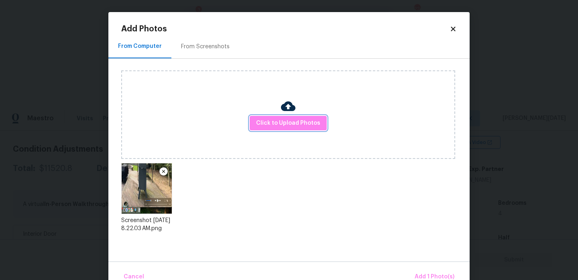
scroll to position [18, 0]
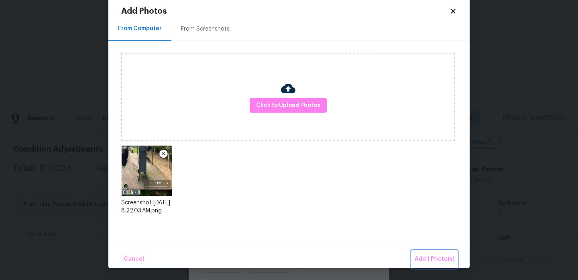
click at [421, 259] on span "Add 1 Photo(s)" at bounding box center [435, 259] width 40 height 10
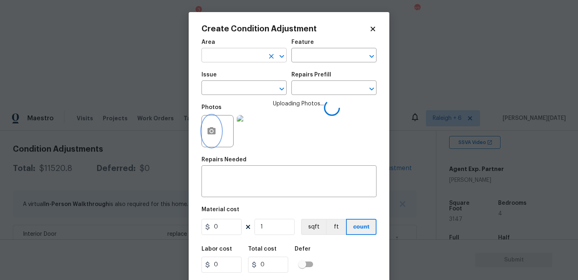
scroll to position [0, 0]
click at [241, 53] on input "text" at bounding box center [233, 56] width 63 height 12
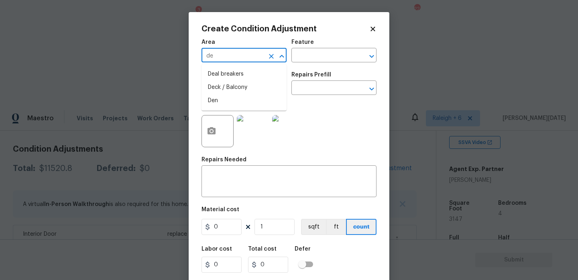
type input "dec"
click at [268, 56] on icon "Clear" at bounding box center [271, 56] width 8 height 8
click at [241, 86] on li "Exterior Overall" at bounding box center [244, 87] width 85 height 13
type input "Exterior Overall"
click at [241, 86] on input "text" at bounding box center [233, 88] width 63 height 12
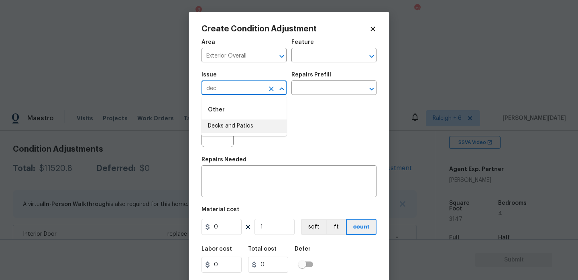
click at [241, 123] on li "Decks and Patios" at bounding box center [244, 125] width 85 height 13
type input "Decks and Patios"
click at [305, 66] on div "Area Exterior Overall ​ Feature ​" at bounding box center [289, 51] width 175 height 33
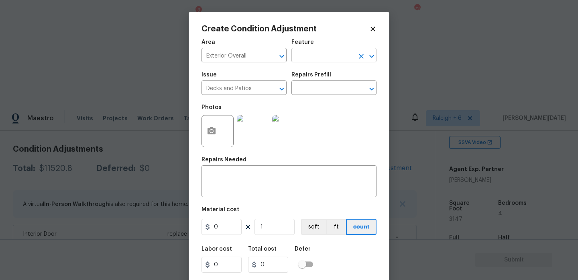
click at [318, 57] on input "text" at bounding box center [323, 56] width 63 height 12
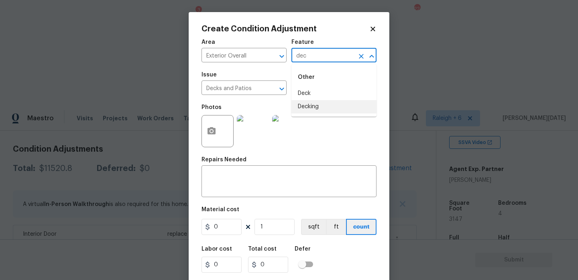
click at [316, 106] on li "Decking" at bounding box center [334, 106] width 85 height 13
type input "Decking"
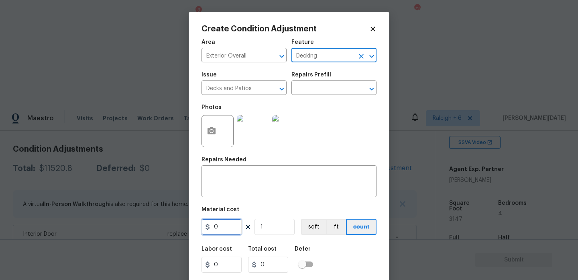
click at [224, 221] on input "0" at bounding box center [222, 226] width 40 height 16
type input "500"
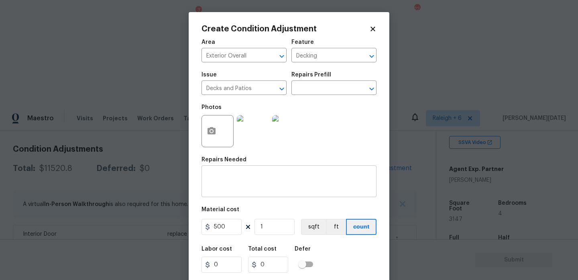
click at [234, 178] on textarea at bounding box center [288, 181] width 165 height 17
type input "500"
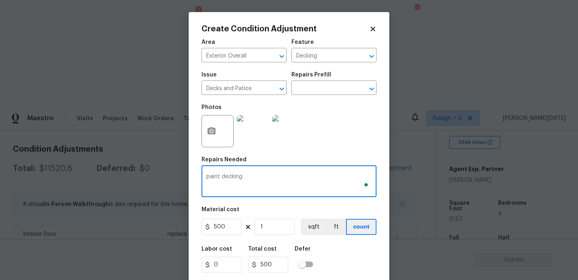
scroll to position [20, 0]
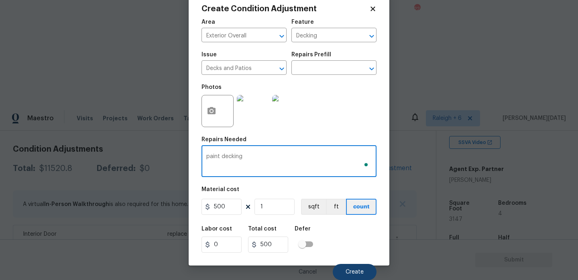
type textarea "paint decking"
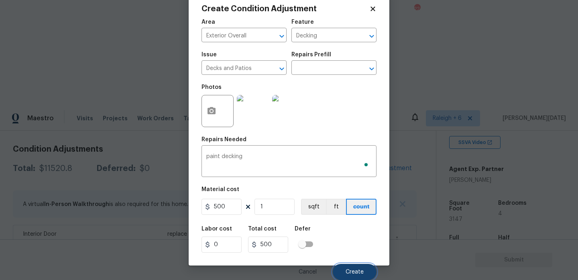
click at [347, 270] on span "Create" at bounding box center [355, 272] width 18 height 6
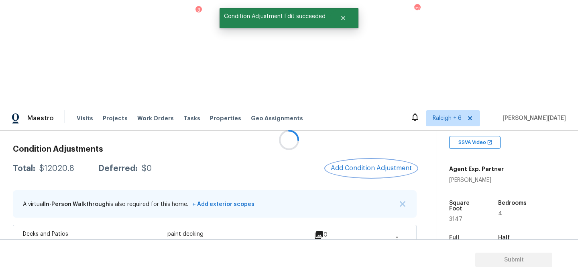
scroll to position [0, 0]
drag, startPoint x: 38, startPoint y: 63, endPoint x: 76, endPoint y: 63, distance: 37.7
click at [76, 164] on div "Total: $12020.8 Deferred: $0" at bounding box center [82, 168] width 139 height 8
copy div "$12020.8"
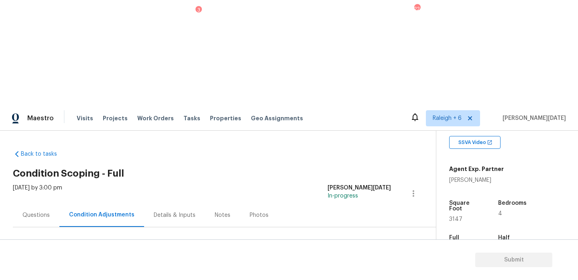
click at [27, 203] on div "Questions" at bounding box center [36, 215] width 47 height 24
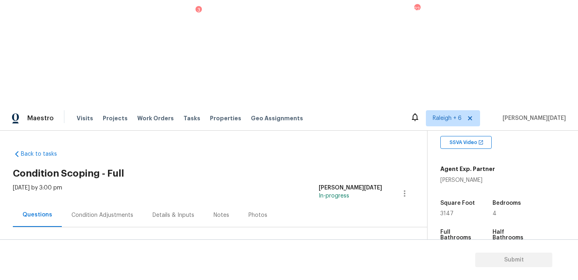
scroll to position [107, 0]
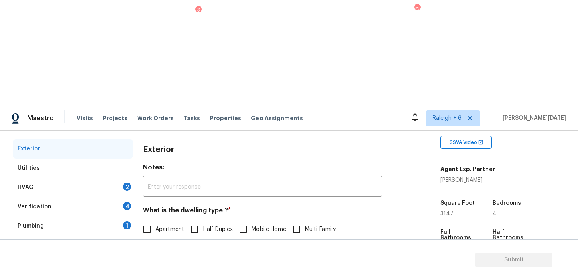
click at [127, 182] on div "2" at bounding box center [127, 186] width 8 height 8
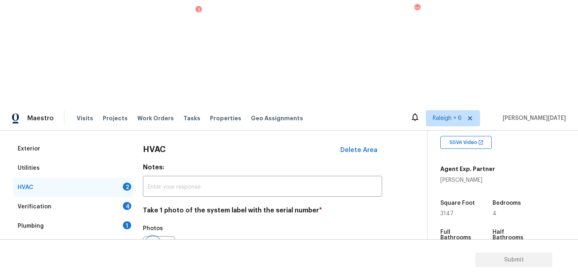
click at [158, 236] on button "button" at bounding box center [152, 251] width 19 height 31
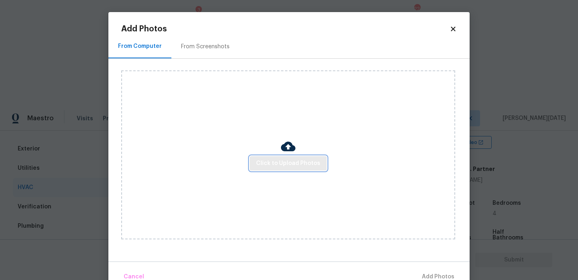
click at [280, 164] on span "Click to Upload Photos" at bounding box center [288, 163] width 64 height 10
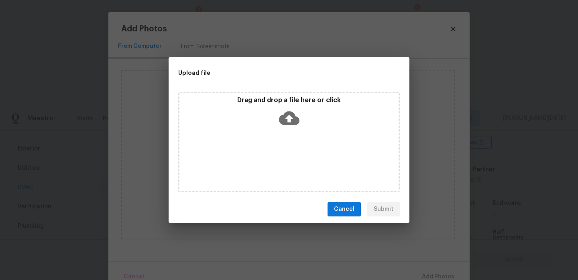
click at [280, 164] on div "Drag and drop a file here or click" at bounding box center [289, 142] width 222 height 100
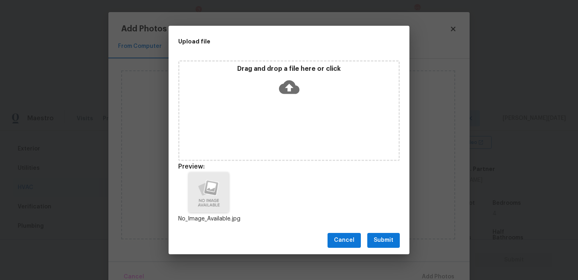
scroll to position [6, 0]
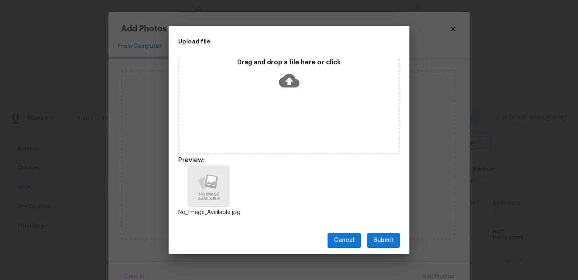
click at [386, 243] on span "Submit" at bounding box center [384, 240] width 20 height 10
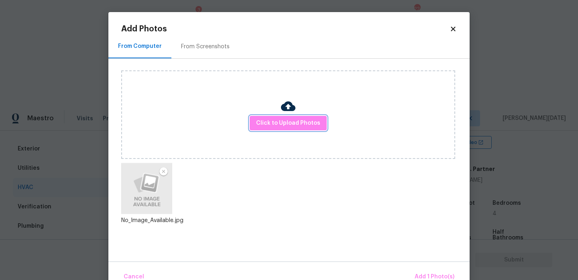
scroll to position [0, 0]
click at [429, 269] on button "Add 1 Photo(s)" at bounding box center [435, 276] width 46 height 17
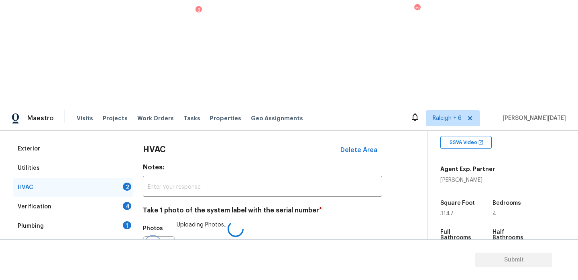
scroll to position [134, 0]
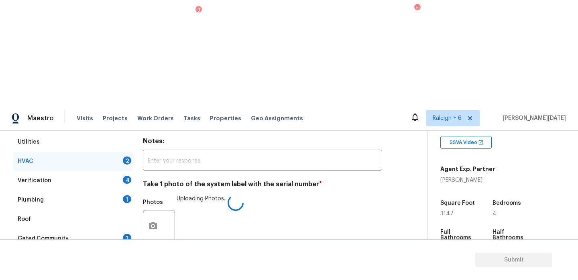
checkbox input "true"
click at [117, 171] on div "Verification 4" at bounding box center [73, 180] width 120 height 19
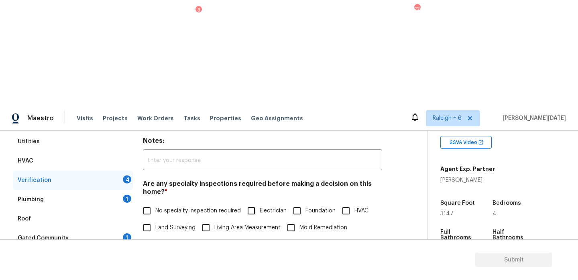
click at [153, 202] on input "No specialty inspection required" at bounding box center [147, 210] width 17 height 17
checkbox input "true"
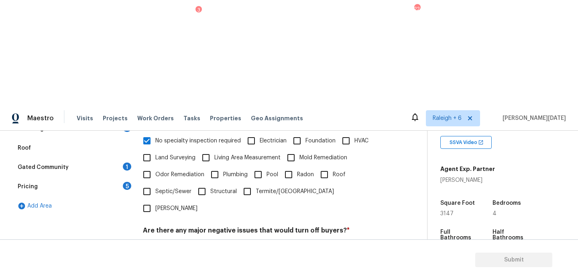
scroll to position [204, 0]
click at [174, 241] on input "No" at bounding box center [175, 249] width 17 height 17
checkbox input "true"
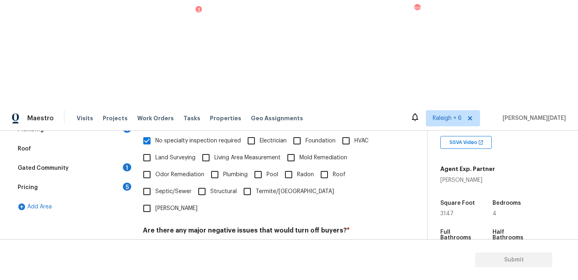
checkbox input "true"
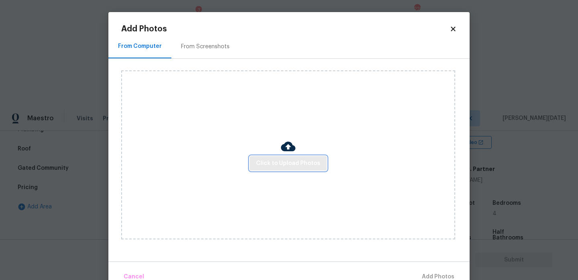
click at [291, 157] on button "Click to Upload Photos" at bounding box center [288, 163] width 77 height 15
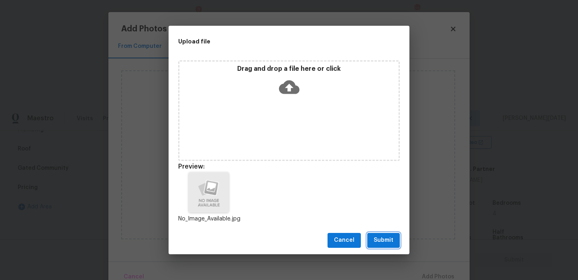
click at [382, 238] on span "Submit" at bounding box center [384, 240] width 20 height 10
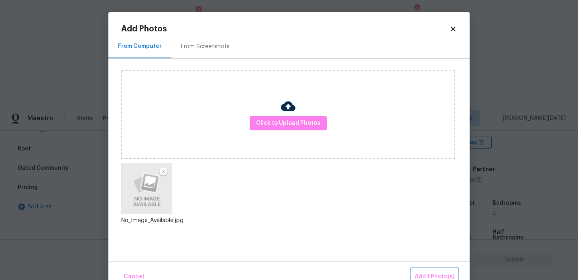
click at [422, 268] on button "Add 1 Photo(s)" at bounding box center [435, 276] width 46 height 17
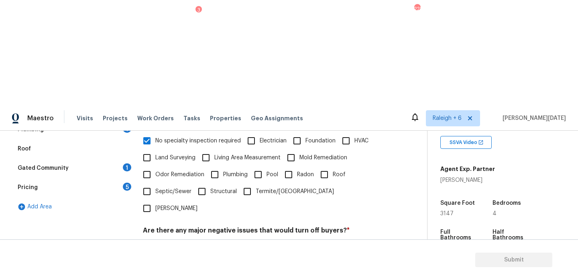
scroll to position [214, 0]
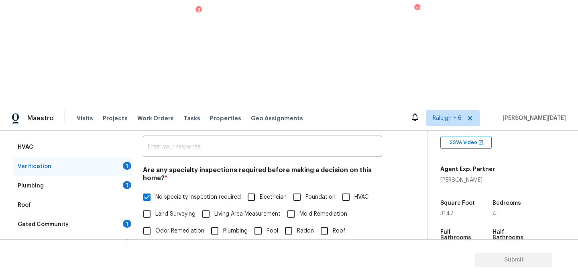
scroll to position [280, 0]
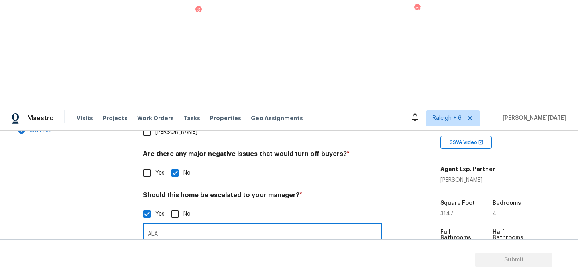
type input "ALA"
click at [239, 246] on div "Photos" at bounding box center [262, 272] width 239 height 52
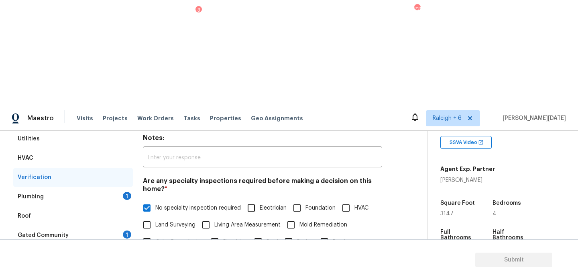
click at [123, 192] on div "1" at bounding box center [127, 196] width 8 height 8
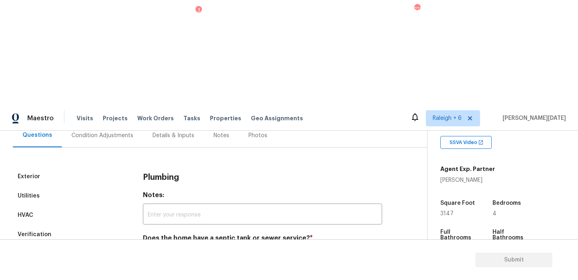
scroll to position [80, 0]
click at [154, 234] on div "Does the home have a septic tank or sewer service? * Sewer Septic Unknown" at bounding box center [262, 249] width 239 height 31
click at [150, 248] on input "Sewer" at bounding box center [147, 256] width 17 height 17
checkbox input "true"
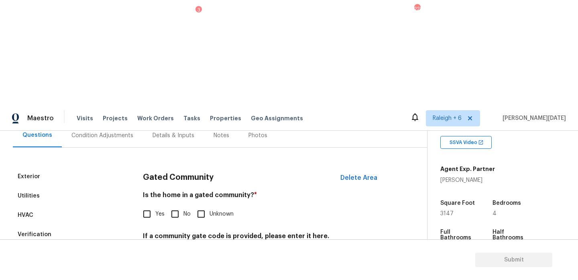
click at [184, 205] on label "No" at bounding box center [179, 213] width 24 height 17
click at [184, 205] on input "No" at bounding box center [175, 213] width 17 height 17
checkbox input "true"
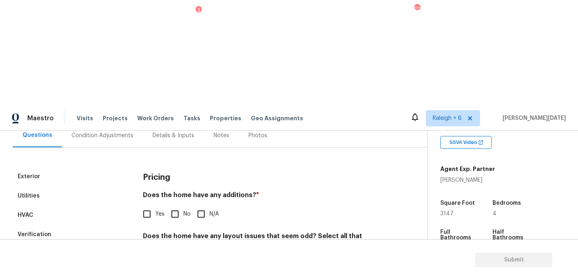
click at [181, 205] on input "No" at bounding box center [175, 213] width 17 height 17
checkbox input "true"
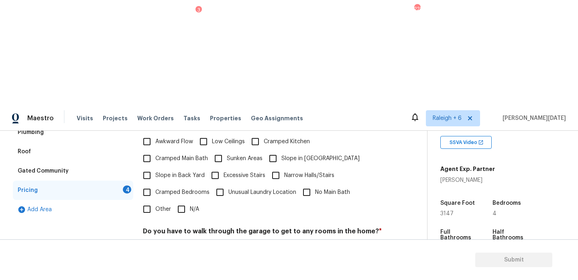
scroll to position [202, 0]
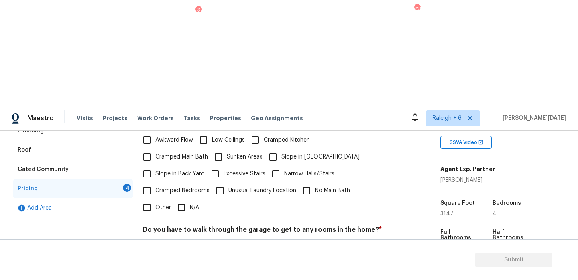
click at [190, 203] on span "N/A" at bounding box center [194, 207] width 9 height 8
click at [190, 199] on input "N/A" at bounding box center [181, 207] width 17 height 17
checkbox input "true"
click at [188, 241] on label "No" at bounding box center [179, 249] width 24 height 17
click at [184, 241] on input "No" at bounding box center [175, 249] width 17 height 17
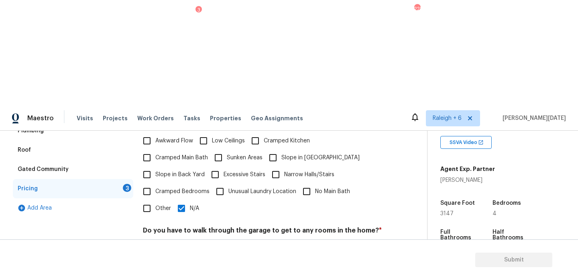
checkbox input "true"
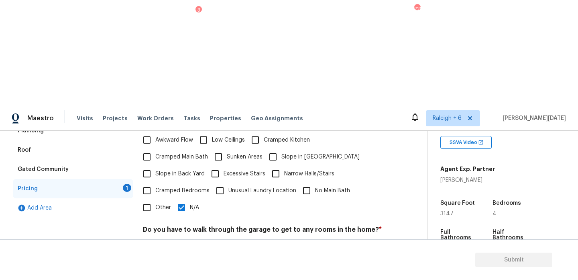
checkbox input "true"
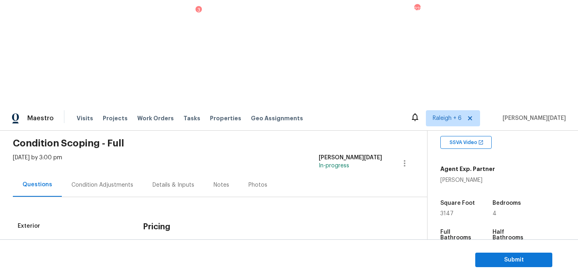
scroll to position [0, 0]
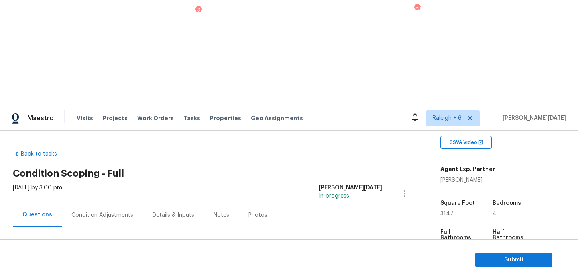
click at [110, 203] on div "Condition Adjustments" at bounding box center [102, 215] width 81 height 24
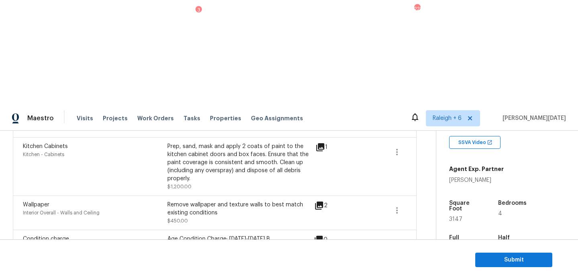
scroll to position [325, 0]
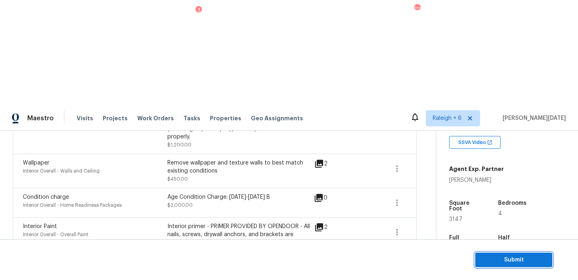
click at [494, 256] on span "Submit" at bounding box center [514, 260] width 64 height 10
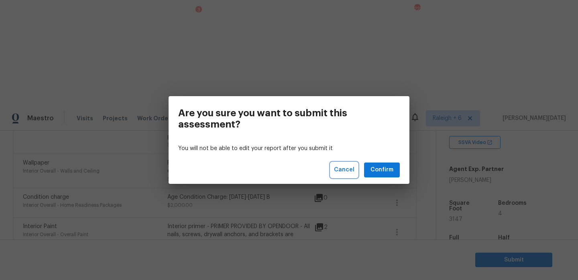
click at [347, 165] on span "Cancel" at bounding box center [344, 170] width 20 height 10
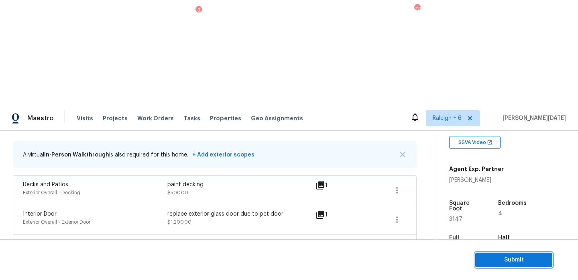
scroll to position [153, 0]
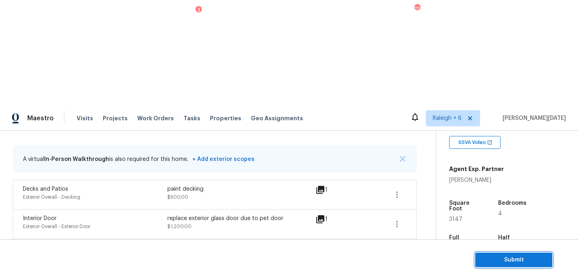
click at [499, 258] on span "Submit" at bounding box center [514, 260] width 64 height 10
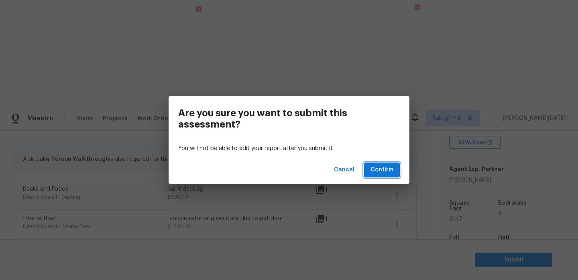
click at [386, 168] on span "Confirm" at bounding box center [382, 170] width 23 height 10
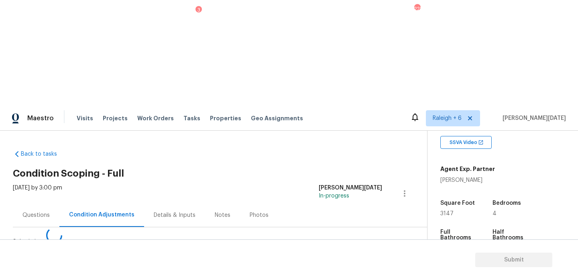
scroll to position [0, 0]
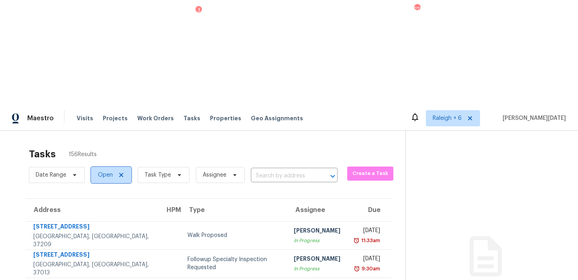
click at [131, 167] on span "Open" at bounding box center [111, 175] width 40 height 16
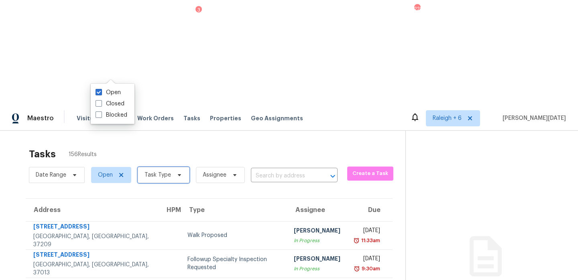
click at [157, 171] on span "Task Type" at bounding box center [158, 175] width 27 height 8
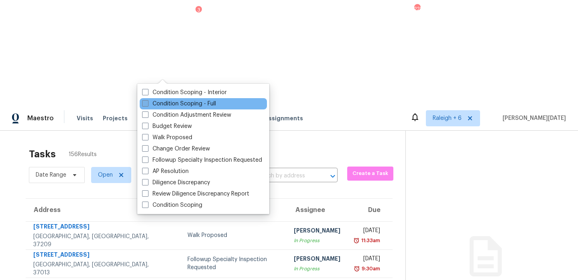
click at [161, 103] on label "Condition Scoping - Full" at bounding box center [179, 104] width 74 height 8
click at [147, 103] on input "Condition Scoping - Full" at bounding box center [144, 102] width 5 height 5
checkbox input "true"
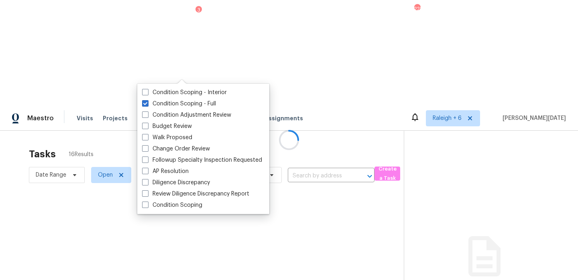
click at [242, 53] on div at bounding box center [289, 140] width 578 height 280
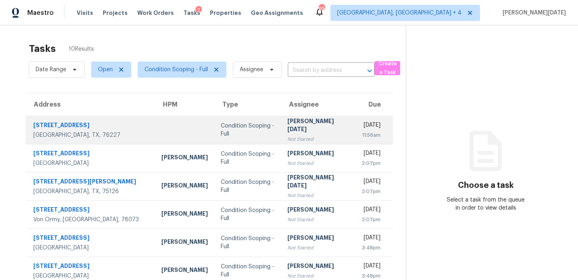
click at [302, 128] on div "[PERSON_NAME][DATE]" at bounding box center [318, 126] width 61 height 18
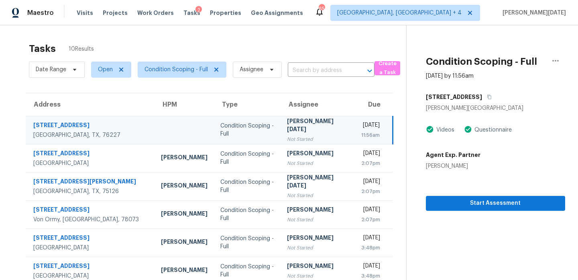
click at [302, 125] on div "[PERSON_NAME][DATE]" at bounding box center [317, 126] width 61 height 18
click at [447, 193] on div "Start Assessment" at bounding box center [495, 190] width 139 height 41
click at [448, 206] on span "Start Assessment" at bounding box center [496, 203] width 126 height 10
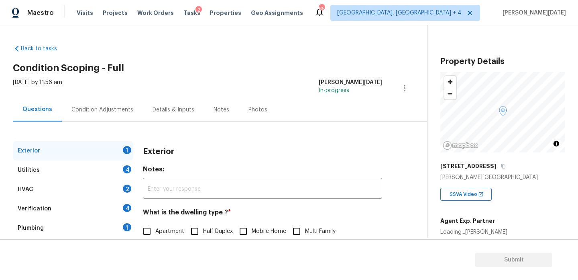
click at [114, 118] on div "Condition Adjustments" at bounding box center [102, 110] width 81 height 24
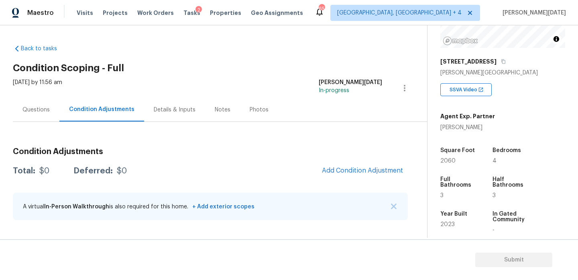
scroll to position [115, 0]
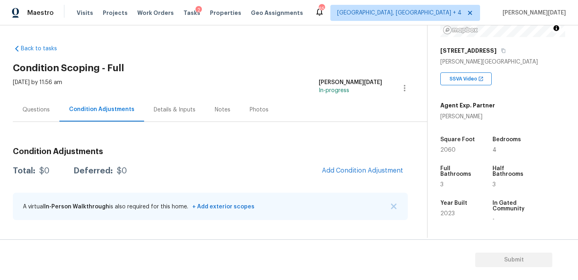
click at [449, 152] on span "2060" at bounding box center [448, 150] width 15 height 6
copy span "2060"
click at [367, 174] on button "Add Condition Adjustment" at bounding box center [362, 170] width 91 height 17
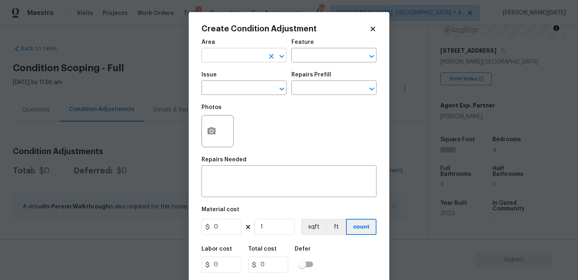
click at [211, 60] on input "text" at bounding box center [233, 56] width 63 height 12
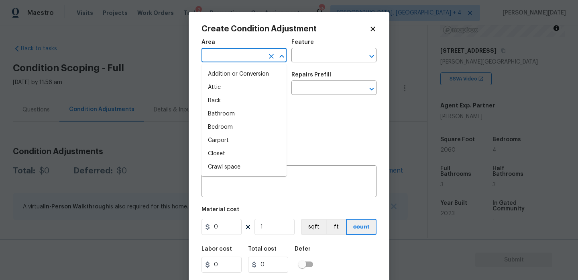
click at [211, 60] on input "text" at bounding box center [233, 56] width 63 height 12
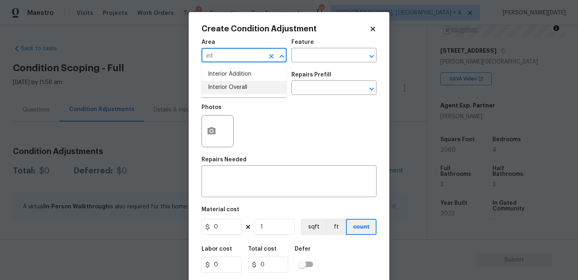
click at [225, 92] on li "Interior Overall" at bounding box center [244, 87] width 85 height 13
type input "Interior Overall"
click at [225, 92] on input "text" at bounding box center [233, 88] width 63 height 12
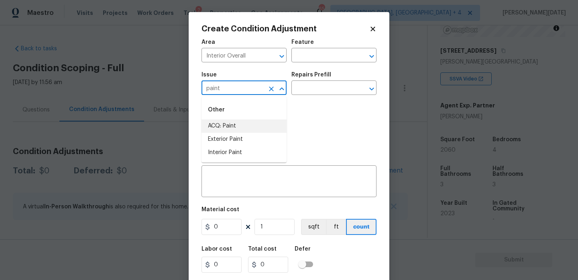
click at [231, 125] on li "ACQ: Paint" at bounding box center [244, 125] width 85 height 13
type input "ACQ: Paint"
click at [326, 91] on input "text" at bounding box center [323, 88] width 63 height 12
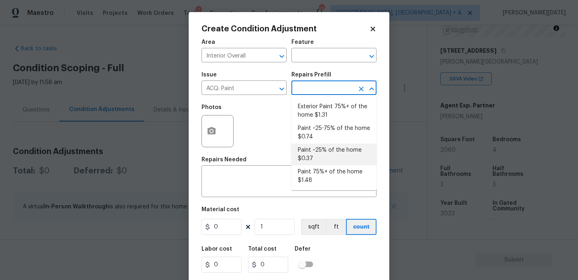
click at [325, 153] on li "Paint ~25% of the home $0.37" at bounding box center [334, 154] width 85 height 22
type input "Acquisition"
type textarea "Acquisition Scope: ~25% of the home needs interior paint"
type input "0.37"
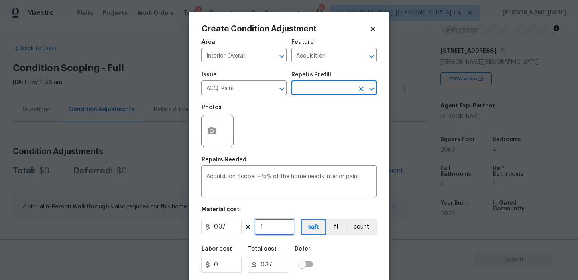
click at [273, 223] on input "1" at bounding box center [275, 226] width 40 height 16
type input "0"
paste input "206"
type input "2060"
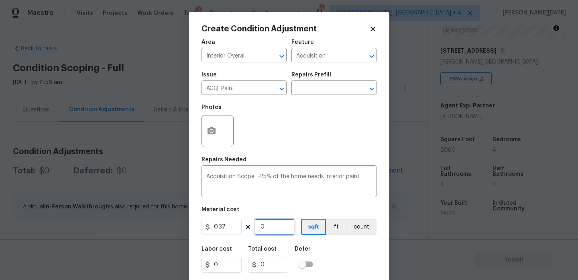
type input "762.2"
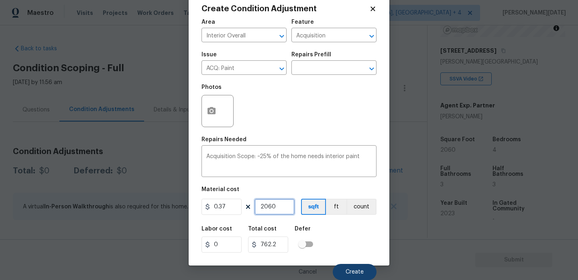
type input "2060"
click at [340, 267] on button "Create" at bounding box center [355, 271] width 44 height 16
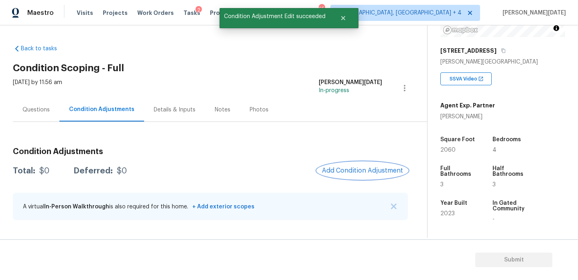
scroll to position [0, 0]
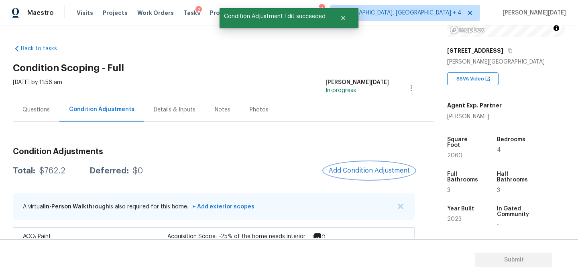
click at [371, 171] on span "Add Condition Adjustment" at bounding box center [369, 170] width 81 height 7
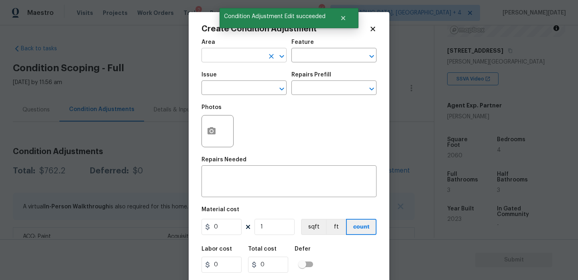
click at [211, 50] on input "text" at bounding box center [233, 56] width 63 height 12
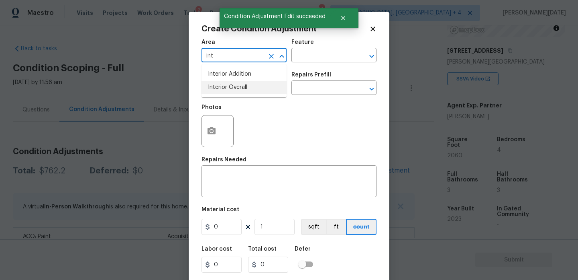
click at [221, 88] on li "Interior Overall" at bounding box center [244, 87] width 85 height 13
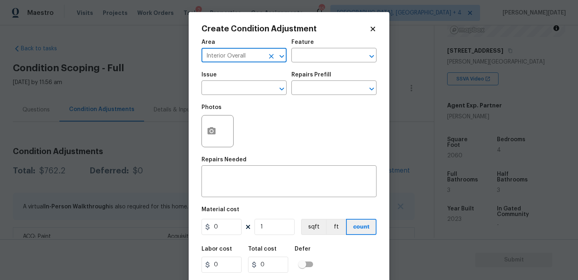
type input "Interior Overall"
click at [221, 88] on input "text" at bounding box center [233, 88] width 63 height 12
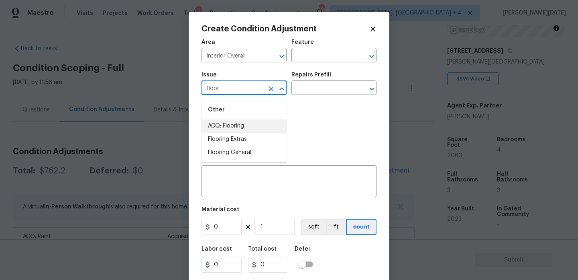
click at [221, 129] on li "ACQ: Flooring" at bounding box center [244, 125] width 85 height 13
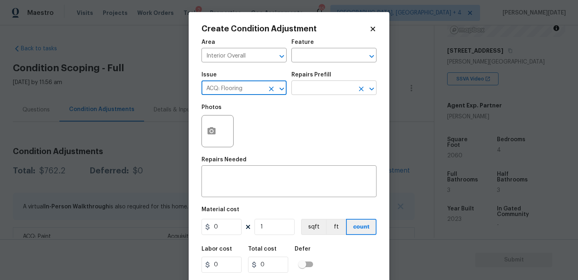
type input "ACQ: Flooring"
click at [332, 83] on input "text" at bounding box center [323, 88] width 63 height 12
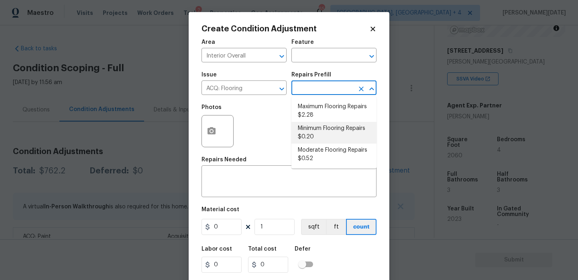
click at [321, 139] on li "Minimum Flooring Repairs $0.20" at bounding box center [334, 133] width 85 height 22
type input "Acquisition"
type textarea "Acquisition Scope: Minimum flooring repairs"
type input "0.2"
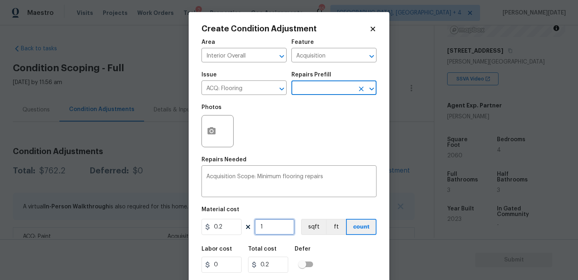
click at [276, 220] on input "1" at bounding box center [275, 226] width 40 height 16
type input "0"
paste input "206"
type input "2060"
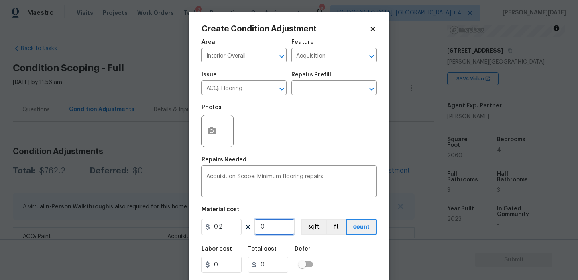
type input "412"
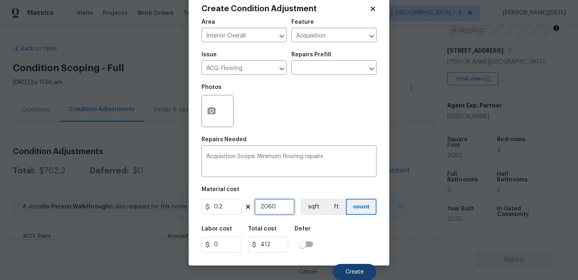
type input "2060"
click at [353, 275] on button "Create" at bounding box center [355, 271] width 44 height 16
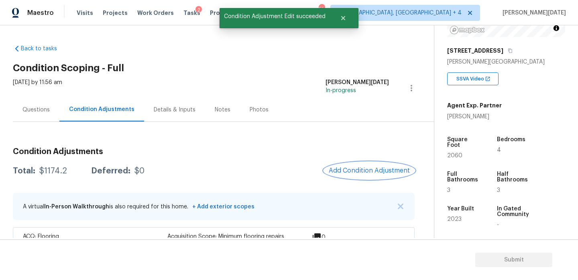
scroll to position [56, 0]
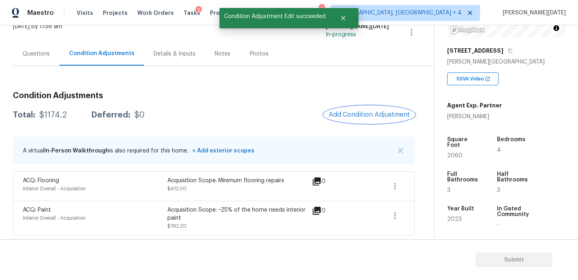
click at [365, 115] on span "Add Condition Adjustment" at bounding box center [369, 114] width 81 height 7
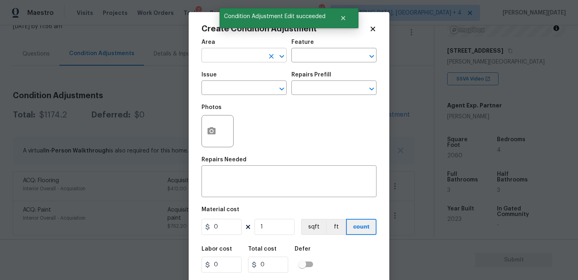
click at [250, 59] on input "text" at bounding box center [233, 56] width 63 height 12
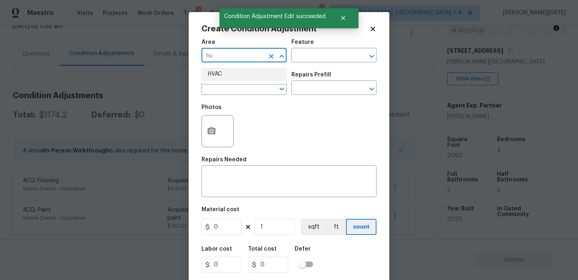
click at [246, 74] on li "HVAC" at bounding box center [244, 73] width 85 height 13
type input "HVAC"
click at [241, 90] on input "text" at bounding box center [233, 88] width 63 height 12
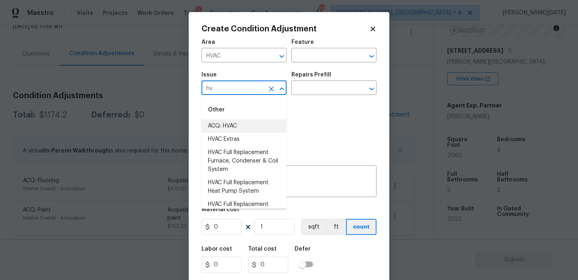
click at [235, 126] on li "ACQ: HVAC" at bounding box center [244, 125] width 85 height 13
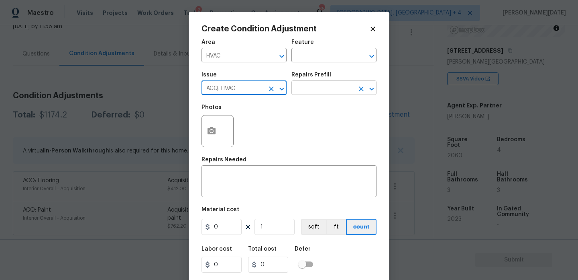
type input "ACQ: HVAC"
click at [320, 90] on input "text" at bounding box center [323, 88] width 63 height 12
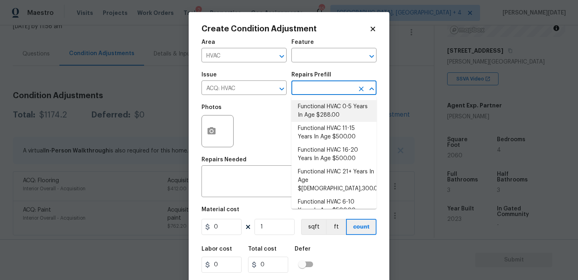
click at [320, 114] on li "Functional HVAC 0-5 Years In Age $288.00" at bounding box center [334, 111] width 85 height 22
type input "Acquisition"
type textarea "Acquisition Scope: Functional HVAC 0-5 years"
type input "288"
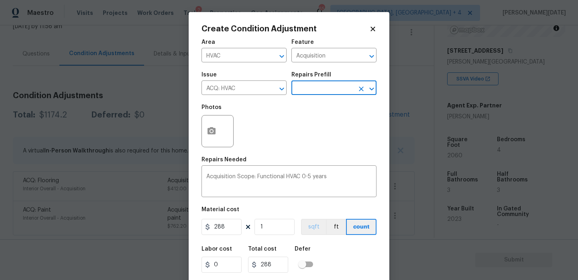
scroll to position [20, 0]
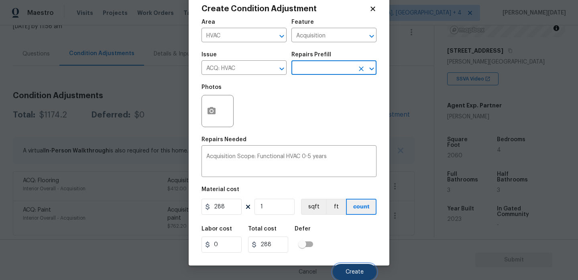
click at [347, 275] on button "Create" at bounding box center [355, 271] width 44 height 16
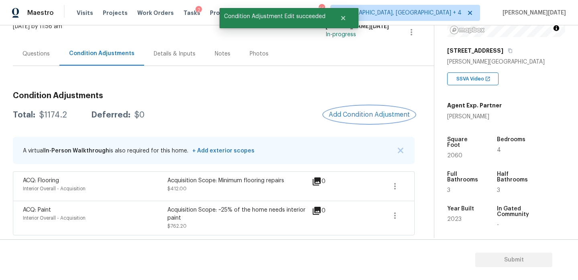
scroll to position [0, 0]
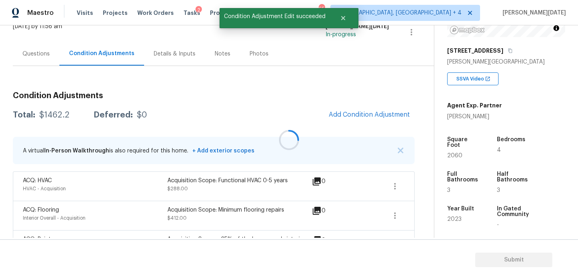
click at [373, 109] on div at bounding box center [289, 140] width 578 height 280
click at [373, 109] on button "Add Condition Adjustment" at bounding box center [369, 114] width 91 height 17
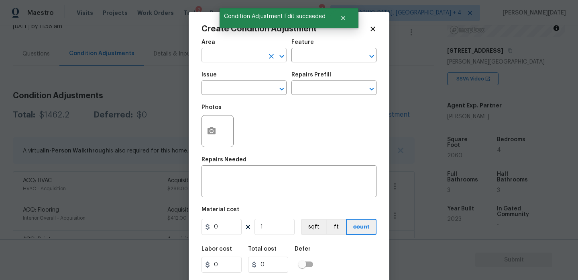
click at [214, 51] on input "text" at bounding box center [233, 56] width 63 height 12
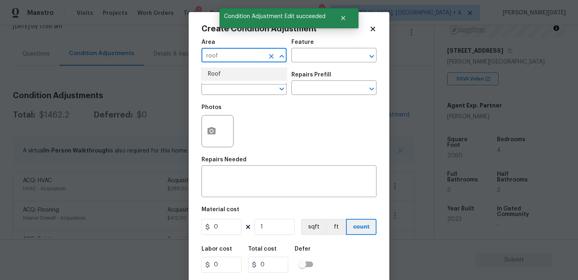
click at [215, 67] on li "Roof" at bounding box center [244, 73] width 85 height 13
type input "Roof"
click at [215, 85] on input "text" at bounding box center [233, 88] width 63 height 12
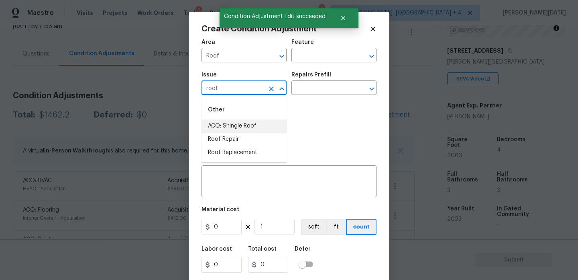
click at [224, 121] on li "ACQ: Shingle Roof" at bounding box center [244, 125] width 85 height 13
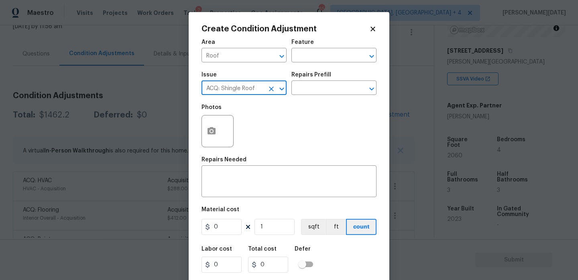
type input "ACQ: Shingle Roof"
click at [289, 105] on div "Photos" at bounding box center [289, 126] width 175 height 52
click at [320, 92] on input "text" at bounding box center [323, 88] width 63 height 12
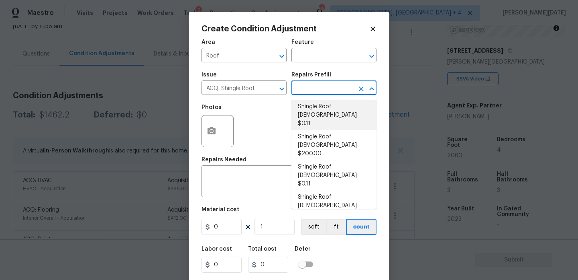
click at [323, 109] on li "Shingle Roof [DEMOGRAPHIC_DATA] $0.11" at bounding box center [334, 115] width 85 height 30
type input "Acquisition"
type textarea "Acquisition Scope: Shingle Roof 0-10 years in age maintenance."
type input "0.11"
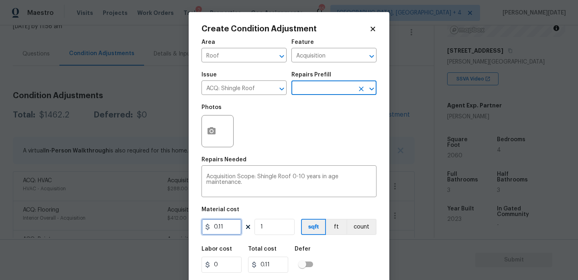
click at [229, 228] on input "0.11" at bounding box center [222, 226] width 40 height 16
type input "0.29"
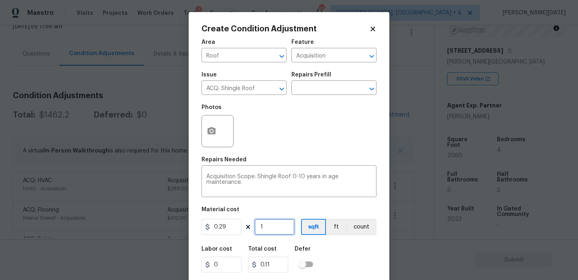
type input "0.29"
click at [279, 224] on input "1" at bounding box center [275, 226] width 40 height 16
type input "0"
paste input "206"
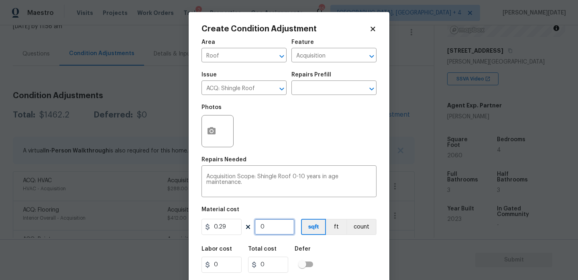
type input "2060"
type input "597.4"
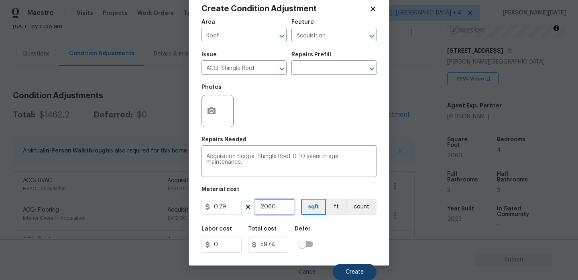
type input "2060"
click at [350, 277] on button "Create" at bounding box center [355, 271] width 44 height 16
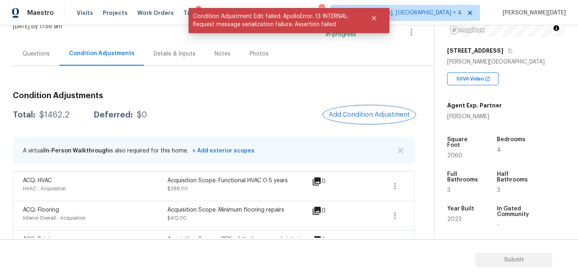
scroll to position [0, 0]
click at [358, 120] on button "Add Condition Adjustment" at bounding box center [369, 114] width 91 height 17
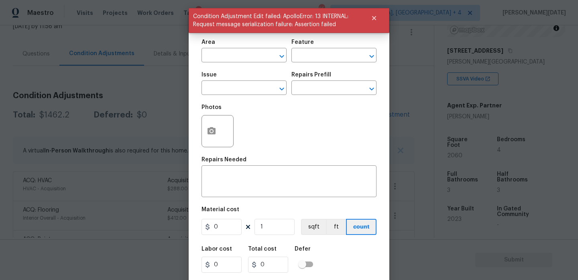
click at [230, 63] on span "Area ​" at bounding box center [244, 51] width 85 height 33
click at [228, 63] on span "Area ​" at bounding box center [244, 51] width 85 height 33
click at [219, 60] on input "text" at bounding box center [233, 56] width 63 height 12
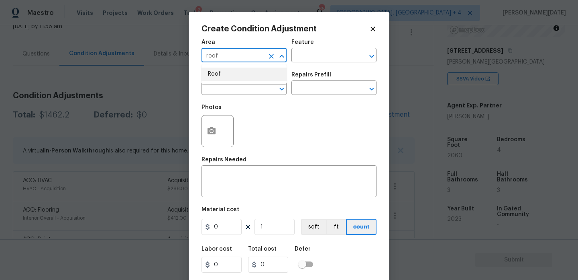
click at [220, 76] on li "Roof" at bounding box center [244, 73] width 85 height 13
type input "Roof"
click at [220, 95] on body "Maestro Visits Projects Work Orders Tasks 2 Properties Geo Assignments 65 [GEOG…" at bounding box center [289, 140] width 578 height 280
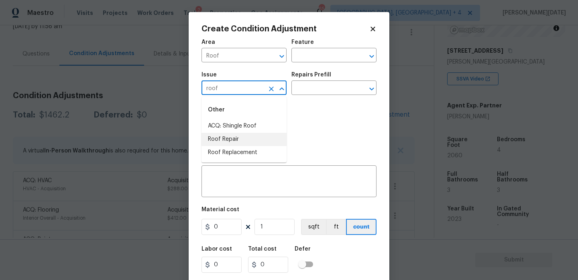
click at [235, 137] on li "Roof Repair" at bounding box center [244, 139] width 85 height 13
type input "Roof Repair"
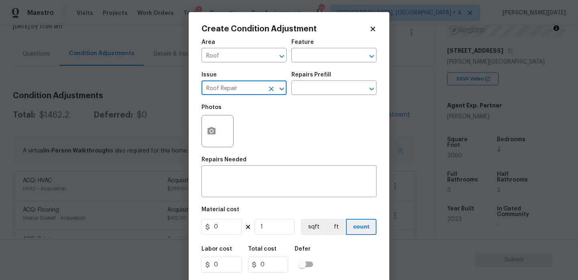
click at [271, 92] on icon "Clear" at bounding box center [271, 89] width 8 height 8
click at [249, 128] on li "ACQ: Shingle Roof" at bounding box center [244, 125] width 85 height 13
type input "ACQ: Shingle Roof"
click at [302, 99] on div "Issue ACQ: Shingle Roof ​ Repairs Prefill ​" at bounding box center [289, 83] width 175 height 33
click at [321, 90] on input "text" at bounding box center [323, 88] width 63 height 12
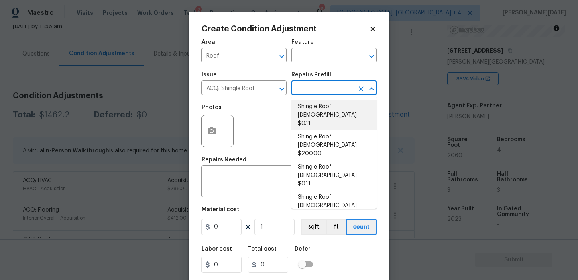
click at [322, 111] on li "Shingle Roof [DEMOGRAPHIC_DATA] $0.11" at bounding box center [334, 115] width 85 height 30
type input "Acquisition"
type textarea "Acquisition Scope: Shingle Roof 0-10 years in age maintenance."
type input "0.11"
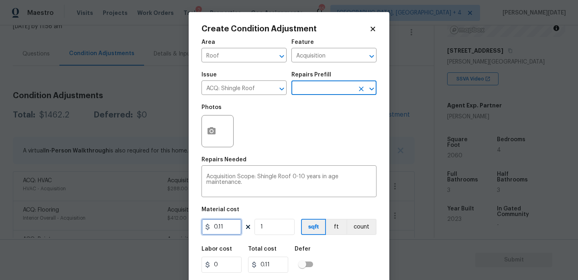
click at [227, 227] on input "0.11" at bounding box center [222, 226] width 40 height 16
type input "0.29"
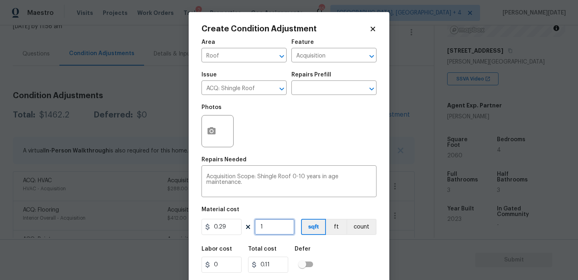
click at [270, 229] on input "1" at bounding box center [275, 226] width 40 height 16
type input "0.29"
type input "0"
paste input "206"
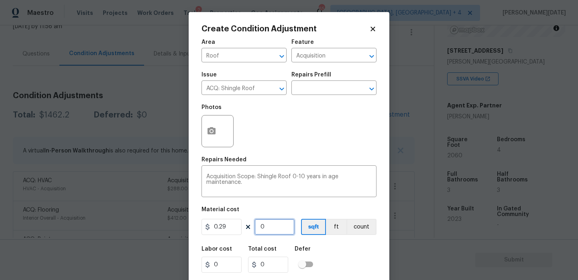
type input "2060"
type input "597.4"
type input "2060"
drag, startPoint x: 231, startPoint y: 230, endPoint x: 105, endPoint y: 229, distance: 126.1
click at [105, 229] on div "Create Condition Adjustment Area Roof ​ Feature Acquisition ​ Issue ACQ: Shingl…" at bounding box center [289, 140] width 578 height 280
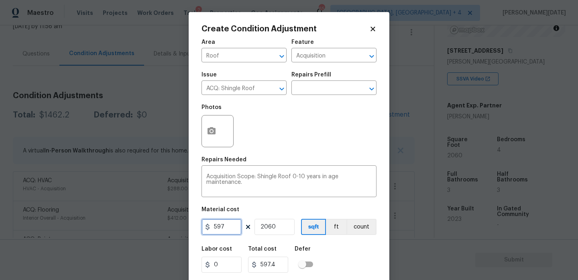
type input "597"
type input "1229820"
click at [262, 230] on input "2060" at bounding box center [275, 226] width 40 height 16
type input "1"
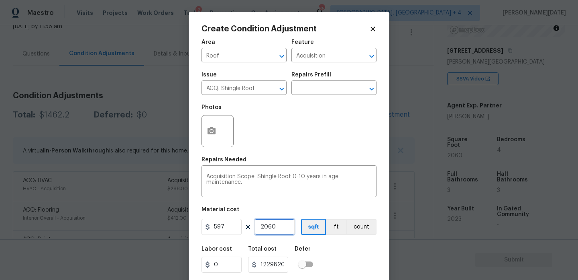
type input "597"
type input "1"
click at [285, 147] on div "Photos" at bounding box center [289, 126] width 175 height 52
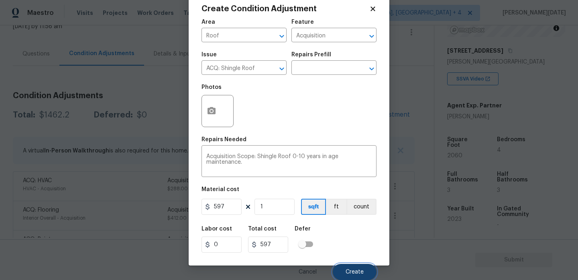
click at [347, 269] on span "Create" at bounding box center [355, 272] width 18 height 6
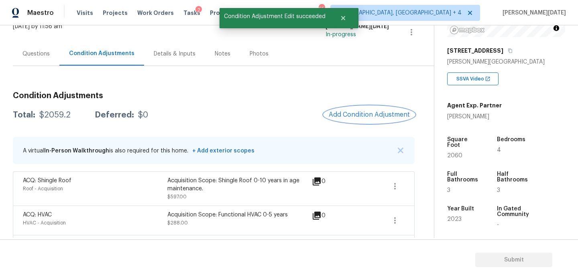
scroll to position [120, 0]
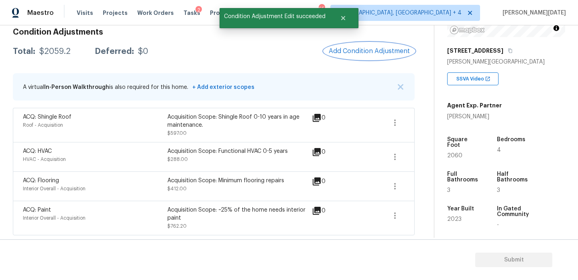
click at [382, 49] on span "Add Condition Adjustment" at bounding box center [369, 50] width 81 height 7
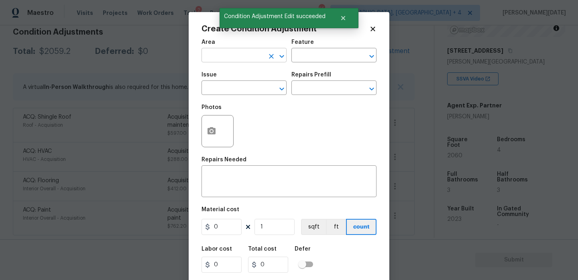
click at [219, 61] on input "text" at bounding box center [233, 56] width 63 height 12
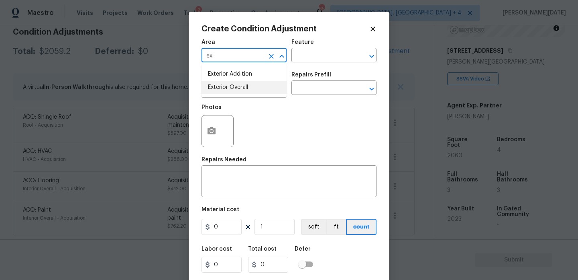
click at [227, 84] on li "Exterior Overall" at bounding box center [244, 87] width 85 height 13
type input "Exterior Overall"
click at [227, 84] on input "text" at bounding box center [233, 88] width 63 height 12
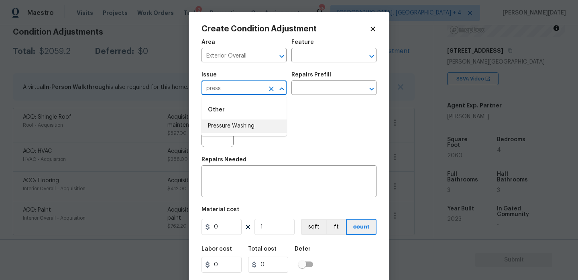
click at [231, 127] on li "Pressure Washing" at bounding box center [244, 125] width 85 height 13
type input "Pressure Washing"
click at [325, 88] on input "text" at bounding box center [323, 88] width 63 height 12
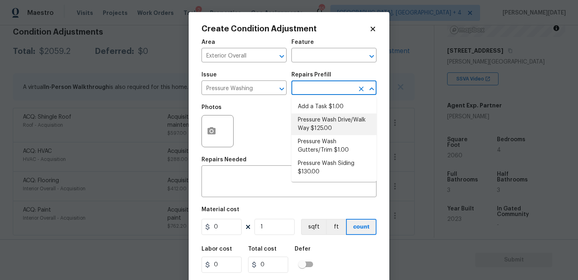
click at [328, 120] on li "Pressure Wash Drive/Walk Way $125.00" at bounding box center [334, 124] width 85 height 22
type input "Siding"
type textarea "Pressure wash the driveways/walkways as directed by the PM. Ensure that all deb…"
type input "125"
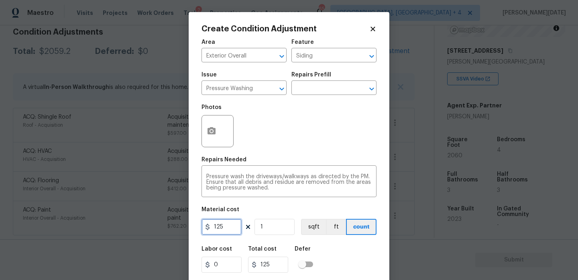
drag, startPoint x: 229, startPoint y: 230, endPoint x: 180, endPoint y: 228, distance: 48.7
click at [180, 228] on div "Create Condition Adjustment Area Exterior Overall ​ Feature Siding ​ Issue Pres…" at bounding box center [289, 140] width 578 height 280
type input "200"
click at [296, 137] on div "Photos" at bounding box center [289, 126] width 175 height 52
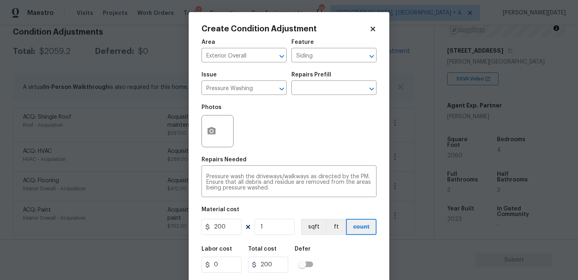
scroll to position [20, 0]
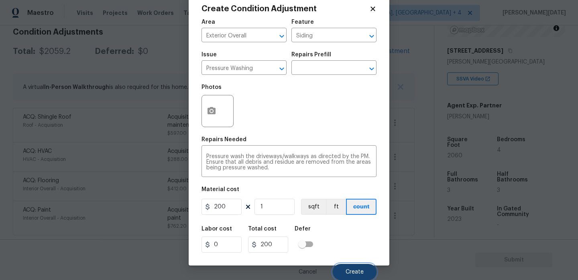
click at [358, 272] on span "Create" at bounding box center [355, 272] width 18 height 6
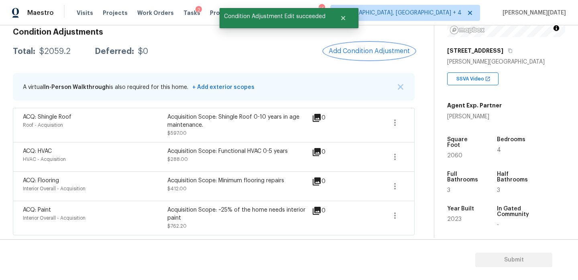
scroll to position [0, 0]
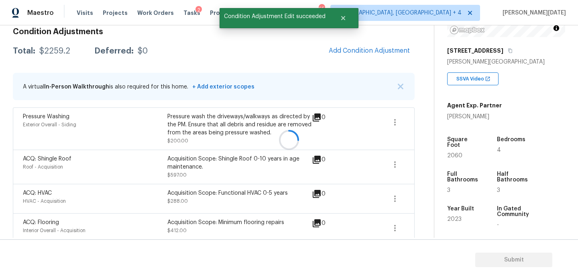
click at [453, 153] on span "2060" at bounding box center [454, 156] width 15 height 6
copy span "2060"
click at [365, 53] on span "Add Condition Adjustment" at bounding box center [369, 50] width 81 height 7
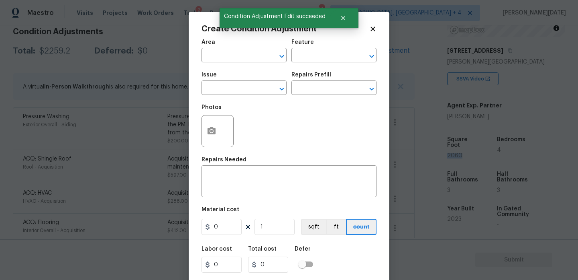
click at [214, 49] on div "Area" at bounding box center [244, 44] width 85 height 10
click at [213, 56] on input "text" at bounding box center [233, 56] width 63 height 12
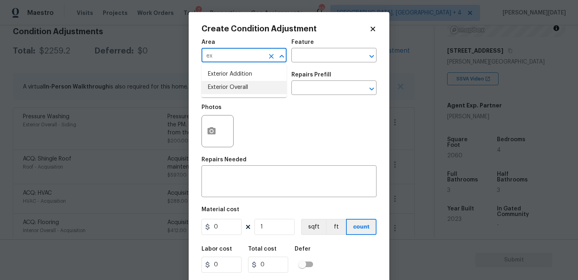
click at [221, 87] on li "Exterior Overall" at bounding box center [244, 87] width 85 height 13
type input "Exterior Overall"
click at [221, 87] on input "text" at bounding box center [233, 88] width 63 height 12
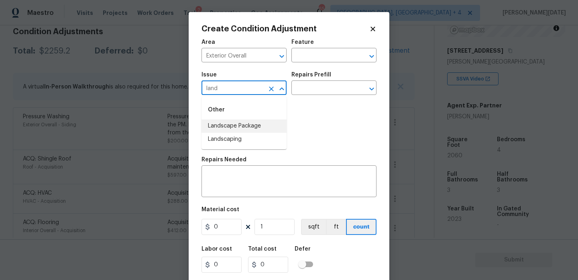
click at [239, 124] on li "Landscape Package" at bounding box center [244, 125] width 85 height 13
type input "Landscape Package"
click at [313, 93] on input "text" at bounding box center [323, 88] width 63 height 12
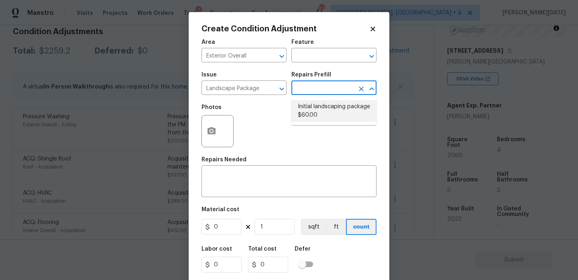
click at [316, 115] on li "Initial landscaping package $60.00" at bounding box center [334, 111] width 85 height 22
type input "Home Readiness Packages"
type textarea "Mowing of grass up to 6" in height. Mow, edge along driveways & sidewalks, trim…"
type input "60"
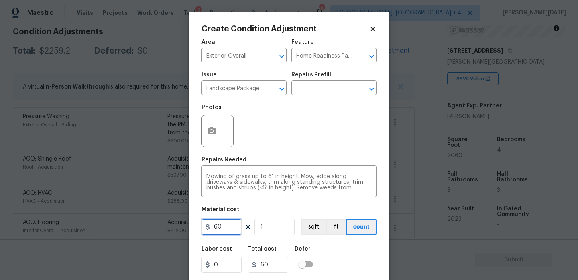
drag, startPoint x: 233, startPoint y: 226, endPoint x: 200, endPoint y: 226, distance: 33.3
click at [200, 226] on div "Create Condition Adjustment Area Exterior Overall ​ Feature Home Readiness Pack…" at bounding box center [289, 148] width 201 height 273
type input "300"
click at [212, 131] on circle "button" at bounding box center [211, 131] width 2 height 2
type input "300"
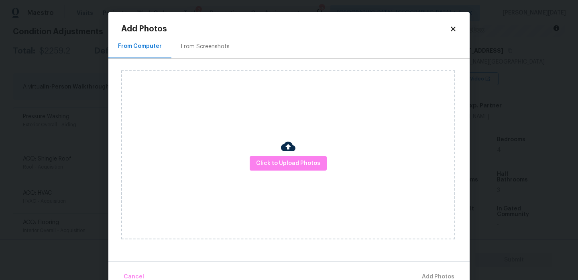
click at [204, 42] on div "From Screenshots" at bounding box center [205, 47] width 68 height 24
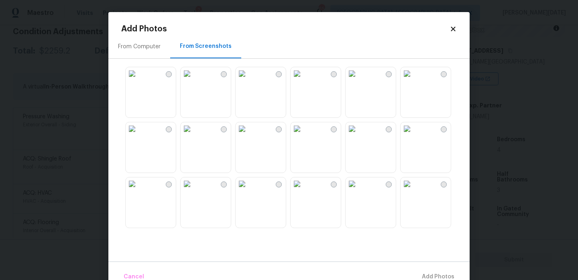
click at [194, 80] on img at bounding box center [187, 73] width 13 height 13
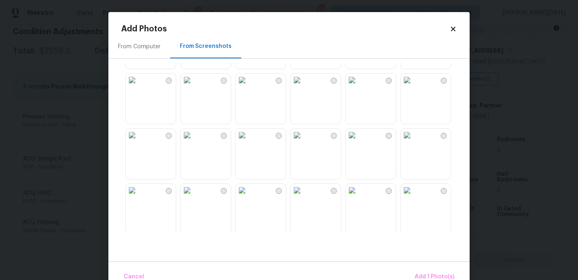
scroll to position [106, 0]
click at [194, 84] on img at bounding box center [187, 77] width 13 height 13
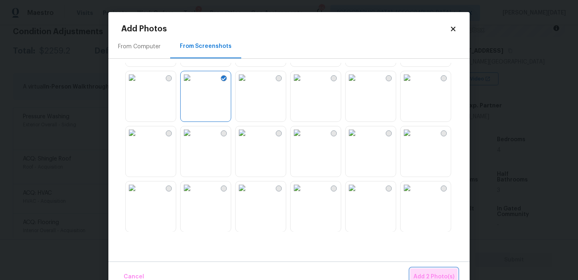
click at [426, 271] on button "Add 2 Photo(s)" at bounding box center [433, 276] width 47 height 17
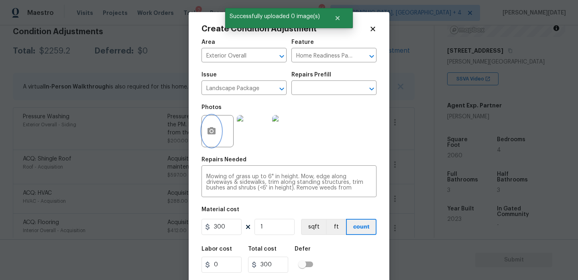
scroll to position [20, 0]
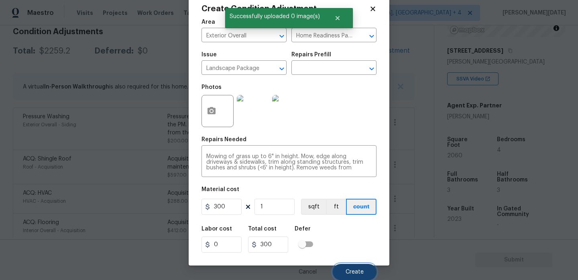
click at [353, 272] on span "Create" at bounding box center [355, 272] width 18 height 6
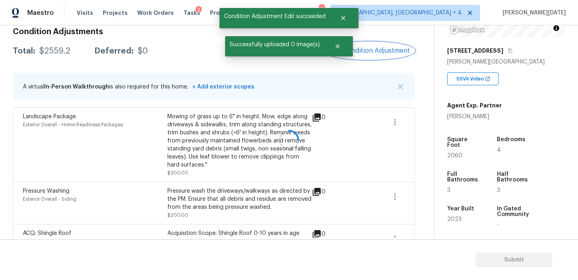
scroll to position [0, 0]
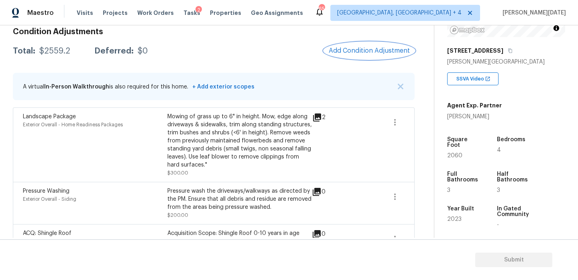
click at [361, 45] on button "Add Condition Adjustment" at bounding box center [369, 50] width 91 height 17
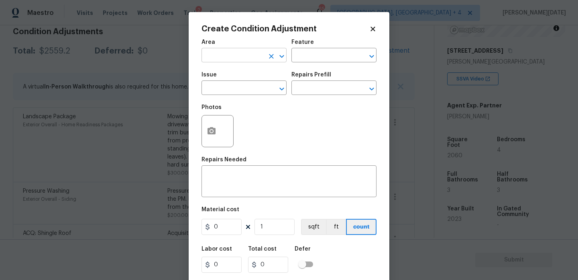
click at [229, 50] on input "text" at bounding box center [233, 56] width 63 height 12
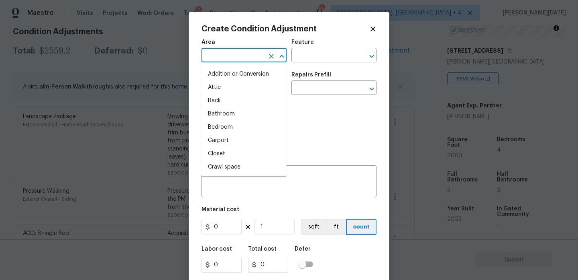
click at [229, 50] on input "text" at bounding box center [233, 56] width 63 height 12
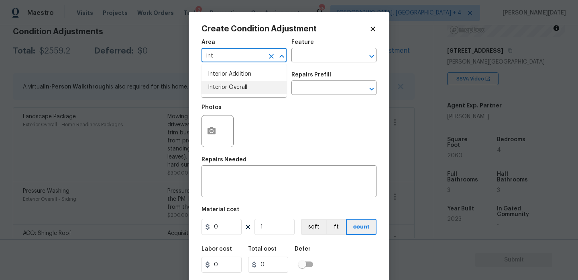
click at [235, 84] on li "Interior Overall" at bounding box center [244, 87] width 85 height 13
type input "Interior Overall"
click at [235, 84] on input "text" at bounding box center [233, 88] width 63 height 12
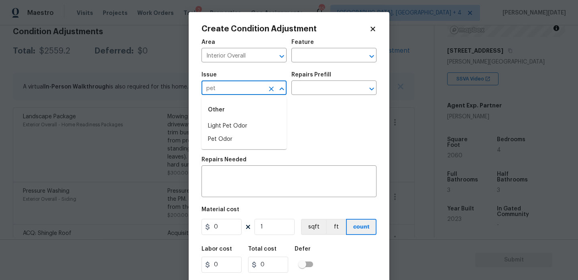
click at [239, 118] on div "Other" at bounding box center [244, 109] width 85 height 19
click at [240, 124] on li "Light Pet Odor" at bounding box center [244, 125] width 85 height 13
type input "Light Pet Odor"
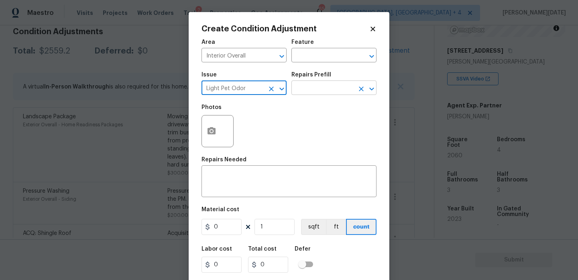
click at [324, 83] on input "text" at bounding box center [323, 88] width 63 height 12
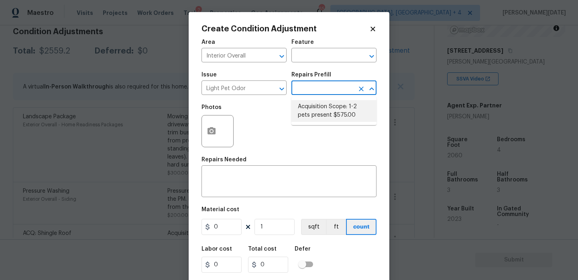
click at [323, 110] on li "Acquisition Scope: 1-2 pets present $575.00" at bounding box center [334, 111] width 85 height 22
type textarea "Acquisition Scope: 1-2 pets present"
type input "575"
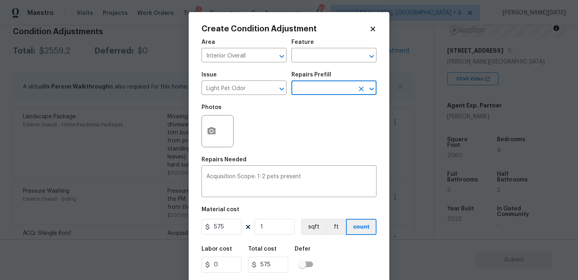
scroll to position [20, 0]
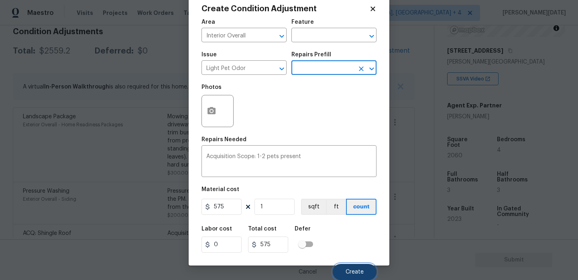
click at [349, 267] on button "Create" at bounding box center [355, 271] width 44 height 16
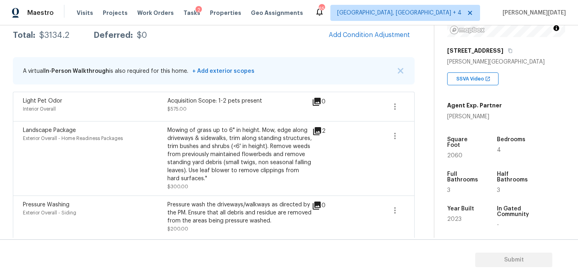
scroll to position [87, 0]
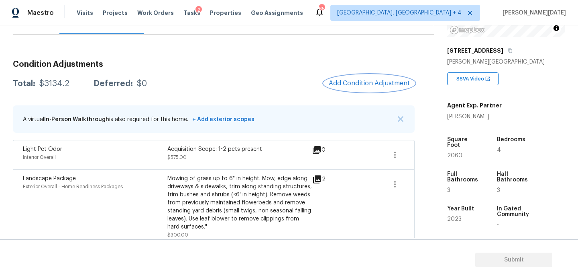
click at [356, 83] on span "Add Condition Adjustment" at bounding box center [369, 83] width 81 height 7
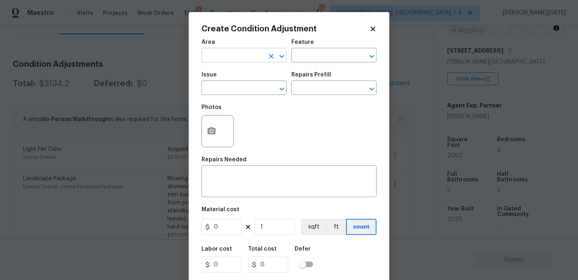
click at [218, 58] on input "text" at bounding box center [233, 56] width 63 height 12
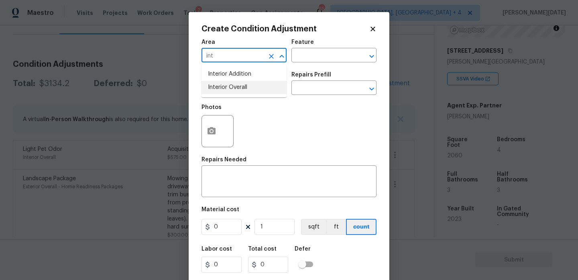
click at [224, 89] on li "Interior Overall" at bounding box center [244, 87] width 85 height 13
type input "Interior Overall"
click at [224, 89] on input "text" at bounding box center [233, 88] width 63 height 12
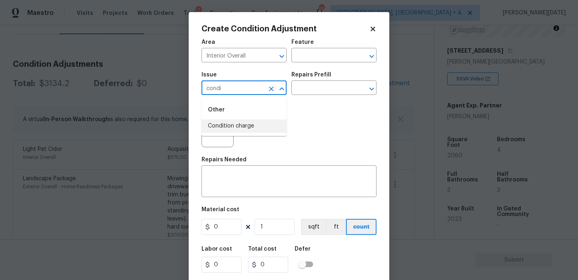
click at [247, 124] on li "Condition charge" at bounding box center [244, 125] width 85 height 13
type input "Condition charge"
click at [326, 92] on input "text" at bounding box center [323, 88] width 63 height 12
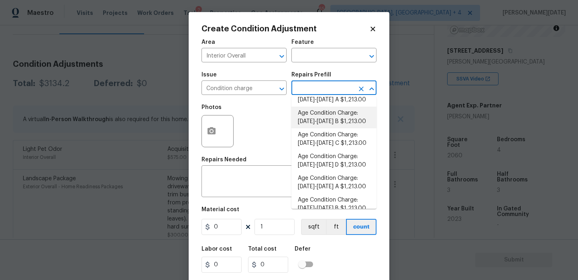
scroll to position [189, 0]
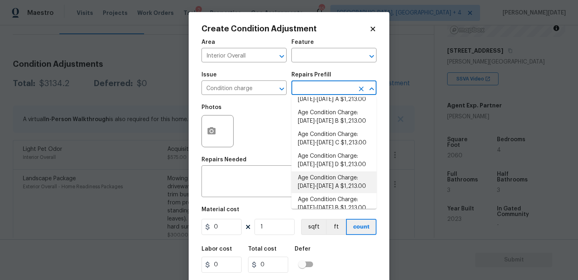
click at [342, 184] on li "Age Condition Charge: [DATE]-[DATE] A $1,213.00" at bounding box center [334, 182] width 85 height 22
type input "Home Readiness Packages"
type textarea "Age Condition Charge: [DATE]-[DATE] A"
type input "1213"
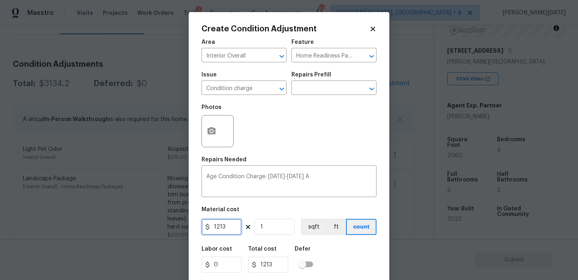
drag, startPoint x: 229, startPoint y: 231, endPoint x: 169, endPoint y: 231, distance: 59.8
click at [169, 231] on div "Create Condition Adjustment Area Interior Overall ​ Feature Home Readiness Pack…" at bounding box center [289, 140] width 578 height 280
type input "2000"
click at [289, 151] on div "Photos" at bounding box center [289, 126] width 175 height 52
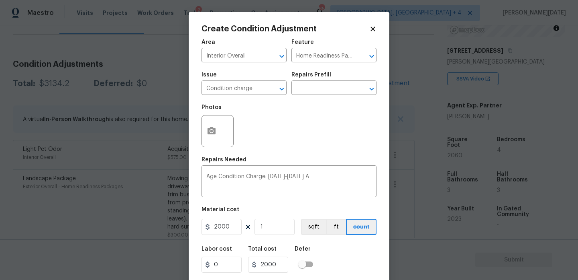
scroll to position [20, 0]
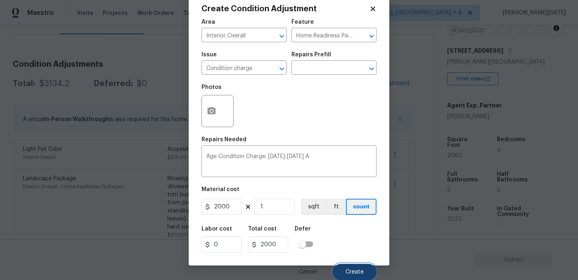
click at [344, 268] on button "Create" at bounding box center [355, 271] width 44 height 16
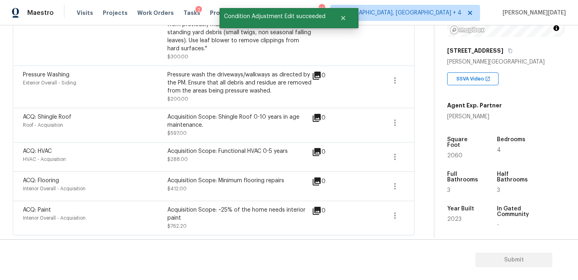
scroll to position [295, 0]
click at [395, 213] on icon "button" at bounding box center [395, 215] width 2 height 6
click at [423, 214] on div "Edit" at bounding box center [441, 214] width 63 height 8
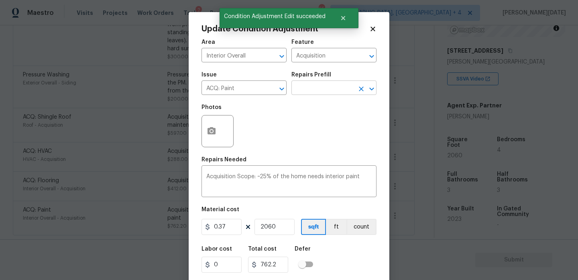
click at [326, 87] on input "text" at bounding box center [323, 88] width 63 height 12
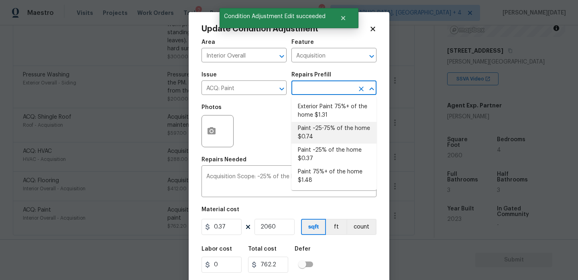
click at [339, 133] on li "Paint ~25-75% of the home $0.74" at bounding box center [334, 133] width 85 height 22
type textarea "Acquisition Scope: ~25 - 75% of the home needs interior paint"
type input "0.74"
type input "1524.4"
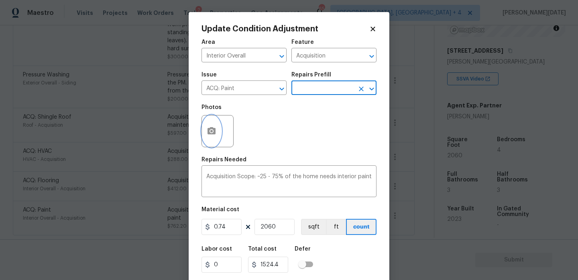
click at [208, 131] on icon "button" at bounding box center [212, 130] width 8 height 7
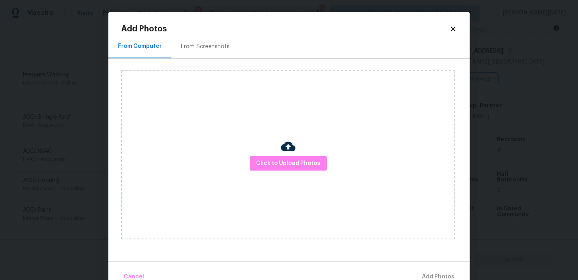
click at [279, 173] on div "Click to Upload Photos" at bounding box center [288, 154] width 334 height 169
click at [194, 38] on div "From Screenshots" at bounding box center [205, 47] width 68 height 24
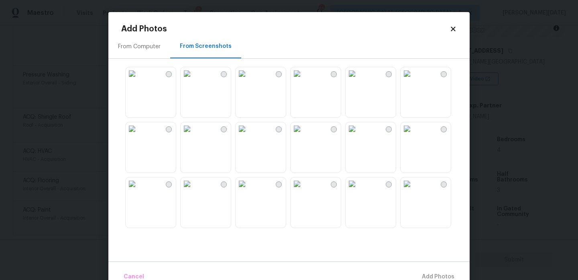
click at [194, 38] on div "From Screenshots" at bounding box center [205, 47] width 71 height 24
click at [304, 80] on img at bounding box center [297, 73] width 13 height 13
click at [359, 80] on img at bounding box center [352, 73] width 13 height 13
click at [357, 80] on img at bounding box center [352, 73] width 13 height 13
click at [304, 135] on img at bounding box center [297, 128] width 13 height 13
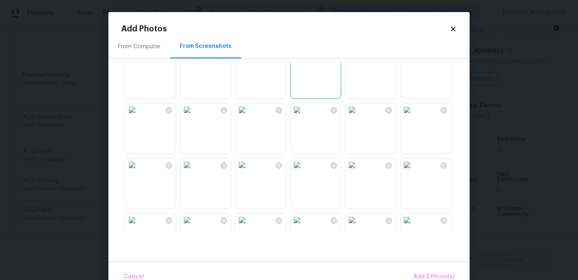
scroll to position [139, 0]
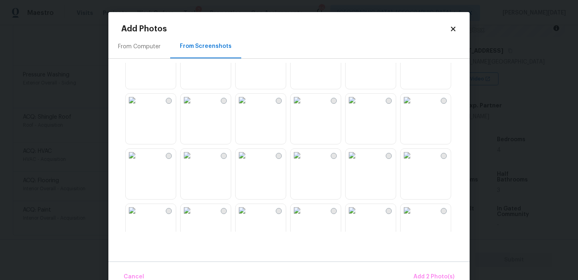
click at [249, 106] on img at bounding box center [242, 100] width 13 height 13
click at [194, 106] on img at bounding box center [187, 100] width 13 height 13
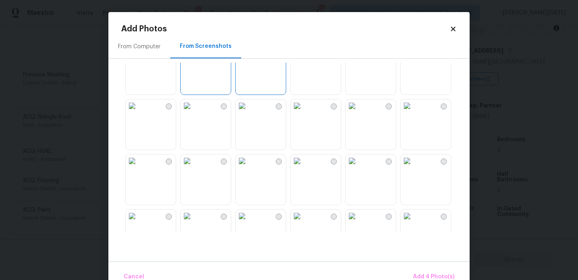
scroll to position [188, 0]
click at [249, 112] on img at bounding box center [242, 105] width 13 height 13
click at [194, 112] on img at bounding box center [187, 105] width 13 height 13
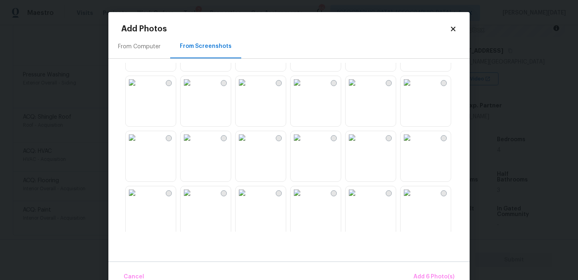
scroll to position [322, 0]
click at [304, 143] on img at bounding box center [297, 137] width 13 height 13
click at [359, 143] on img at bounding box center [352, 137] width 13 height 13
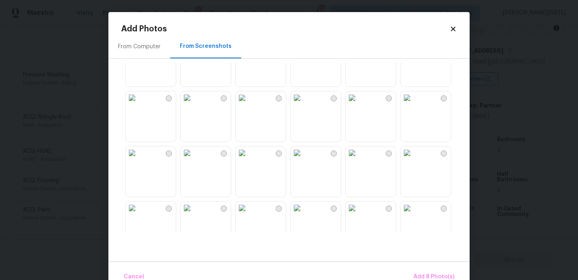
scroll to position [582, 0]
click at [304, 103] on img at bounding box center [297, 96] width 13 height 13
click at [359, 103] on img at bounding box center [352, 96] width 13 height 13
click at [304, 158] on img at bounding box center [297, 151] width 13 height 13
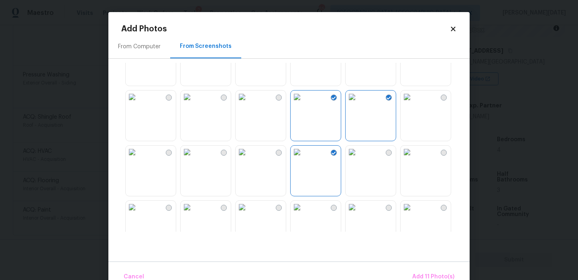
click at [359, 158] on img at bounding box center [352, 151] width 13 height 13
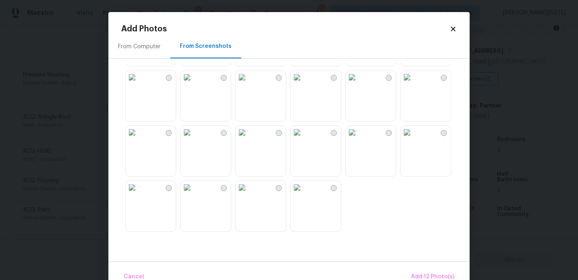
click at [304, 139] on img at bounding box center [297, 132] width 13 height 13
click at [357, 139] on img at bounding box center [352, 132] width 13 height 13
click at [414, 84] on img at bounding box center [407, 77] width 13 height 13
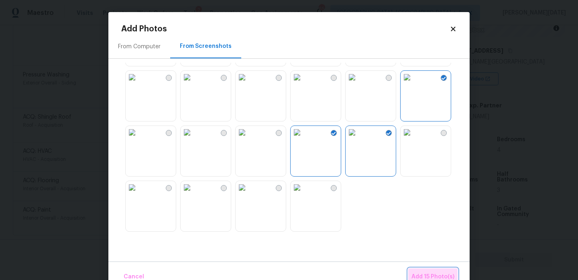
click at [437, 277] on span "Add 15 Photo(s)" at bounding box center [433, 276] width 43 height 10
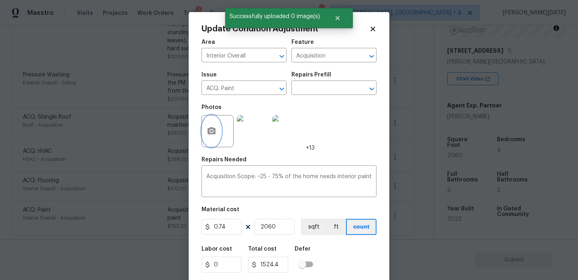
scroll to position [20, 0]
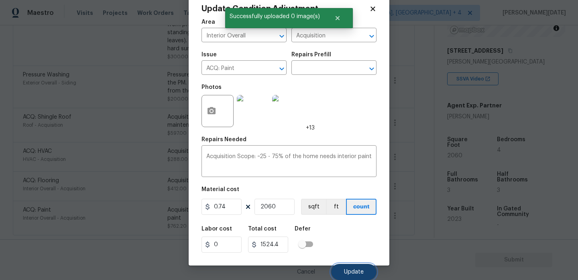
click at [343, 274] on button "Update" at bounding box center [353, 271] width 45 height 16
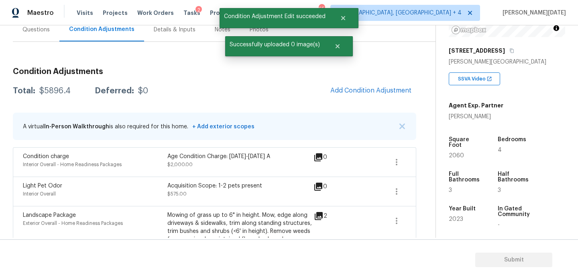
scroll to position [75, 0]
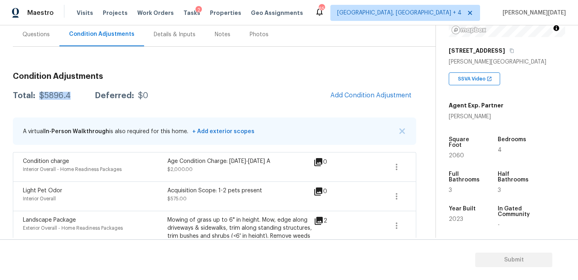
drag, startPoint x: 37, startPoint y: 94, endPoint x: 74, endPoint y: 95, distance: 37.0
click at [74, 95] on div "Total: $5896.4 Deferred: $0" at bounding box center [80, 96] width 135 height 8
copy div "$5896.4"
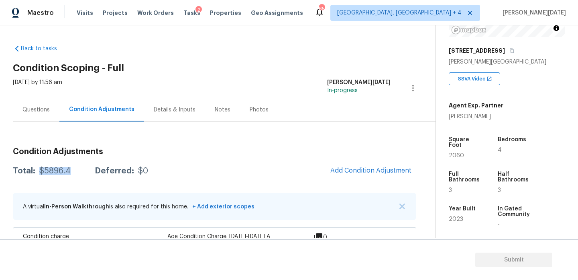
click at [34, 108] on div "Questions" at bounding box center [35, 110] width 27 height 8
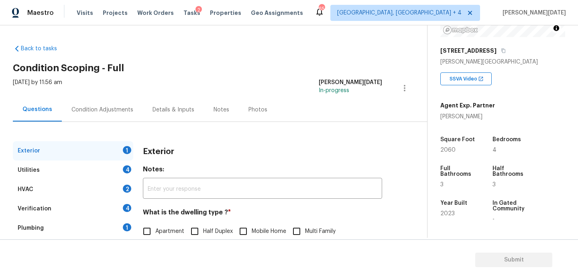
scroll to position [107, 0]
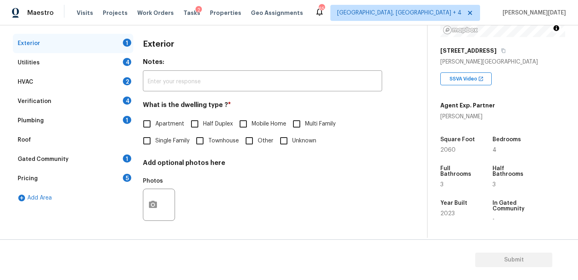
click at [151, 142] on input "Single Family" at bounding box center [147, 140] width 17 height 17
checkbox input "true"
click at [118, 64] on div "Utilities 4" at bounding box center [73, 62] width 120 height 19
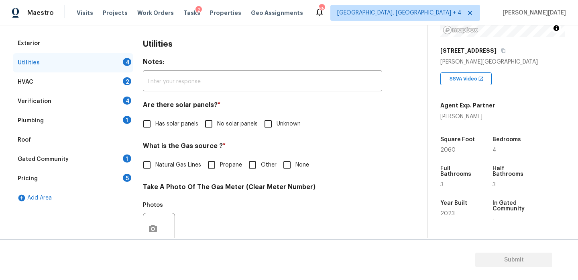
click at [207, 120] on input "No solar panels" at bounding box center [208, 123] width 17 height 17
checkbox input "true"
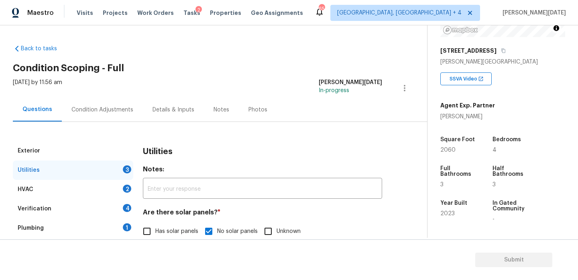
click at [131, 114] on div "Condition Adjustments" at bounding box center [102, 110] width 81 height 24
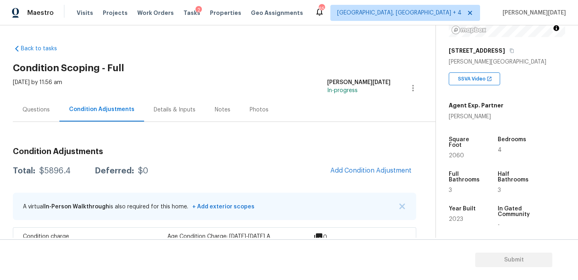
scroll to position [295, 0]
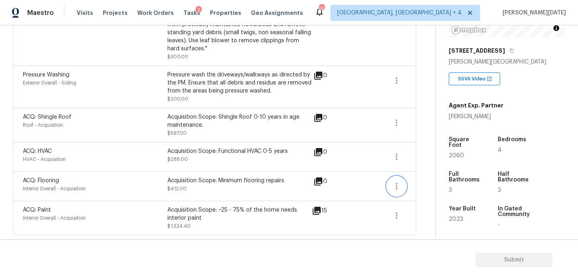
click at [396, 188] on icon "button" at bounding box center [397, 186] width 2 height 6
click at [435, 185] on div "Edit" at bounding box center [442, 184] width 63 height 8
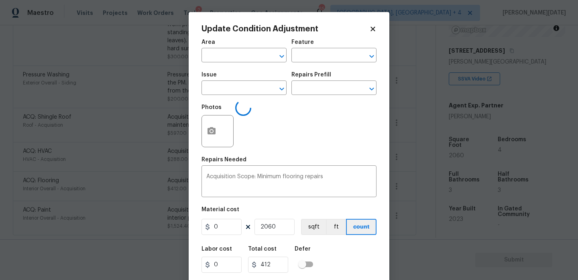
type input "Interior Overall"
type input "Acquisition"
type input "ACQ: Flooring"
type input "0.2"
click at [322, 80] on div "Repairs Prefill" at bounding box center [334, 77] width 85 height 10
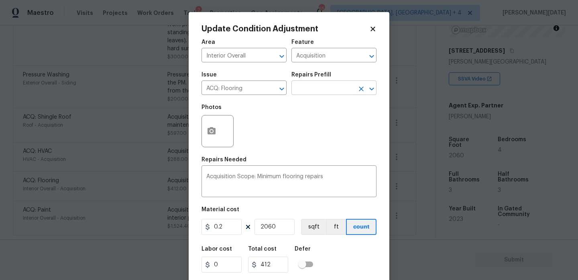
click at [322, 90] on input "text" at bounding box center [323, 88] width 63 height 12
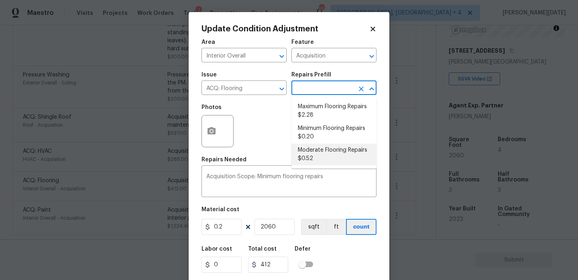
click at [325, 150] on li "Moderate Flooring Repairs $0.52" at bounding box center [334, 154] width 85 height 22
type textarea "Acquisition Scope: Moderate flooring repairs"
type input "0.52"
type input "1071.2"
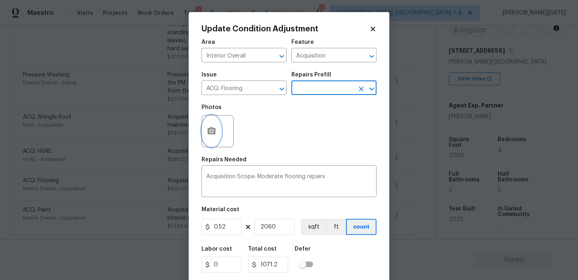
click at [208, 132] on icon "button" at bounding box center [212, 130] width 8 height 7
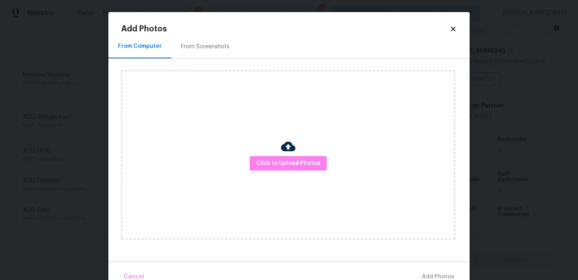
click at [200, 41] on div "From Screenshots" at bounding box center [205, 47] width 68 height 24
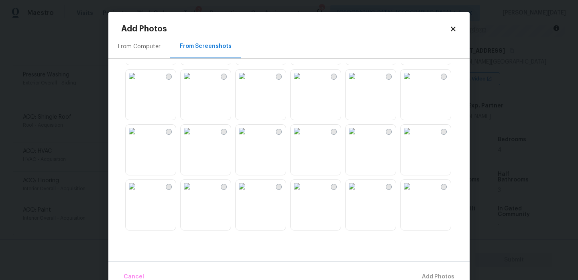
scroll to position [218, 0]
click at [359, 82] on img at bounding box center [352, 75] width 13 height 13
click at [194, 82] on img at bounding box center [187, 75] width 13 height 13
click at [139, 82] on img at bounding box center [132, 75] width 13 height 13
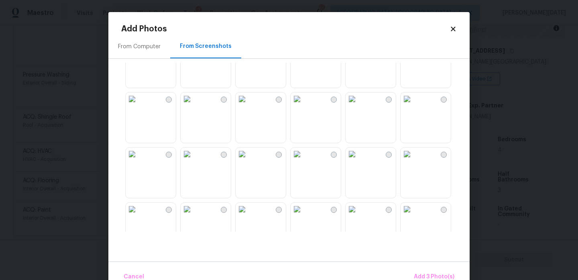
scroll to position [416, 0]
click at [249, 104] on img at bounding box center [242, 97] width 13 height 13
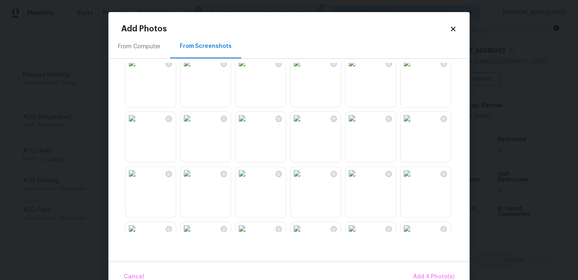
scroll to position [620, 0]
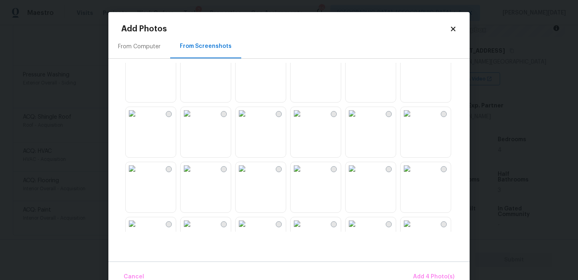
click at [359, 65] on img at bounding box center [352, 58] width 13 height 13
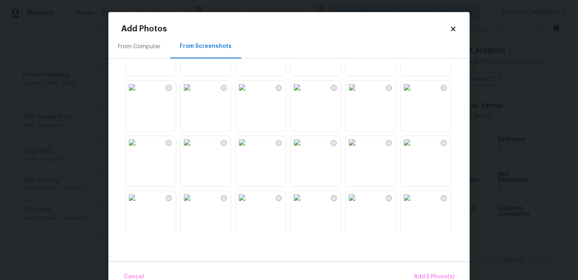
scroll to position [704, 0]
click at [249, 92] on img at bounding box center [242, 85] width 13 height 13
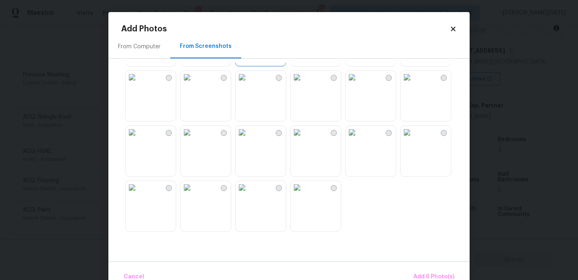
click at [249, 139] on img at bounding box center [242, 132] width 13 height 13
click at [139, 139] on img at bounding box center [132, 132] width 13 height 13
click at [414, 84] on img at bounding box center [407, 77] width 13 height 13
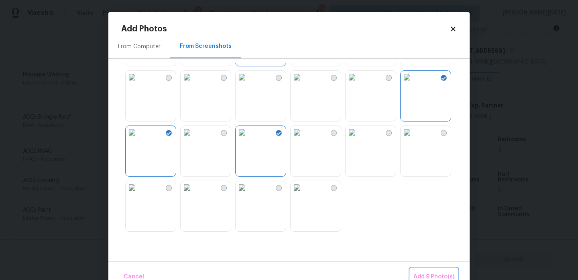
click at [424, 269] on button "Add 9 Photo(s)" at bounding box center [433, 276] width 47 height 17
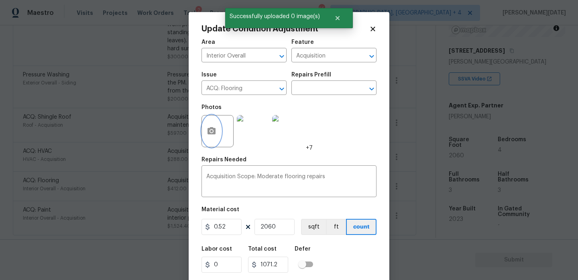
scroll to position [20, 0]
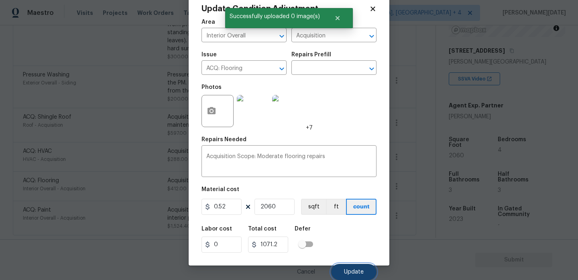
click at [344, 267] on button "Update" at bounding box center [353, 271] width 45 height 16
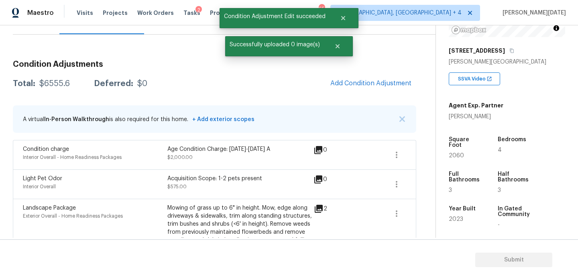
scroll to position [0, 0]
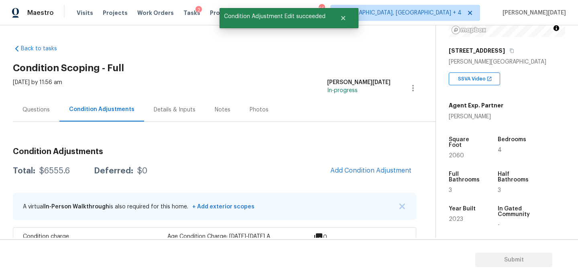
click at [35, 110] on div "Questions" at bounding box center [35, 110] width 27 height 8
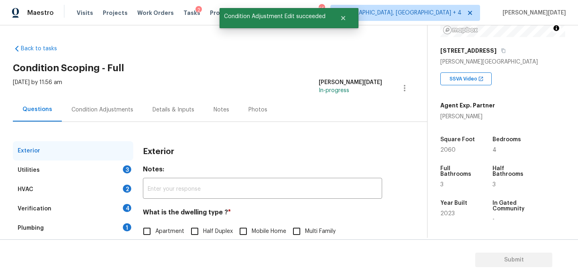
scroll to position [107, 0]
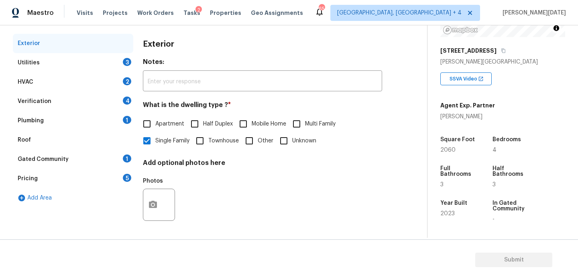
click at [125, 58] on div "3" at bounding box center [127, 62] width 8 height 8
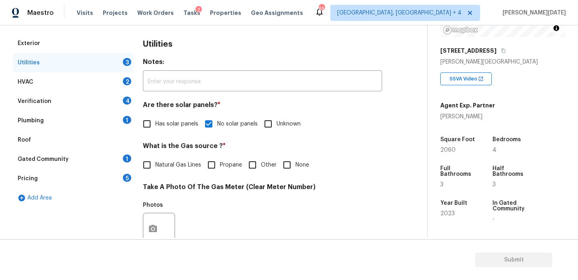
click at [178, 161] on span "Natural Gas Lines" at bounding box center [178, 165] width 46 height 8
click at [155, 161] on input "Natural Gas Lines" at bounding box center [147, 164] width 17 height 17
checkbox input "true"
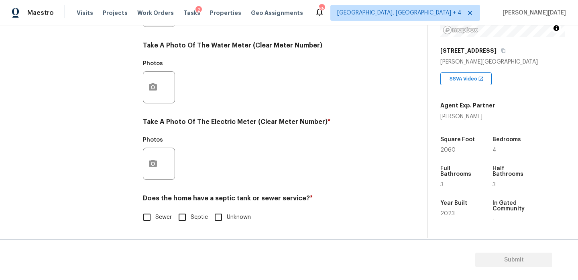
scroll to position [325, 0]
click at [161, 170] on button "button" at bounding box center [152, 163] width 19 height 31
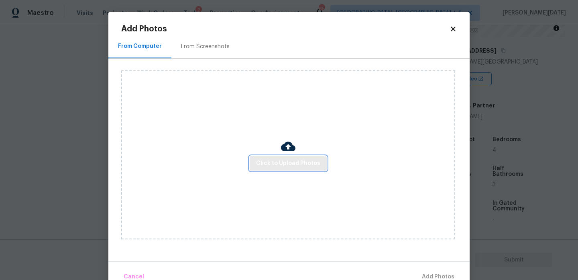
click at [295, 166] on span "Click to Upload Photos" at bounding box center [288, 163] width 64 height 10
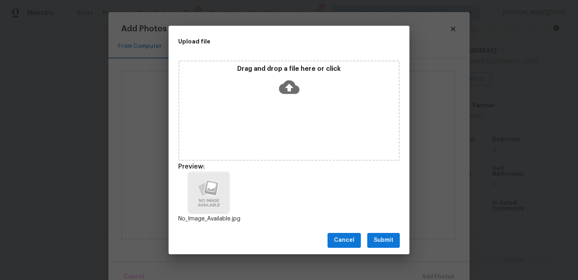
click at [388, 239] on span "Submit" at bounding box center [384, 240] width 20 height 10
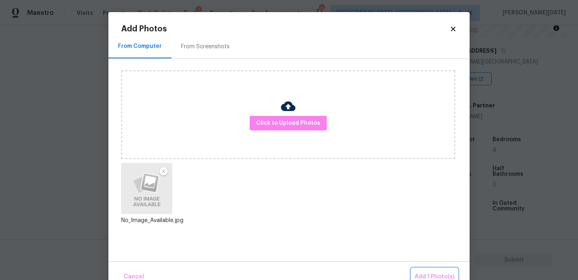
click at [434, 277] on span "Add 1 Photo(s)" at bounding box center [435, 276] width 40 height 10
click at [434, 277] on section "Submit" at bounding box center [289, 259] width 578 height 41
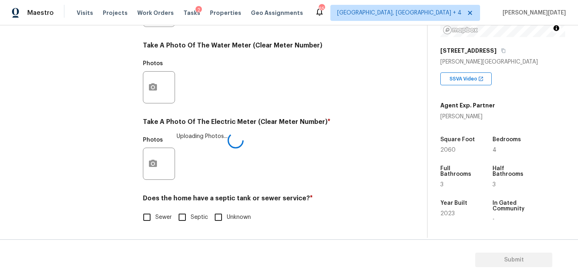
click at [137, 213] on div "Exterior Utilities 2 HVAC 2 Verification 4 Plumbing 1 Roof Gated Community 1 Pr…" at bounding box center [210, 25] width 395 height 419
click at [154, 214] on input "Sewer" at bounding box center [147, 216] width 17 height 17
checkbox input "true"
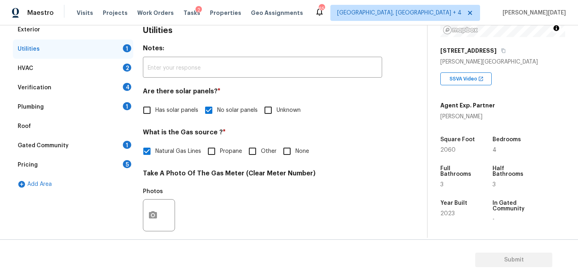
scroll to position [103, 0]
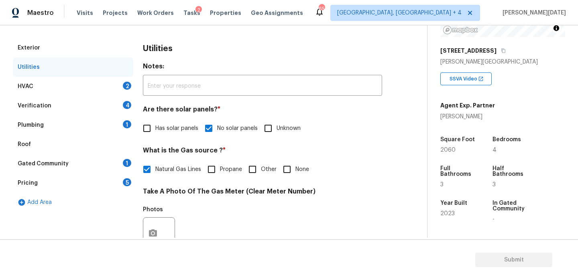
click at [129, 88] on div "2" at bounding box center [127, 86] width 8 height 8
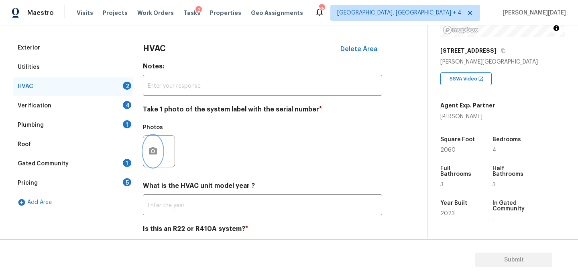
click at [155, 154] on icon "button" at bounding box center [153, 151] width 10 height 10
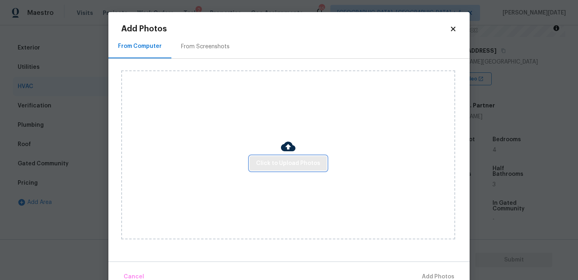
click at [284, 164] on span "Click to Upload Photos" at bounding box center [288, 163] width 64 height 10
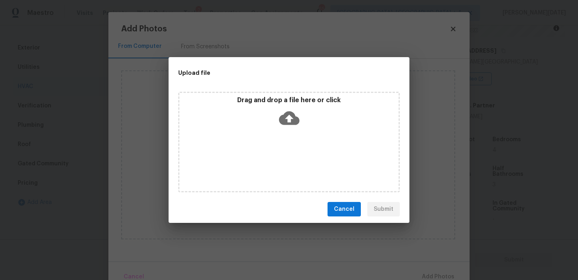
click at [284, 164] on div "Drag and drop a file here or click" at bounding box center [289, 142] width 222 height 100
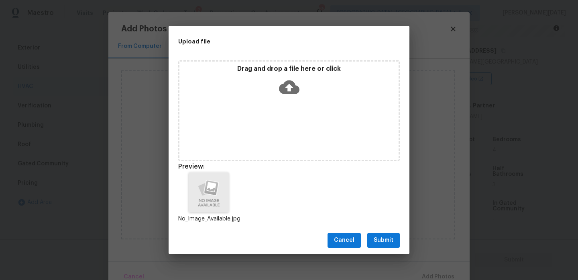
scroll to position [6, 0]
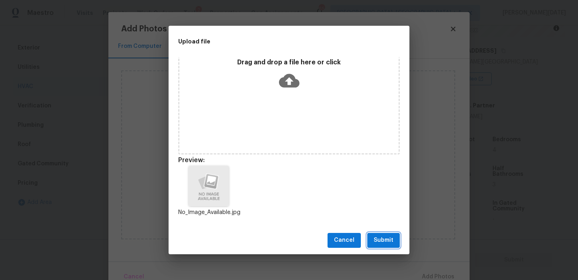
click at [386, 235] on span "Submit" at bounding box center [384, 240] width 20 height 10
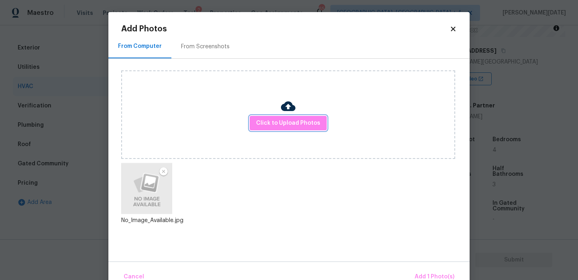
scroll to position [18, 0]
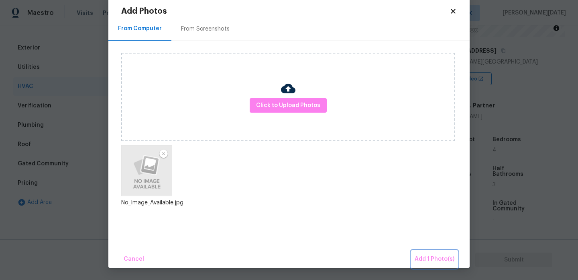
click at [425, 255] on span "Add 1 Photo(s)" at bounding box center [435, 259] width 40 height 10
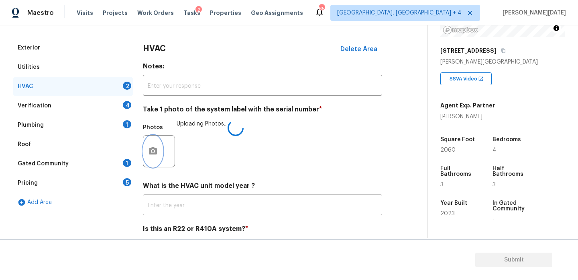
scroll to position [134, 0]
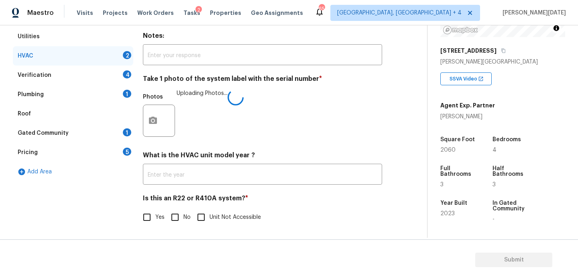
click at [140, 214] on input "Yes" at bounding box center [147, 216] width 17 height 17
checkbox input "true"
click at [176, 214] on input "No" at bounding box center [175, 216] width 17 height 17
checkbox input "true"
checkbox input "false"
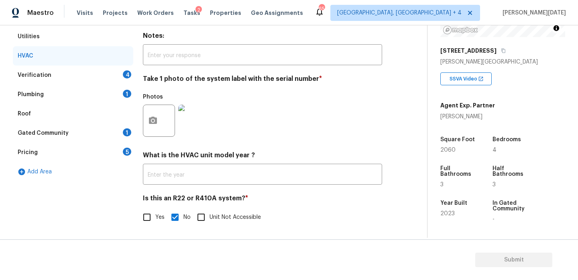
click at [127, 77] on div "4" at bounding box center [127, 74] width 8 height 8
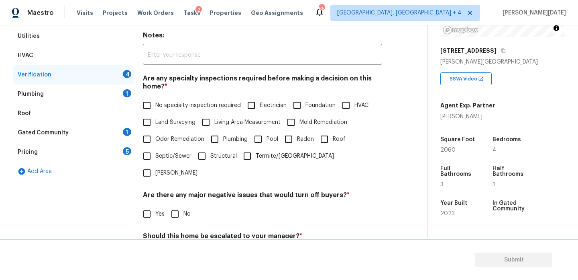
click at [142, 111] on input "No specialty inspection required" at bounding box center [147, 105] width 17 height 17
checkbox input "true"
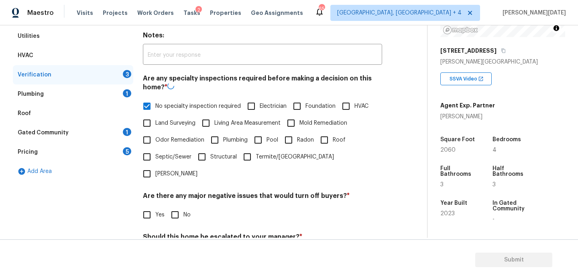
scroll to position [204, 0]
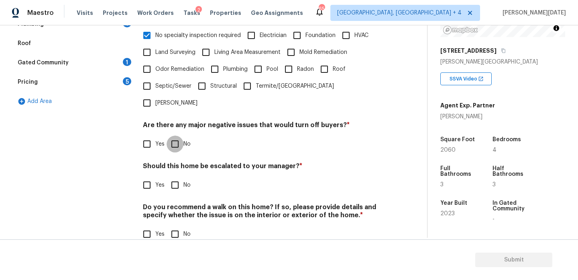
click at [175, 135] on input "No" at bounding box center [175, 143] width 17 height 17
checkbox input "true"
click at [175, 225] on input "No" at bounding box center [175, 233] width 17 height 17
checkbox input "true"
click at [153, 180] on div "Verification Notes: ​ Are any specialty inspections required before making a de…" at bounding box center [262, 94] width 239 height 315
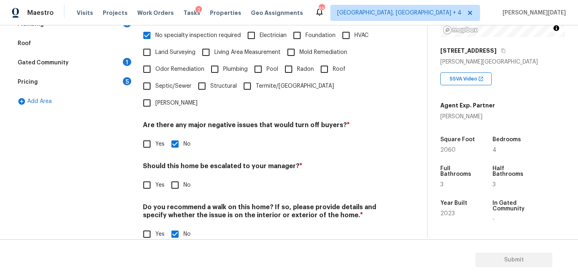
click at [151, 176] on input "Yes" at bounding box center [147, 184] width 17 height 17
checkbox input "true"
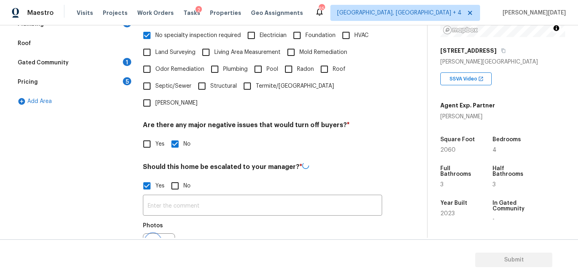
click at [155, 233] on button "button" at bounding box center [152, 248] width 19 height 31
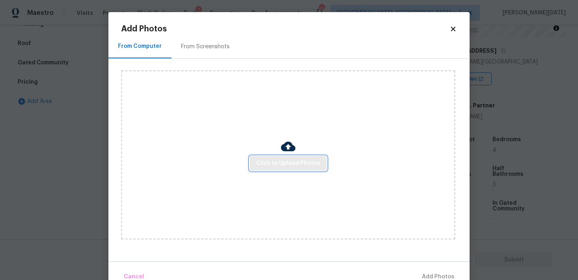
click at [304, 166] on span "Click to Upload Photos" at bounding box center [288, 163] width 64 height 10
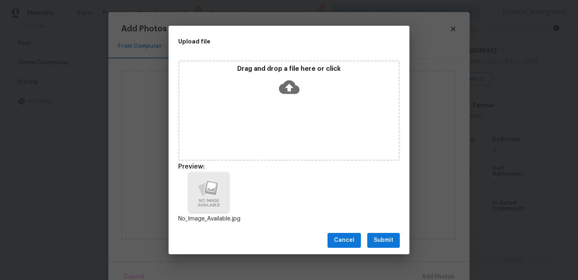
click at [378, 235] on button "Submit" at bounding box center [383, 240] width 33 height 15
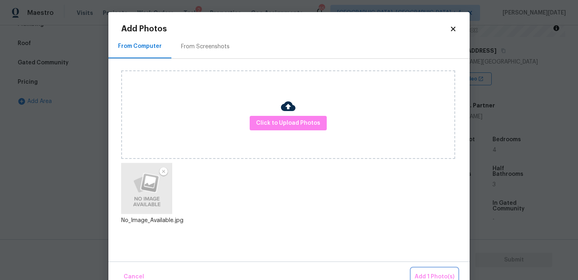
click at [428, 273] on span "Add 1 Photo(s)" at bounding box center [435, 276] width 40 height 10
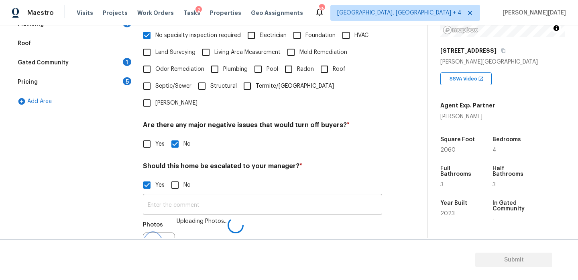
scroll to position [214, 0]
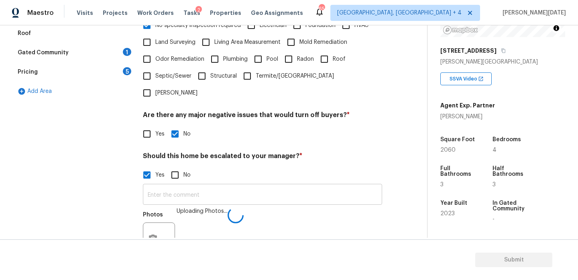
click at [246, 186] on input "text" at bounding box center [262, 195] width 239 height 19
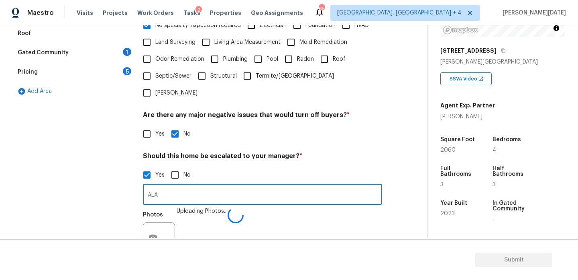
type input "ALA"
click at [297, 166] on div "Yes No" at bounding box center [262, 174] width 239 height 17
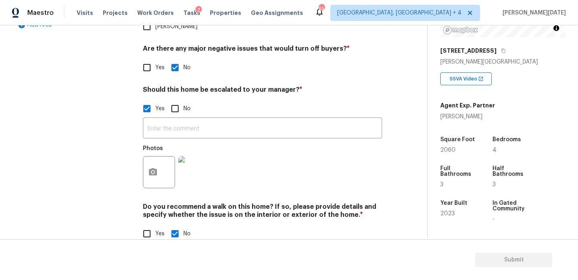
type input "ALA"
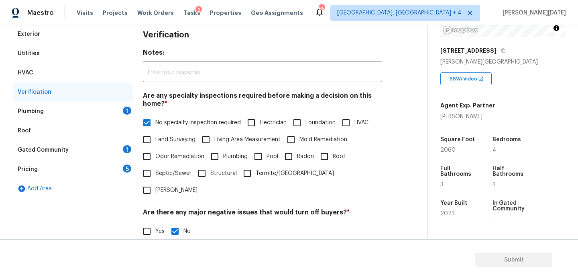
scroll to position [71, 0]
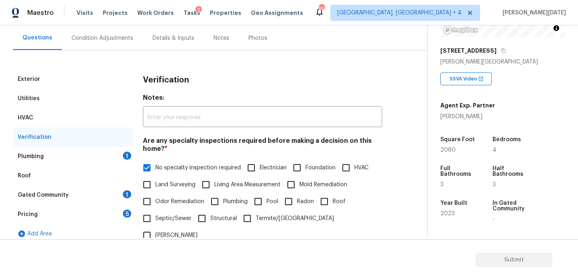
click at [135, 153] on div "Exterior Utilities HVAC Verification Plumbing 1 Roof Gated Community 1 Pricing …" at bounding box center [210, 264] width 395 height 390
click at [125, 155] on div "1" at bounding box center [127, 155] width 8 height 8
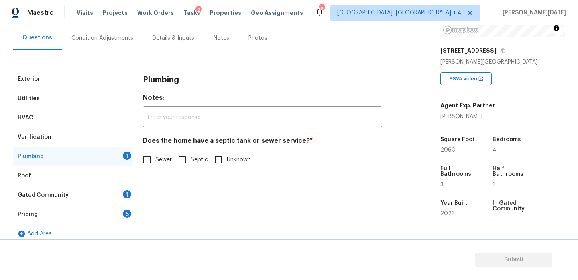
click at [153, 167] on input "Sewer" at bounding box center [147, 159] width 17 height 17
checkbox input "true"
click at [116, 190] on div "Gated Community 1" at bounding box center [73, 194] width 120 height 19
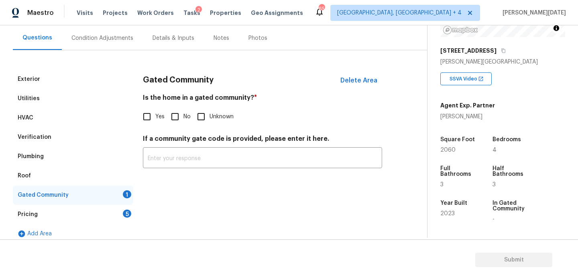
click at [171, 116] on input "No" at bounding box center [175, 116] width 17 height 17
checkbox input "true"
click at [123, 215] on div "5" at bounding box center [127, 213] width 8 height 8
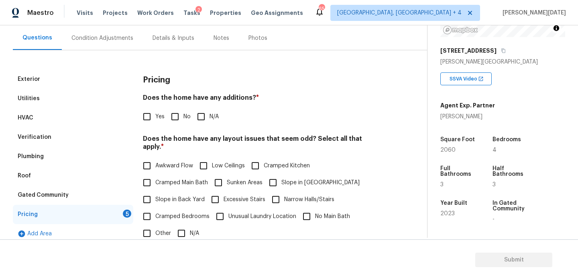
click at [178, 116] on input "No" at bounding box center [175, 116] width 17 height 17
checkbox input "true"
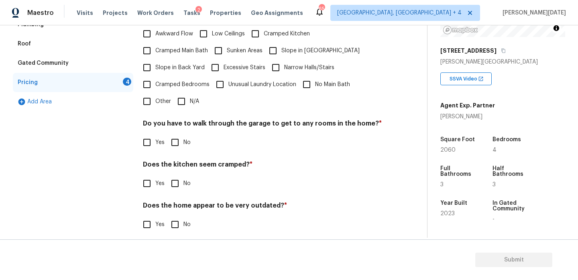
scroll to position [202, 0]
click at [176, 94] on input "N/A" at bounding box center [181, 102] width 17 height 17
checkbox input "true"
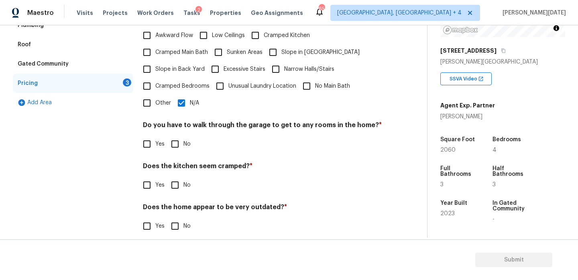
click at [177, 135] on input "No" at bounding box center [175, 143] width 17 height 17
checkbox input "true"
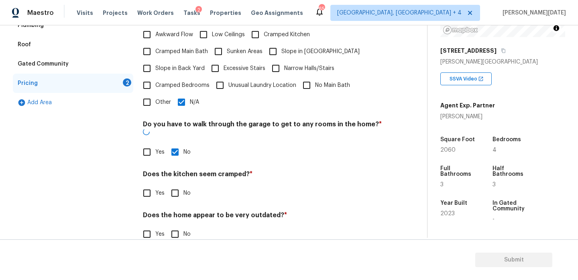
click at [171, 184] on input "No" at bounding box center [175, 192] width 17 height 17
checkbox input "true"
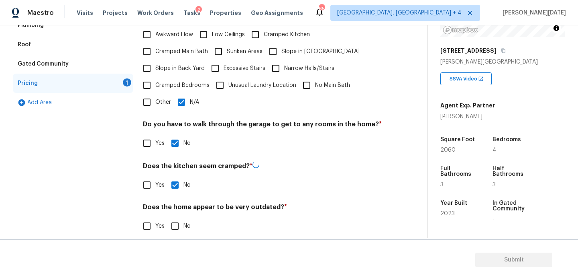
click at [173, 227] on div "Pricing Does the home have any additions? * Yes No N/A Does the home have any l…" at bounding box center [262, 91] width 239 height 305
click at [167, 223] on input "No" at bounding box center [175, 224] width 17 height 17
checkbox input "true"
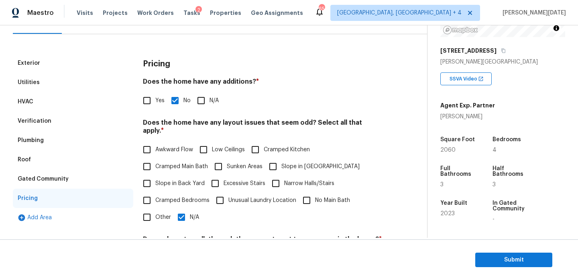
scroll to position [0, 0]
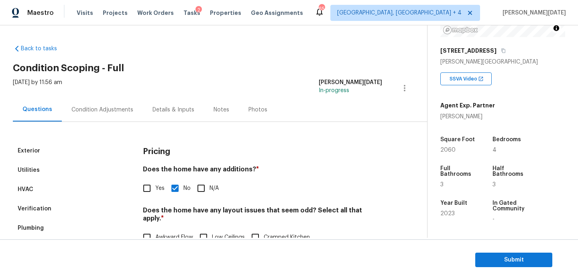
click at [109, 115] on div "Condition Adjustments" at bounding box center [102, 110] width 81 height 24
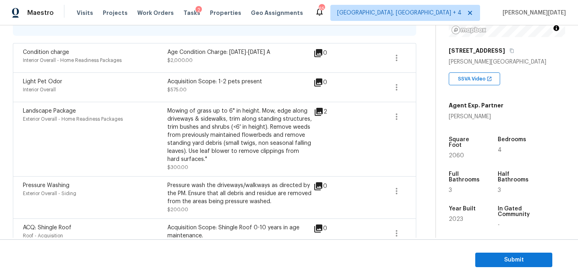
scroll to position [295, 0]
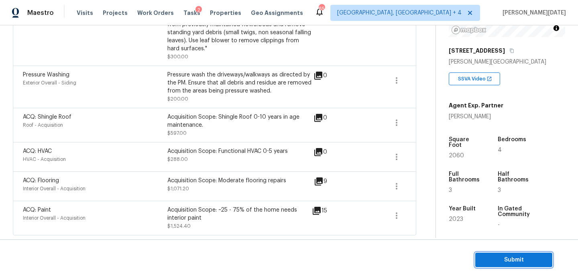
click at [502, 259] on span "Submit" at bounding box center [514, 260] width 64 height 10
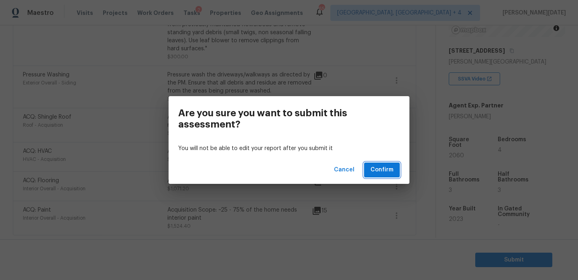
click at [390, 167] on span "Confirm" at bounding box center [382, 170] width 23 height 10
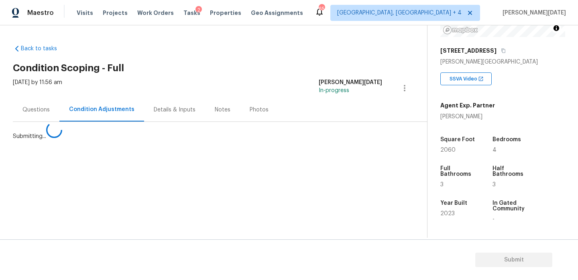
scroll to position [0, 0]
